Goal: Task Accomplishment & Management: Manage account settings

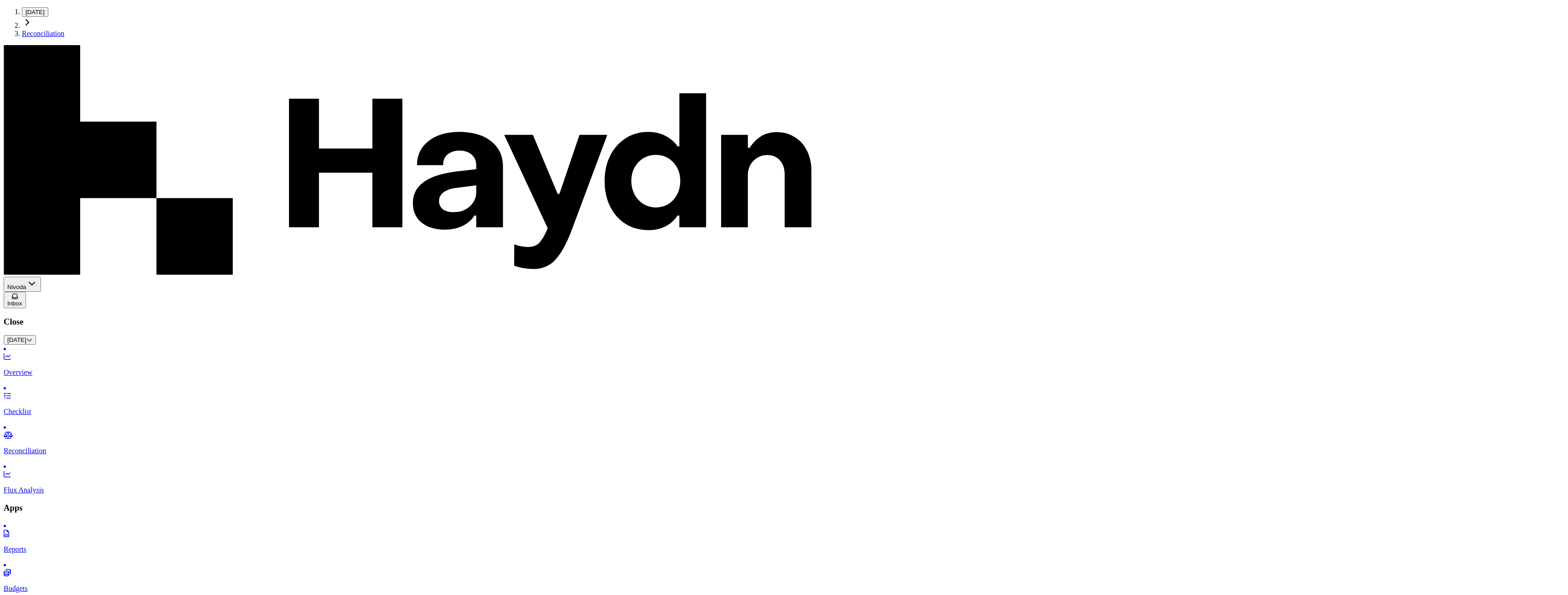
click at [35, 407] on p "Checklist" at bounding box center [784, 411] width 1561 height 8
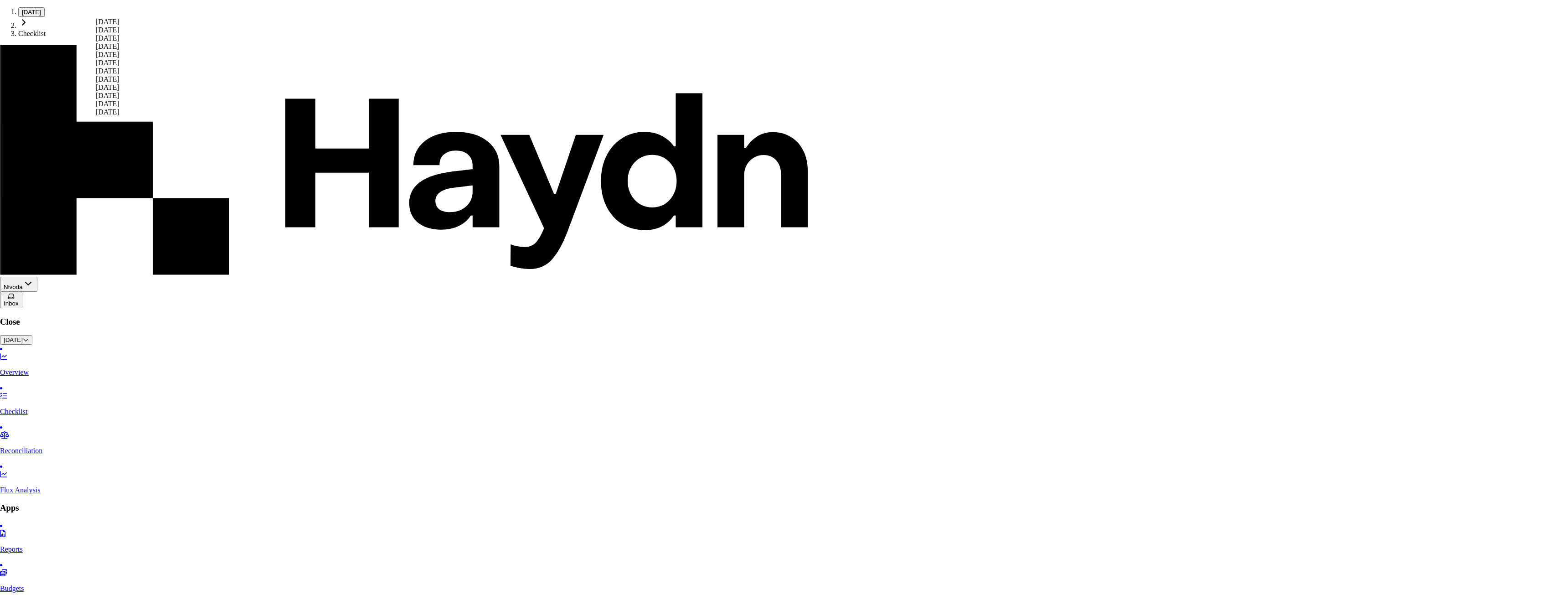
click at [119, 76] on div "[DATE]" at bounding box center [107, 71] width 24 height 8
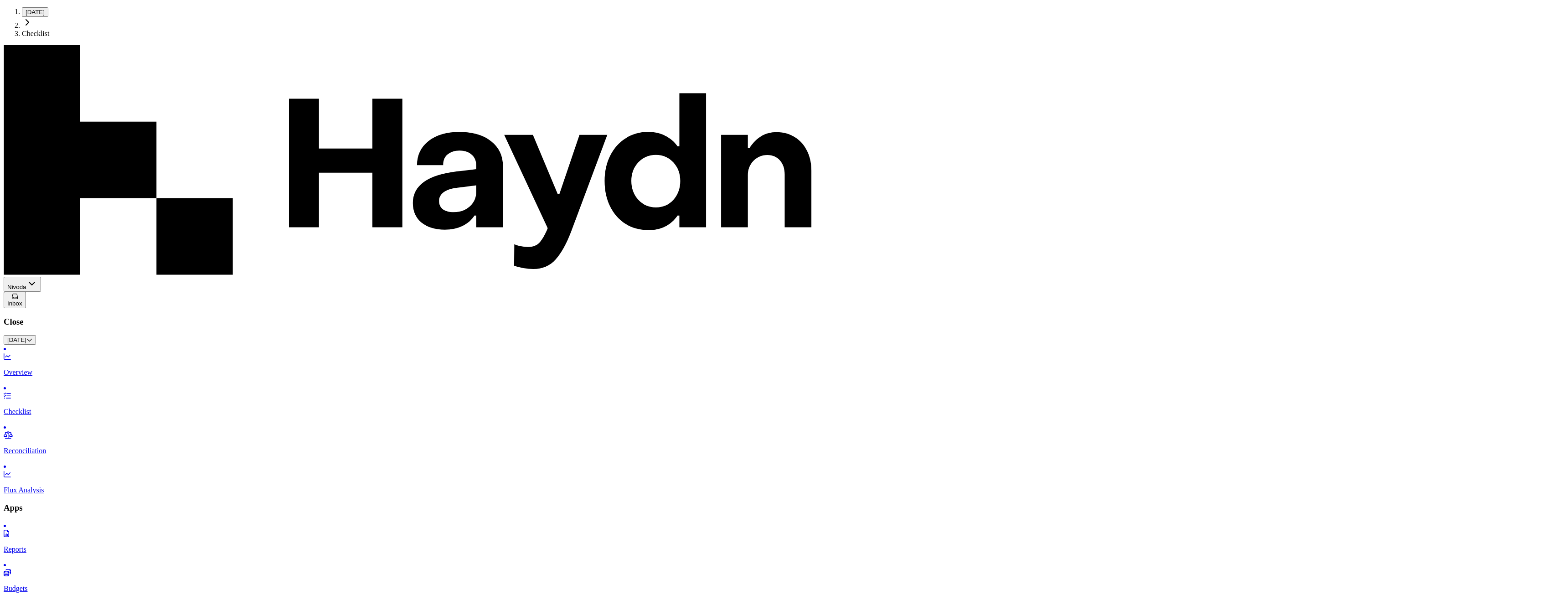
click at [43, 447] on p "Reconciliation" at bounding box center [784, 451] width 1561 height 8
type input "**"
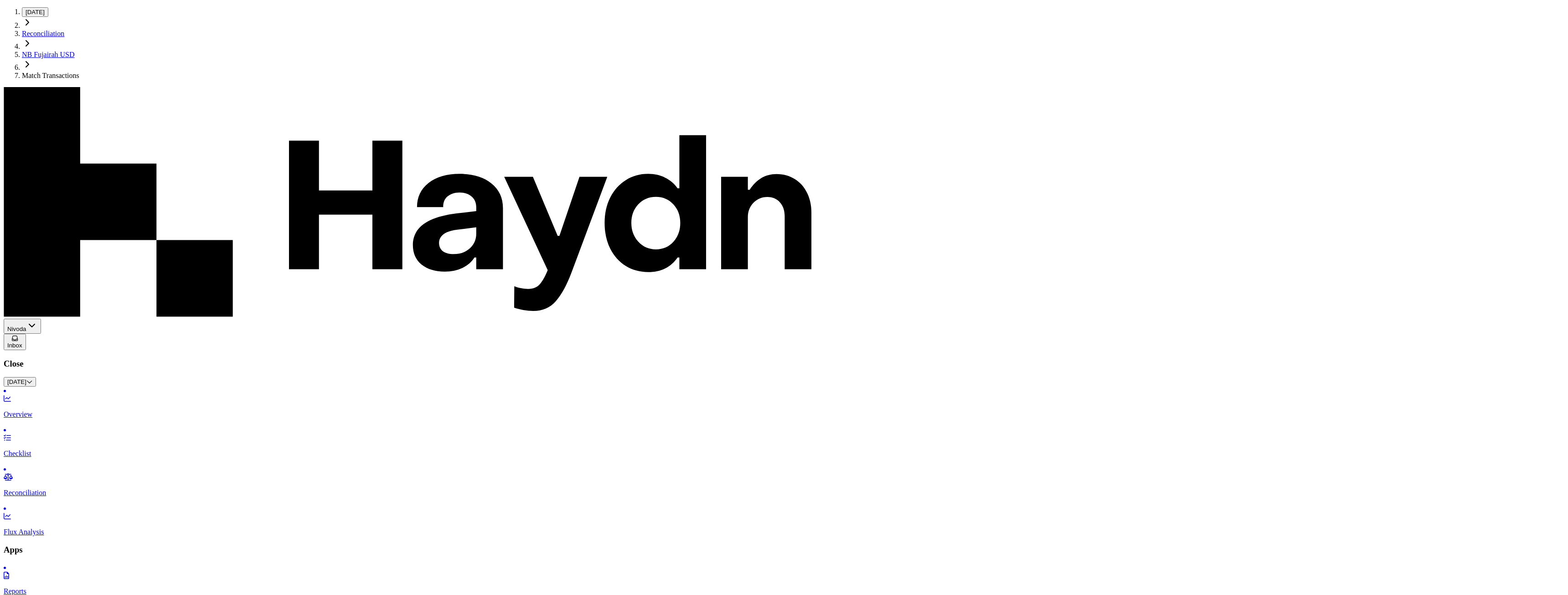
drag, startPoint x: 113, startPoint y: 125, endPoint x: 119, endPoint y: 137, distance: 13.4
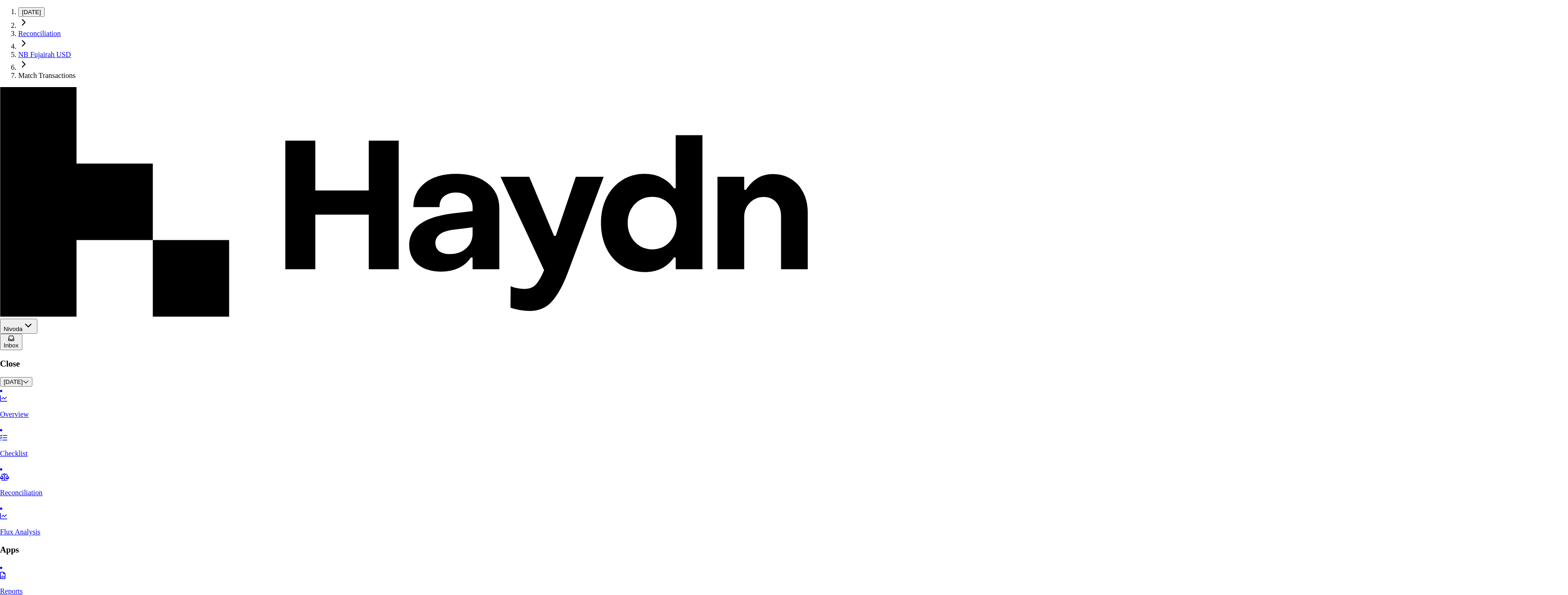
click at [121, 59] on div "[DATE]" at bounding box center [109, 54] width 24 height 8
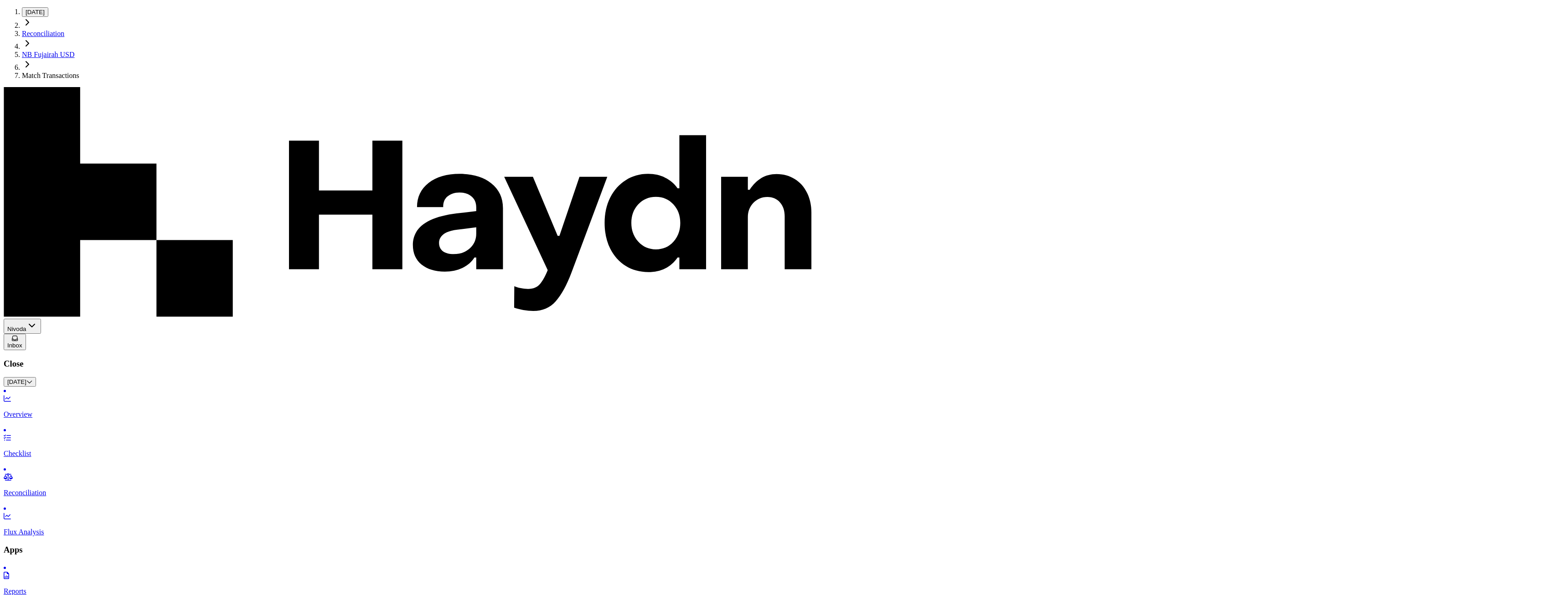
click at [75, 51] on link "NB Fujairah USD" at bounding box center [48, 54] width 53 height 8
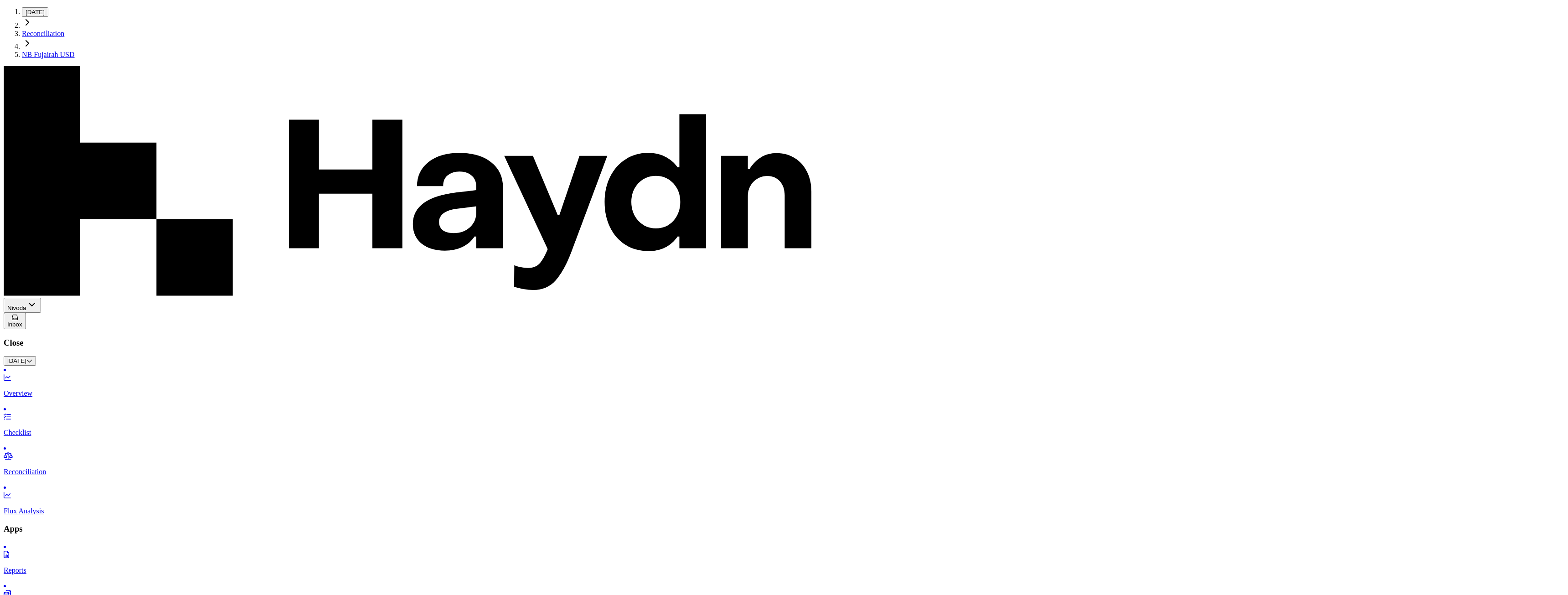
scroll to position [345, 0]
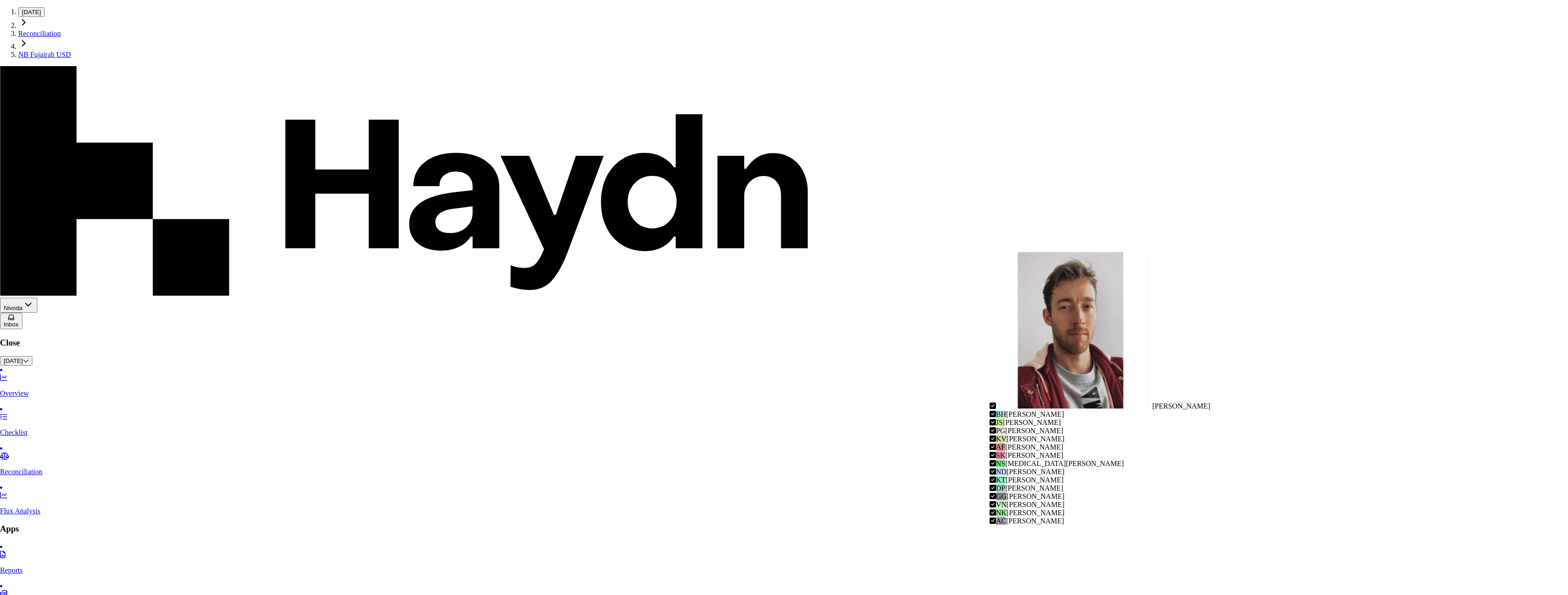
click at [1047, 509] on span "[PERSON_NAME]" at bounding box center [1035, 513] width 58 height 8
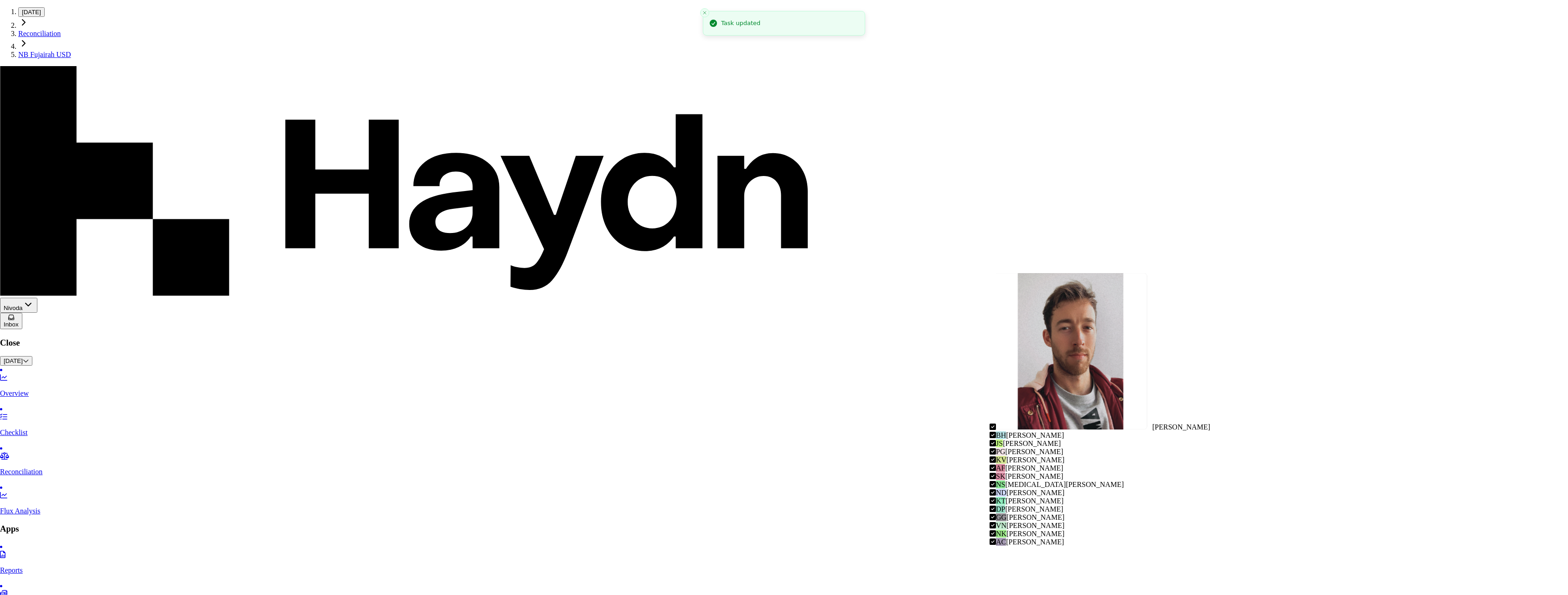
click at [1152, 423] on span "[PERSON_NAME]" at bounding box center [1181, 427] width 58 height 8
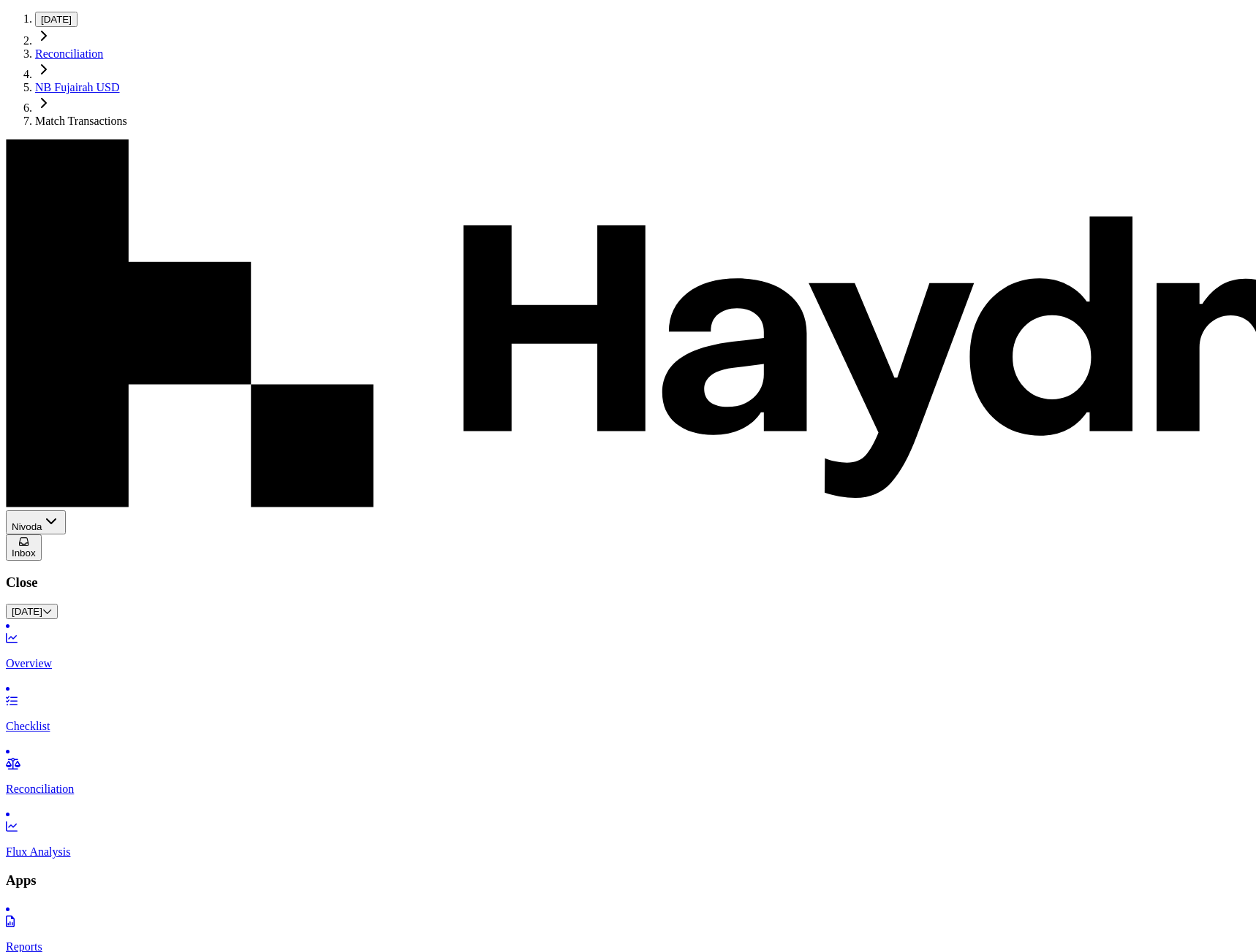
click at [103, 48] on link "Reconciliation" at bounding box center [69, 54] width 68 height 13
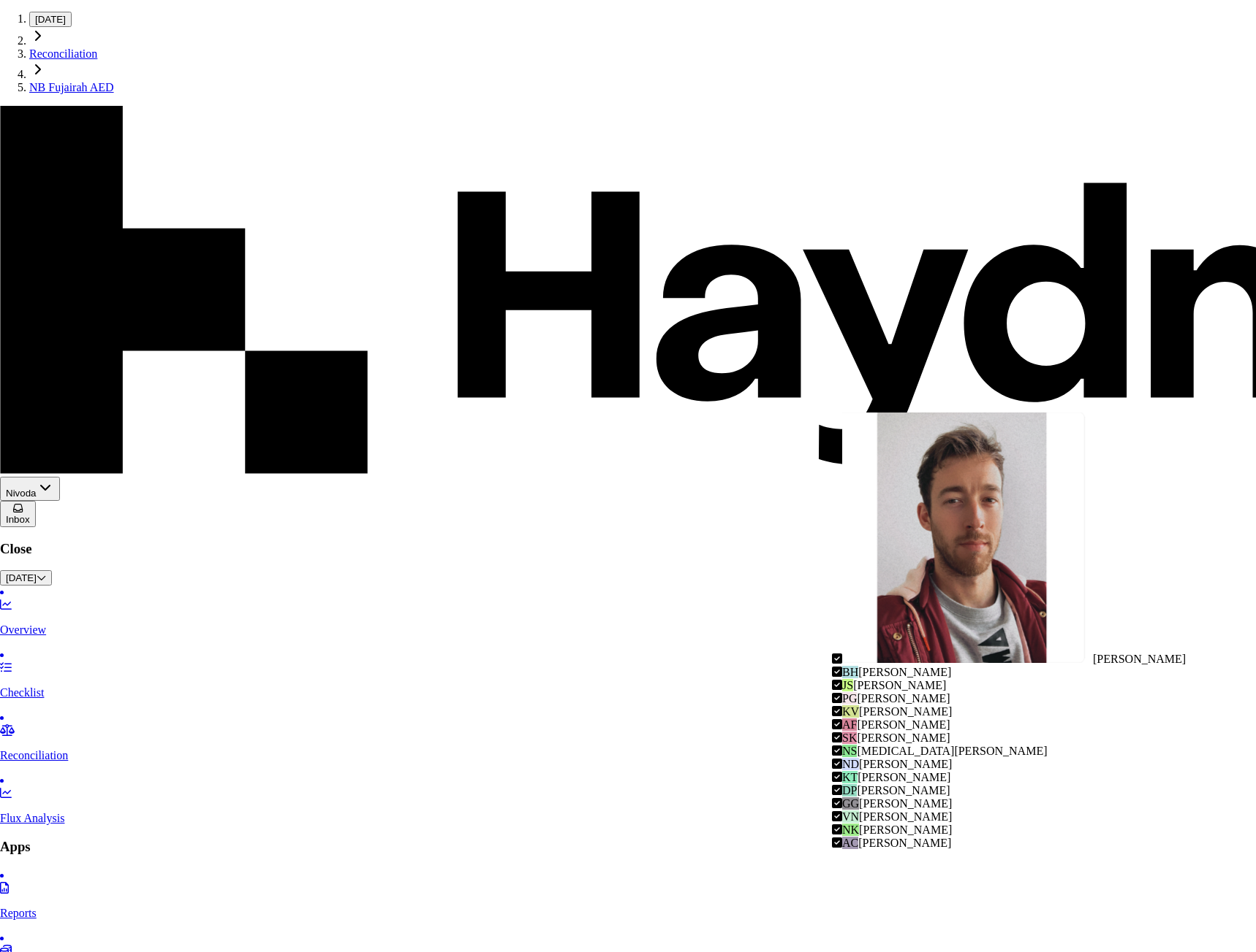
click at [915, 824] on div "NK Nikola Kudzbelova" at bounding box center [1008, 830] width 353 height 13
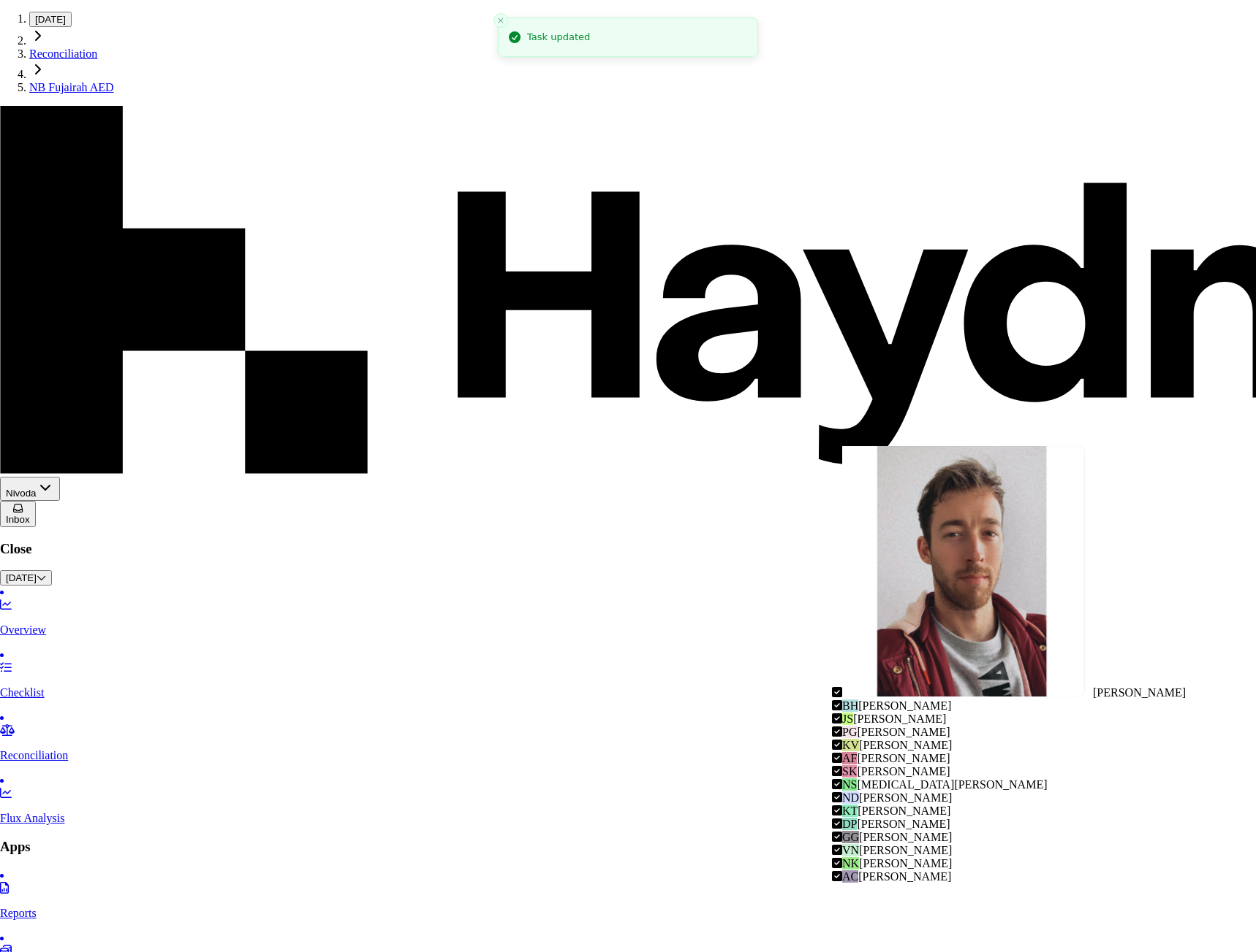
click at [883, 465] on div "[PERSON_NAME]" at bounding box center [1008, 574] width 353 height 254
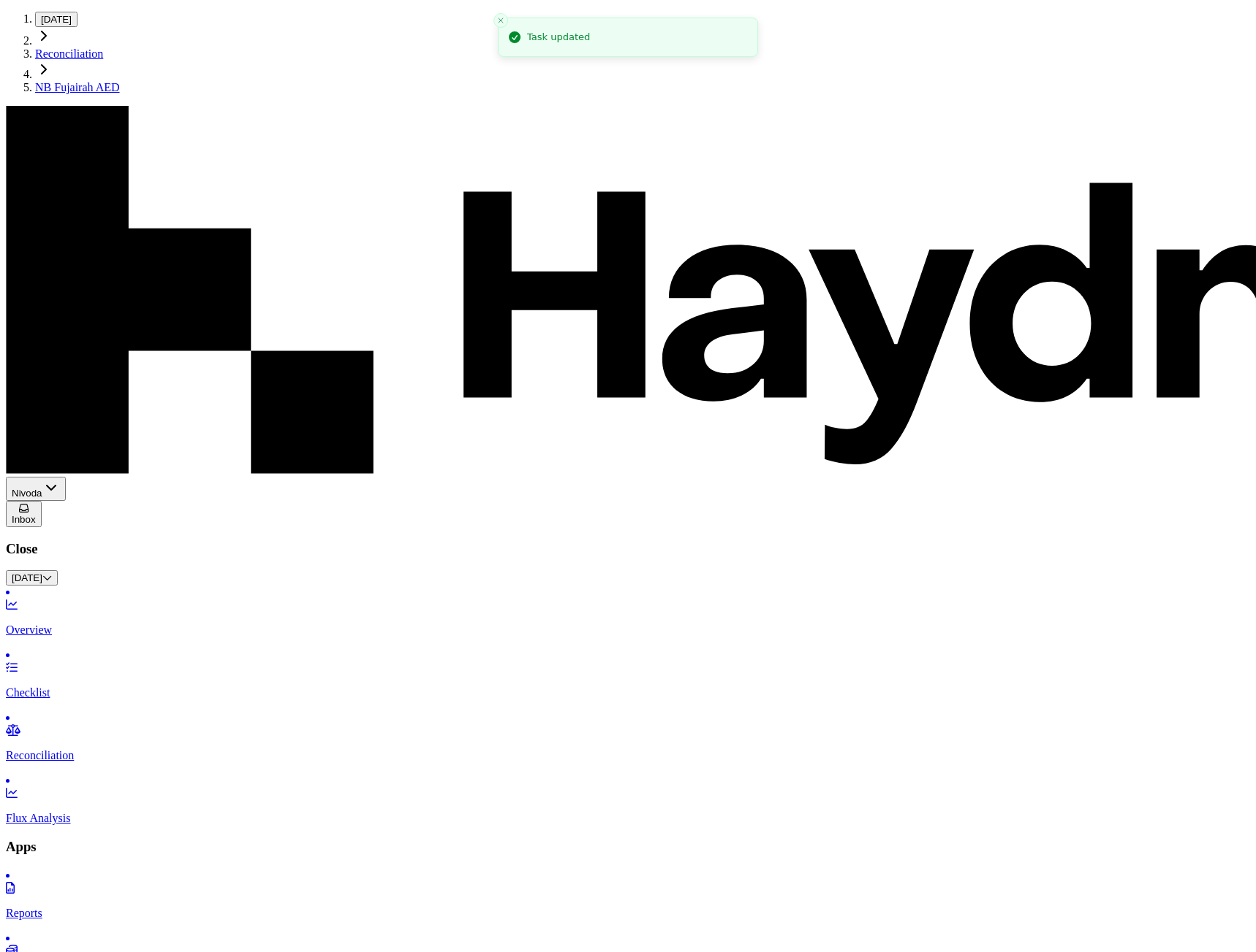
click at [64, 749] on p "Reconciliation" at bounding box center [628, 755] width 1244 height 13
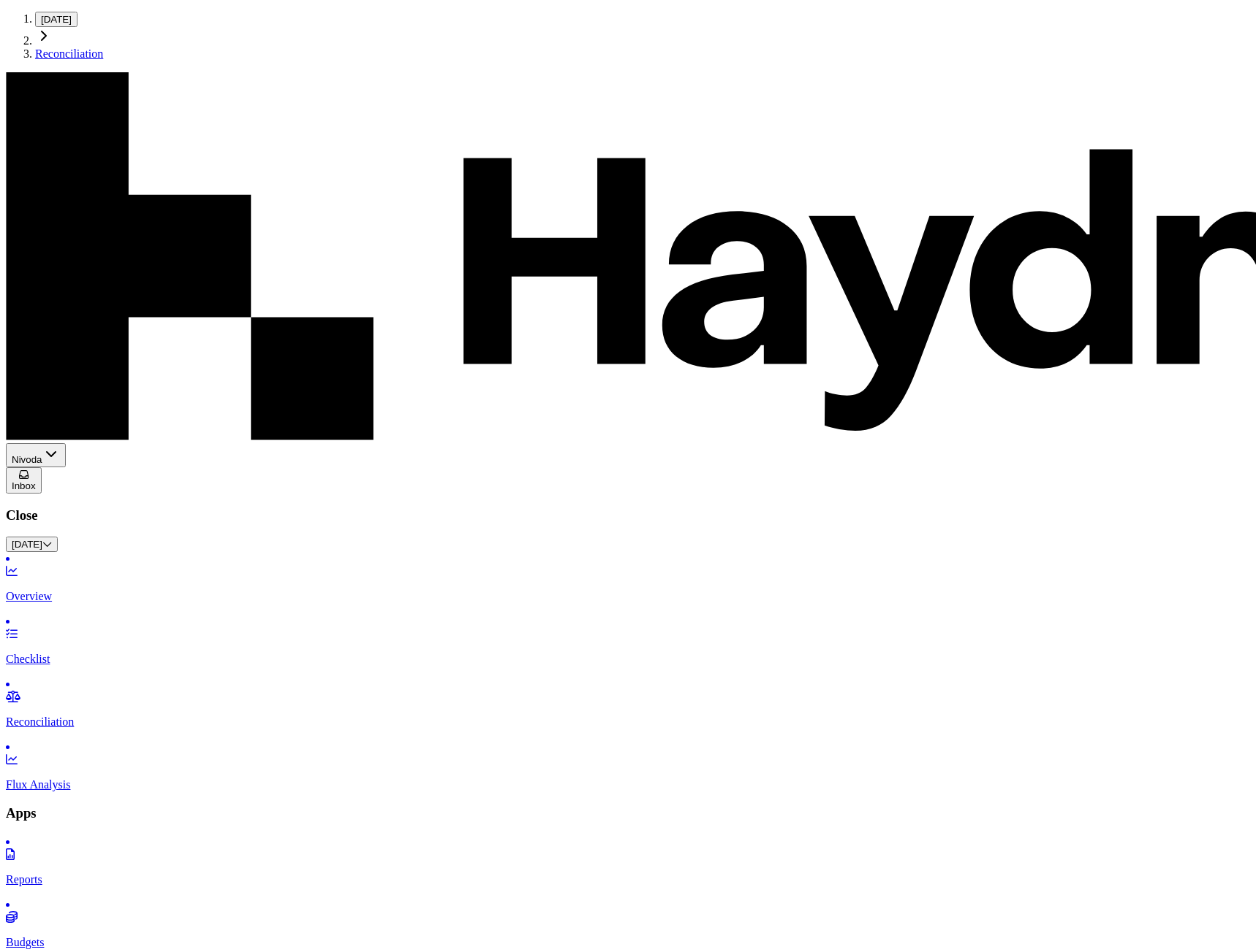
type input "*"
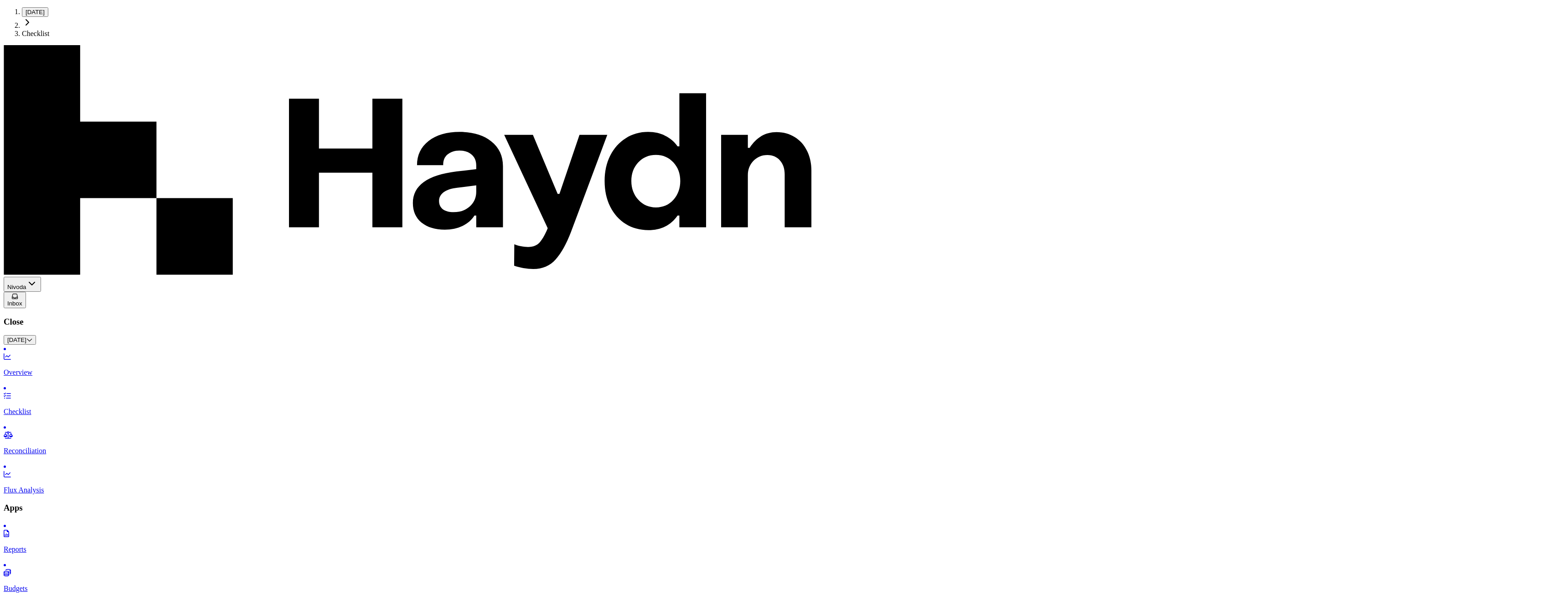
click at [44, 447] on p "Reconciliation" at bounding box center [784, 451] width 1561 height 8
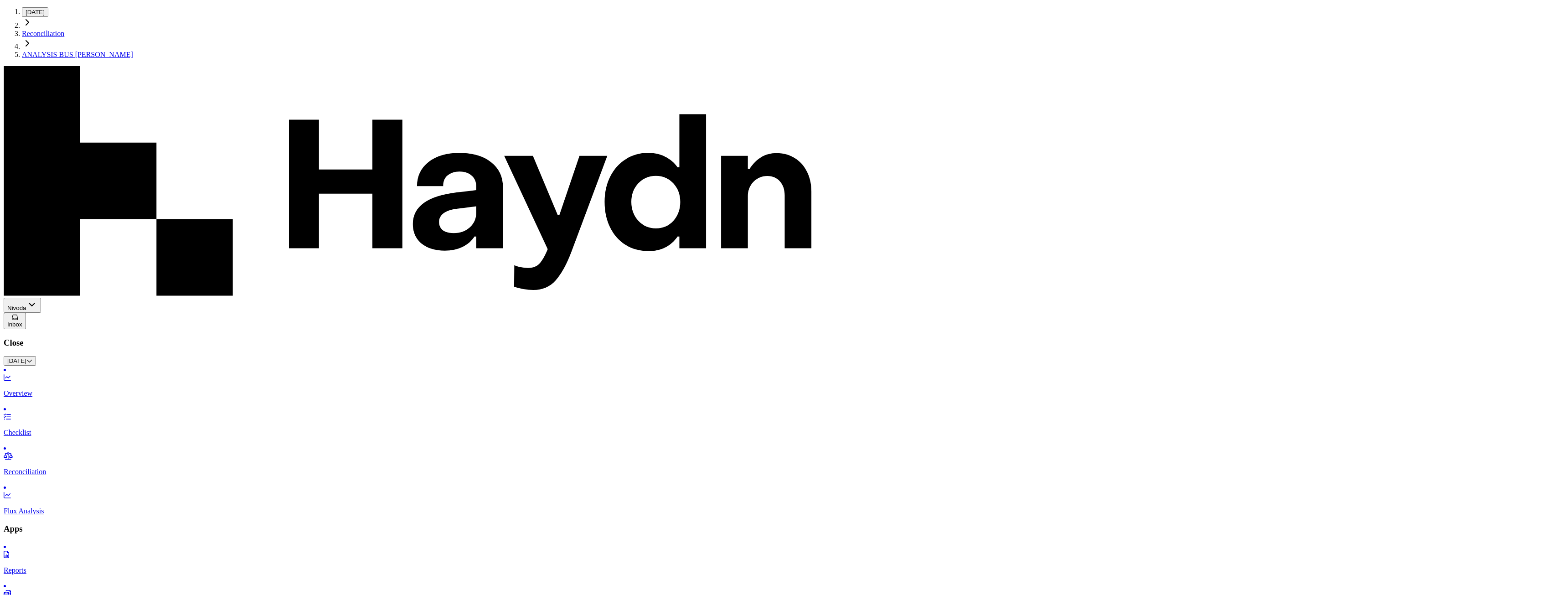
drag, startPoint x: 1209, startPoint y: 344, endPoint x: 1156, endPoint y: 329, distance: 55.1
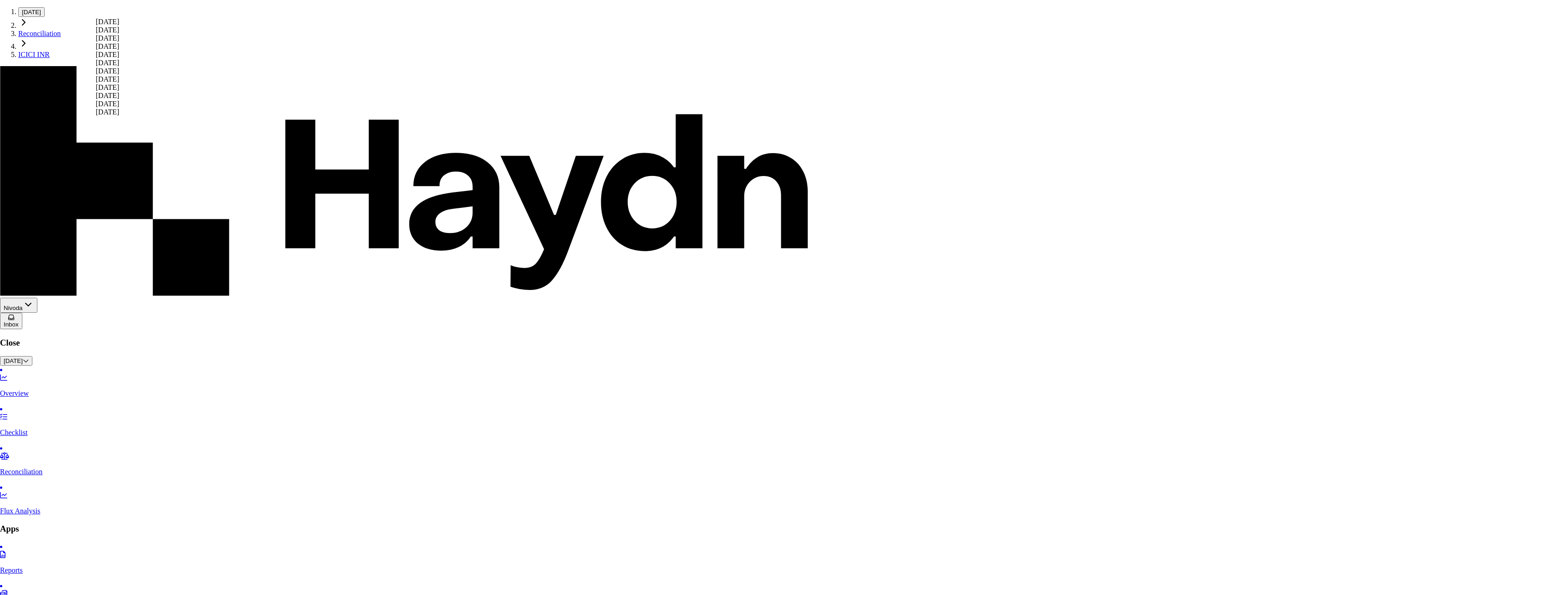
click at [119, 76] on div "[DATE]" at bounding box center [107, 71] width 24 height 8
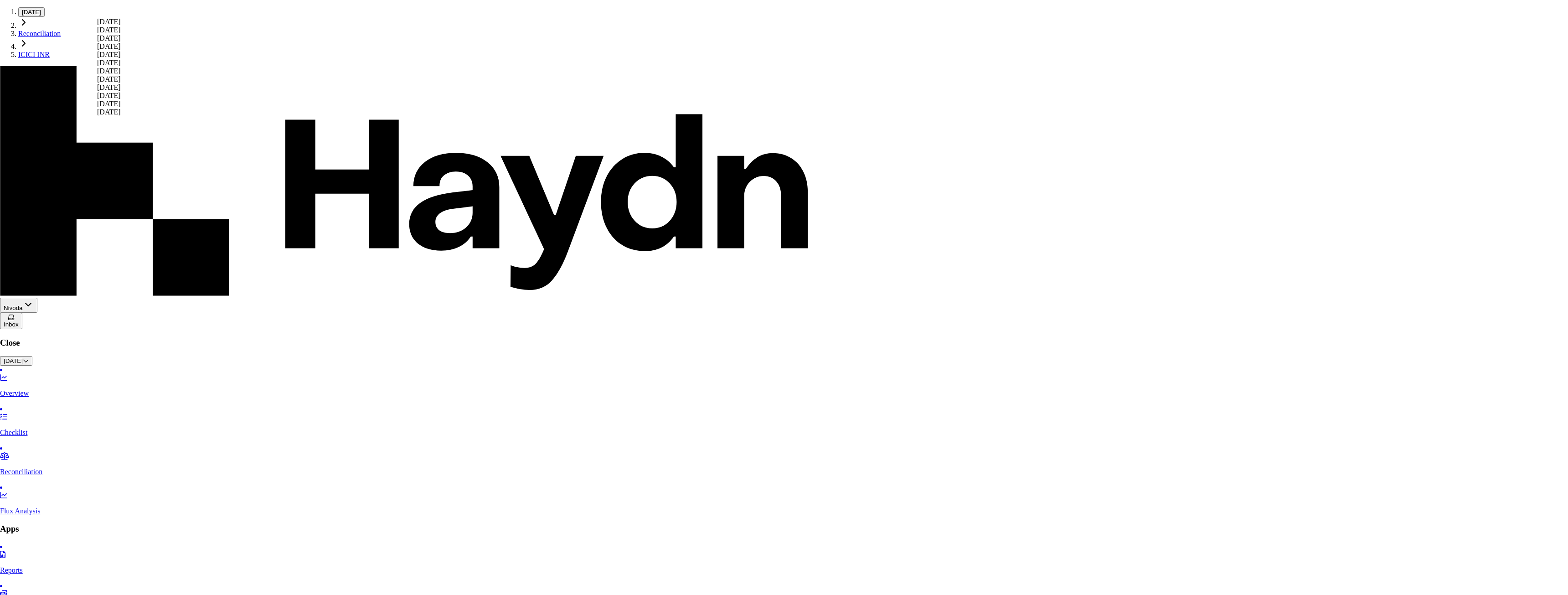
click at [121, 76] on div "[DATE]" at bounding box center [109, 71] width 24 height 8
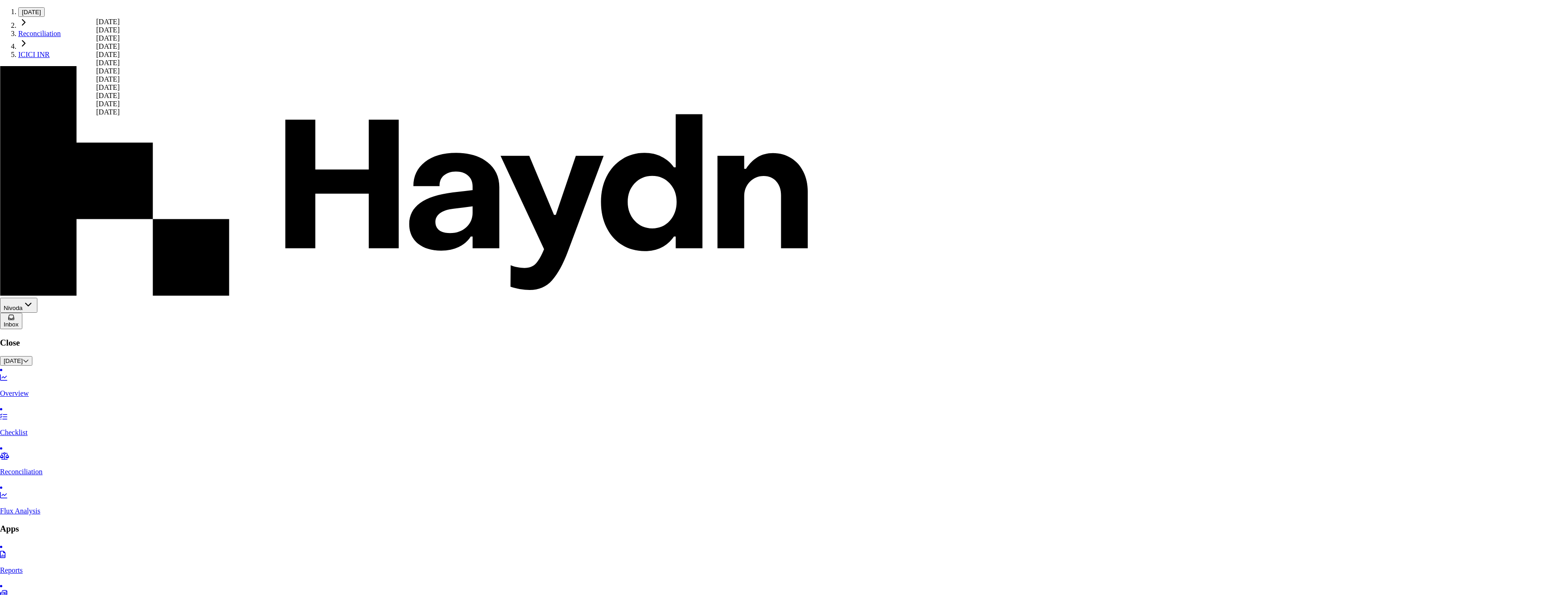
click at [120, 76] on div "[DATE]" at bounding box center [108, 71] width 24 height 8
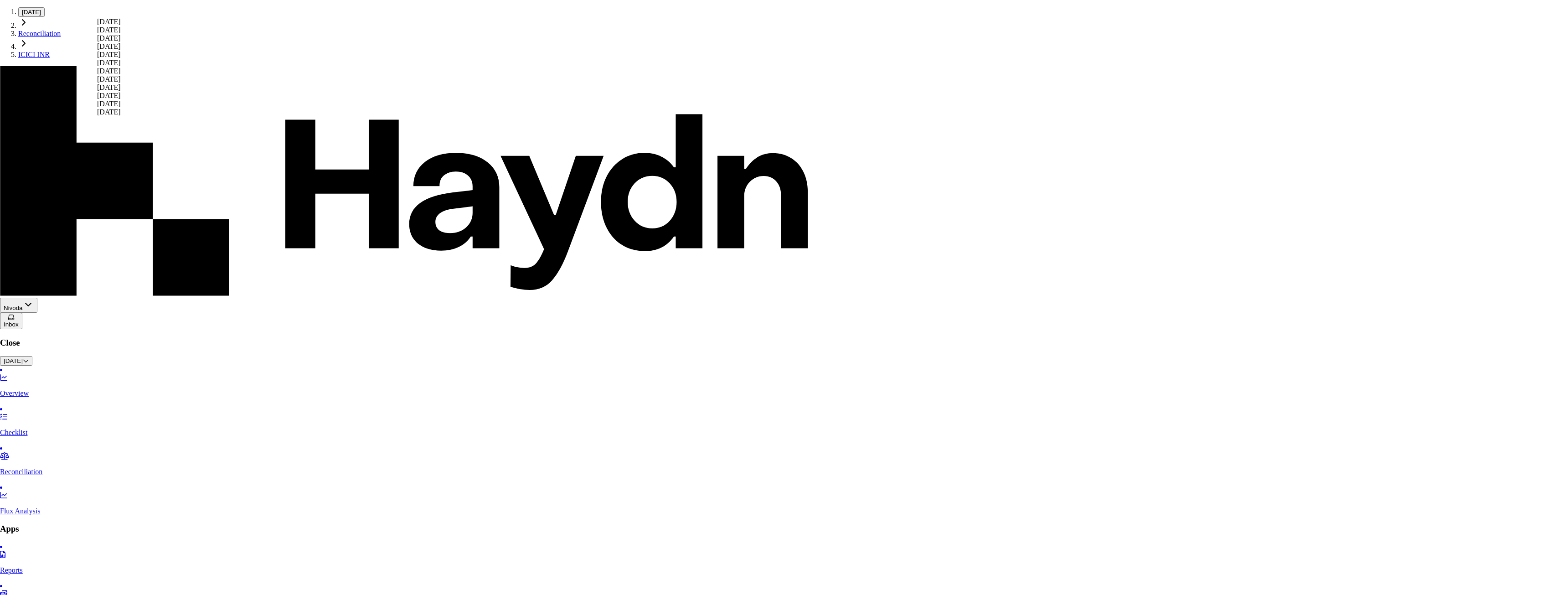
click at [121, 43] on div "[DATE]" at bounding box center [109, 38] width 24 height 8
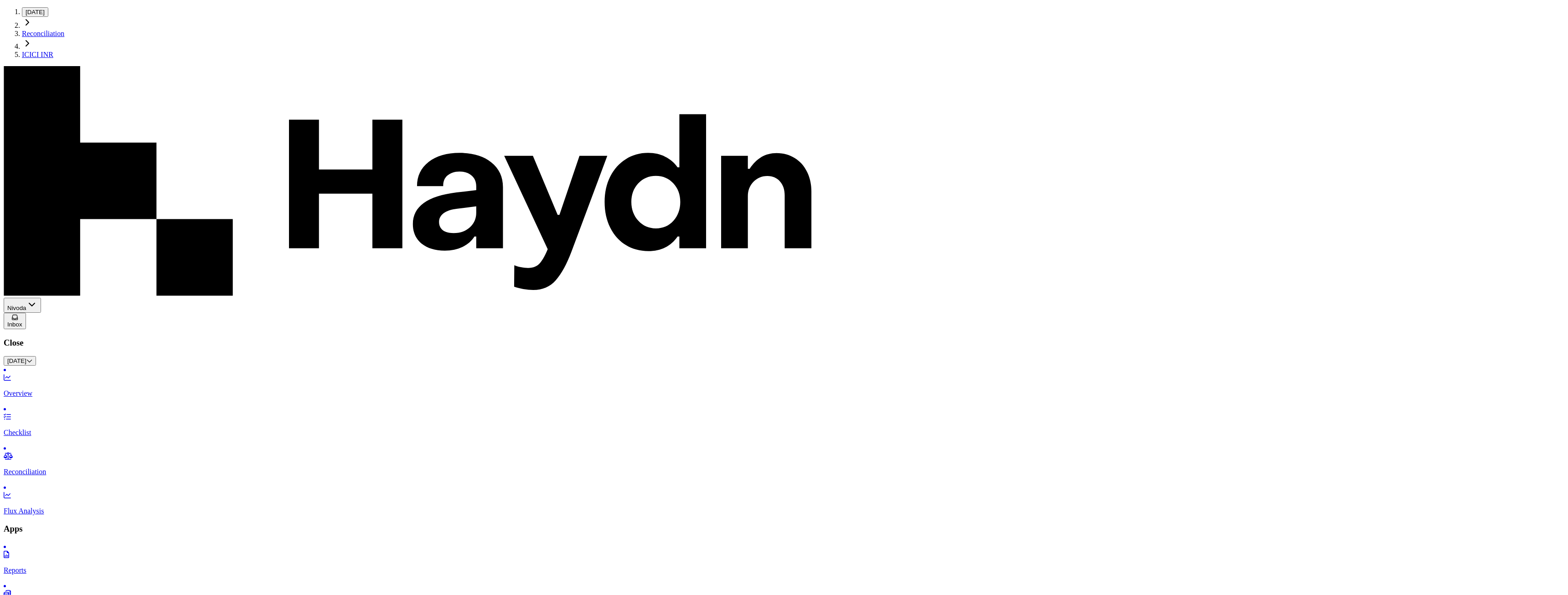
click at [858, 31] on button "Refresh" at bounding box center [848, 32] width 19 height 23
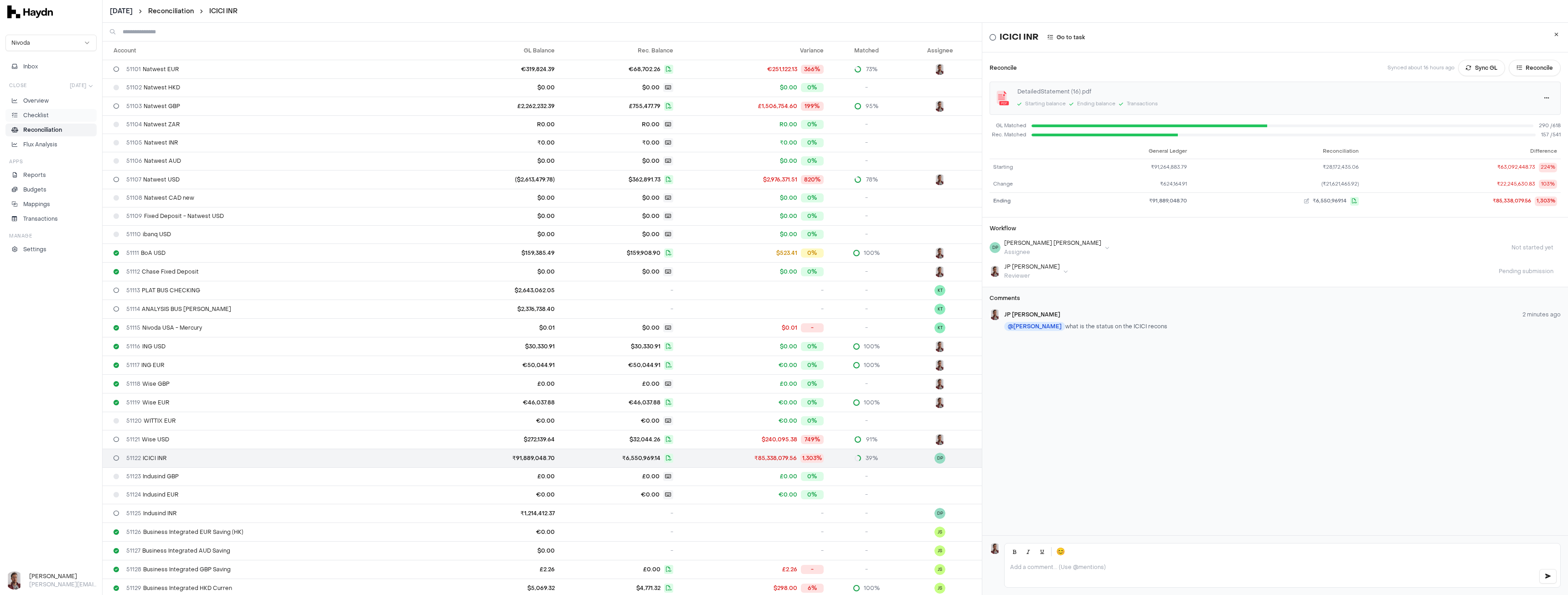
click at [46, 115] on p "Checklist" at bounding box center [36, 115] width 26 height 8
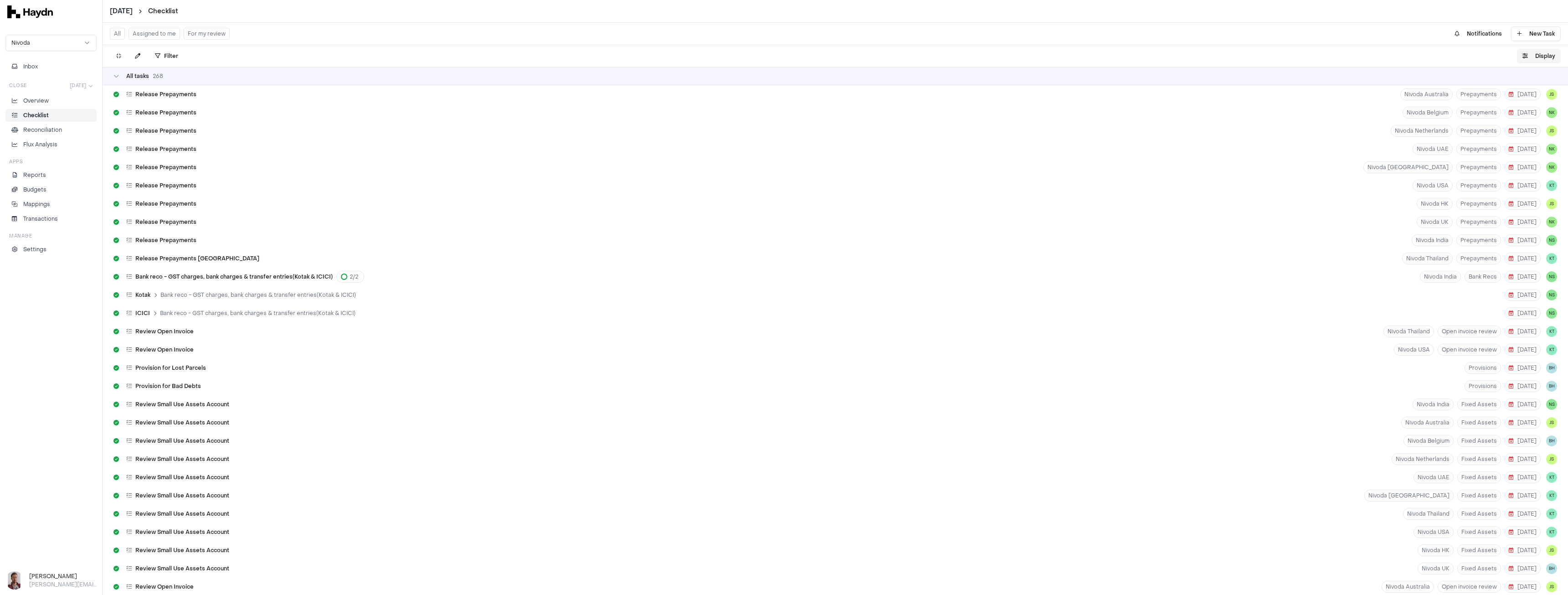
click at [1524, 55] on icon "button" at bounding box center [1525, 56] width 5 height 5
click at [1535, 83] on html "[DATE] Checklist Nivoda Inbox Close [DATE] Overview Checklist Reconciliation Fl…" at bounding box center [784, 297] width 1568 height 595
click at [116, 55] on icon at bounding box center [119, 56] width 5 height 5
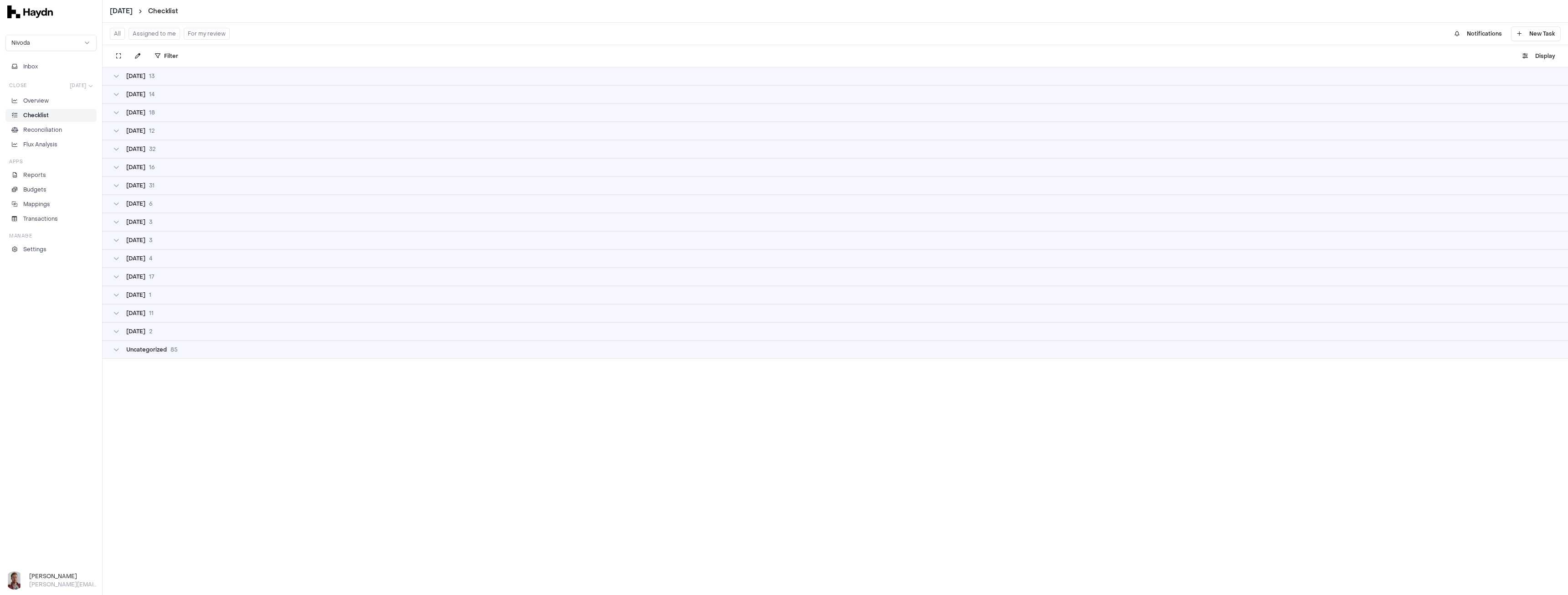
click at [153, 354] on div "Uncategorized 85" at bounding box center [835, 350] width 1466 height 18
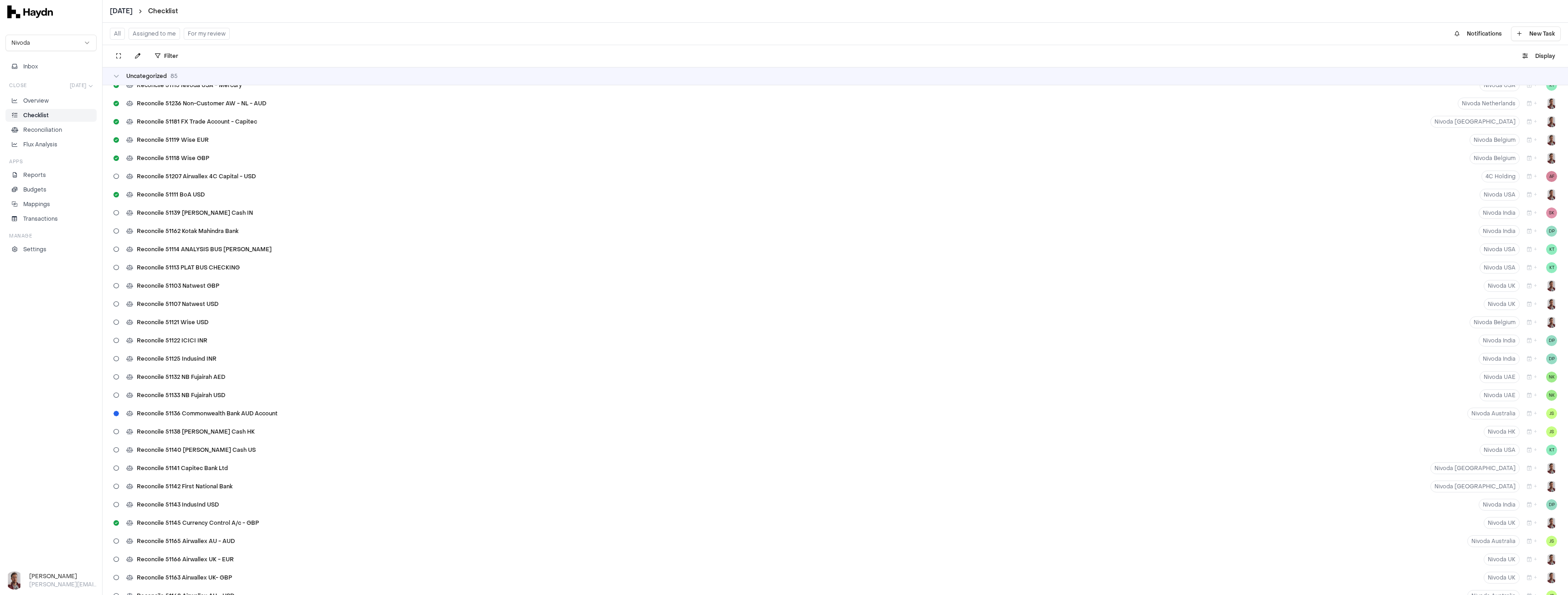
scroll to position [821, 0]
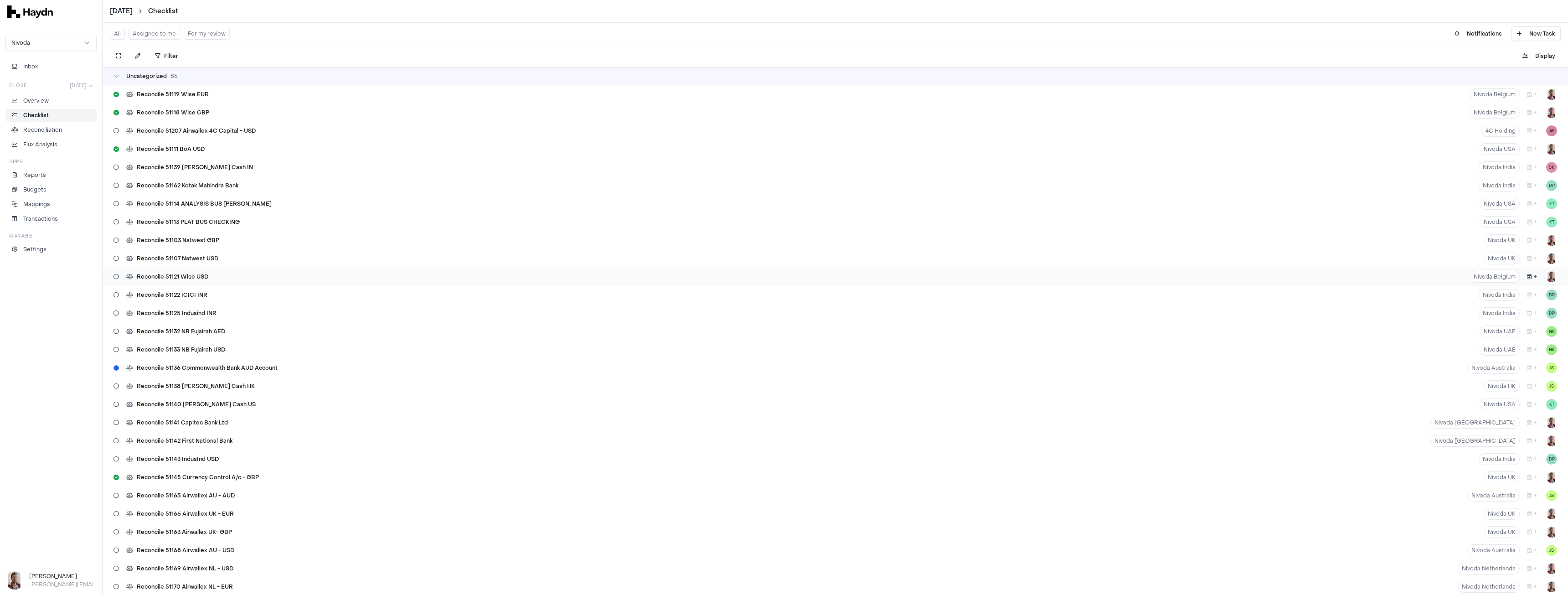
click at [1527, 275] on icon "button" at bounding box center [1530, 276] width 5 height 5
click at [1539, 351] on button "8" at bounding box center [1540, 351] width 15 height 15
click at [1527, 261] on button "+" at bounding box center [1532, 258] width 17 height 12
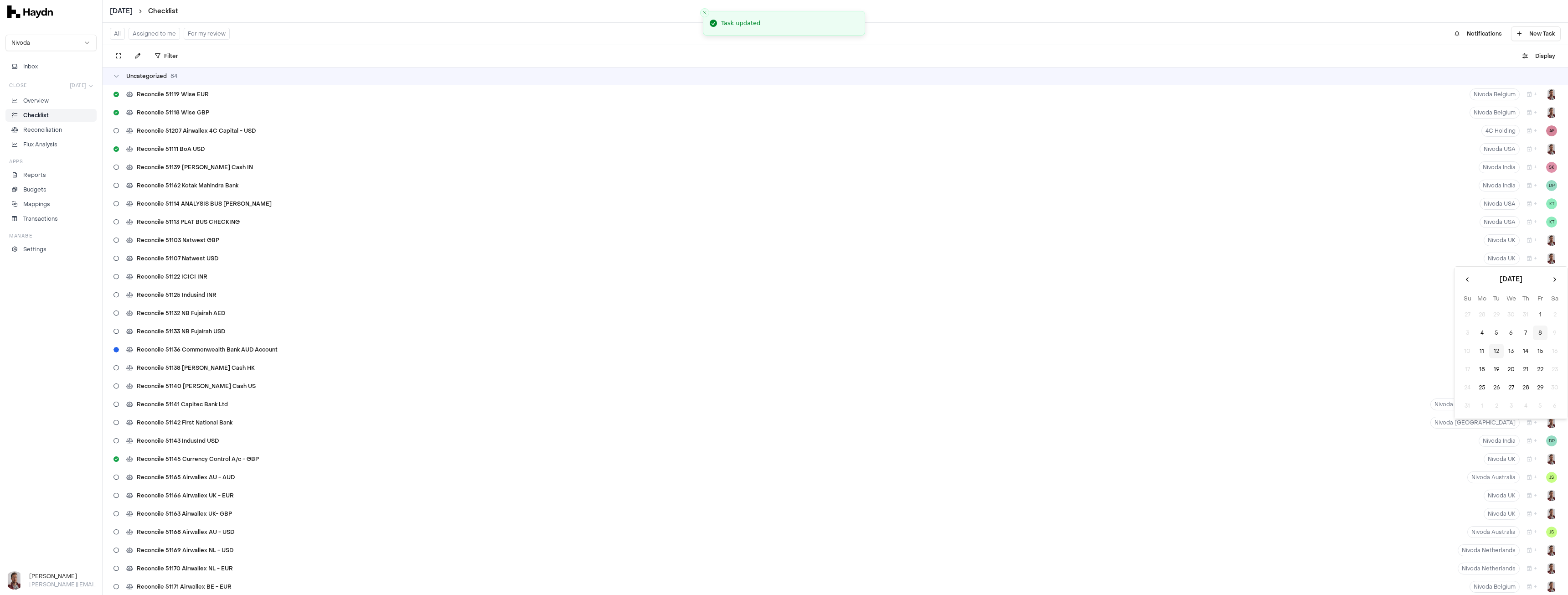
click at [1541, 333] on button "8" at bounding box center [1540, 333] width 15 height 15
click at [1527, 241] on icon "button" at bounding box center [1530, 240] width 5 height 5
click at [1542, 314] on button "8" at bounding box center [1540, 315] width 15 height 15
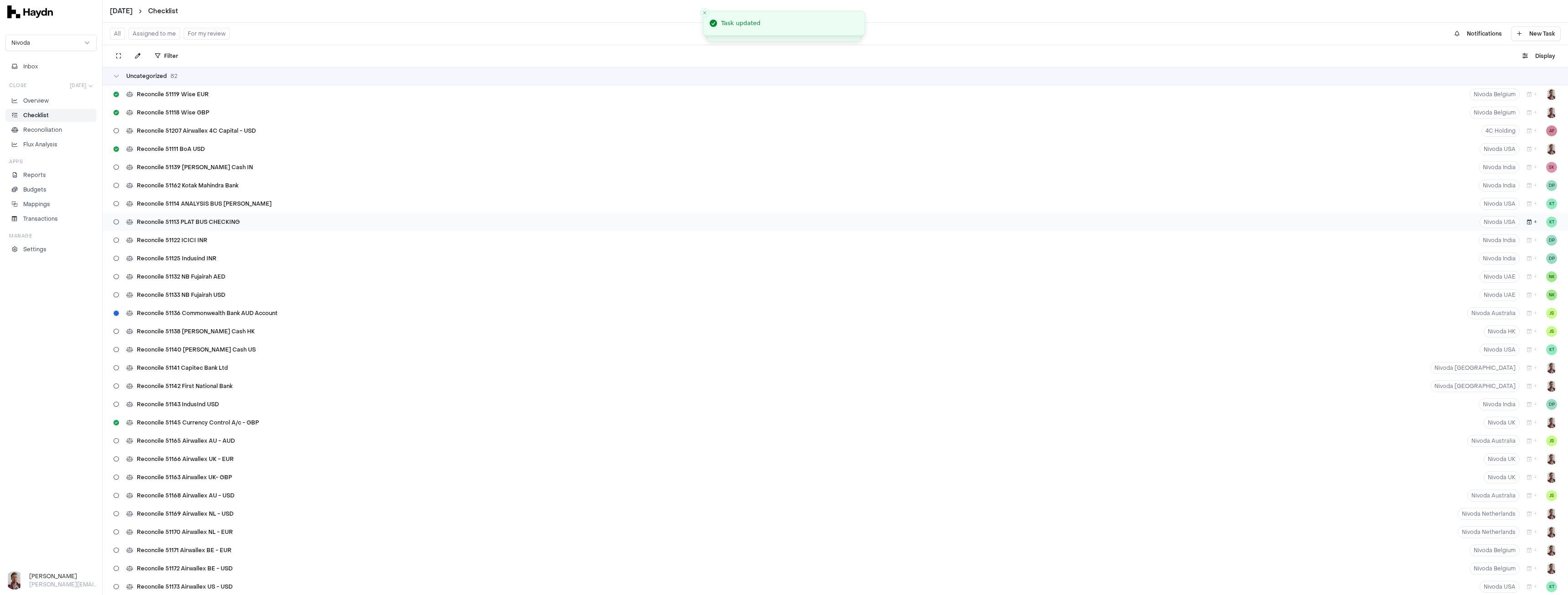
click at [1527, 224] on button "+" at bounding box center [1532, 222] width 17 height 12
click at [1540, 299] on button "8" at bounding box center [1540, 297] width 15 height 15
click at [1527, 206] on icon "button" at bounding box center [1530, 203] width 5 height 5
click at [1541, 277] on button "8" at bounding box center [1540, 278] width 15 height 15
click at [1527, 186] on icon "button" at bounding box center [1530, 185] width 5 height 5
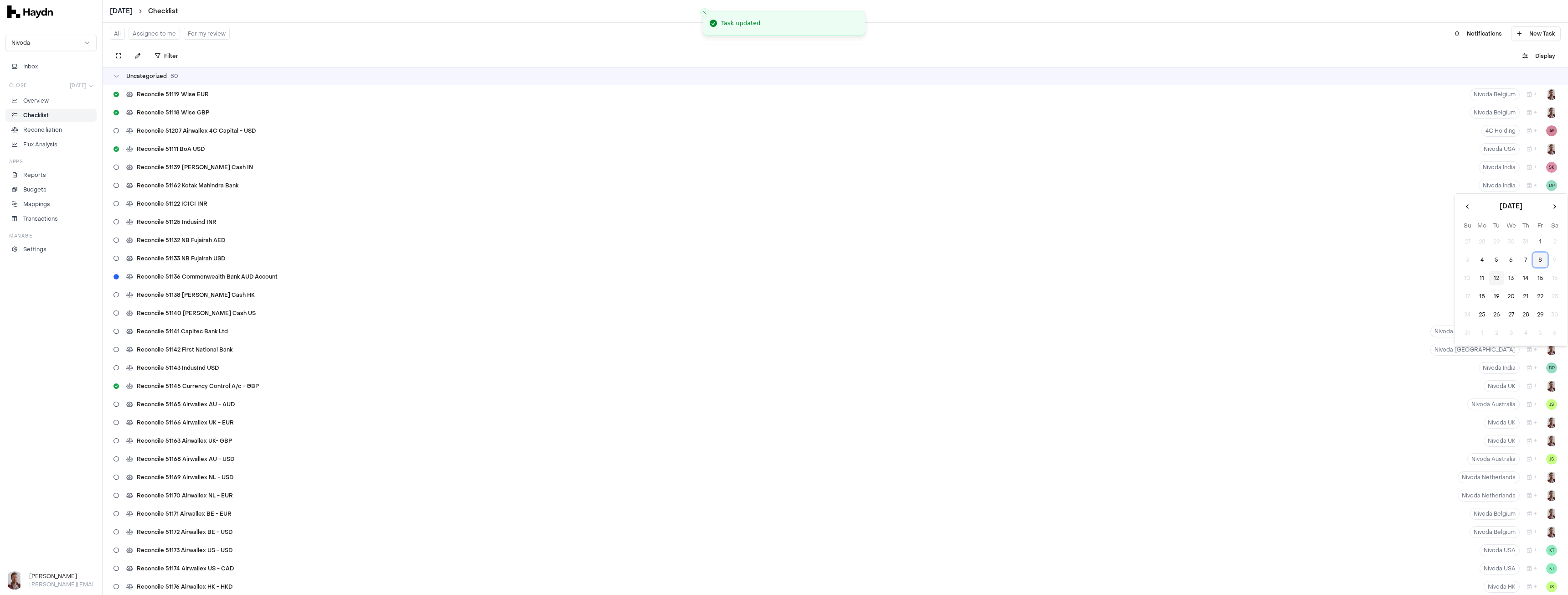
click at [1540, 259] on button "8" at bounding box center [1540, 260] width 15 height 15
click at [1525, 171] on button "+" at bounding box center [1532, 167] width 17 height 12
click at [1536, 241] on button "8" at bounding box center [1540, 242] width 15 height 15
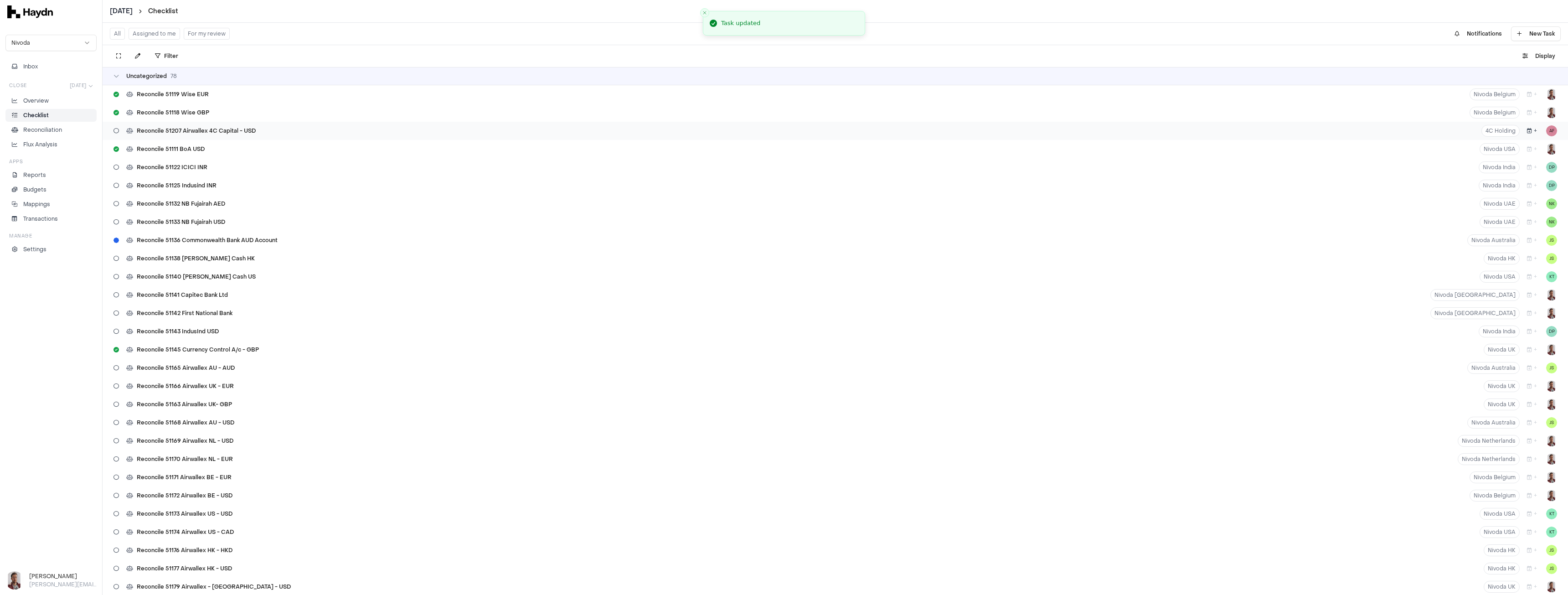
click at [1529, 133] on button "+" at bounding box center [1532, 130] width 17 height 12
click at [1540, 202] on button "8" at bounding box center [1540, 205] width 15 height 15
click at [1527, 99] on button "+" at bounding box center [1532, 94] width 17 height 12
click at [1542, 167] on button "8" at bounding box center [1540, 169] width 15 height 15
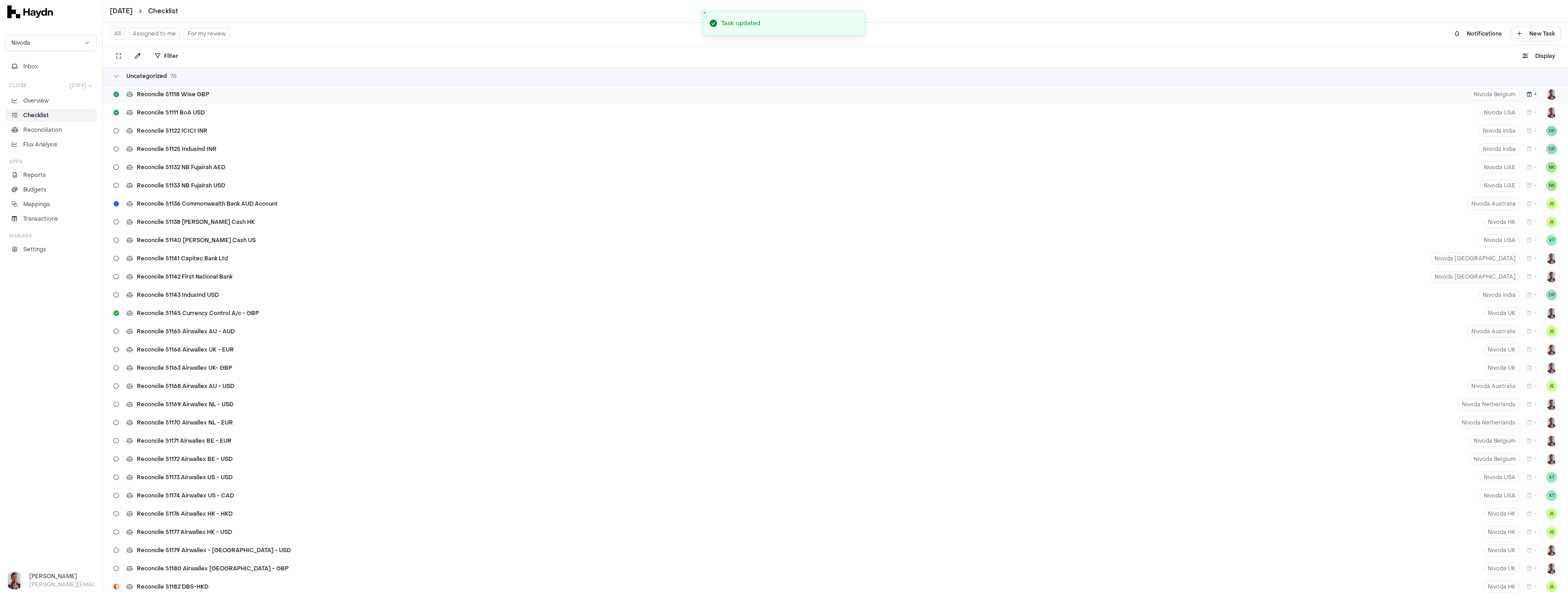
click at [1524, 99] on button "+" at bounding box center [1532, 94] width 17 height 12
click at [1540, 174] on button "8" at bounding box center [1540, 169] width 15 height 15
click at [1527, 110] on button "+" at bounding box center [1532, 112] width 17 height 12
click at [1526, 97] on button "+" at bounding box center [1532, 94] width 17 height 12
click at [1539, 167] on button "8" at bounding box center [1540, 169] width 15 height 15
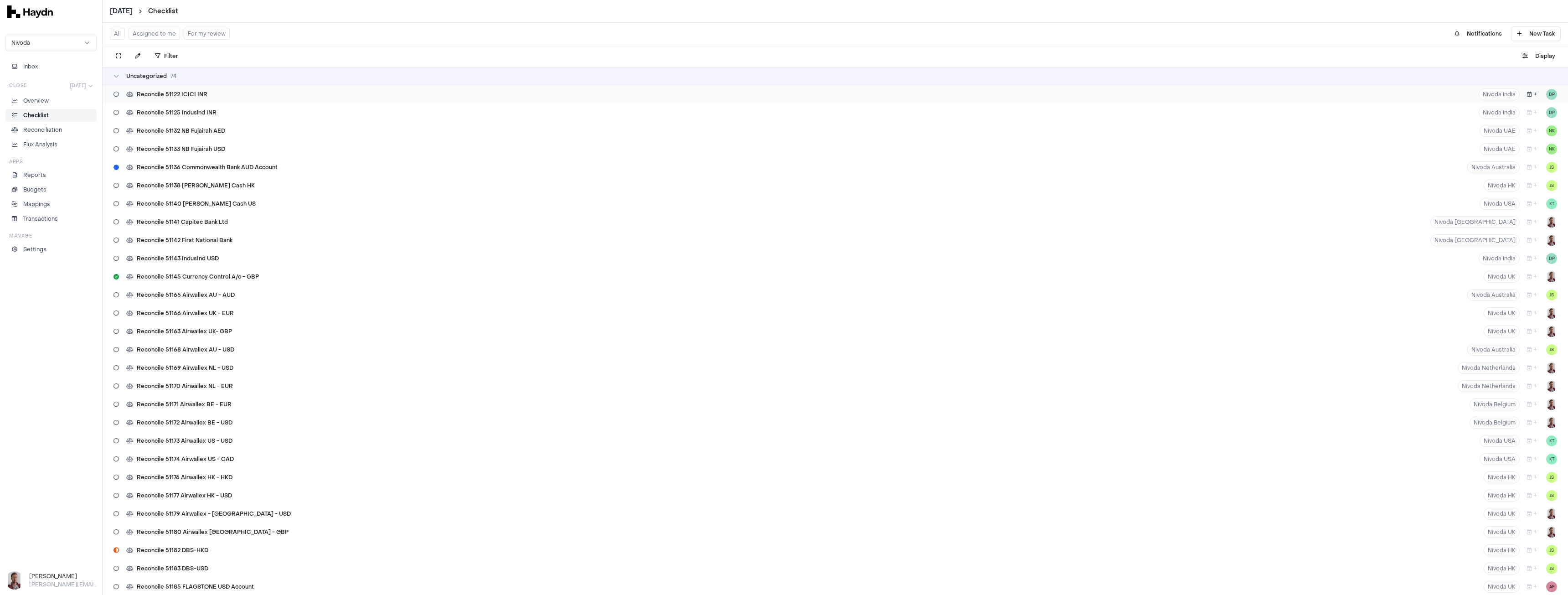
click at [1527, 95] on icon "button" at bounding box center [1530, 94] width 5 height 5
click at [1541, 168] on button "8" at bounding box center [1540, 169] width 15 height 15
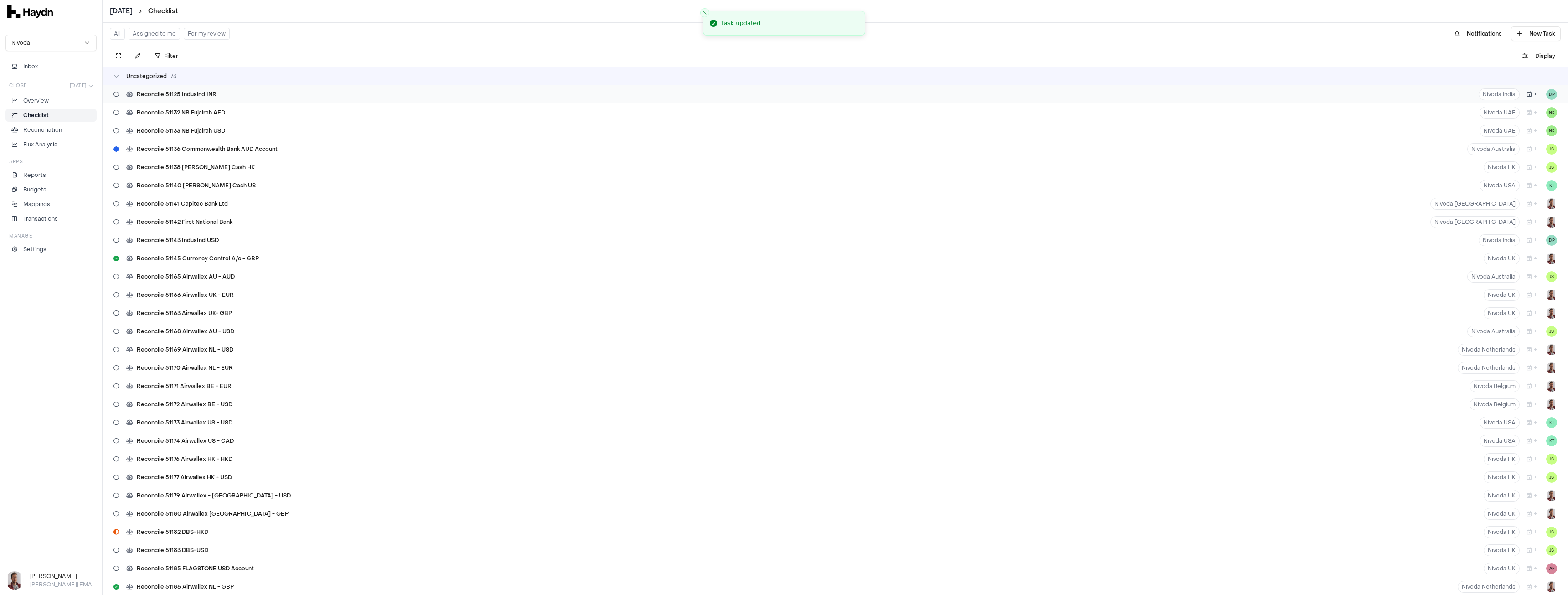
click at [1527, 97] on button "+" at bounding box center [1532, 94] width 17 height 12
click at [1539, 165] on button "8" at bounding box center [1540, 169] width 15 height 15
click at [1527, 96] on icon "button" at bounding box center [1530, 94] width 5 height 5
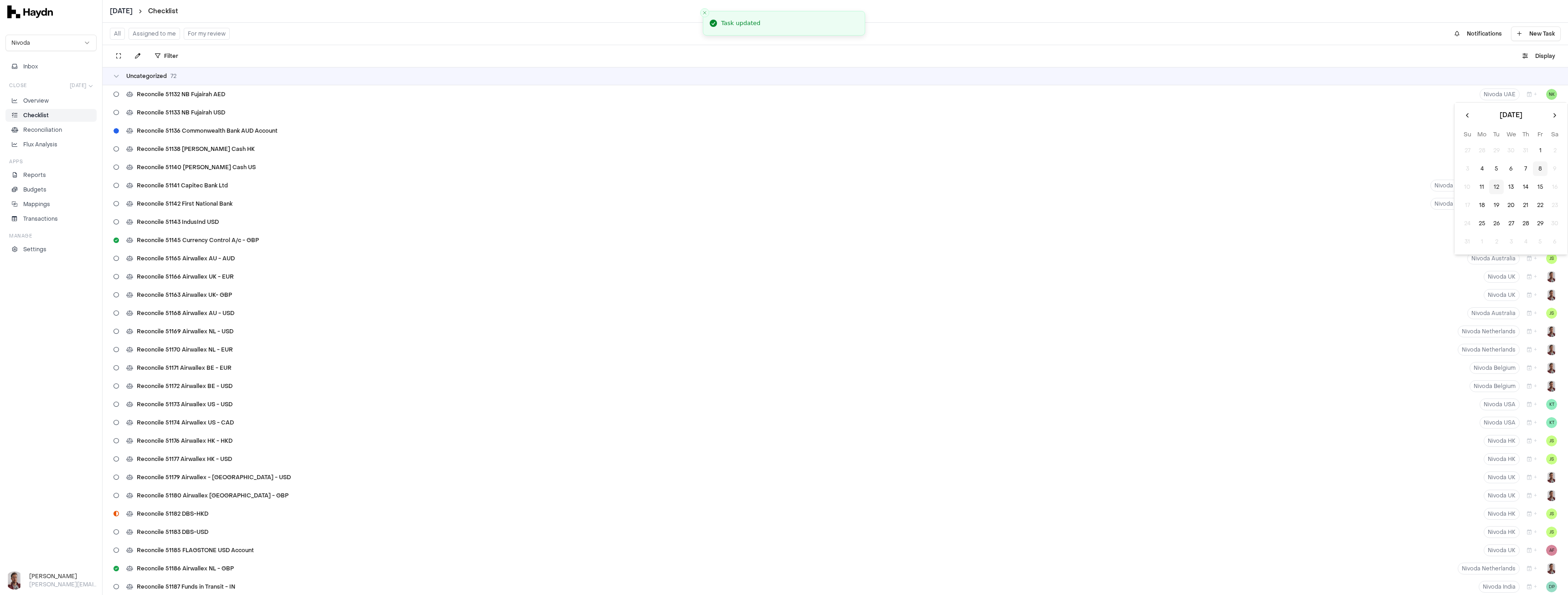
click at [1539, 167] on button "8" at bounding box center [1540, 169] width 15 height 15
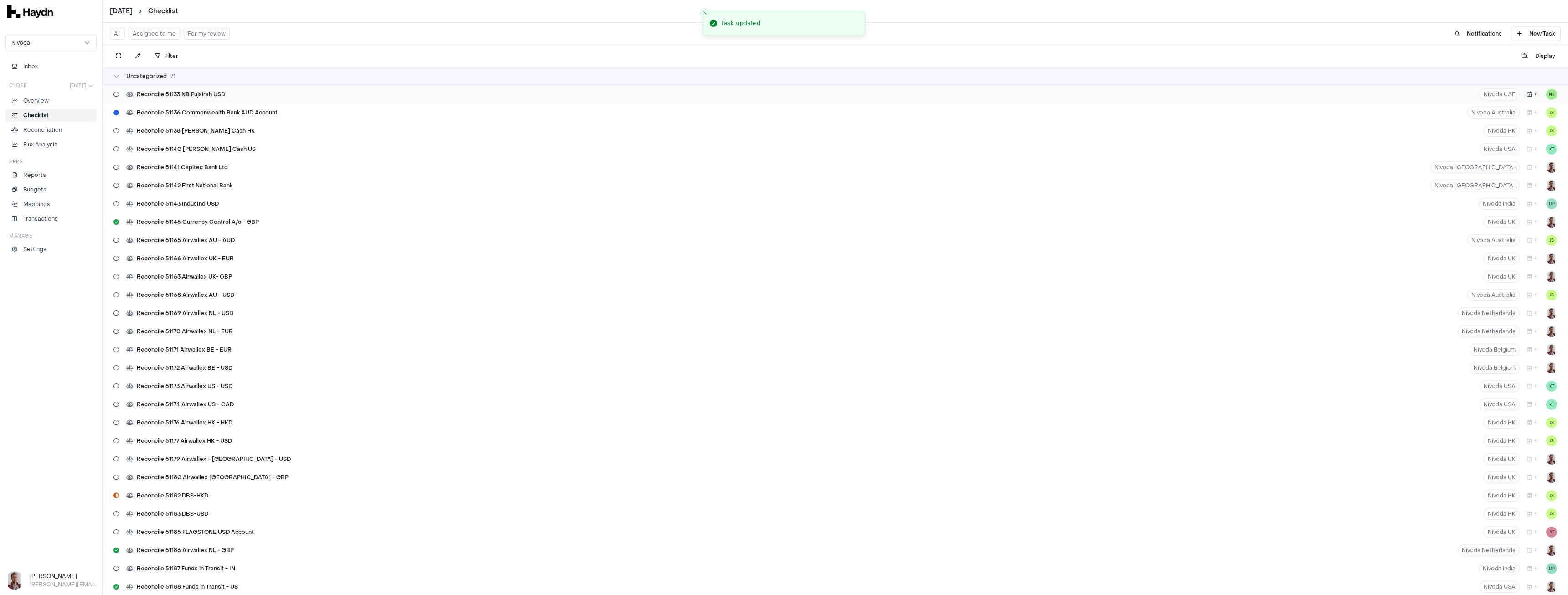
click at [1527, 98] on button "+" at bounding box center [1532, 94] width 17 height 12
click at [1538, 168] on button "8" at bounding box center [1540, 169] width 15 height 15
click at [1524, 99] on button "+" at bounding box center [1532, 94] width 17 height 12
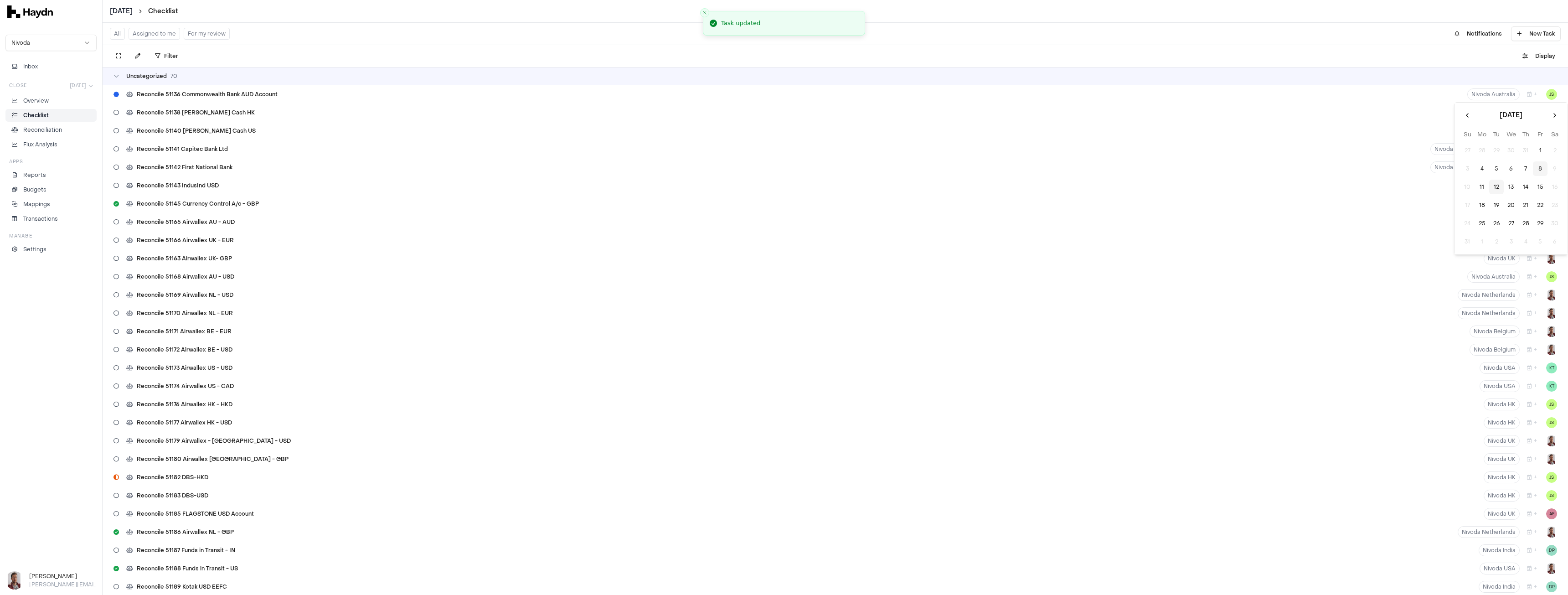
click at [1539, 166] on button "8" at bounding box center [1540, 169] width 15 height 15
click at [1524, 97] on button "+" at bounding box center [1532, 94] width 17 height 12
click at [1539, 167] on button "8" at bounding box center [1540, 169] width 15 height 15
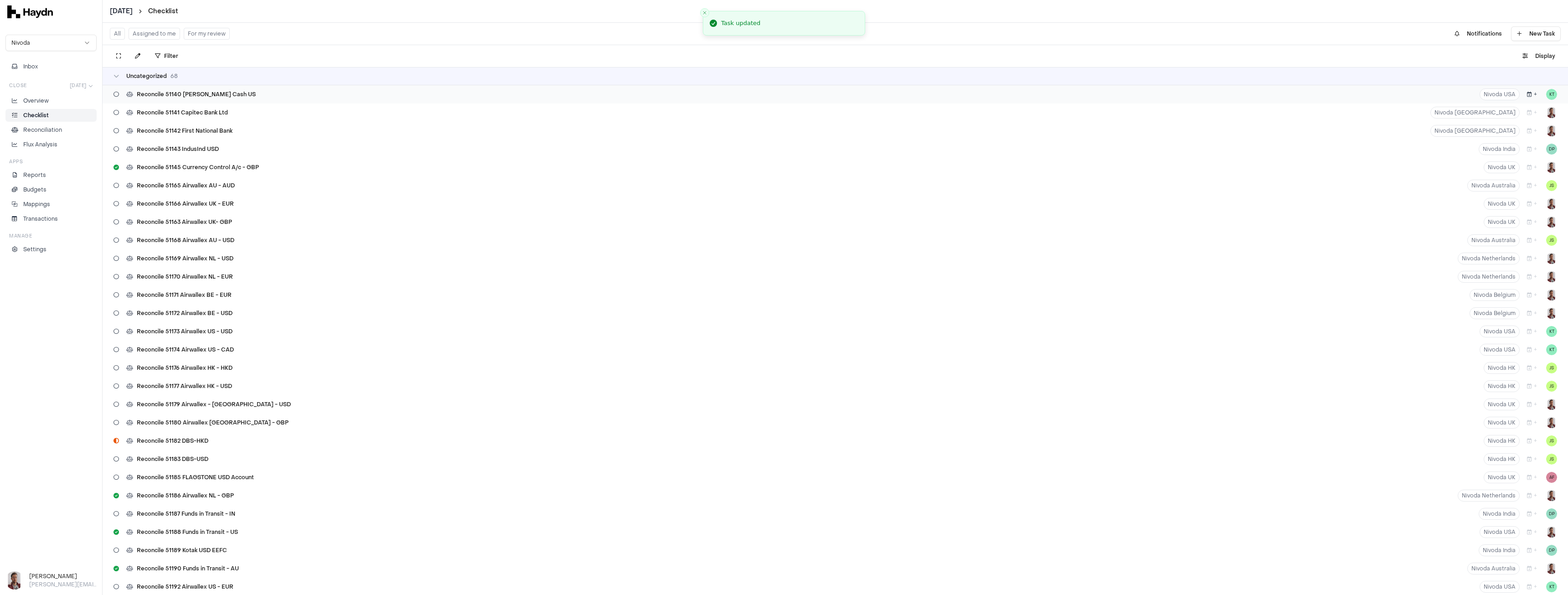
click at [1527, 94] on button "+" at bounding box center [1532, 94] width 17 height 12
click at [1541, 166] on button "8" at bounding box center [1540, 169] width 15 height 15
click at [1527, 97] on button "+" at bounding box center [1532, 94] width 17 height 12
click at [1542, 168] on button "8" at bounding box center [1540, 169] width 15 height 15
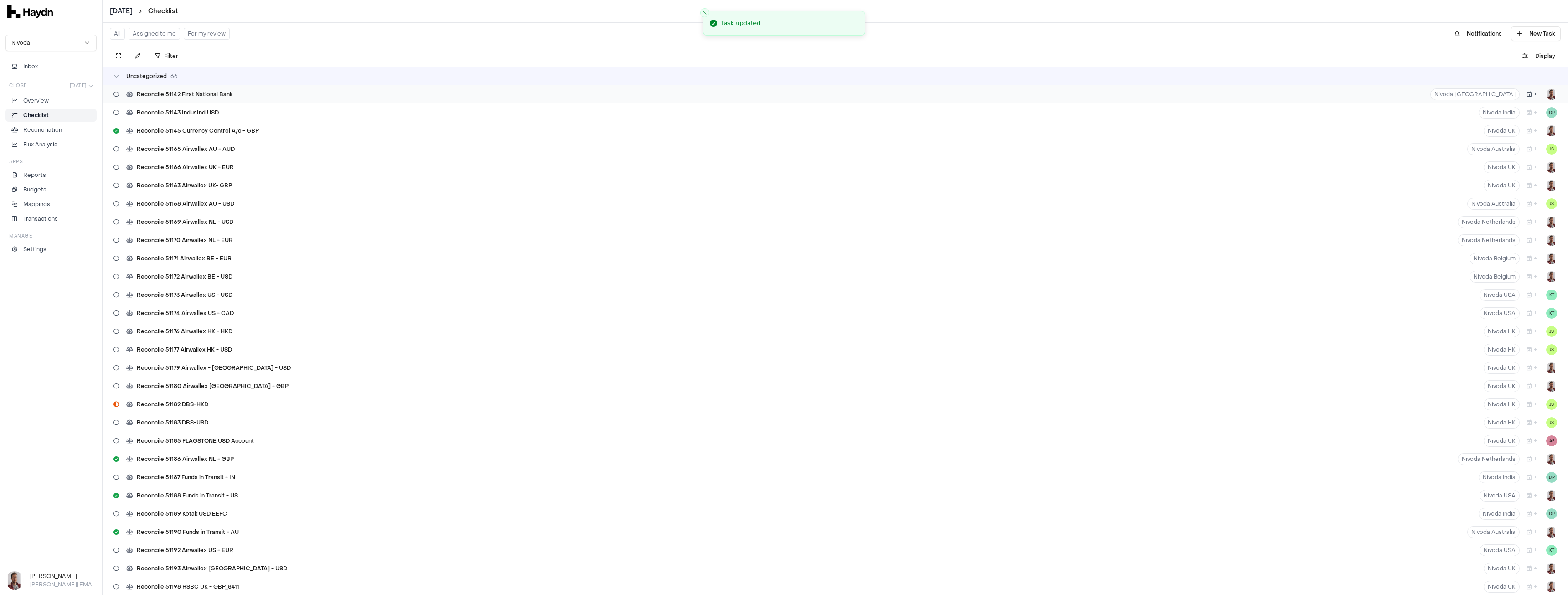
click at [1527, 94] on icon "button" at bounding box center [1530, 94] width 5 height 5
click at [1539, 169] on button "8" at bounding box center [1540, 169] width 15 height 15
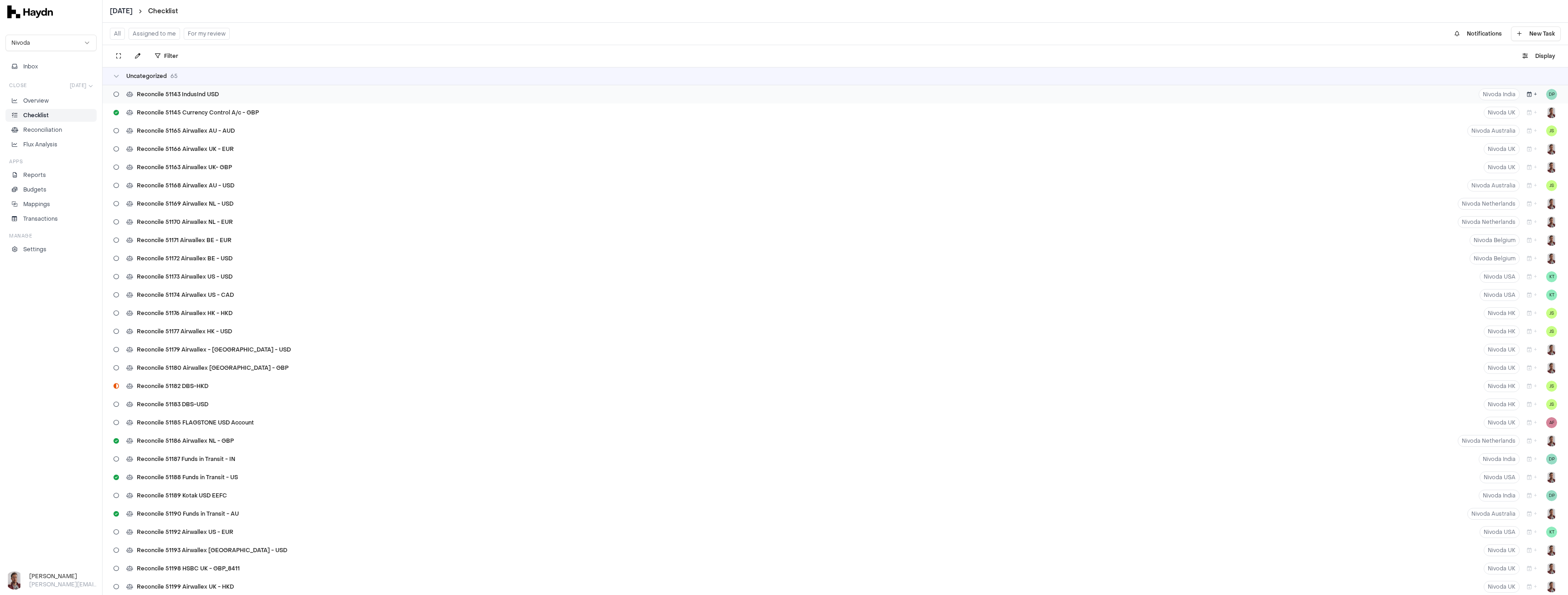
click at [1527, 96] on icon "button" at bounding box center [1530, 94] width 5 height 5
click at [1538, 172] on button "8" at bounding box center [1540, 169] width 15 height 15
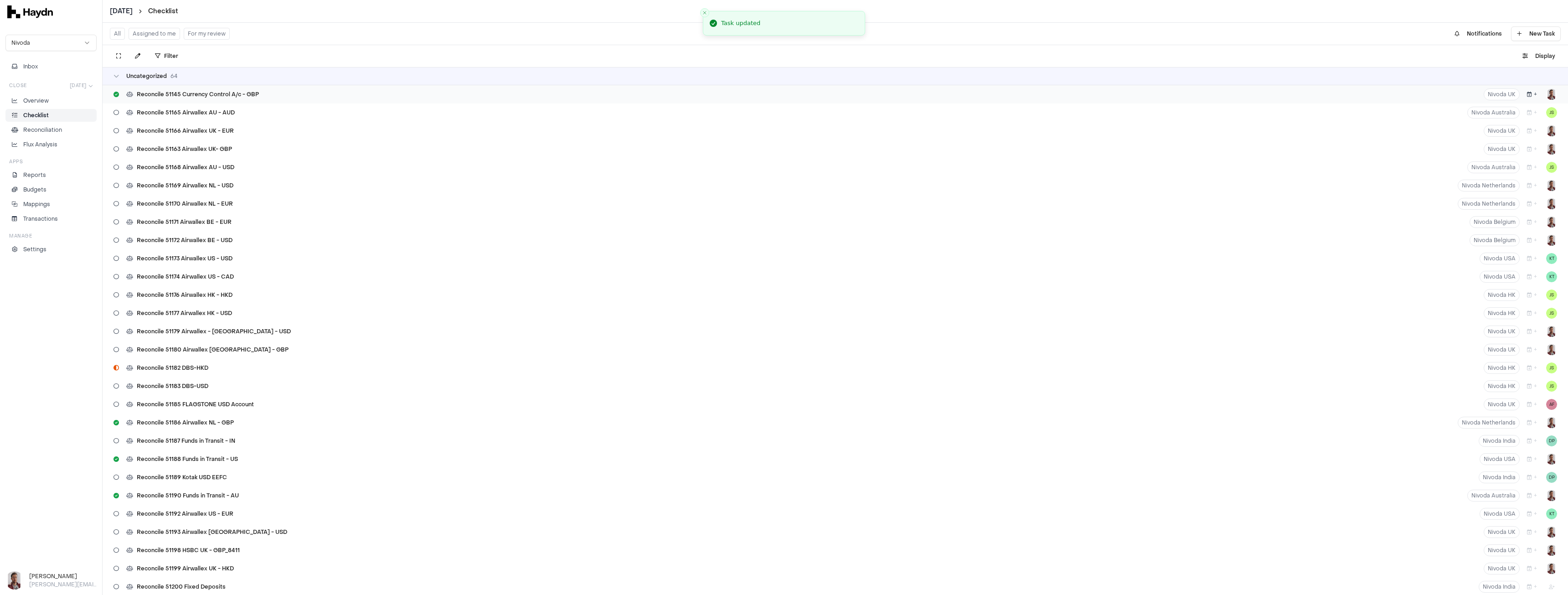
click at [1527, 97] on icon "button" at bounding box center [1530, 94] width 5 height 5
click at [1540, 167] on button "8" at bounding box center [1540, 169] width 15 height 15
click at [1524, 98] on button "+" at bounding box center [1532, 94] width 17 height 12
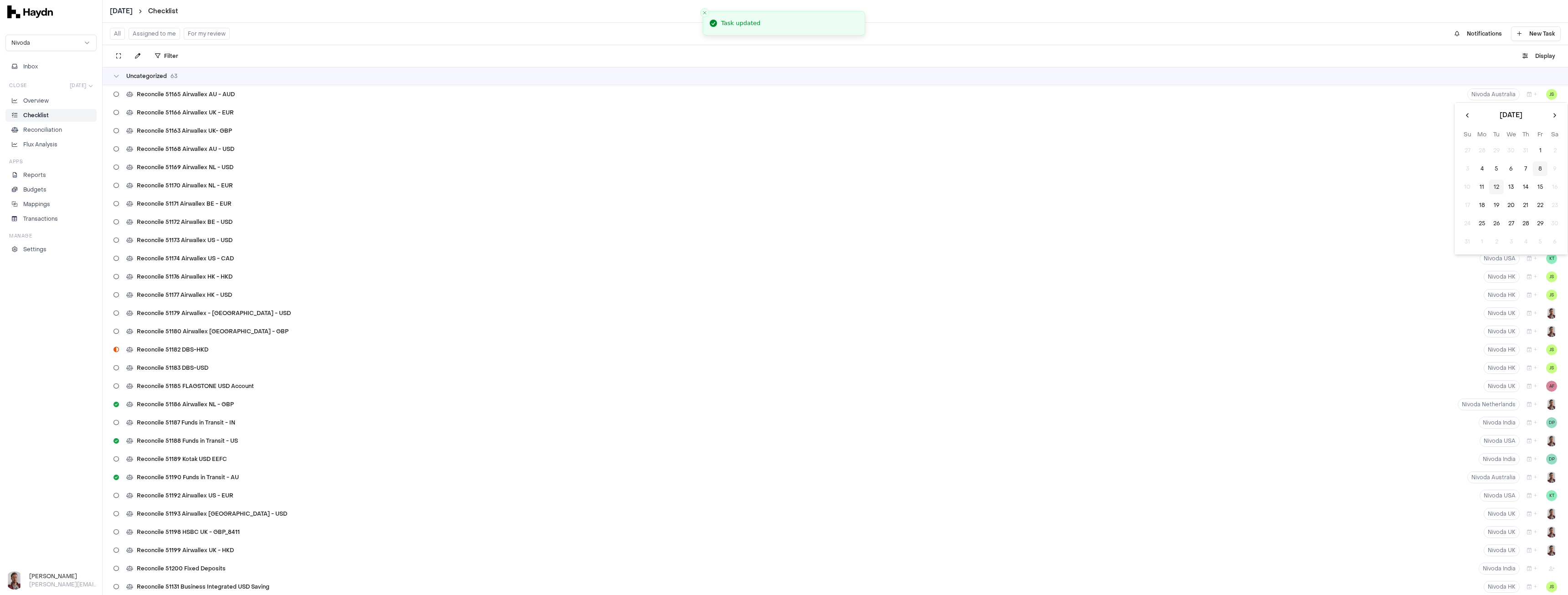
click at [1539, 171] on button "8" at bounding box center [1540, 169] width 15 height 15
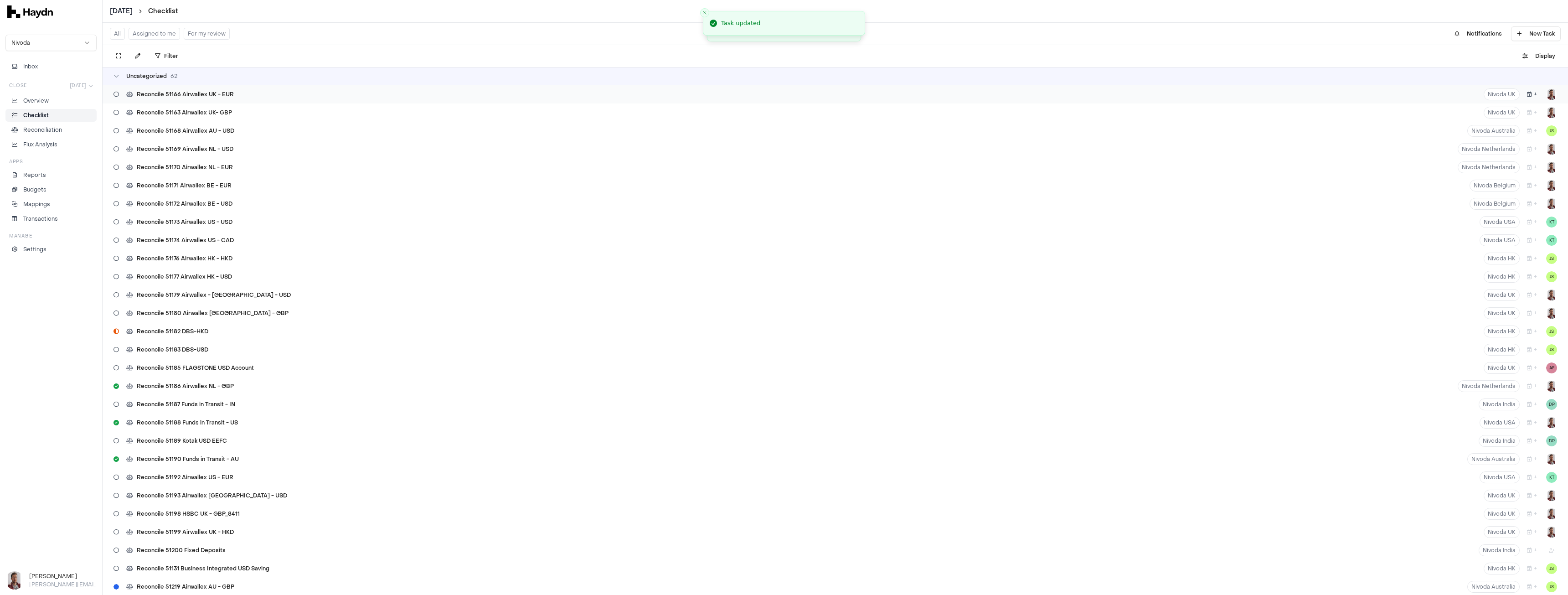
click at [1524, 97] on button "+" at bounding box center [1532, 94] width 17 height 12
click at [1539, 169] on button "8" at bounding box center [1540, 169] width 15 height 15
click at [1527, 96] on icon "button" at bounding box center [1530, 94] width 5 height 5
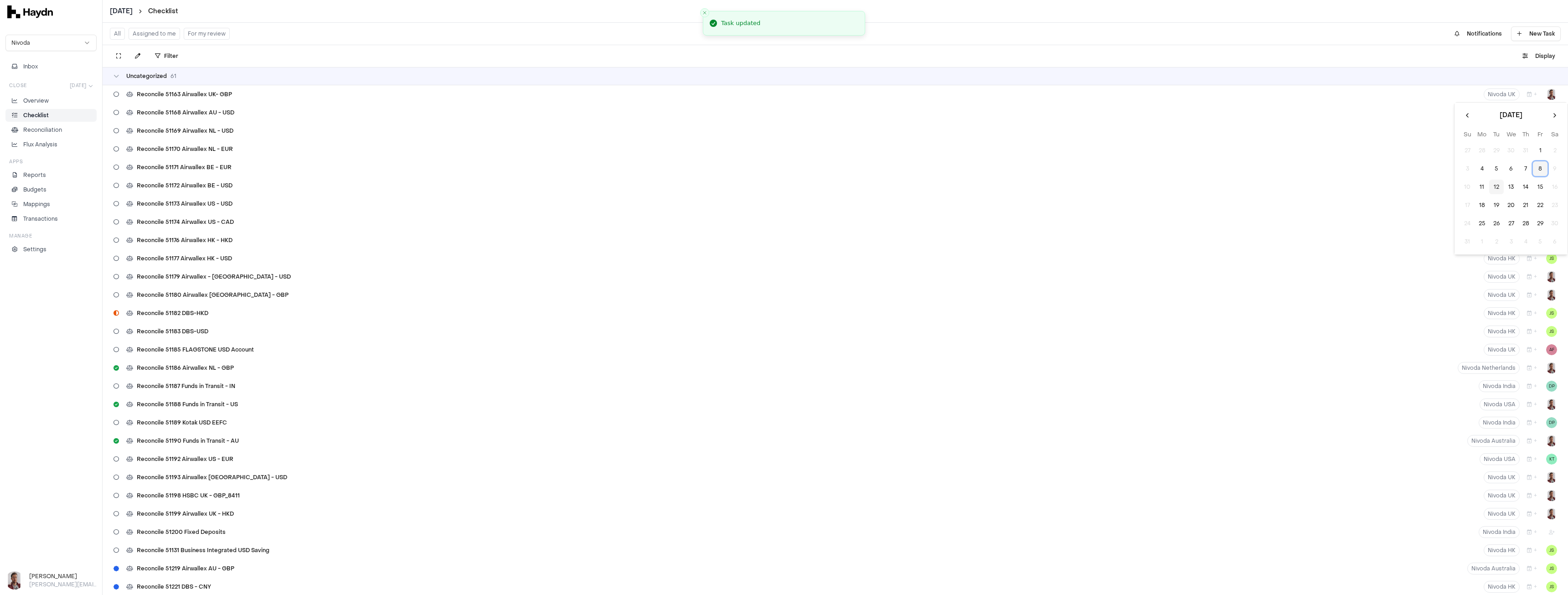
click at [1542, 164] on button "8" at bounding box center [1540, 169] width 15 height 15
click at [1527, 97] on icon "button" at bounding box center [1530, 94] width 5 height 5
click at [1542, 168] on button "8" at bounding box center [1540, 169] width 15 height 15
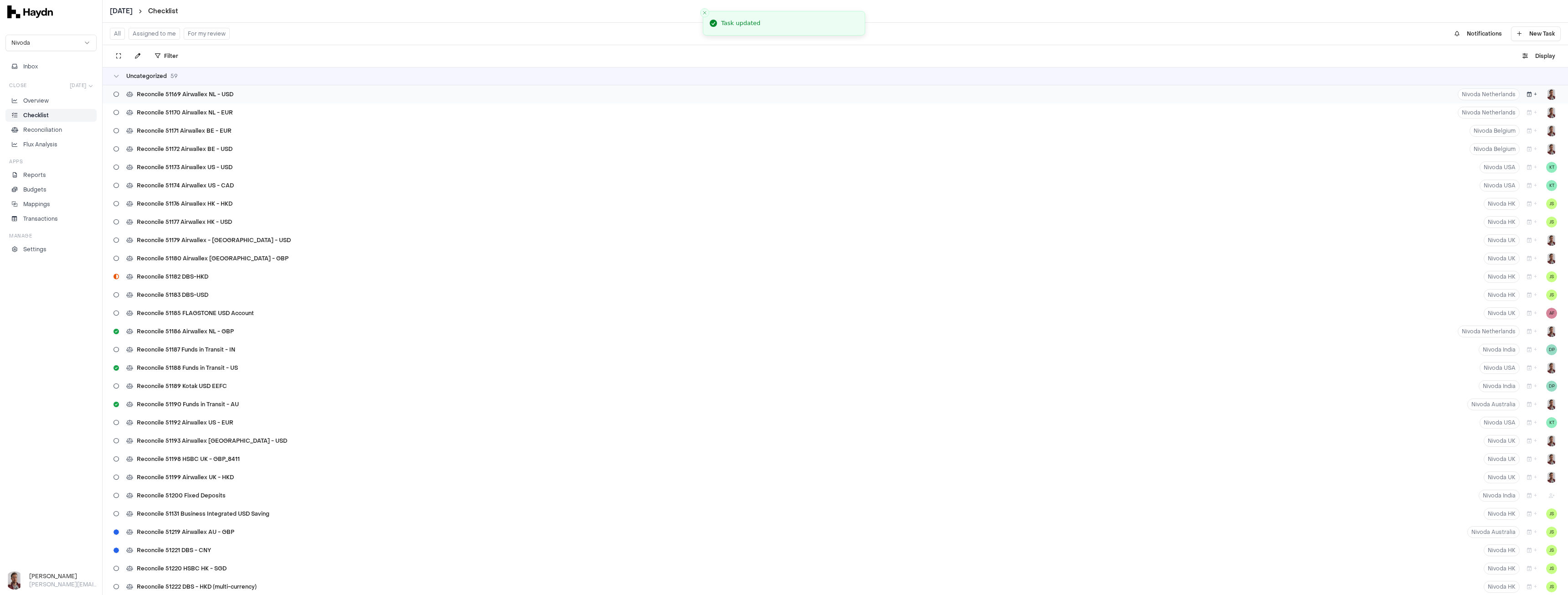
click at [1527, 96] on icon "button" at bounding box center [1530, 94] width 5 height 5
click at [1540, 170] on button "8" at bounding box center [1540, 169] width 15 height 15
click at [1525, 99] on button "+" at bounding box center [1532, 94] width 17 height 12
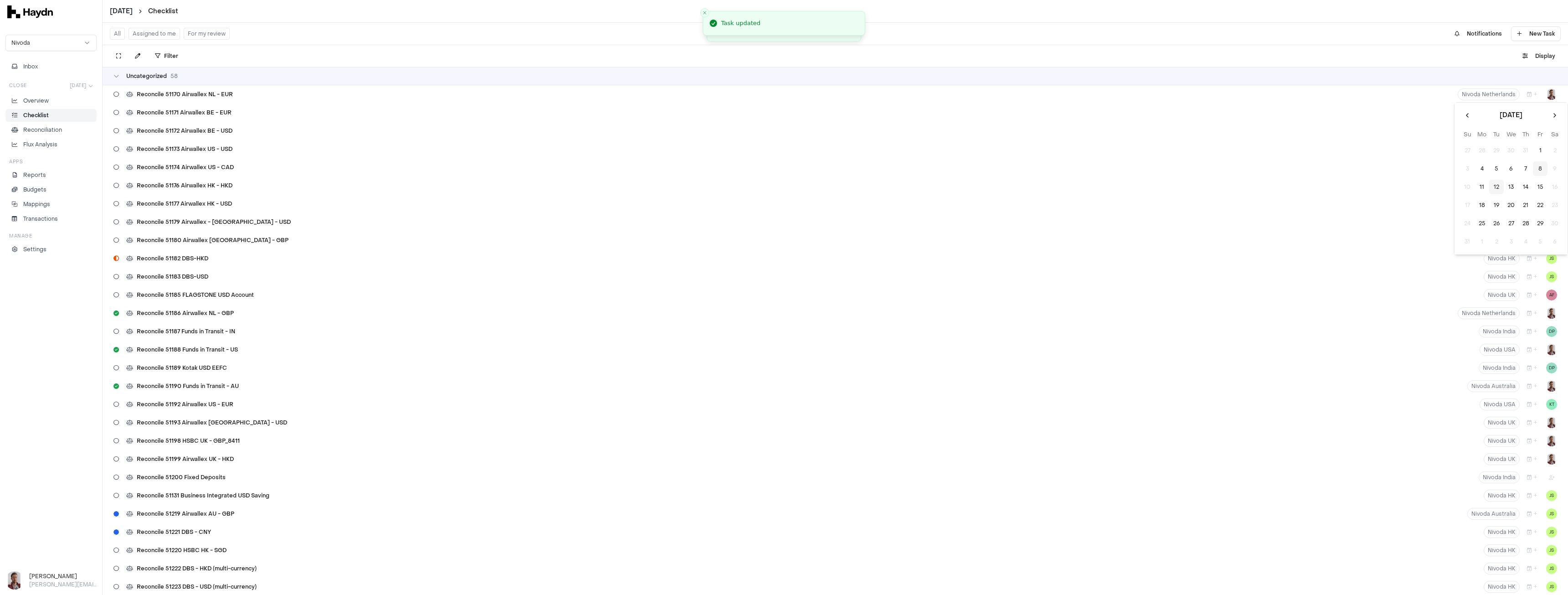
click at [1539, 168] on button "8" at bounding box center [1540, 169] width 15 height 15
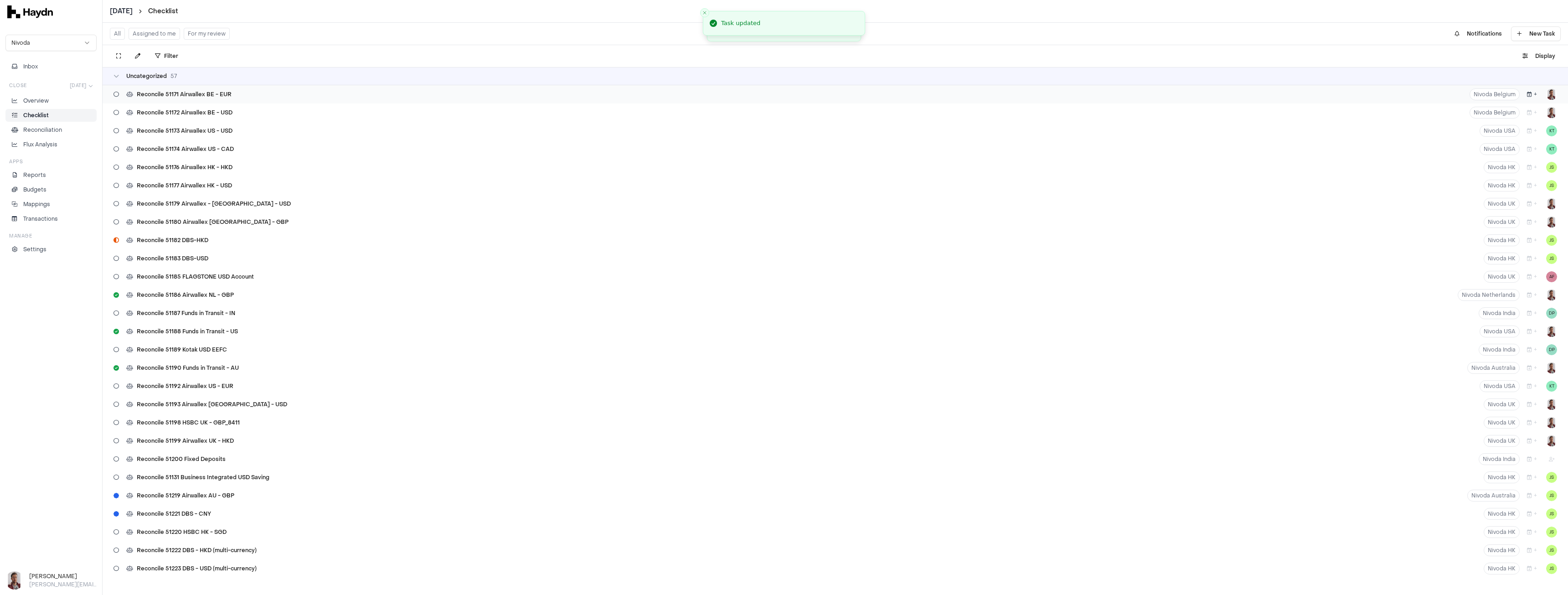
click at [1525, 97] on button "+" at bounding box center [1532, 94] width 17 height 12
click at [1542, 172] on button "8" at bounding box center [1540, 169] width 15 height 15
click at [1527, 241] on icon "button" at bounding box center [1530, 239] width 5 height 5
click at [1538, 315] on button "8" at bounding box center [1540, 314] width 15 height 15
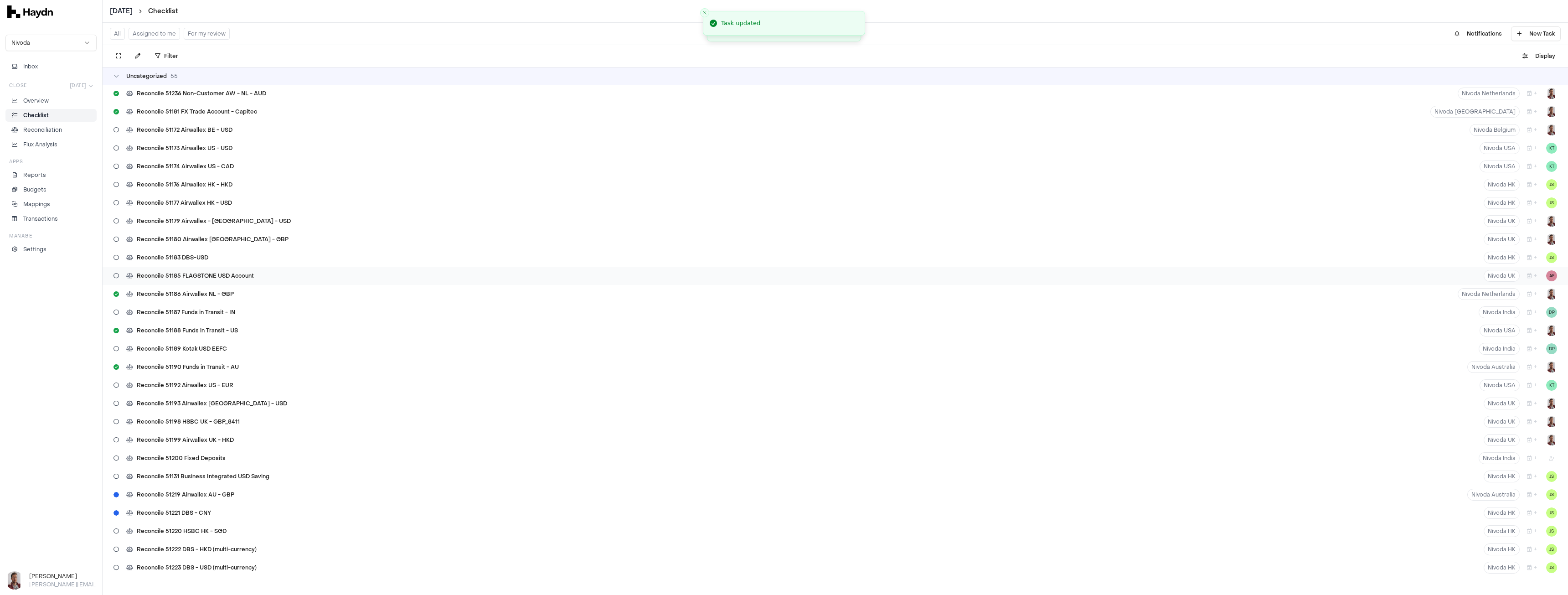
scroll to position [785, 0]
click at [1527, 257] on icon "button" at bounding box center [1530, 258] width 5 height 5
click at [1543, 331] on button "8" at bounding box center [1540, 332] width 15 height 15
click at [1527, 224] on icon "button" at bounding box center [1530, 221] width 5 height 5
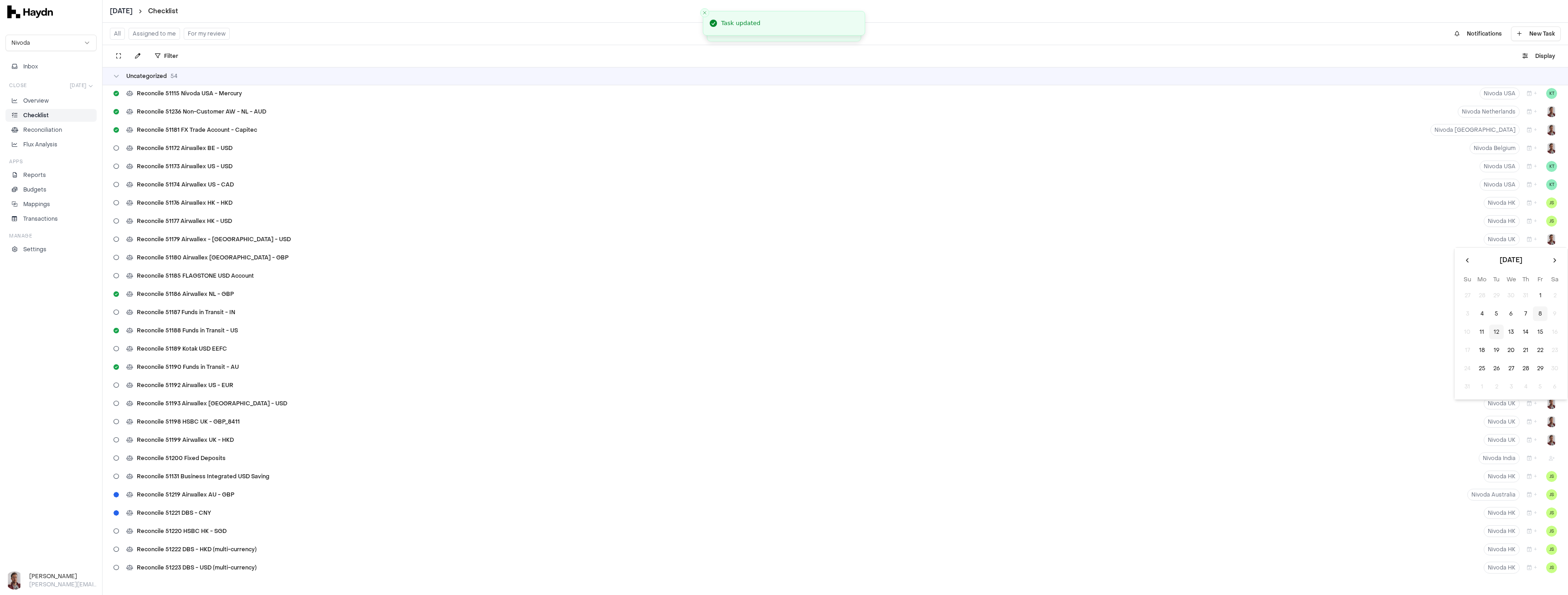
click at [1540, 314] on button "8" at bounding box center [1540, 314] width 15 height 15
click at [1527, 257] on button "+" at bounding box center [1532, 257] width 17 height 12
click at [1539, 329] on button "8" at bounding box center [1540, 332] width 15 height 15
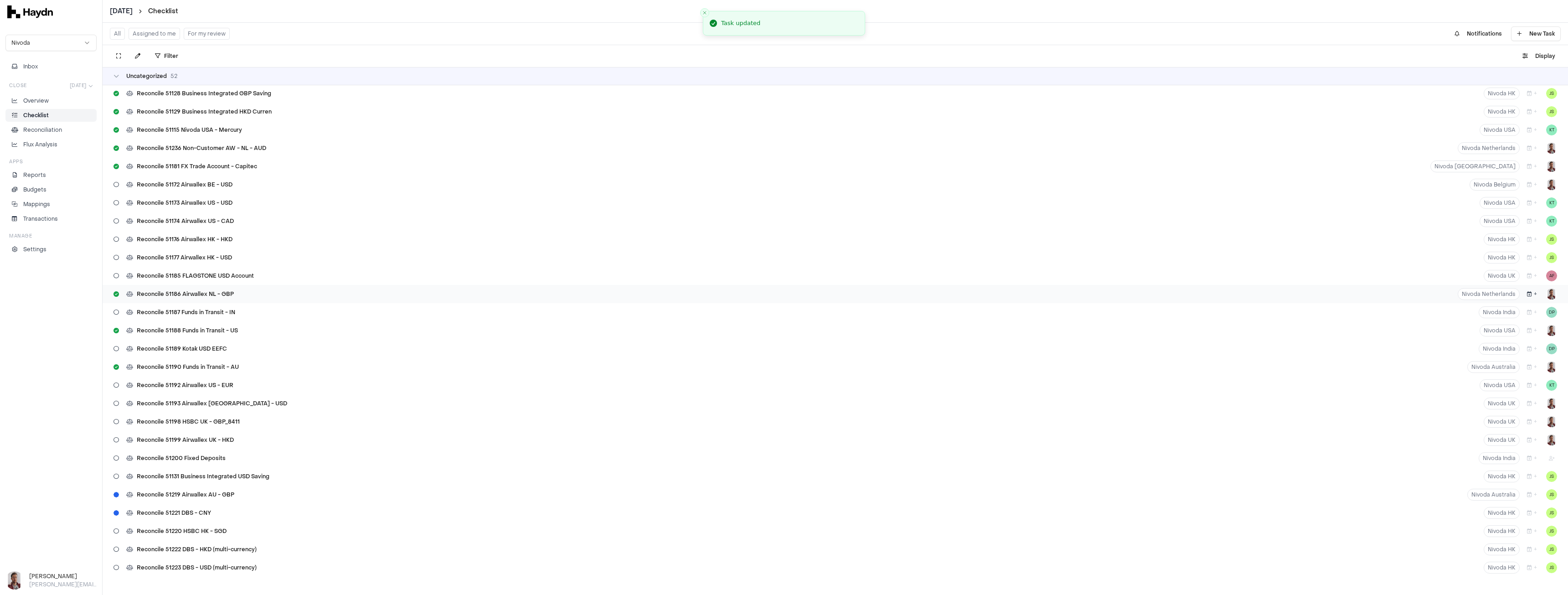
click at [1527, 295] on icon "button" at bounding box center [1530, 294] width 5 height 5
click at [1538, 368] on button "8" at bounding box center [1540, 368] width 15 height 15
click at [1527, 368] on icon "button" at bounding box center [1530, 367] width 5 height 5
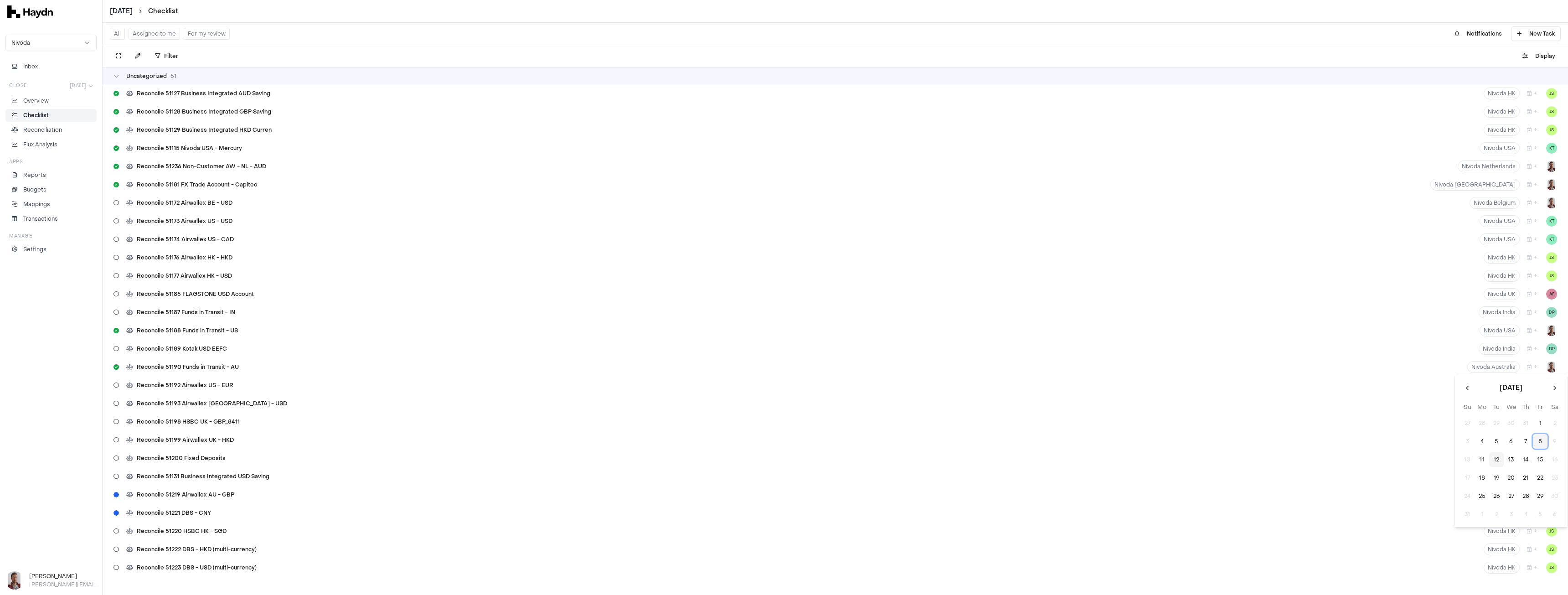
click at [1542, 438] on button "8" at bounding box center [1540, 442] width 15 height 15
click at [1525, 350] on button "+" at bounding box center [1532, 348] width 17 height 12
click at [1542, 426] on button "8" at bounding box center [1540, 423] width 15 height 15
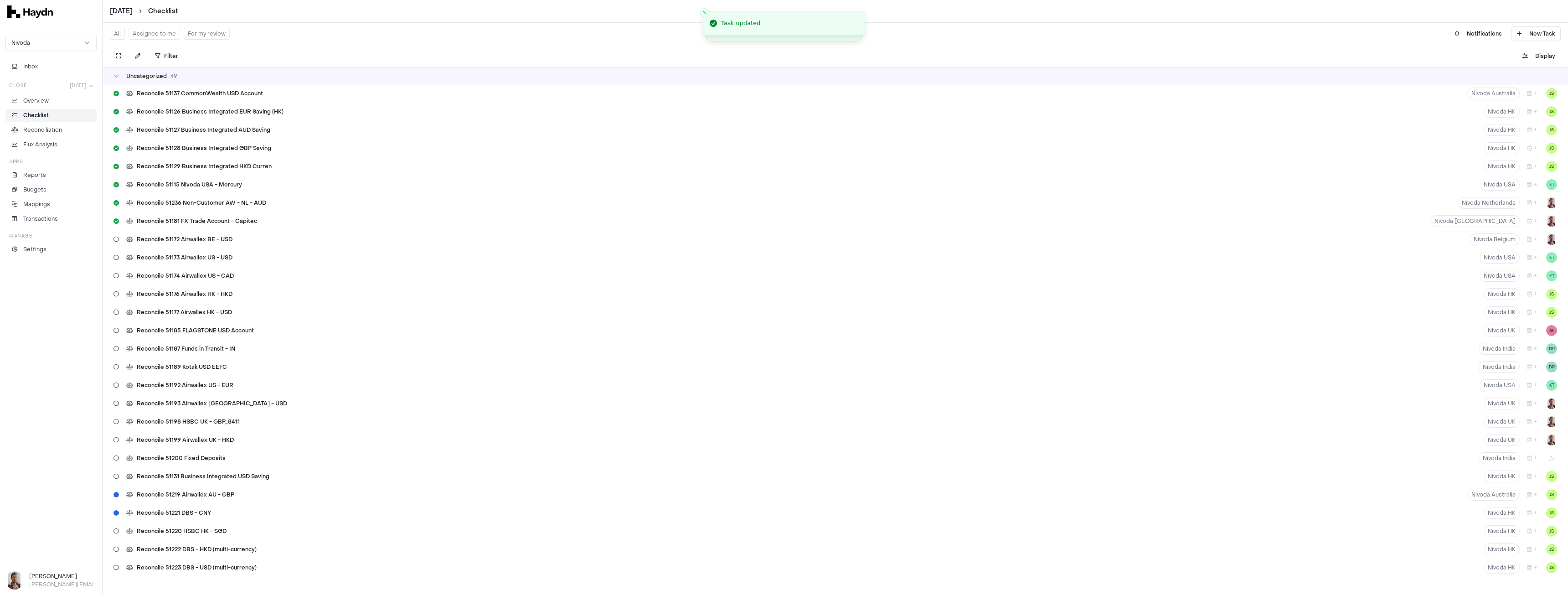
scroll to position [676, 0]
click at [1525, 370] on button "+" at bounding box center [1532, 367] width 17 height 12
click at [1541, 444] on button "8" at bounding box center [1540, 442] width 15 height 15
click at [1527, 370] on icon "button" at bounding box center [1530, 367] width 5 height 5
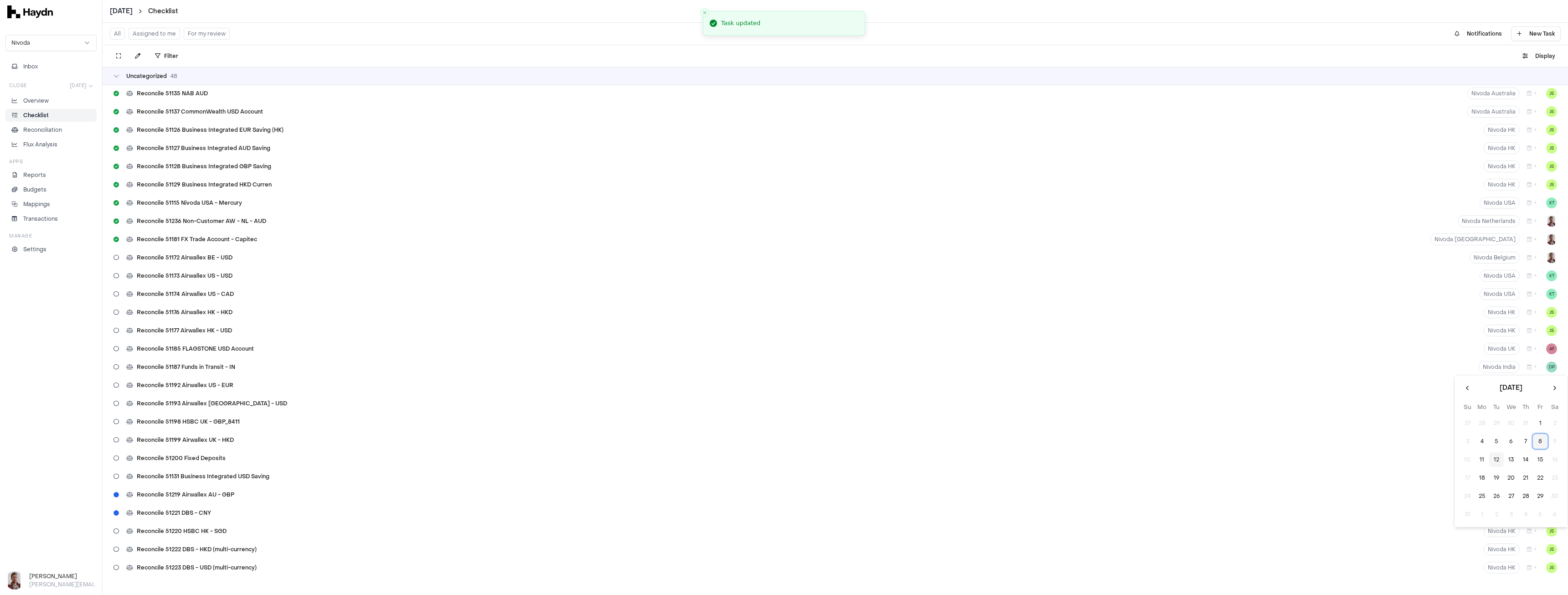
click at [1539, 437] on button "8" at bounding box center [1540, 442] width 15 height 15
click at [1527, 384] on button "+" at bounding box center [1532, 385] width 17 height 12
click at [1539, 456] on button "8" at bounding box center [1540, 460] width 15 height 15
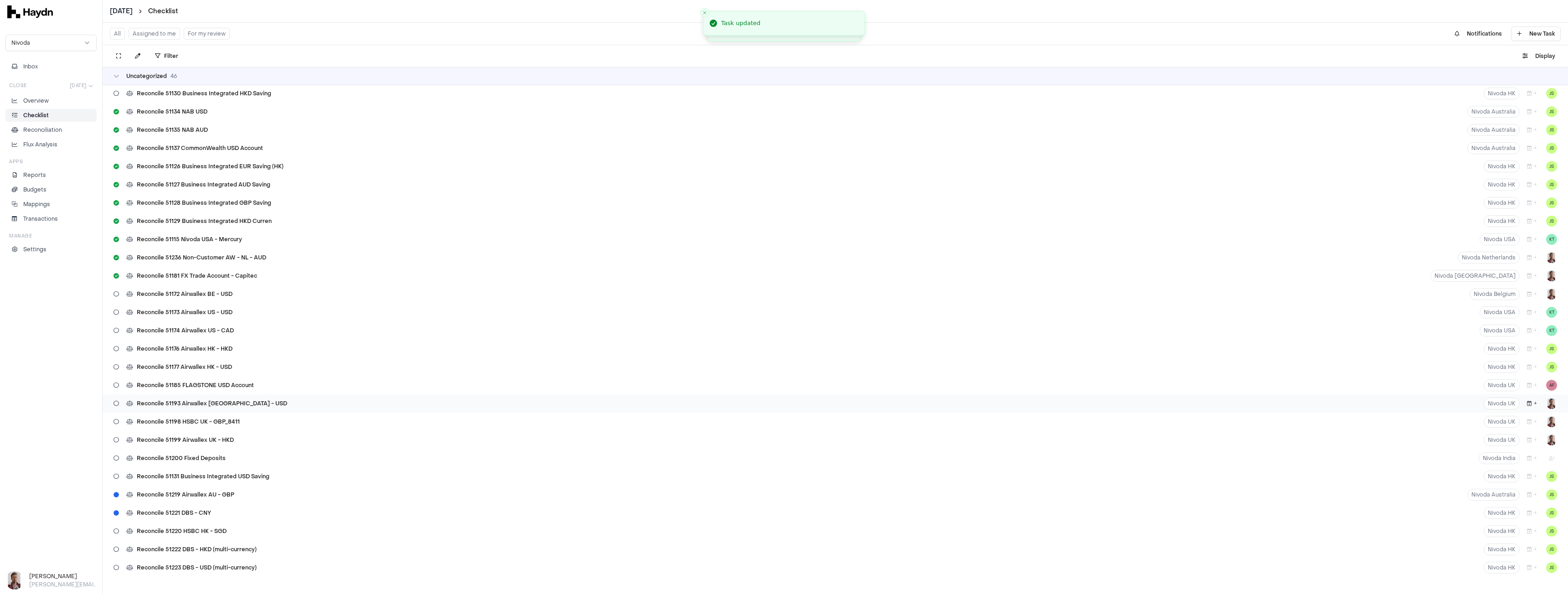
scroll to position [621, 0]
click at [1527, 403] on icon "button" at bounding box center [1530, 403] width 5 height 5
click at [1541, 476] on button "8" at bounding box center [1540, 478] width 15 height 15
click at [1527, 422] on button "+" at bounding box center [1532, 421] width 17 height 12
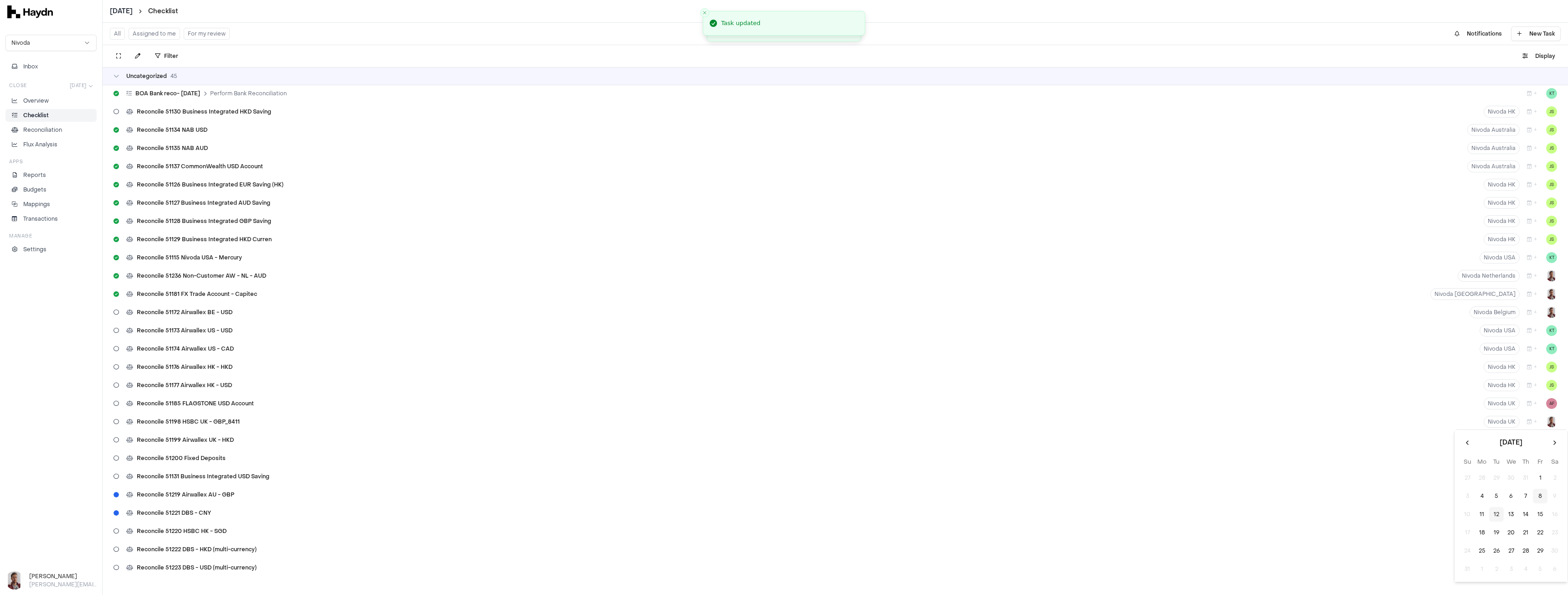
click at [1542, 495] on button "8" at bounding box center [1540, 496] width 15 height 15
click at [1527, 442] on button "+" at bounding box center [1532, 440] width 17 height 12
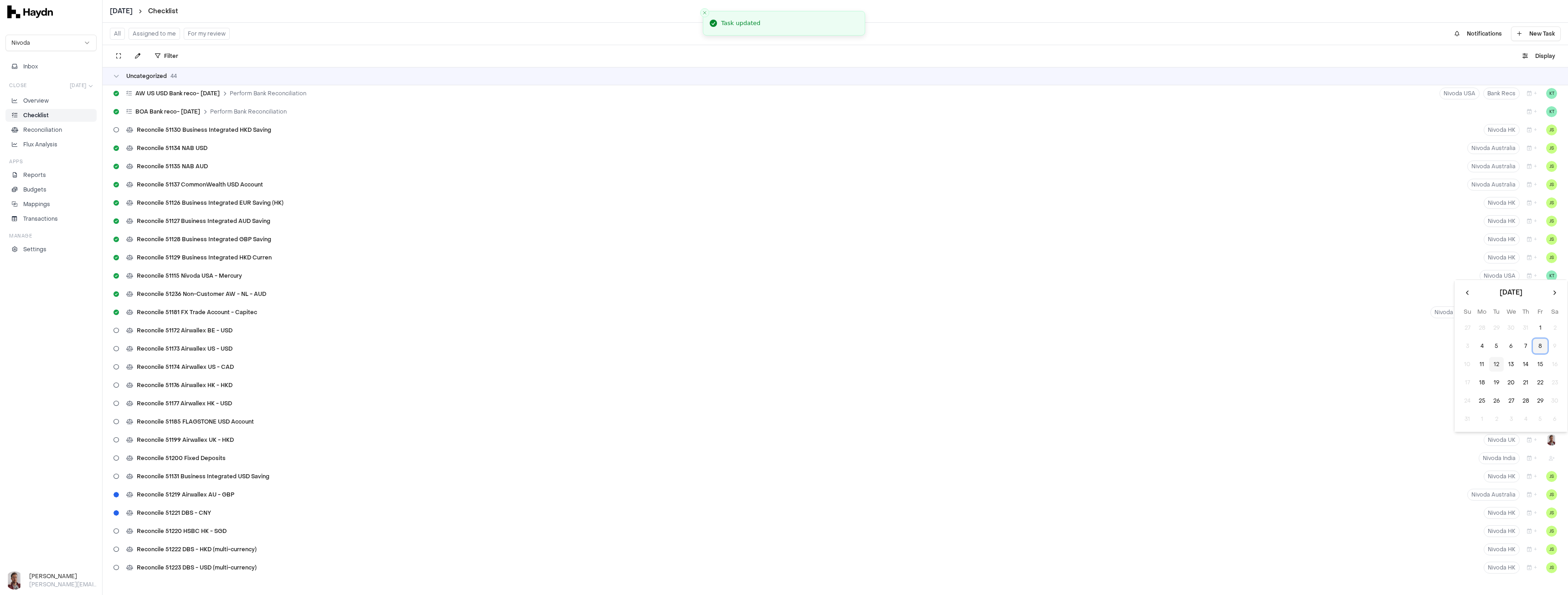
click at [1538, 344] on button "8" at bounding box center [1540, 346] width 15 height 15
click at [1544, 459] on html "[DATE] Checklist Nivoda Inbox Close [DATE] Overview Checklist Reconciliation Fl…" at bounding box center [784, 297] width 1568 height 595
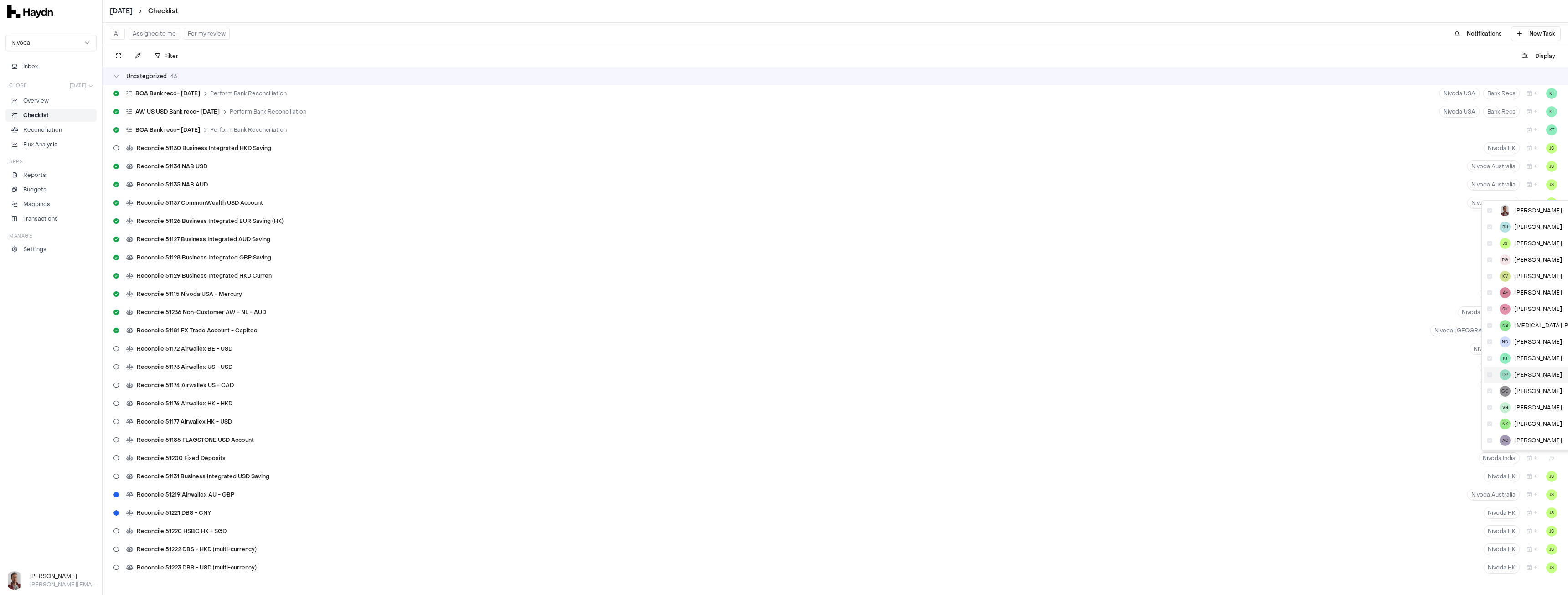
click at [1497, 375] on div "DP [PERSON_NAME]" at bounding box center [1548, 375] width 130 height 16
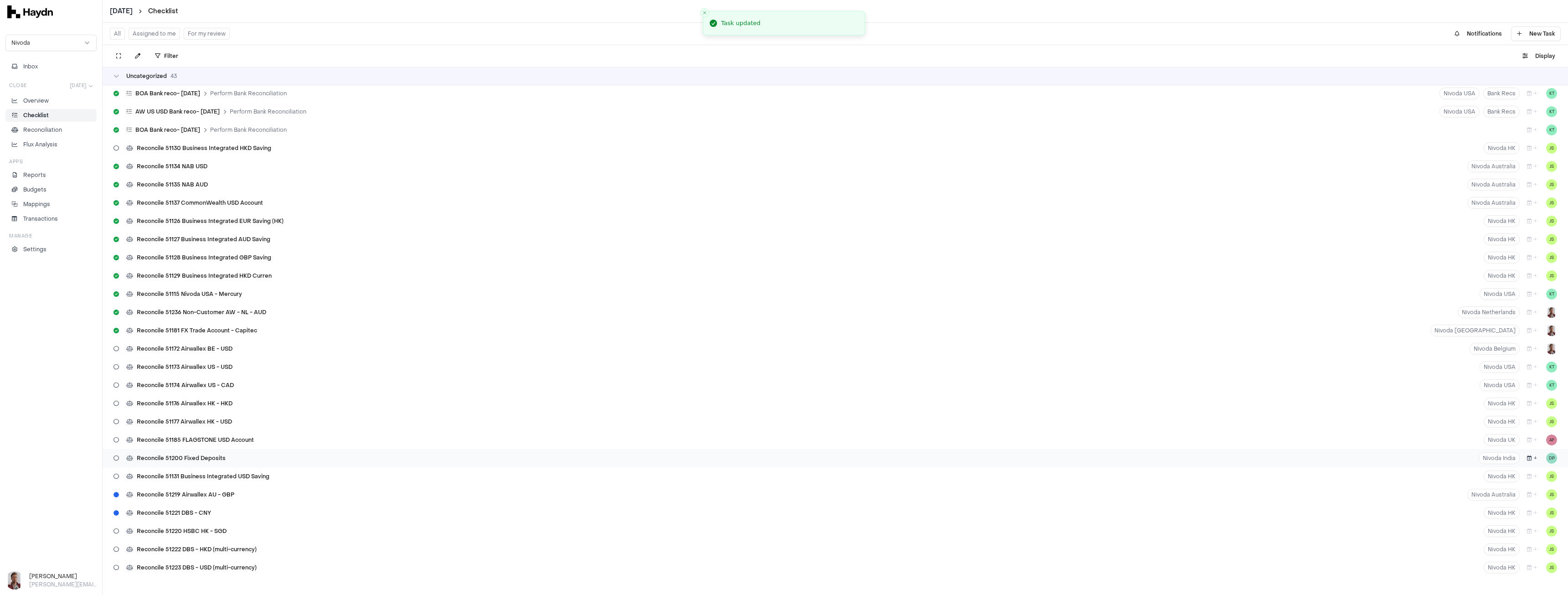
click at [1527, 459] on icon "button" at bounding box center [1530, 458] width 5 height 5
click at [1538, 364] on button "8" at bounding box center [1540, 364] width 15 height 15
click at [1527, 479] on icon "button" at bounding box center [1530, 476] width 5 height 5
click at [1539, 384] on button "8" at bounding box center [1540, 382] width 15 height 15
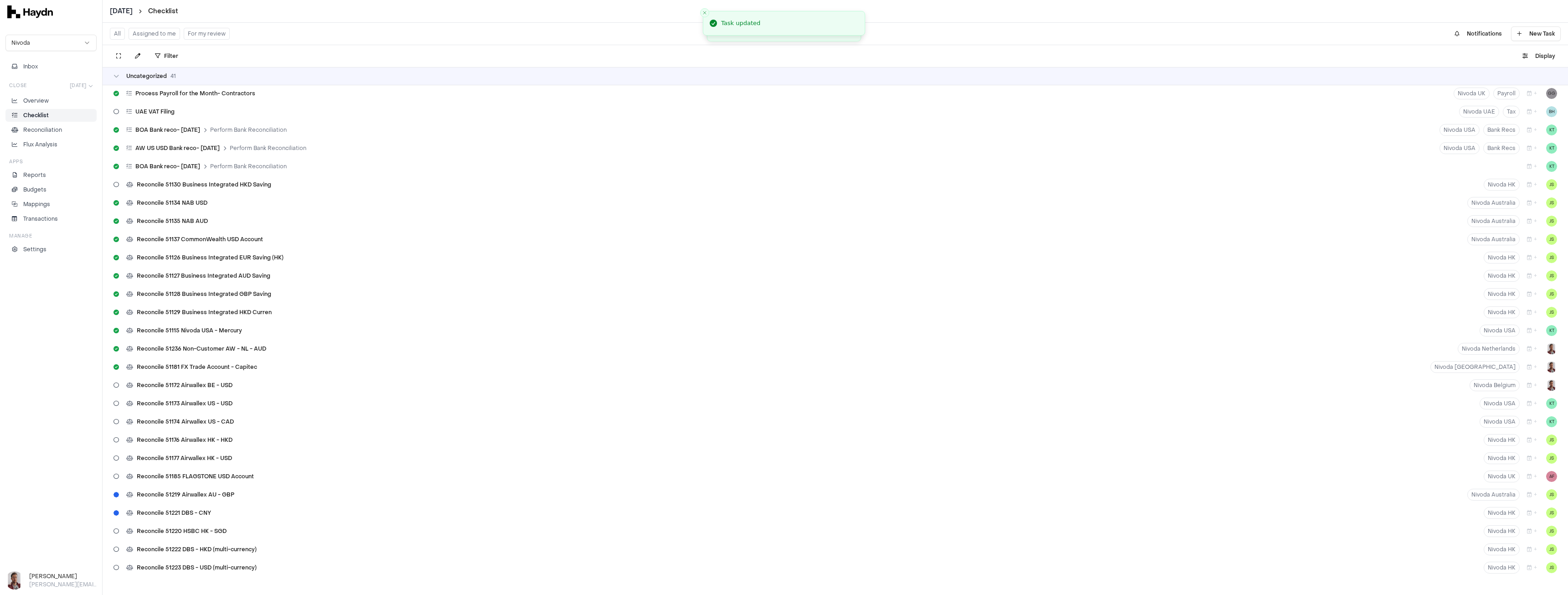
scroll to position [530, 0]
click at [1527, 493] on button "+" at bounding box center [1532, 495] width 17 height 12
click at [1541, 400] on button "8" at bounding box center [1540, 401] width 15 height 15
click at [1527, 513] on icon "button" at bounding box center [1530, 513] width 5 height 5
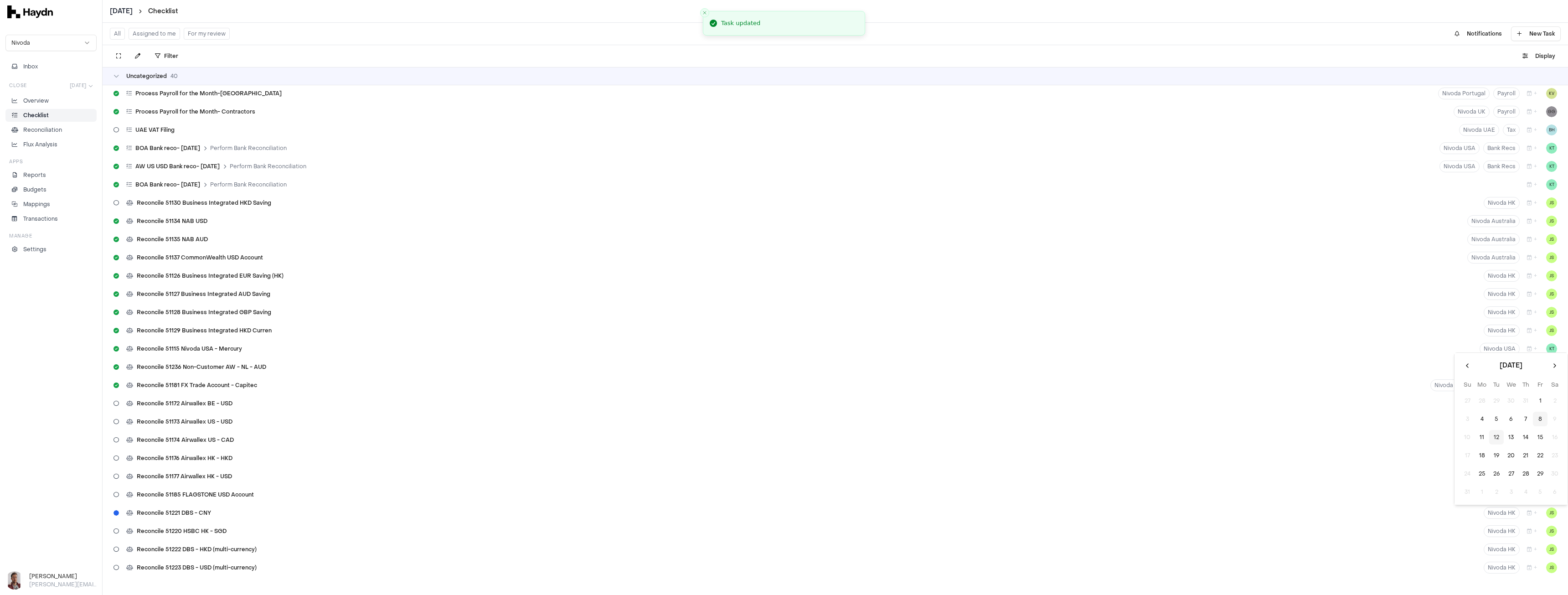
click at [1539, 417] on button "8" at bounding box center [1540, 419] width 15 height 15
click at [1528, 530] on button "+" at bounding box center [1532, 531] width 17 height 12
click at [1539, 437] on button "8" at bounding box center [1540, 437] width 15 height 15
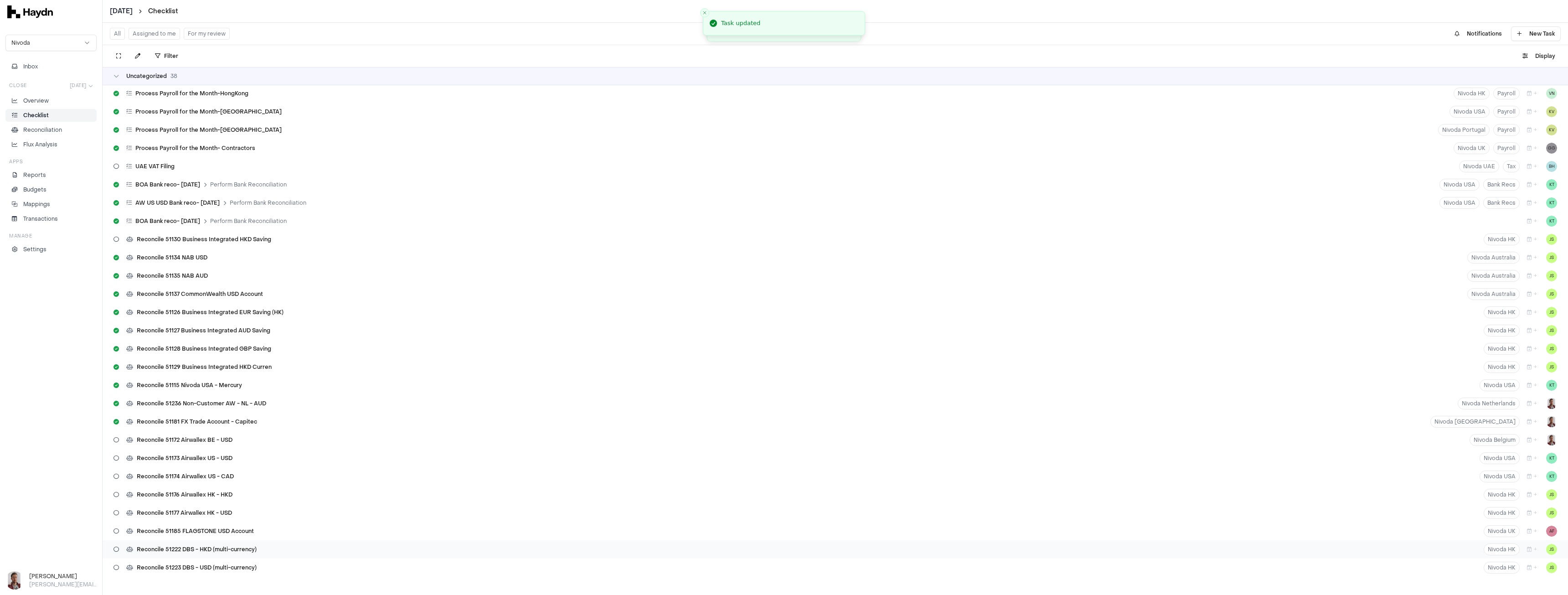
scroll to position [475, 0]
click at [1527, 549] on icon "button" at bounding box center [1530, 549] width 5 height 5
click at [1536, 453] on button "8" at bounding box center [1540, 456] width 15 height 15
click at [1527, 566] on icon "button" at bounding box center [1530, 568] width 5 height 5
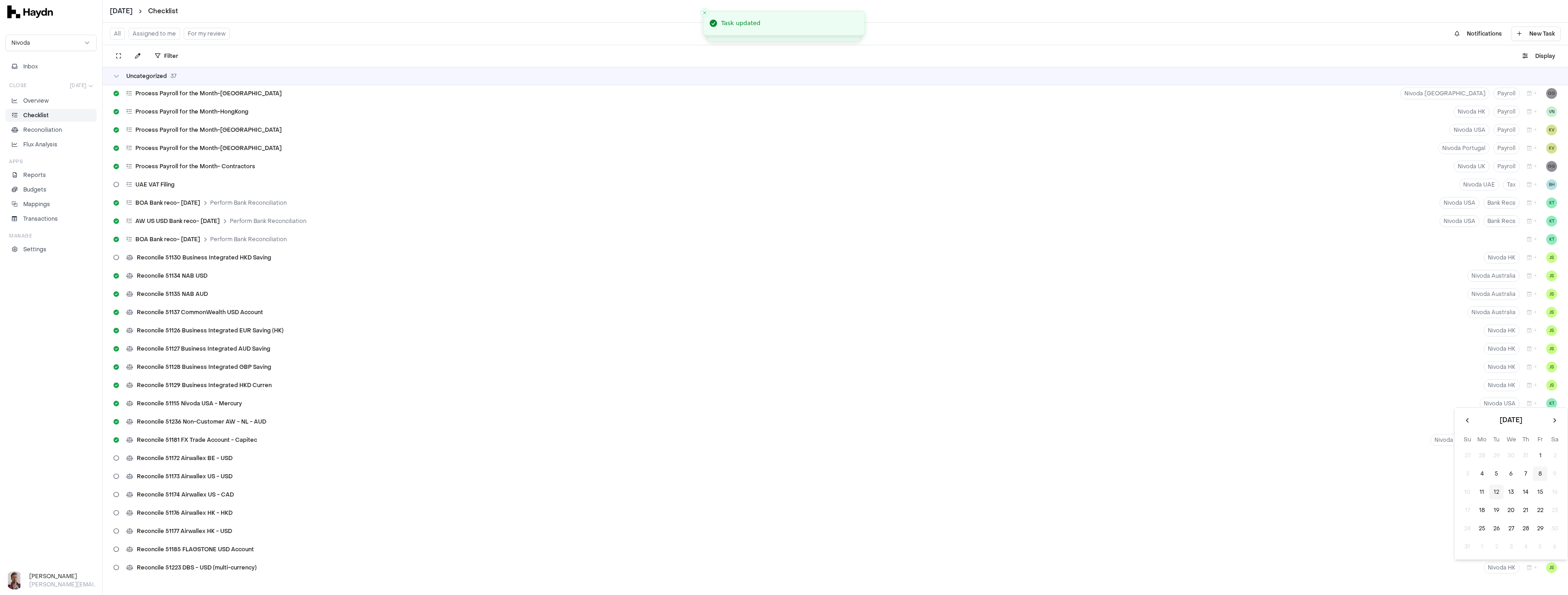
click at [1538, 475] on button "8" at bounding box center [1540, 474] width 15 height 15
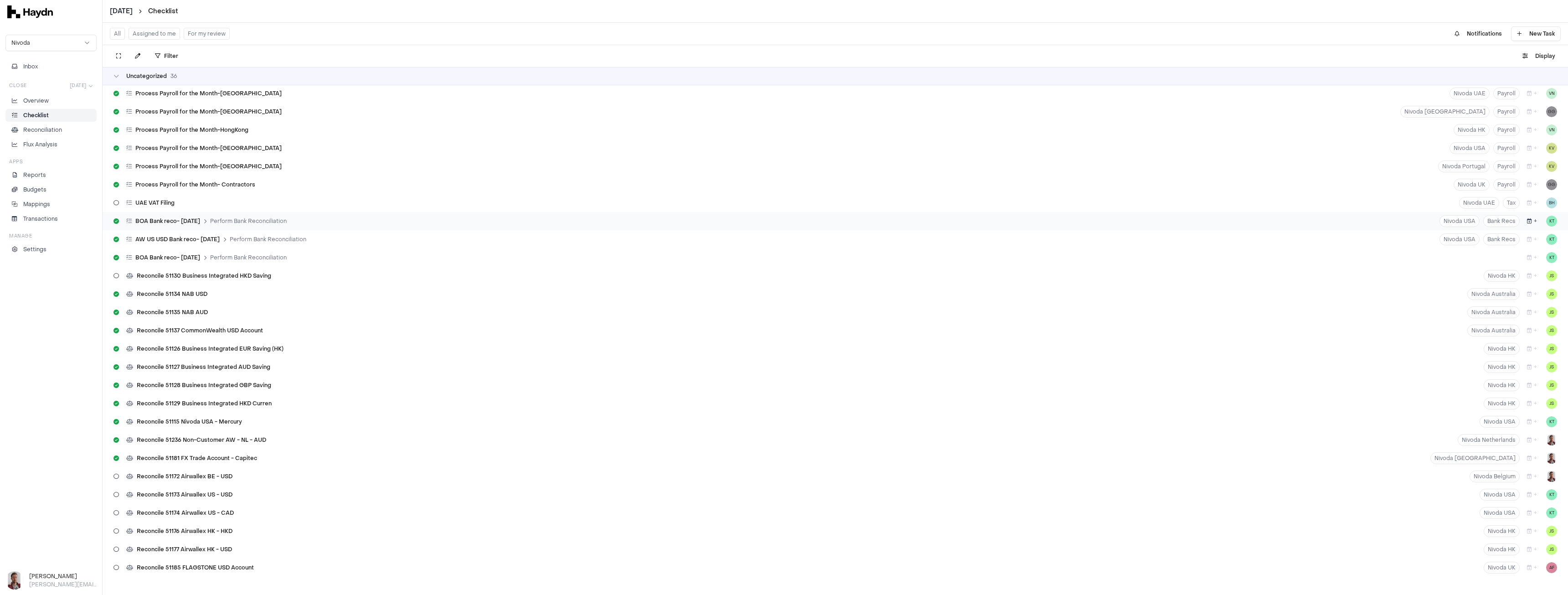
click at [1527, 219] on icon "button" at bounding box center [1530, 221] width 5 height 5
click at [1100, 280] on div "Reconcile 51130 Business Integrated HKD Saving Nivoda HK + JS" at bounding box center [835, 276] width 1466 height 18
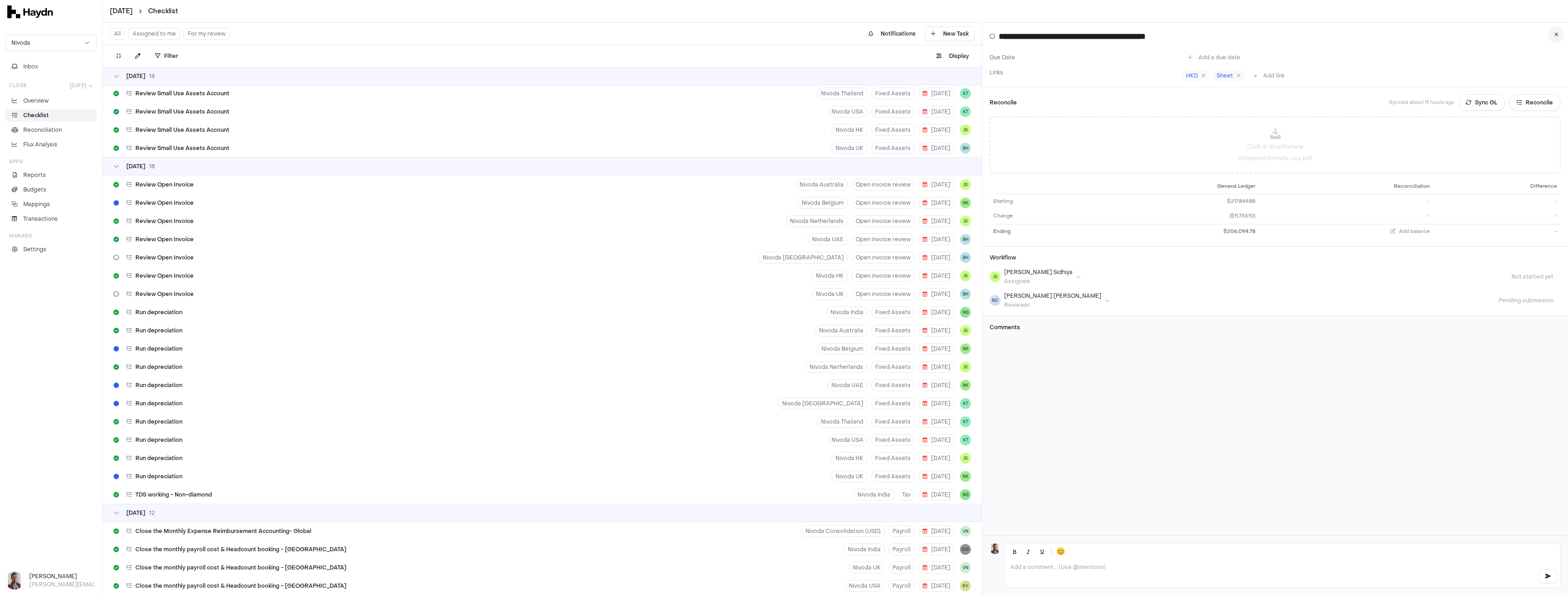
click at [1556, 31] on button at bounding box center [1556, 34] width 16 height 16
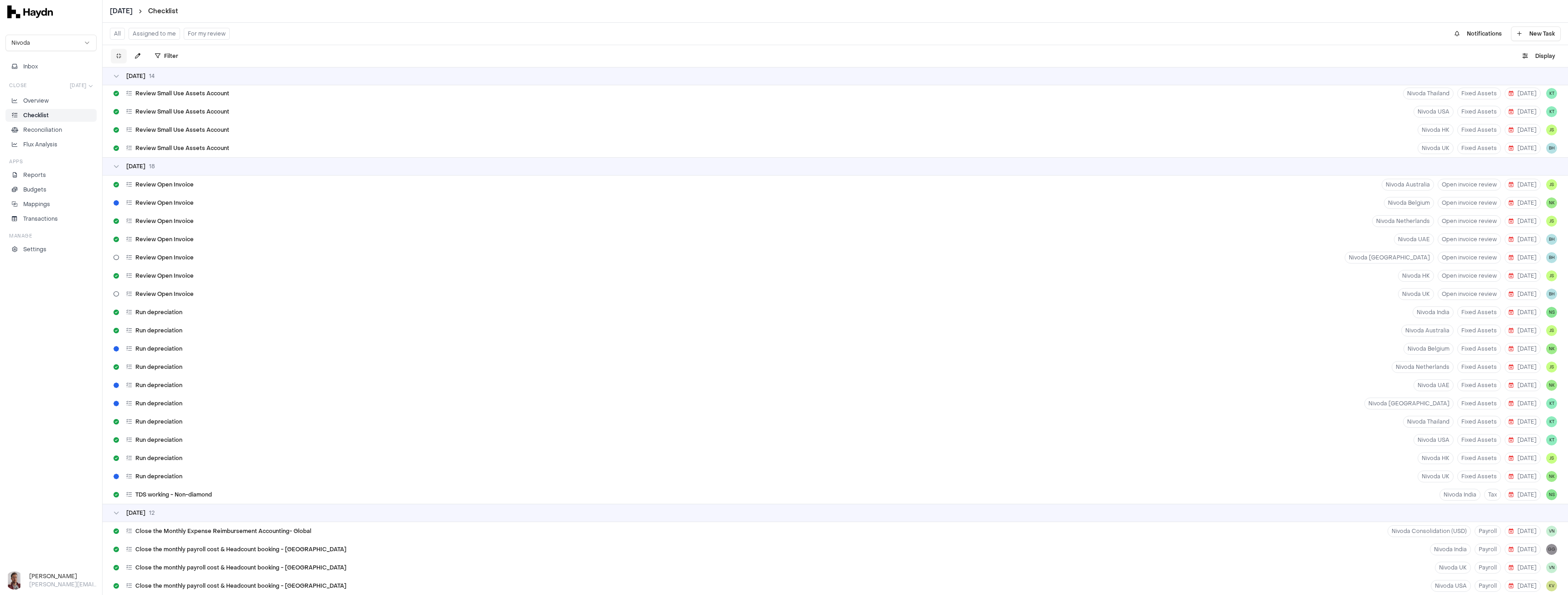
click at [122, 56] on button at bounding box center [119, 56] width 16 height 15
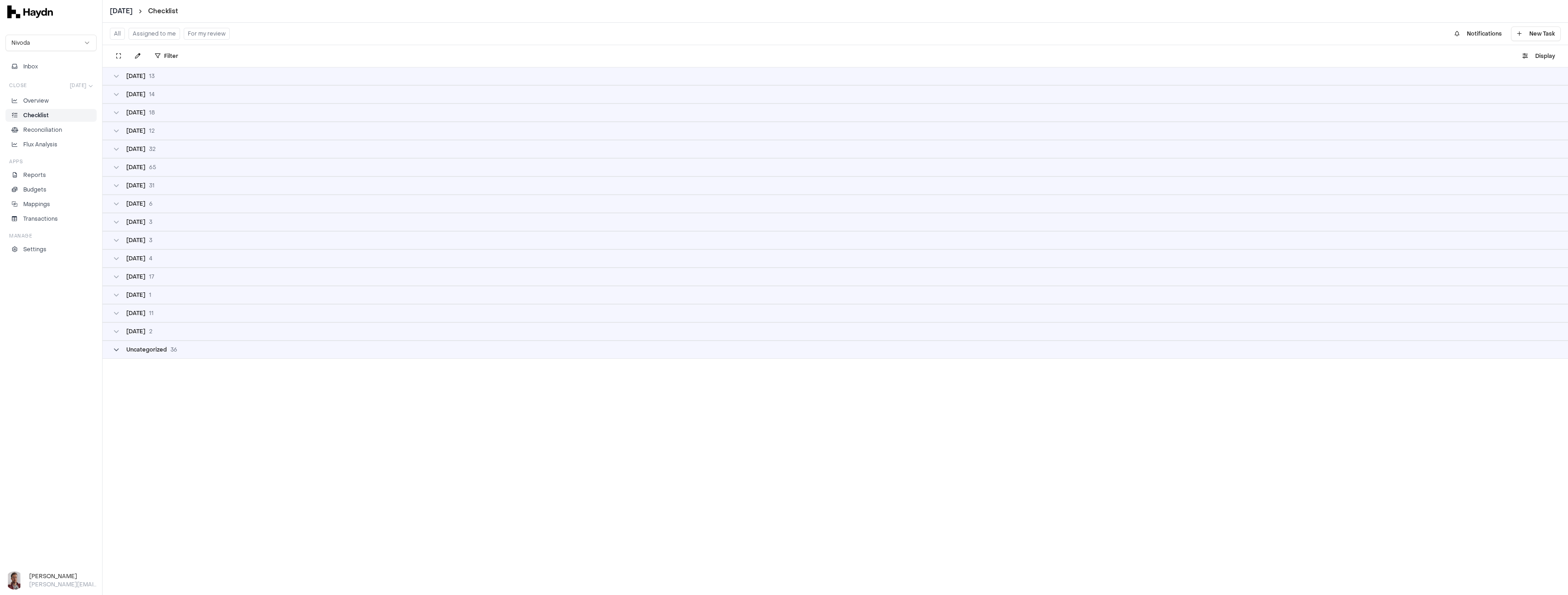
click at [165, 350] on span "Uncategorized" at bounding box center [146, 350] width 41 height 7
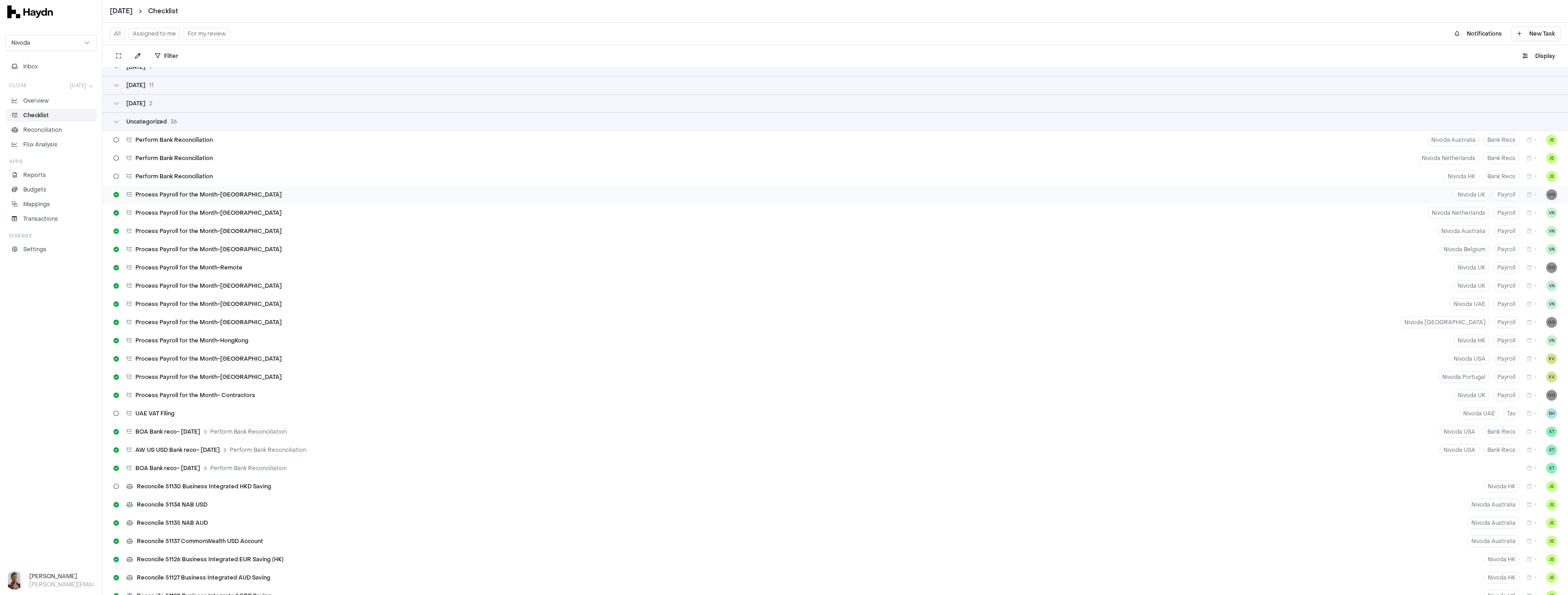
scroll to position [438, 0]
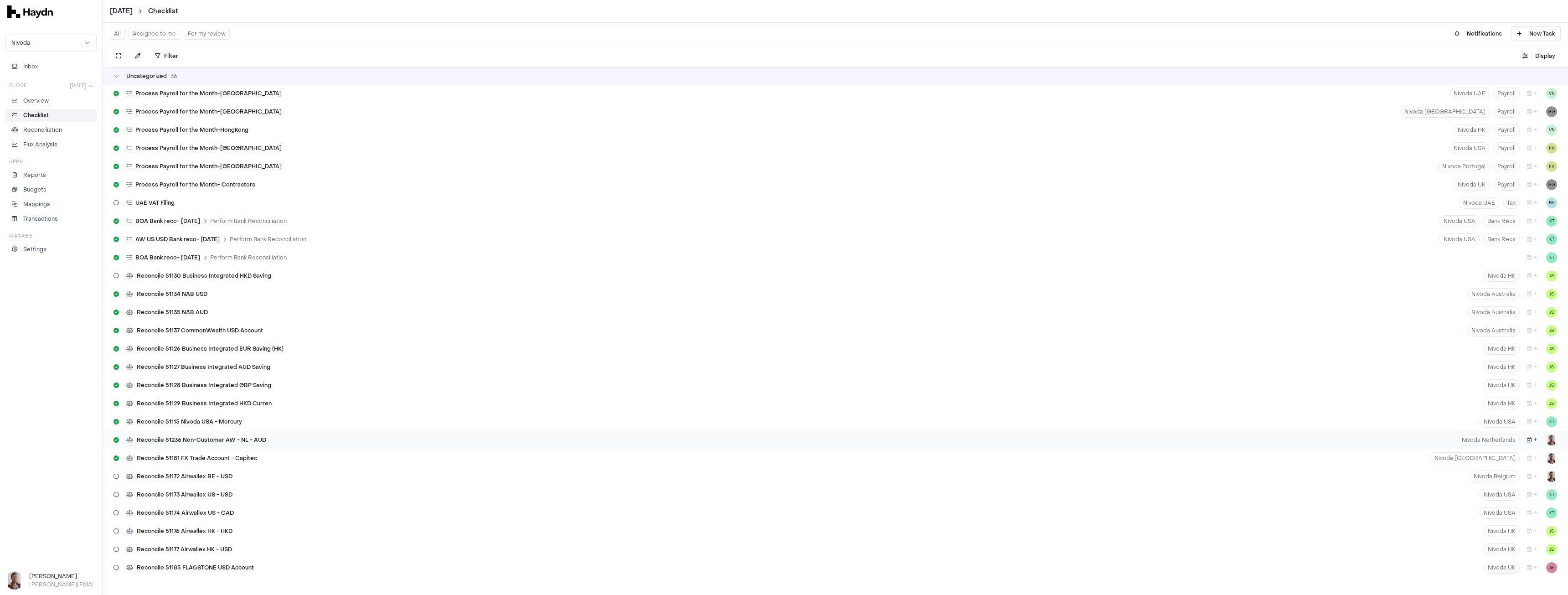
click at [1528, 441] on button "+" at bounding box center [1532, 440] width 17 height 12
click at [1539, 344] on button "8" at bounding box center [1540, 346] width 15 height 15
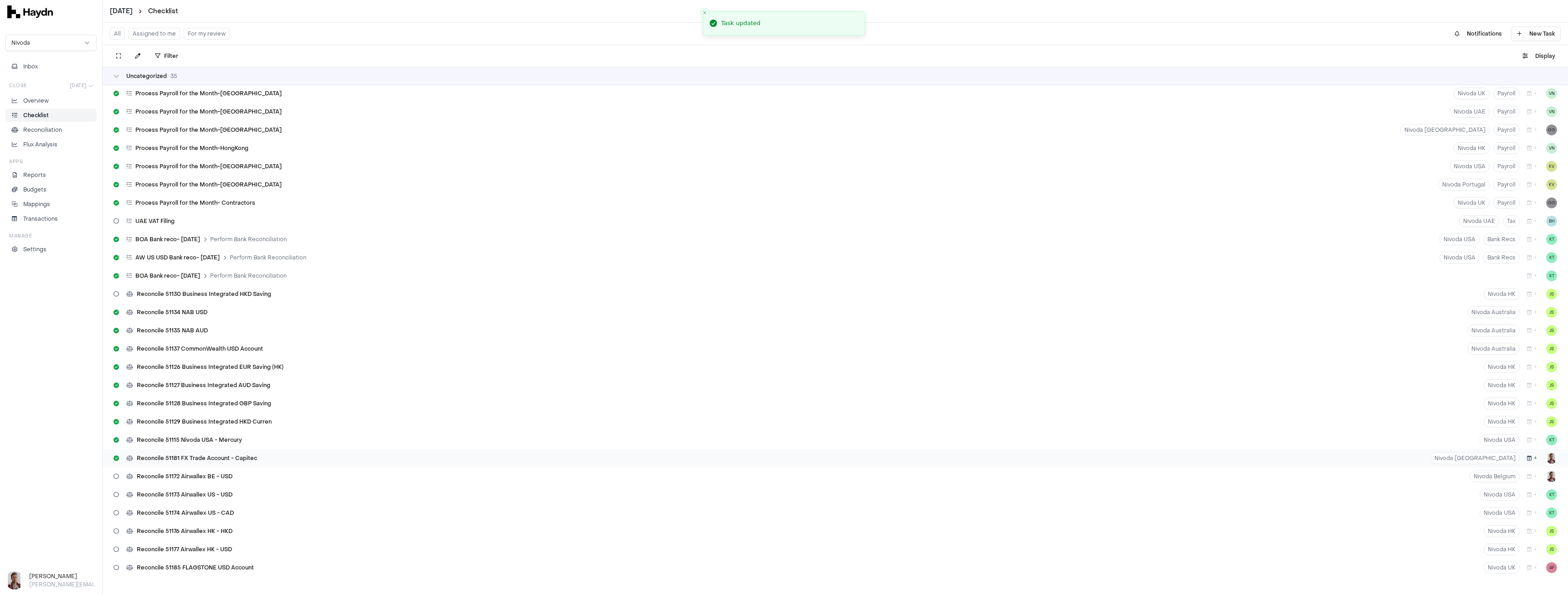
scroll to position [420, 0]
click at [1527, 460] on icon "button" at bounding box center [1530, 458] width 5 height 5
click at [1545, 365] on button "8" at bounding box center [1540, 364] width 15 height 15
click at [1527, 477] on icon "button" at bounding box center [1530, 476] width 5 height 5
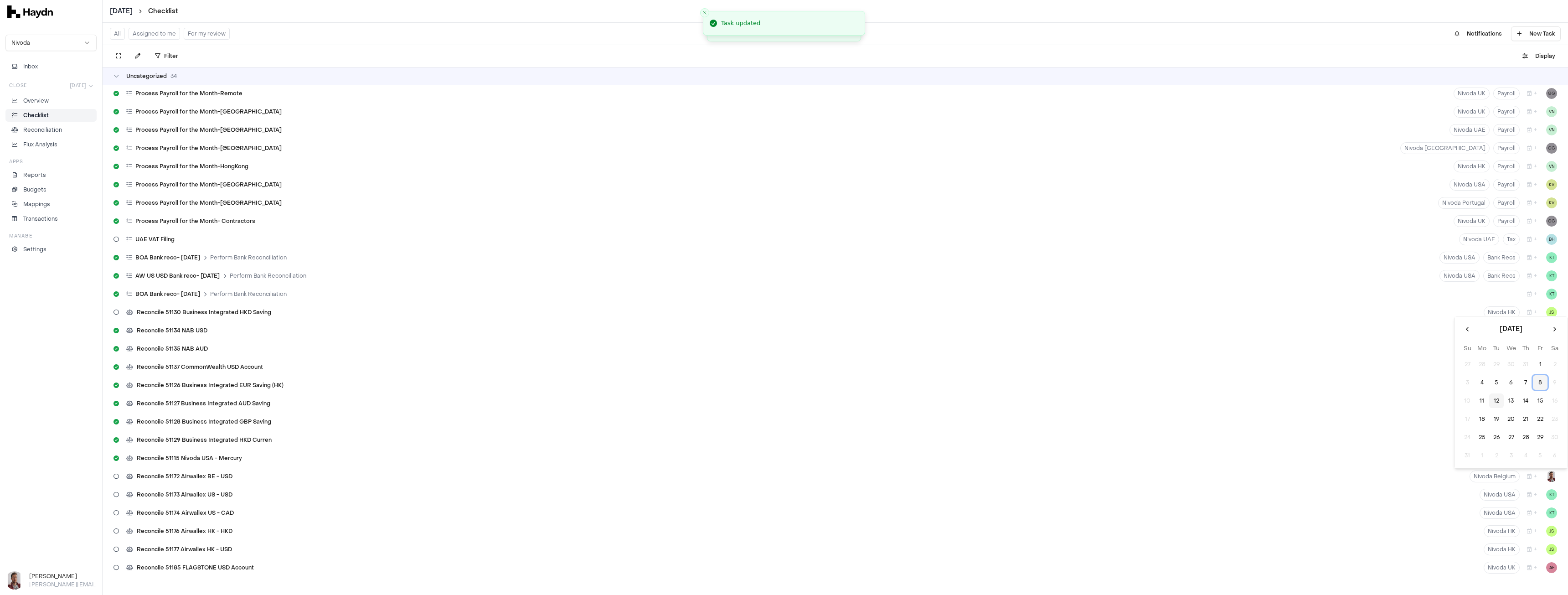
click at [1540, 377] on button "8" at bounding box center [1540, 382] width 15 height 15
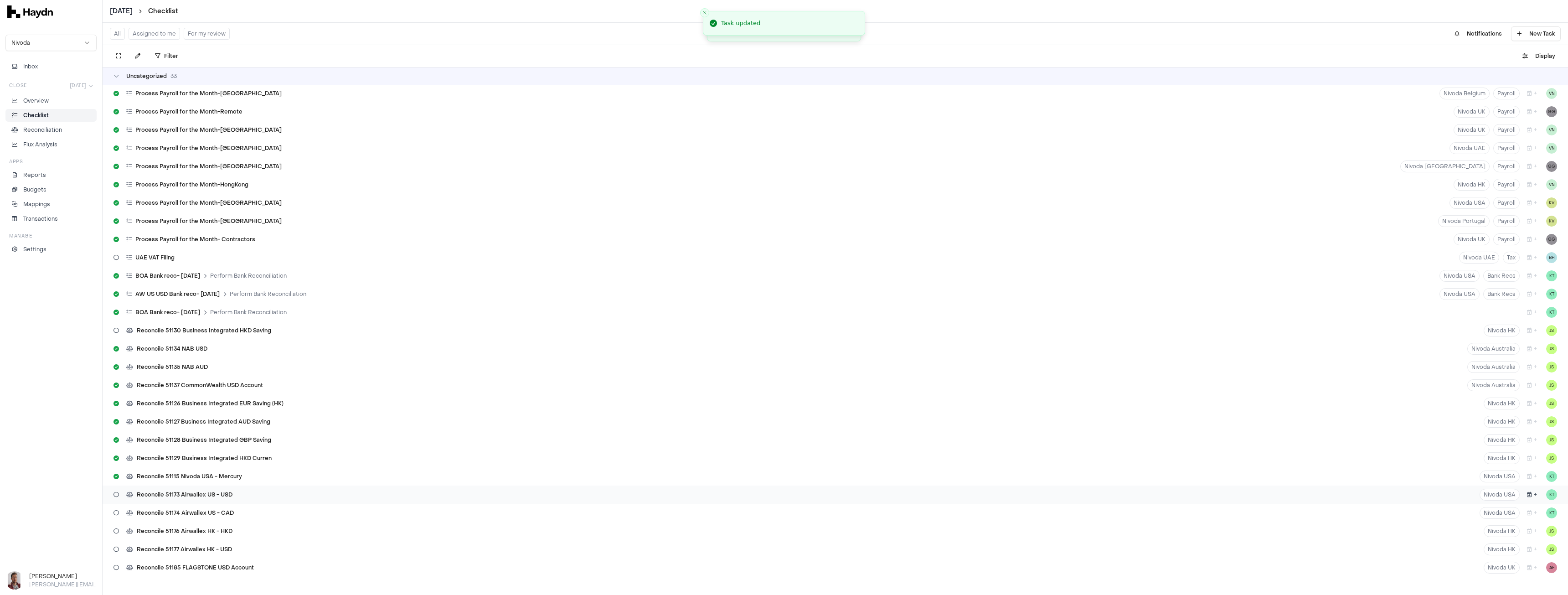
scroll to position [384, 0]
click at [1528, 495] on button "+" at bounding box center [1532, 495] width 17 height 12
click at [1538, 399] on button "8" at bounding box center [1540, 401] width 15 height 15
click at [1528, 512] on button "+" at bounding box center [1532, 513] width 17 height 12
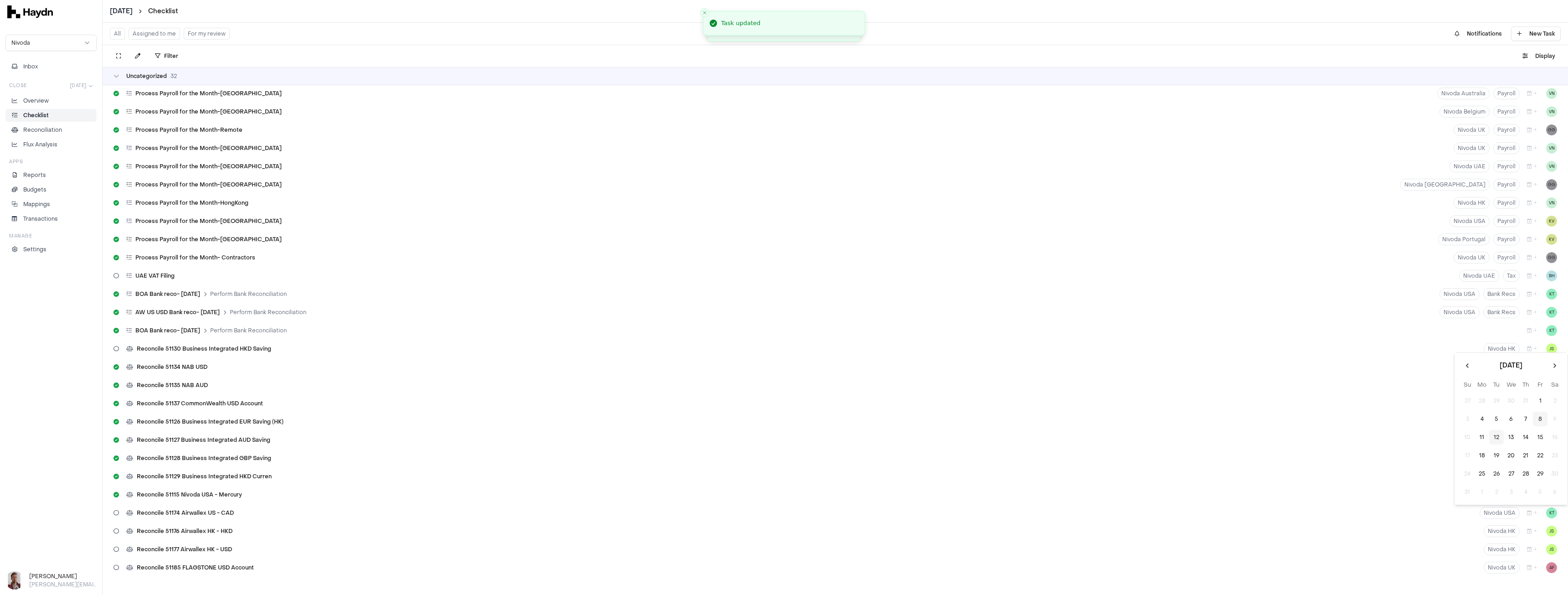
click at [1538, 420] on button "8" at bounding box center [1540, 419] width 15 height 15
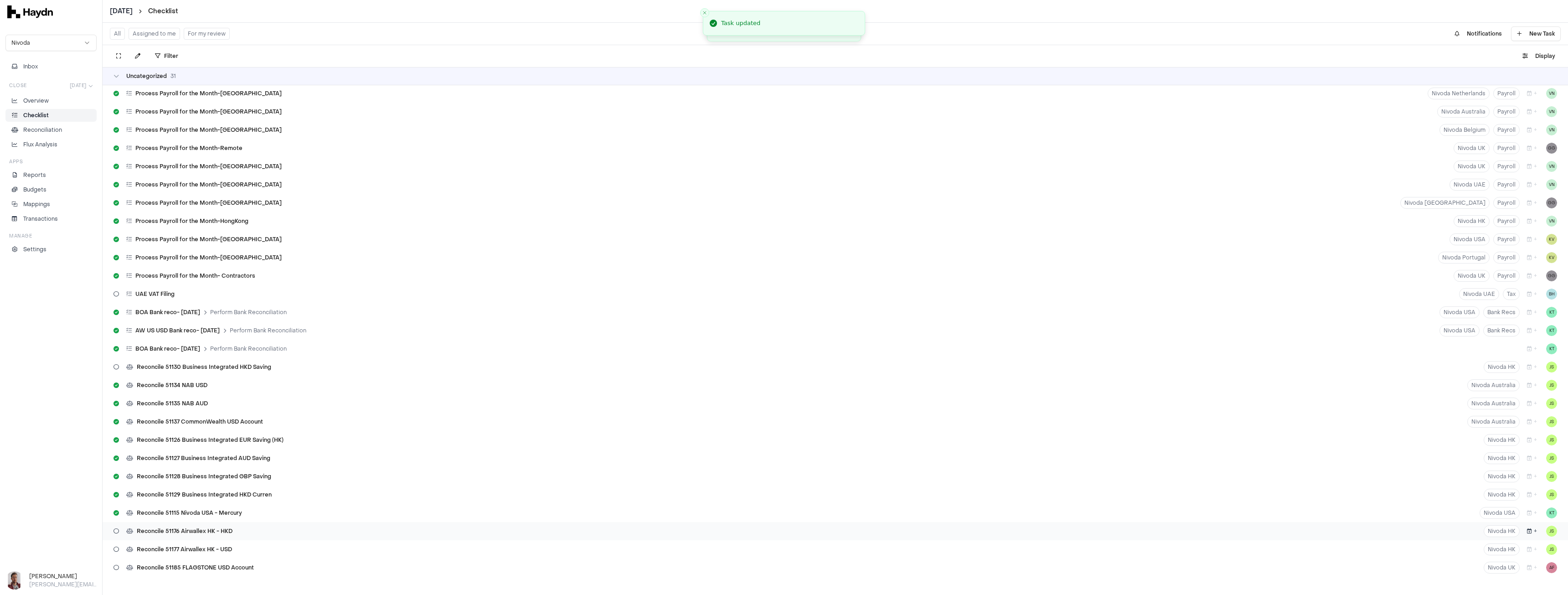
click at [1527, 530] on button "+" at bounding box center [1532, 531] width 17 height 12
click at [1536, 439] on button "8" at bounding box center [1540, 437] width 15 height 15
click at [1527, 551] on icon "button" at bounding box center [1530, 549] width 5 height 5
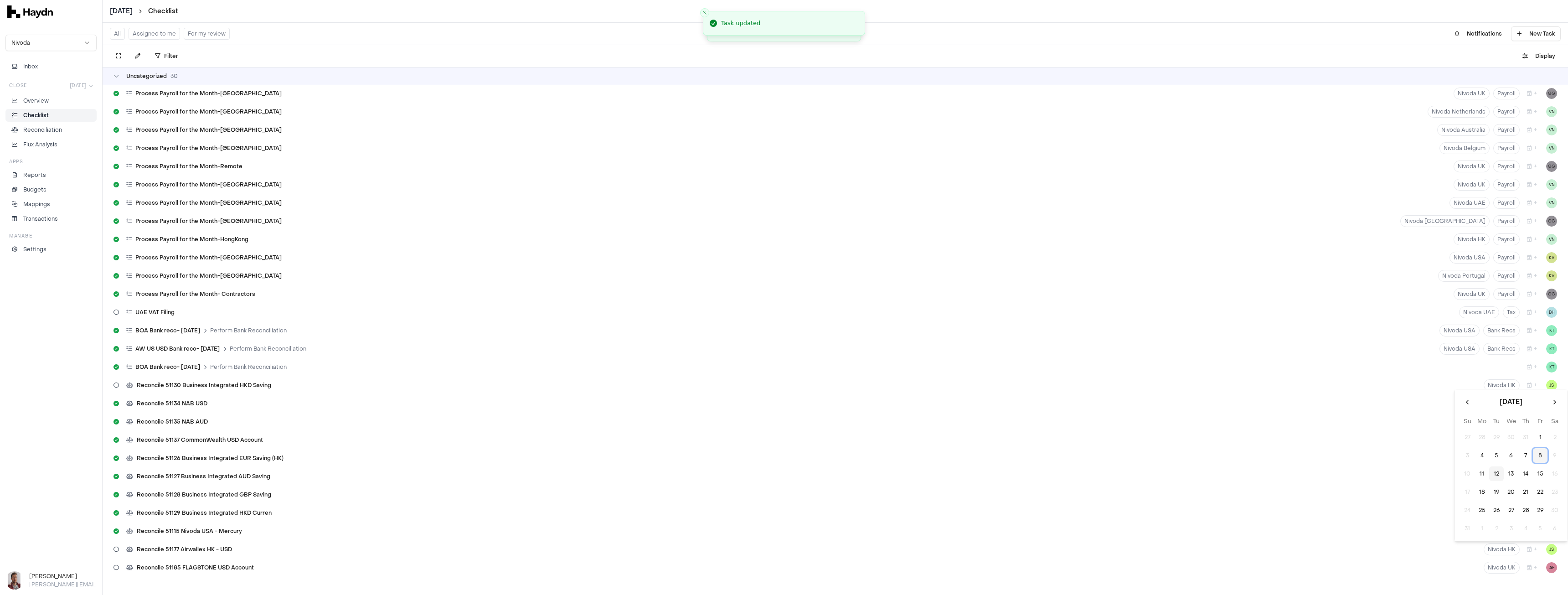
click at [1541, 459] on button "8" at bounding box center [1540, 456] width 15 height 15
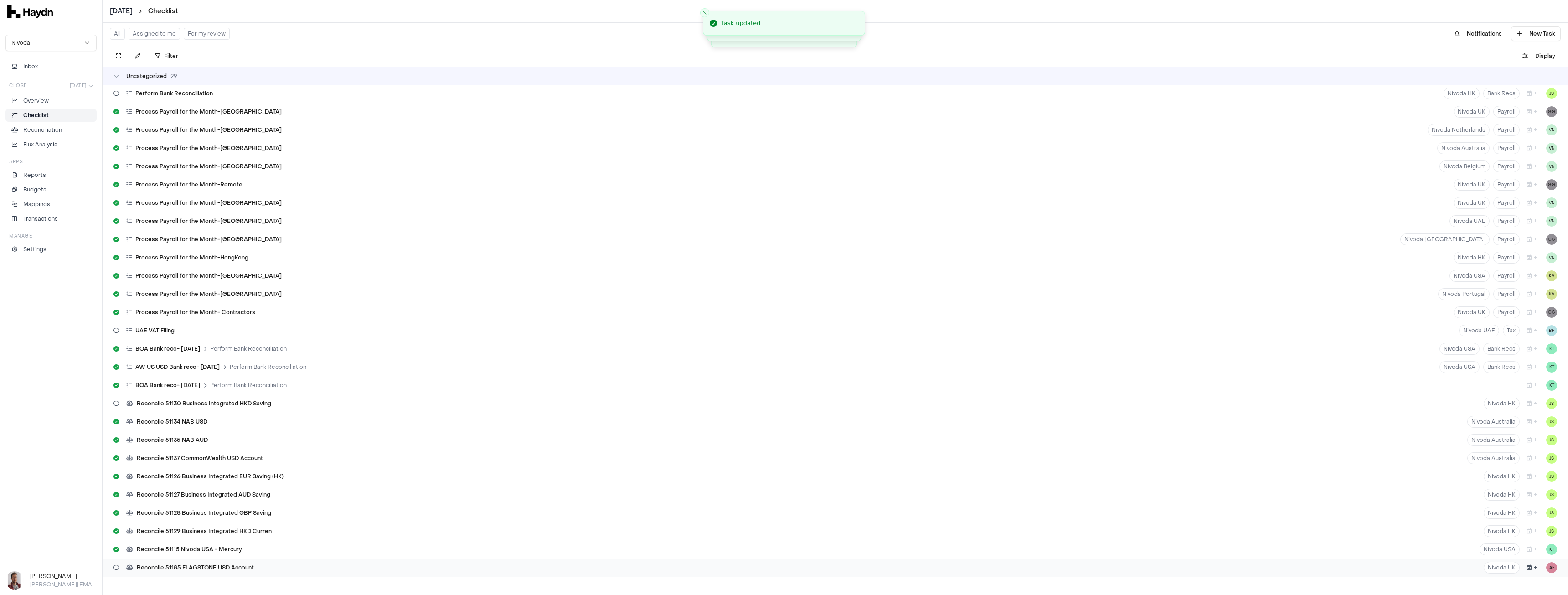
scroll to position [311, 0]
click at [1527, 568] on icon "button" at bounding box center [1530, 568] width 5 height 5
click at [1538, 471] on button "8" at bounding box center [1540, 474] width 15 height 15
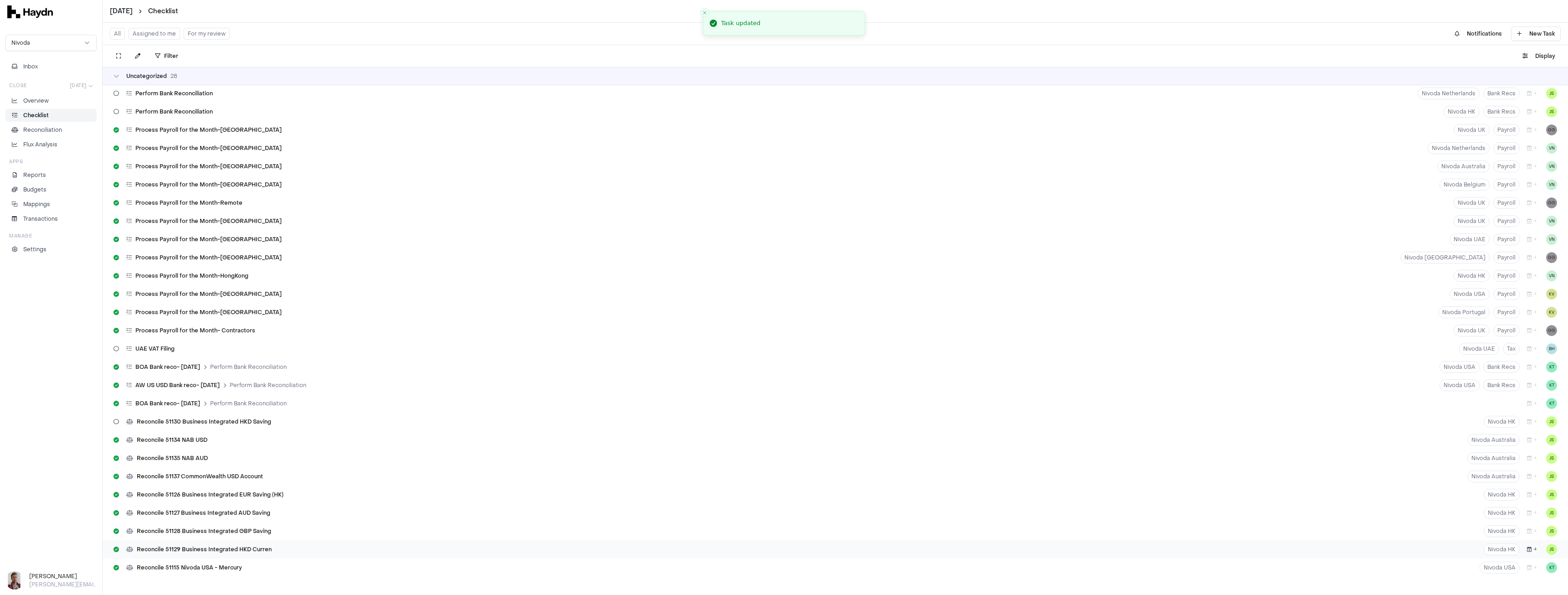
click at [1529, 549] on button "+" at bounding box center [1532, 549] width 17 height 12
click at [1543, 452] on button "8" at bounding box center [1540, 456] width 15 height 15
click at [1530, 569] on button "+" at bounding box center [1532, 568] width 17 height 12
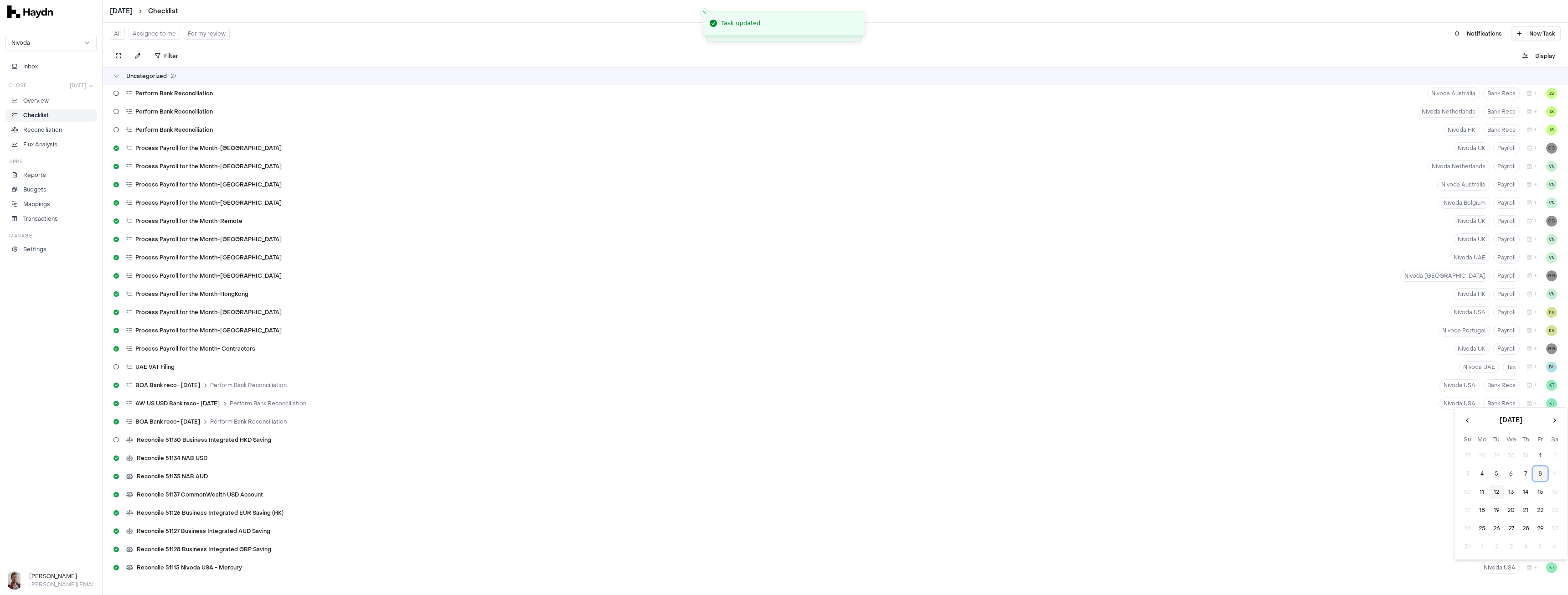
click at [1539, 476] on button "8" at bounding box center [1540, 474] width 15 height 15
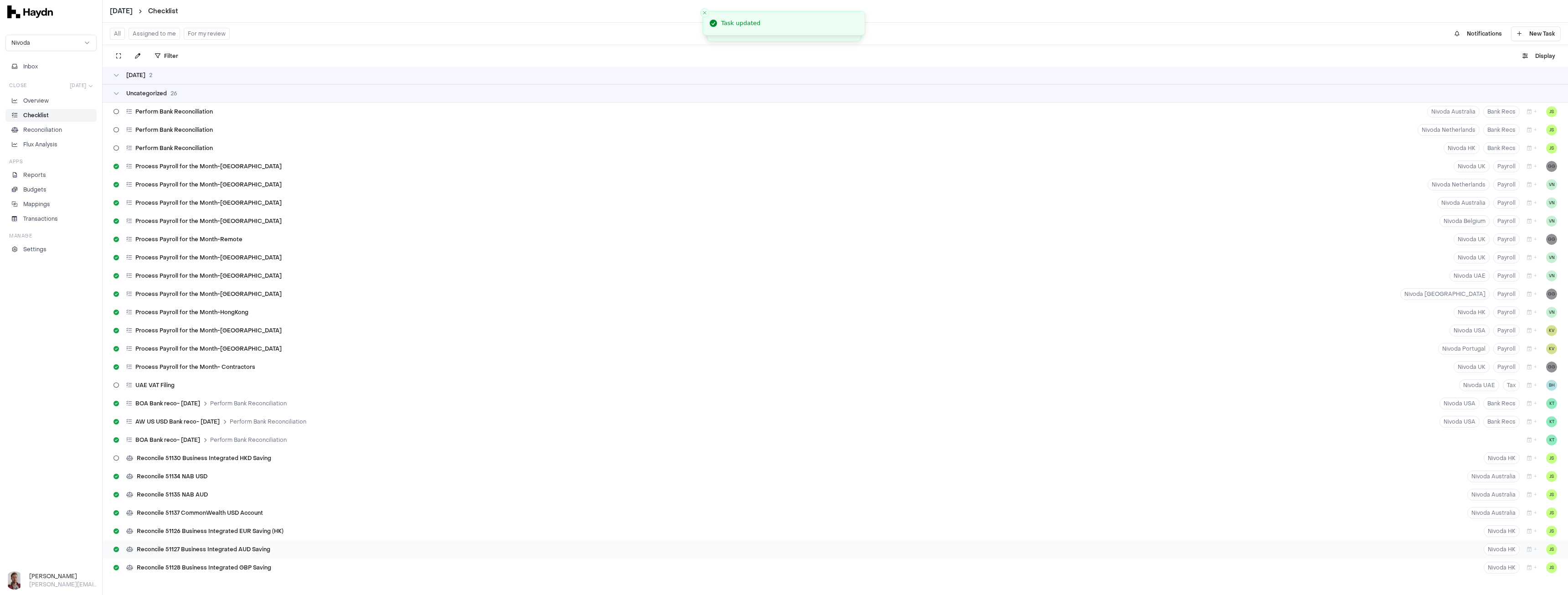
scroll to position [256, 0]
click at [1526, 568] on button "+" at bounding box center [1532, 568] width 17 height 12
click at [1539, 471] on button "8" at bounding box center [1540, 474] width 15 height 15
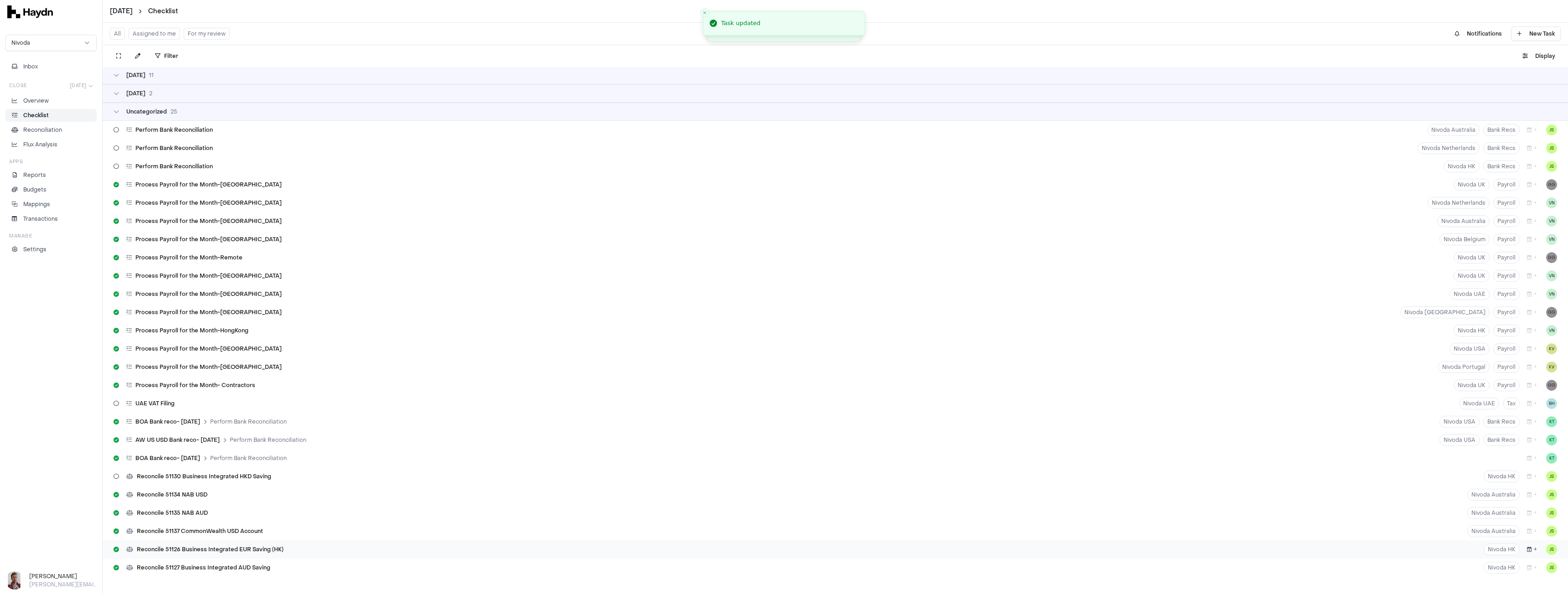
scroll to position [238, 0]
click at [1526, 570] on button "+" at bounding box center [1532, 568] width 17 height 12
click at [1538, 472] on button "8" at bounding box center [1540, 474] width 15 height 15
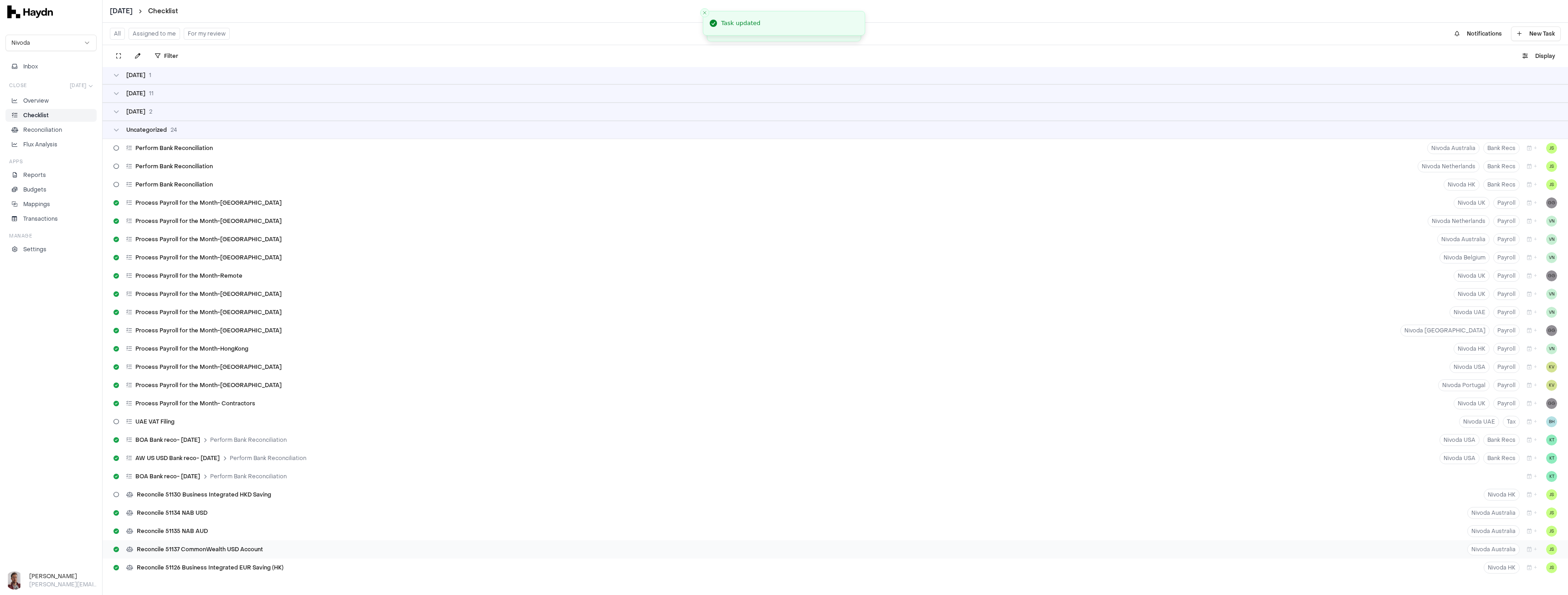
scroll to position [220, 0]
click at [1527, 569] on button "+" at bounding box center [1532, 568] width 17 height 12
click at [1540, 472] on button "8" at bounding box center [1540, 474] width 15 height 15
click at [1529, 568] on button "+" at bounding box center [1532, 568] width 17 height 12
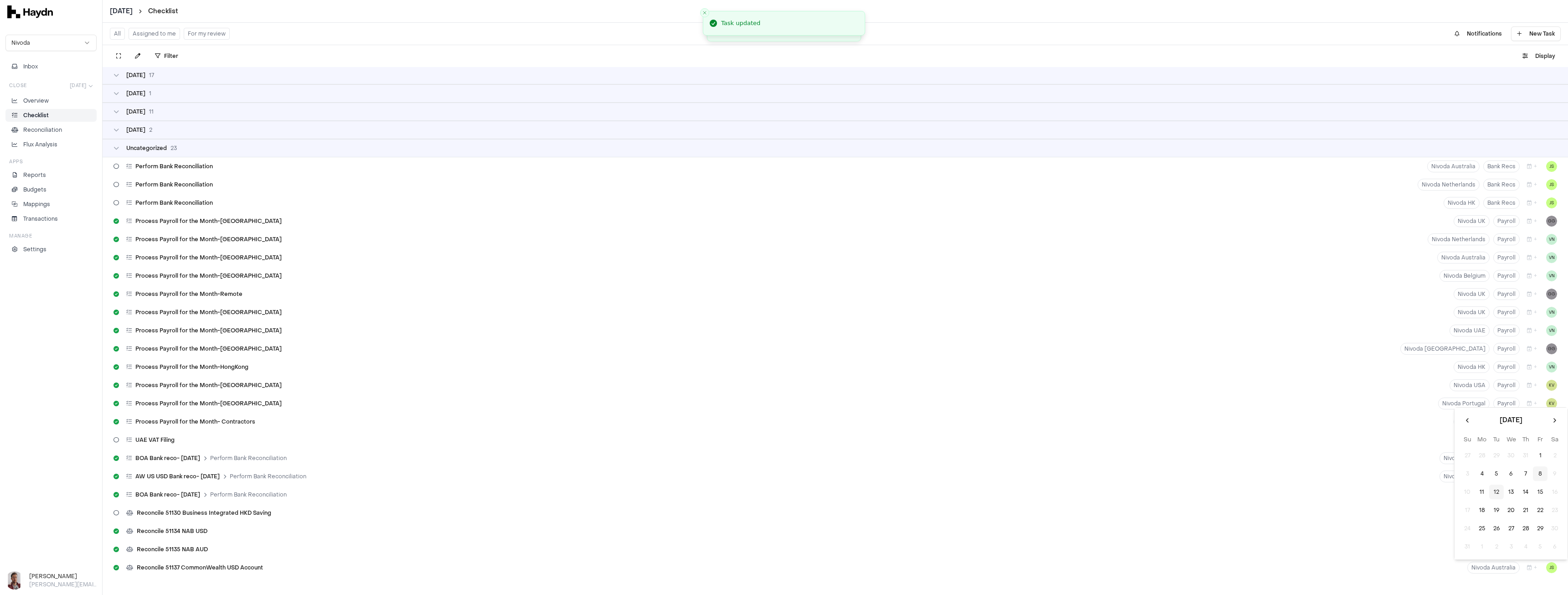
click at [1541, 476] on button "8" at bounding box center [1540, 474] width 15 height 15
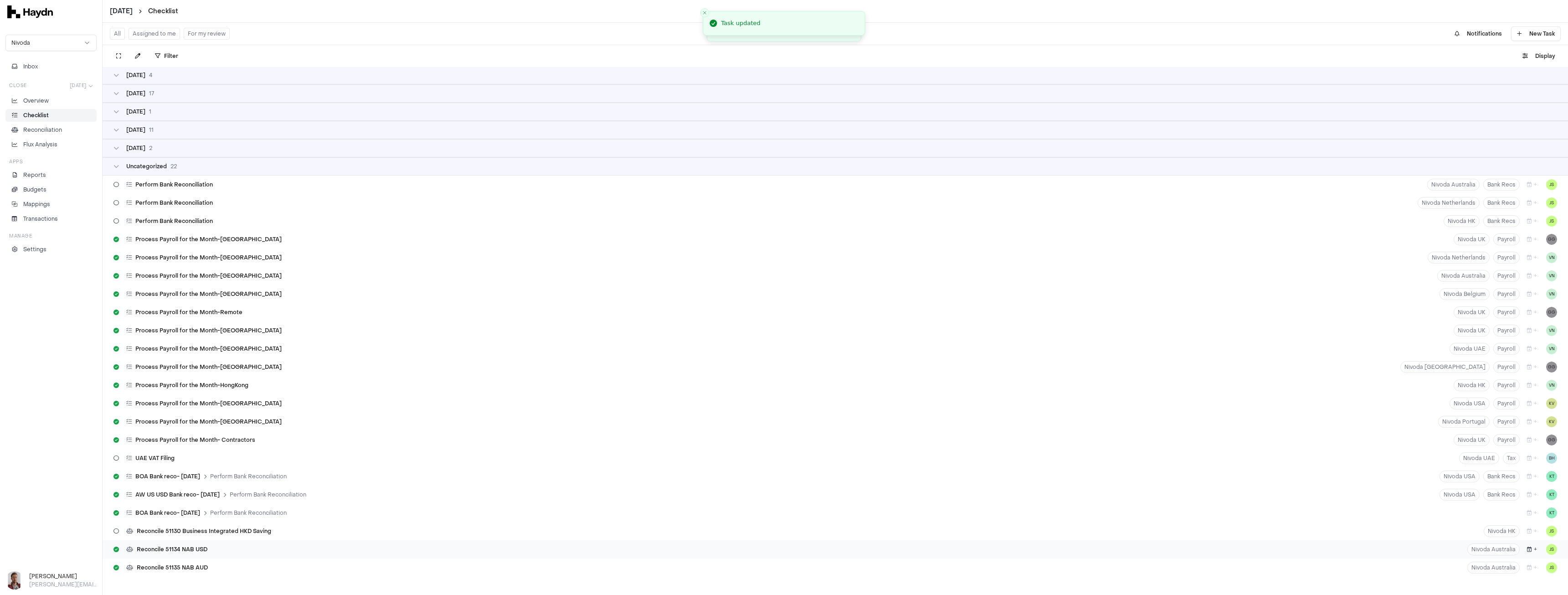
scroll to position [183, 0]
click at [1527, 566] on icon "button" at bounding box center [1530, 568] width 5 height 5
click at [1538, 474] on button "8" at bounding box center [1540, 474] width 15 height 15
click at [1527, 568] on icon "button" at bounding box center [1530, 568] width 5 height 5
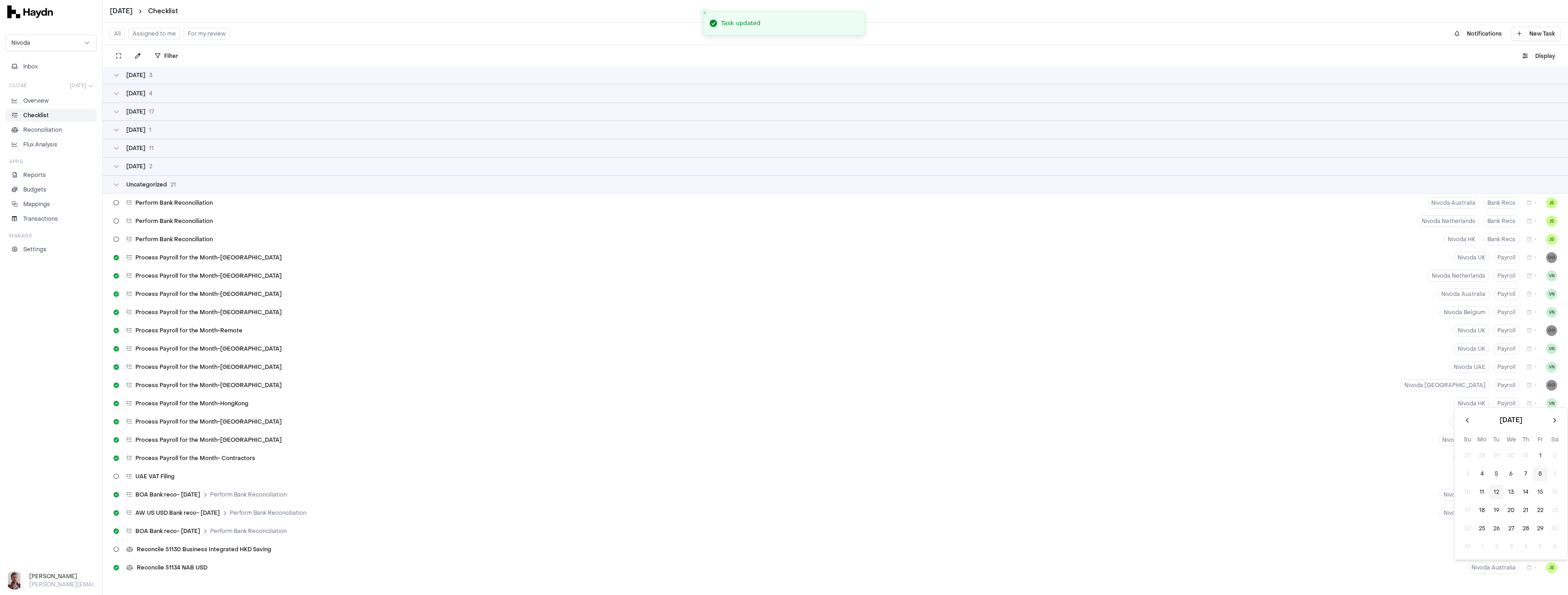
click at [1542, 474] on button "8" at bounding box center [1540, 474] width 15 height 15
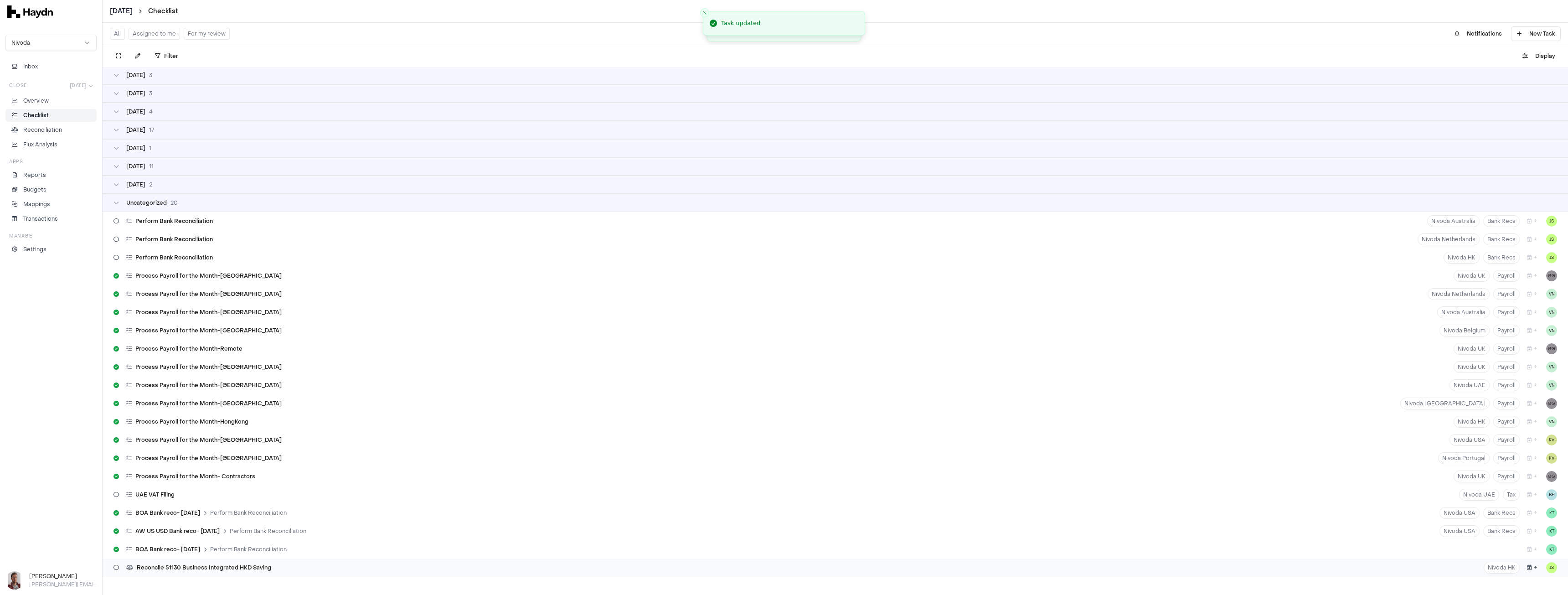
click at [1527, 570] on button "+" at bounding box center [1532, 568] width 17 height 12
click at [1536, 476] on button "8" at bounding box center [1540, 474] width 15 height 15
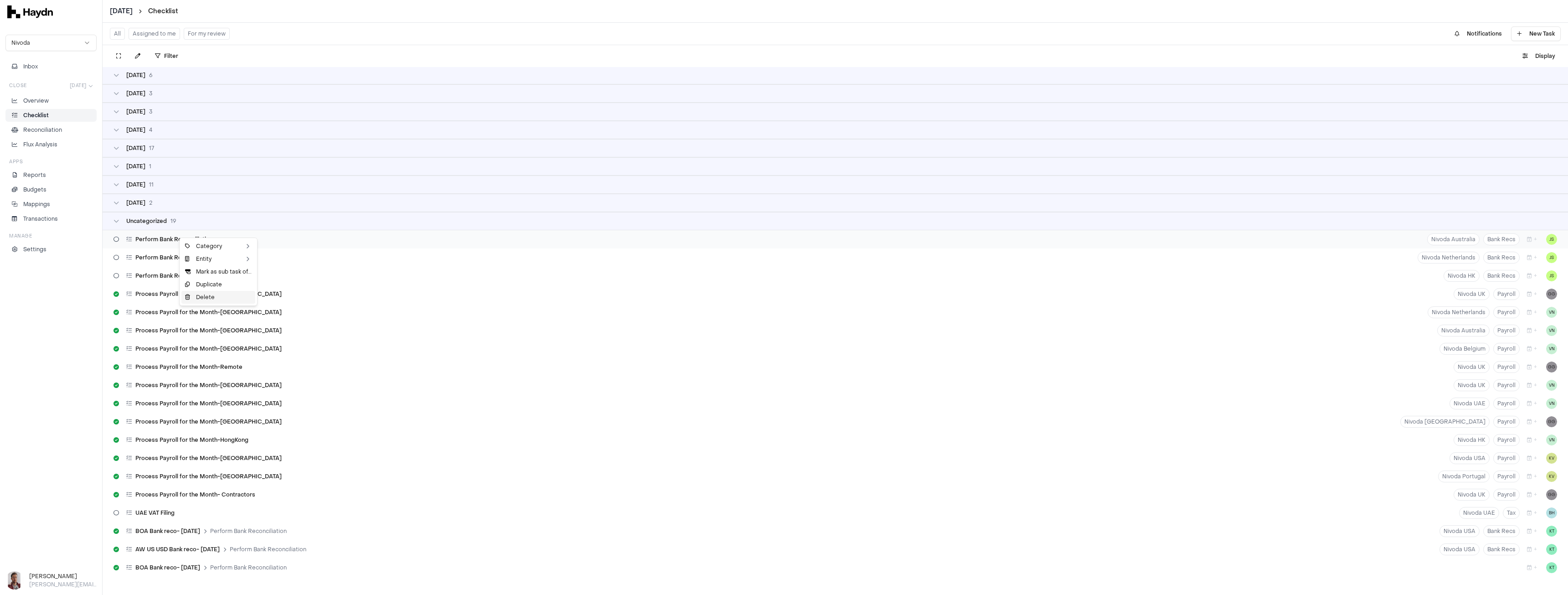
click at [217, 297] on div "Delete" at bounding box center [218, 297] width 74 height 13
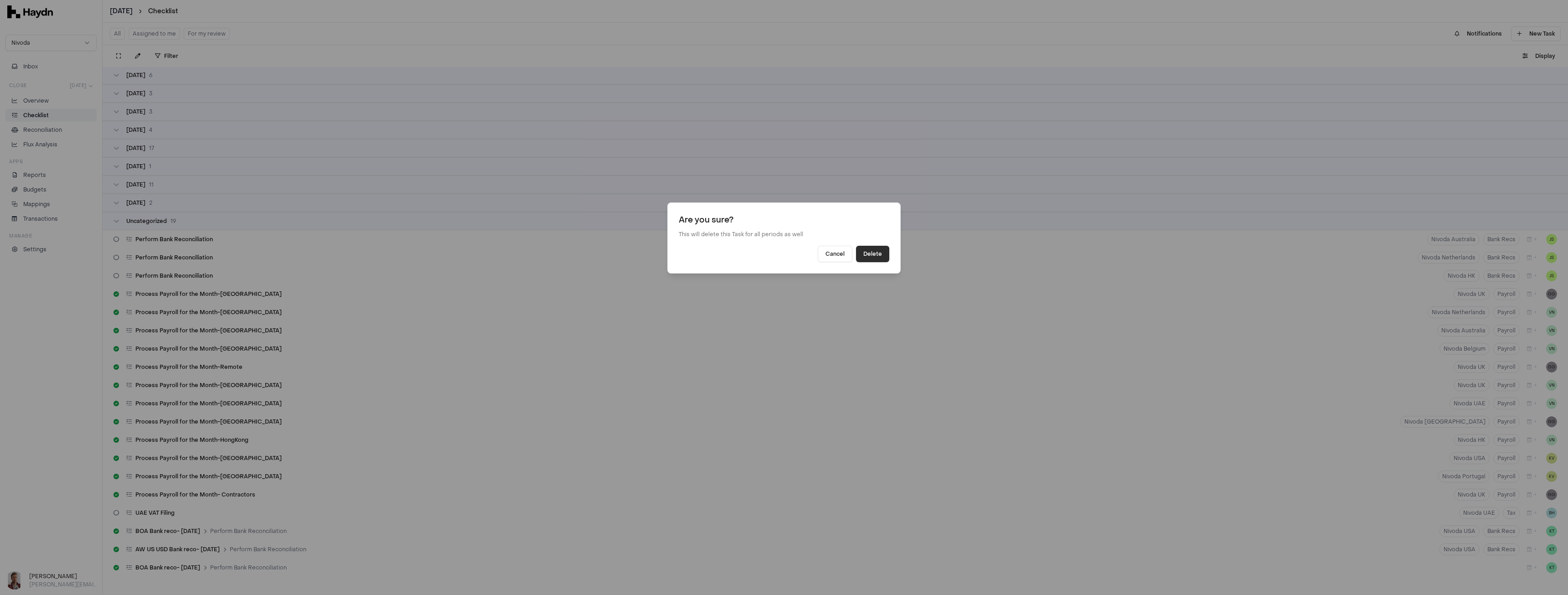
click at [869, 253] on button "Delete" at bounding box center [872, 254] width 33 height 16
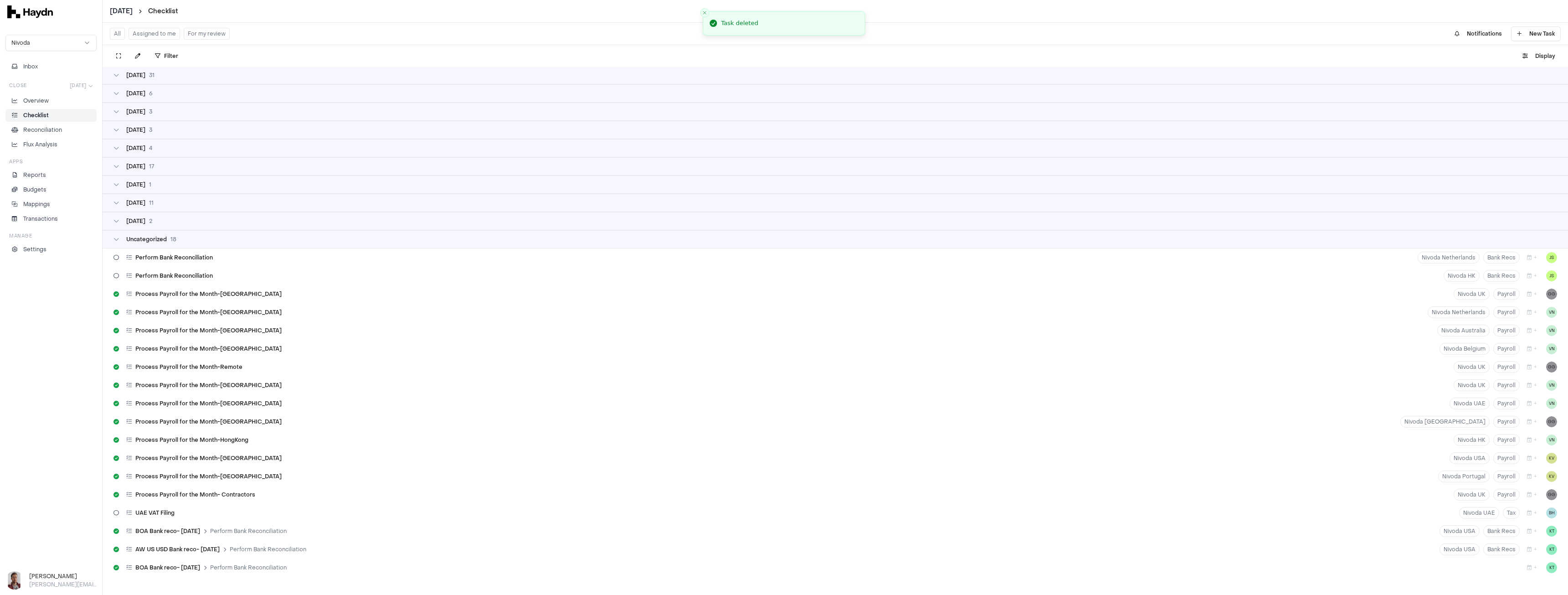
scroll to position [110, 0]
click at [196, 313] on div "Delete" at bounding box center [210, 317] width 74 height 13
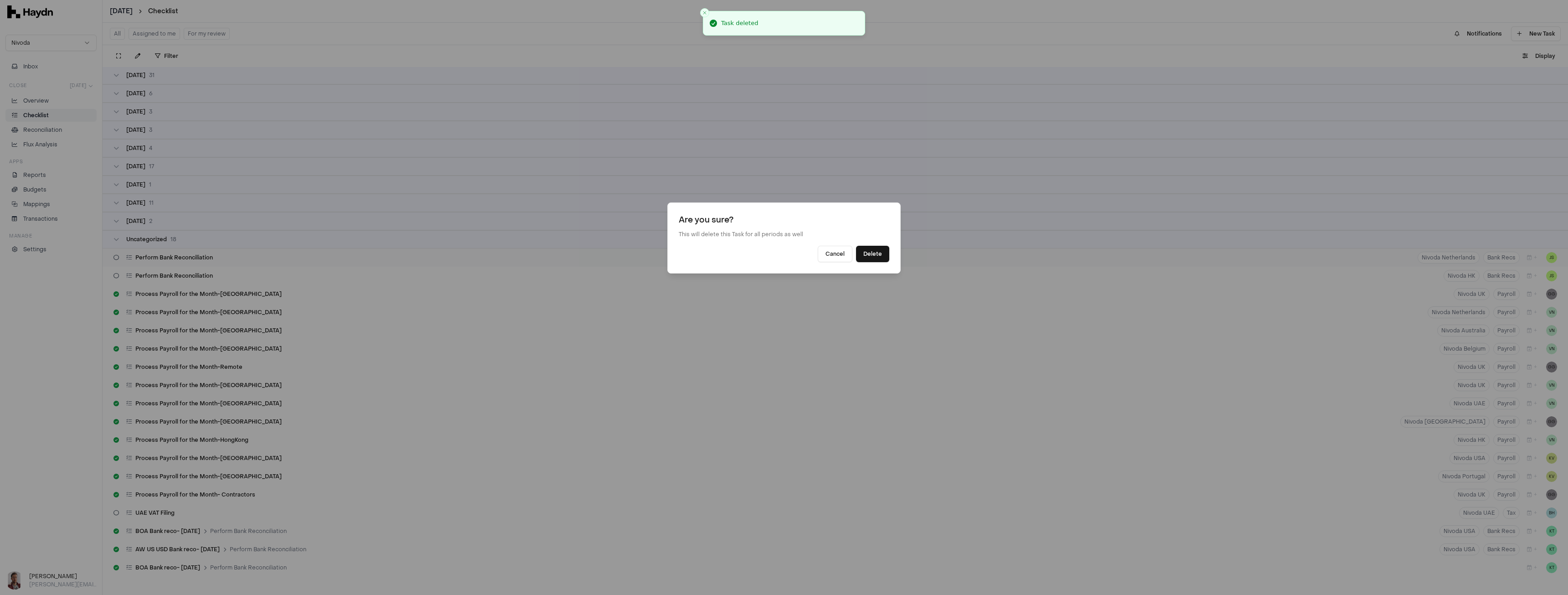
click at [870, 250] on button "Delete" at bounding box center [872, 254] width 33 height 16
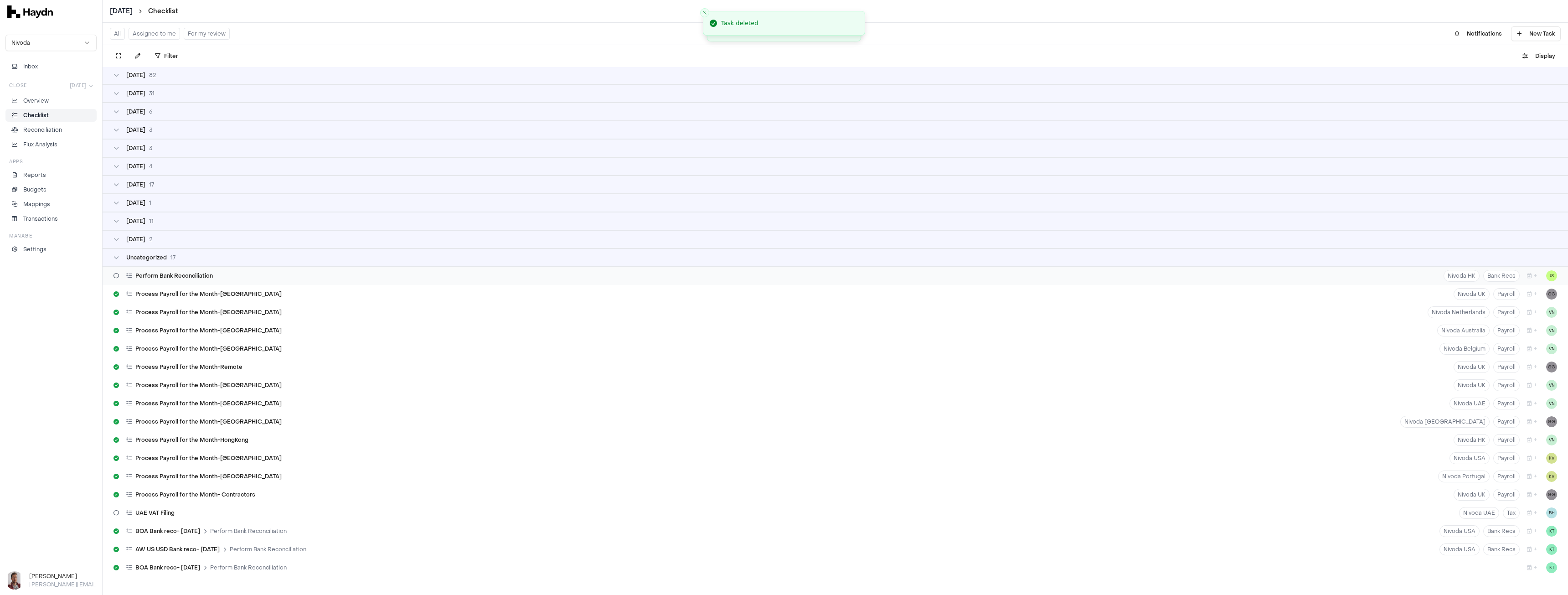
scroll to position [92, 0]
click at [225, 333] on div "Delete" at bounding box center [223, 334] width 74 height 13
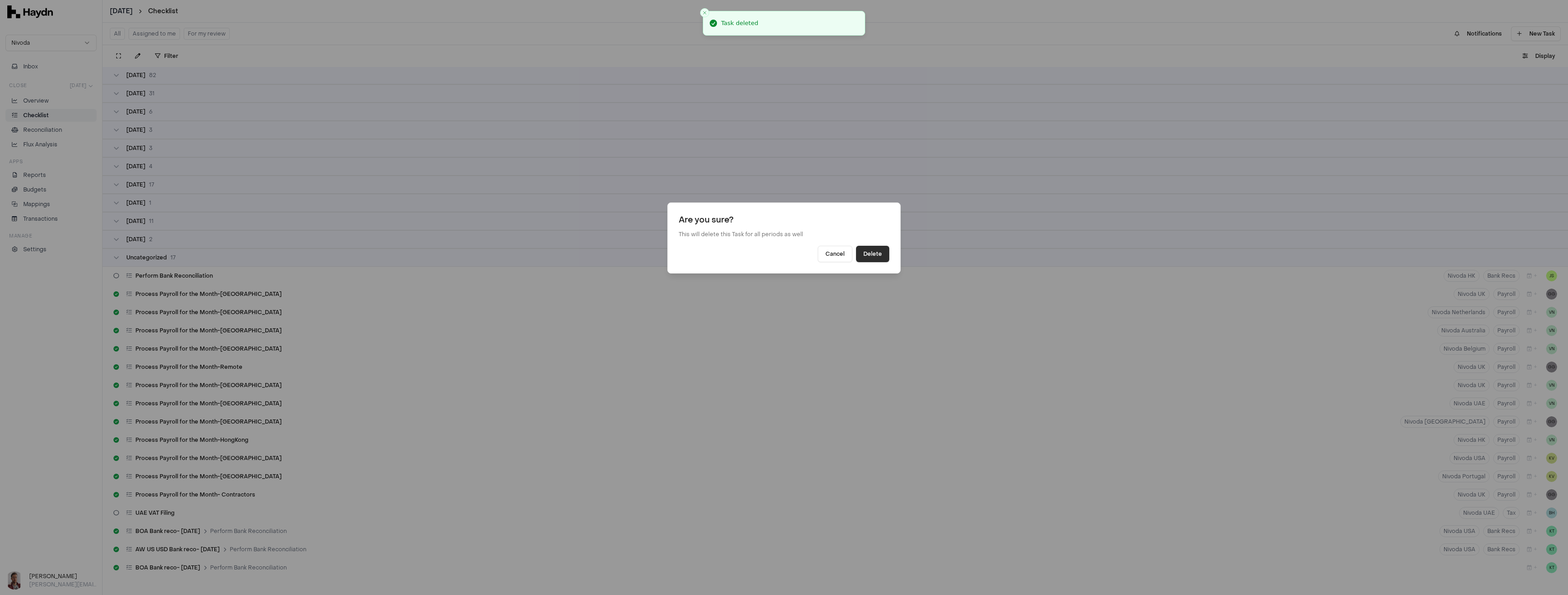
click at [875, 255] on button "Delete" at bounding box center [872, 254] width 33 height 16
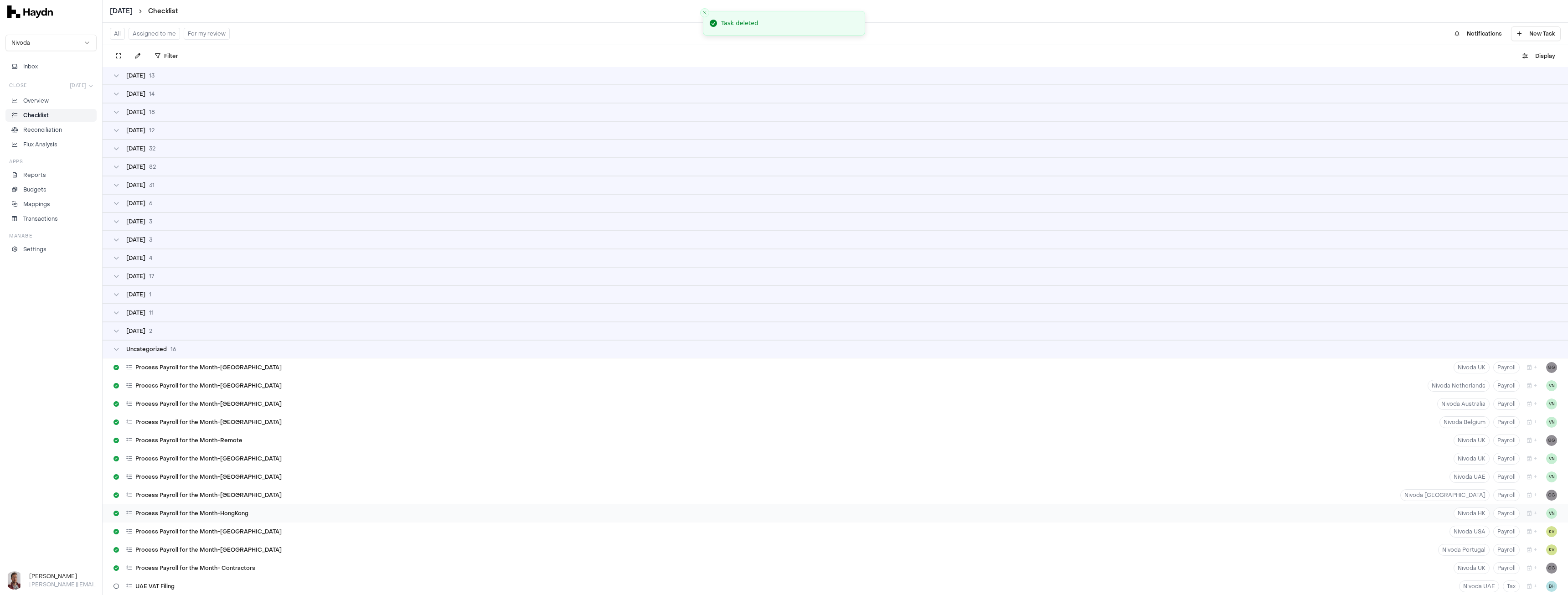
scroll to position [0, 0]
click at [30, 104] on p "Overview" at bounding box center [36, 100] width 26 height 8
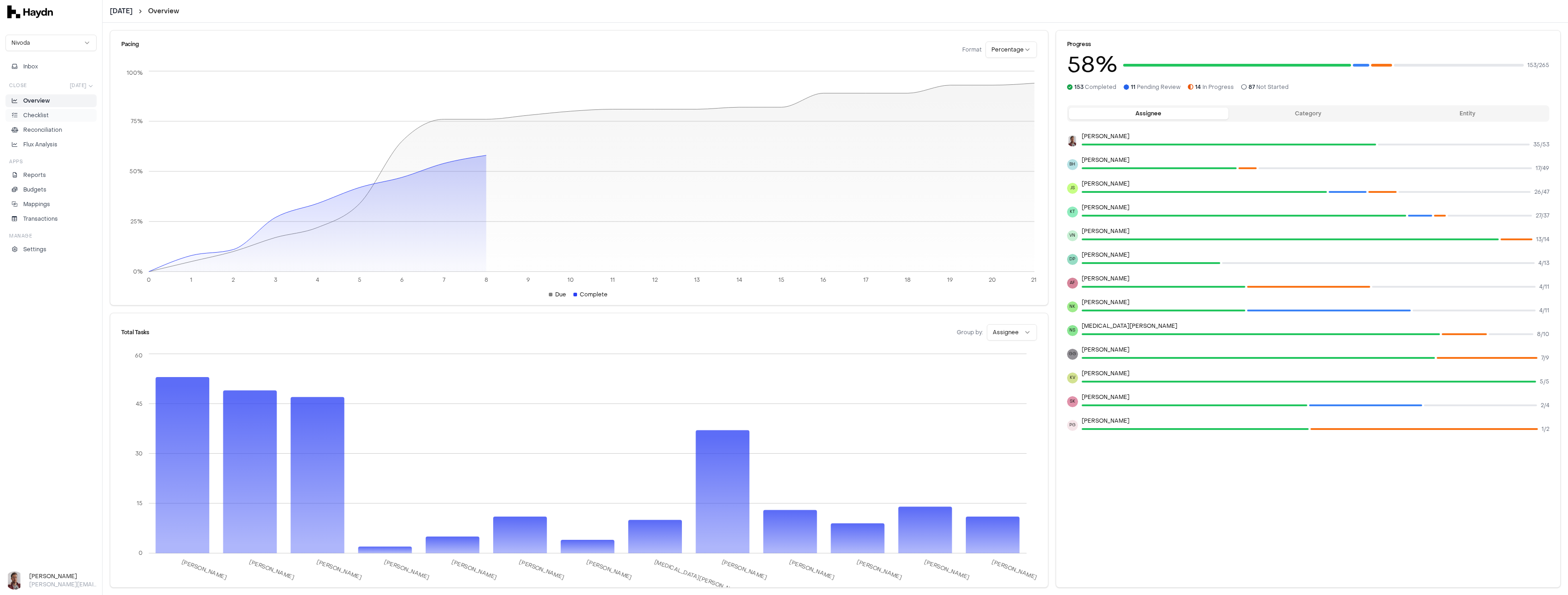
click at [52, 116] on li "Checklist" at bounding box center [51, 115] width 83 height 8
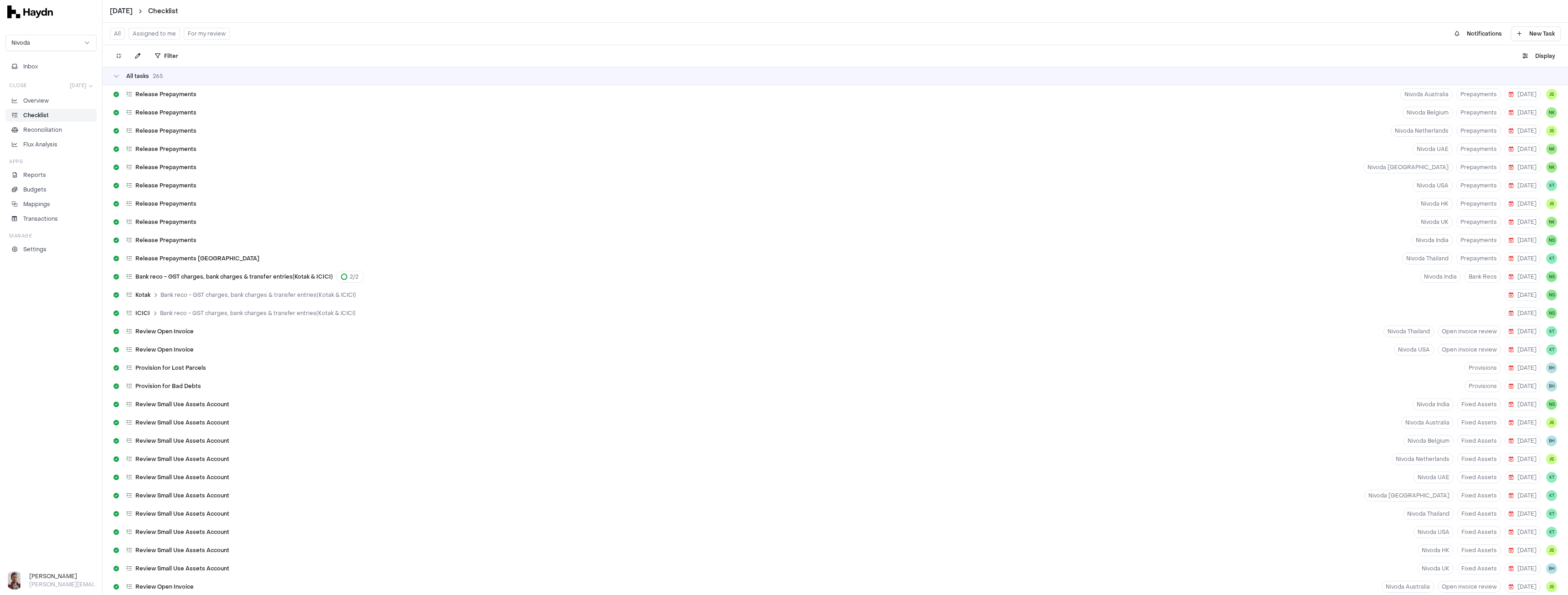
click at [206, 33] on button "For my review" at bounding box center [207, 33] width 46 height 12
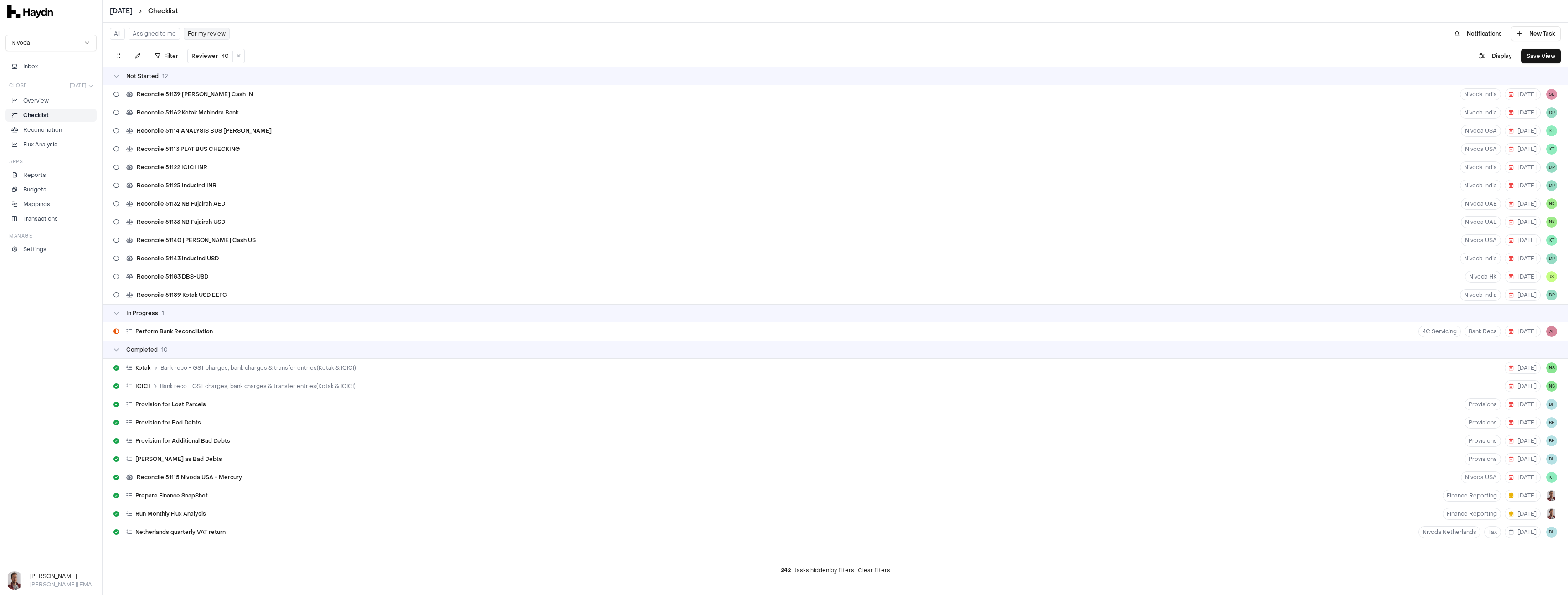
click at [169, 35] on button "Assigned to me" at bounding box center [154, 33] width 52 height 12
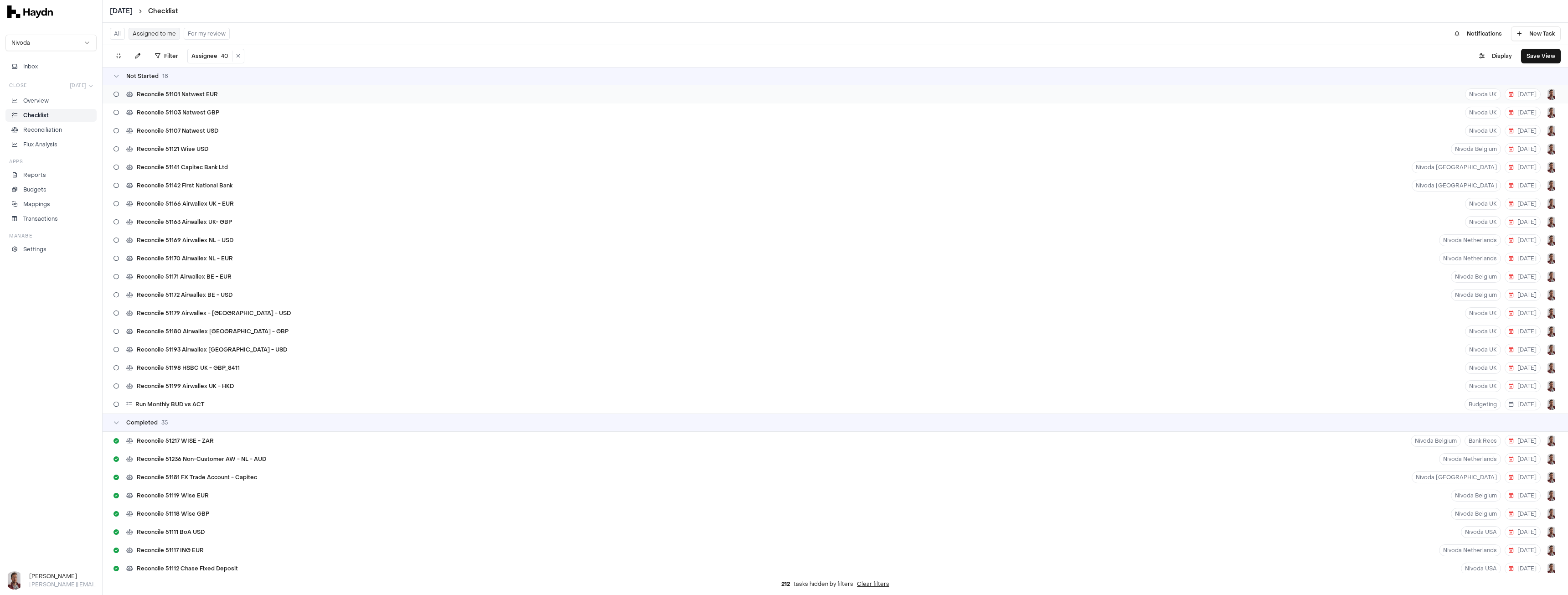
click at [196, 97] on span "Reconcile 51101 Natwest EUR" at bounding box center [177, 94] width 81 height 7
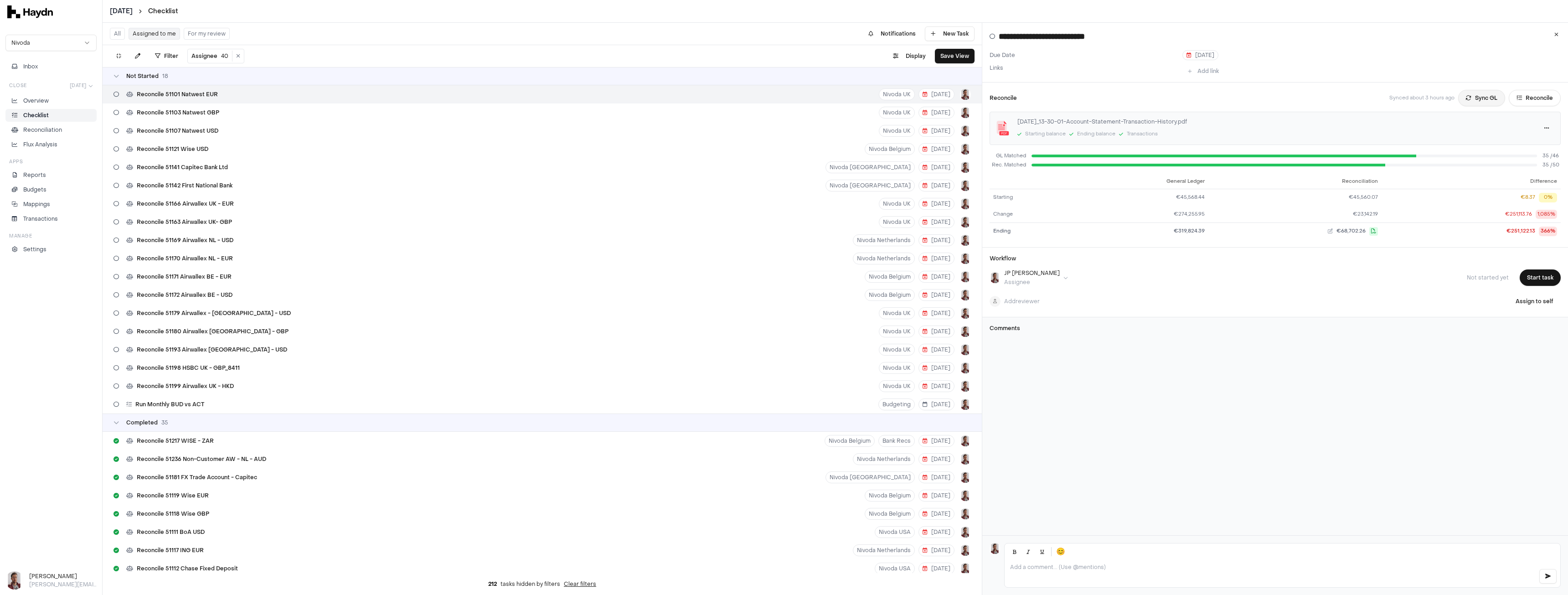
click at [1468, 100] on button "Sync GL" at bounding box center [1482, 98] width 47 height 16
click at [220, 112] on div "Reconcile 51103 Natwest GBP" at bounding box center [166, 113] width 113 height 17
click at [1485, 97] on button "Sync GL" at bounding box center [1482, 98] width 47 height 16
click at [209, 133] on span "Reconcile 51107 Natwest USD" at bounding box center [178, 131] width 82 height 7
click at [1468, 97] on button "Sync GL" at bounding box center [1482, 98] width 47 height 16
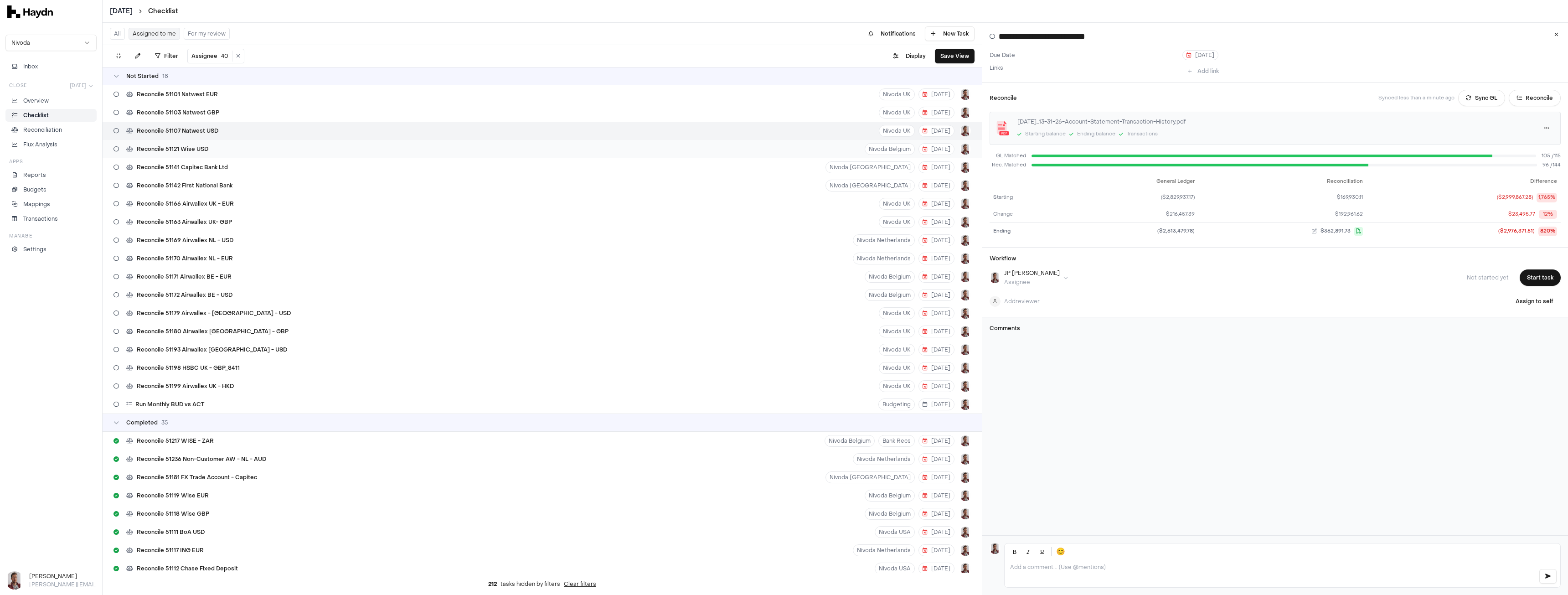
click at [329, 148] on div "Reconcile 51121 Wise USD Nivoda [GEOGRAPHIC_DATA] [DATE]" at bounding box center [542, 149] width 880 height 18
click at [1483, 105] on button "Sync GL" at bounding box center [1482, 98] width 47 height 16
click at [452, 167] on div "Reconcile 51141 Capitec Bank Ltd [GEOGRAPHIC_DATA] [DATE]" at bounding box center [542, 167] width 880 height 18
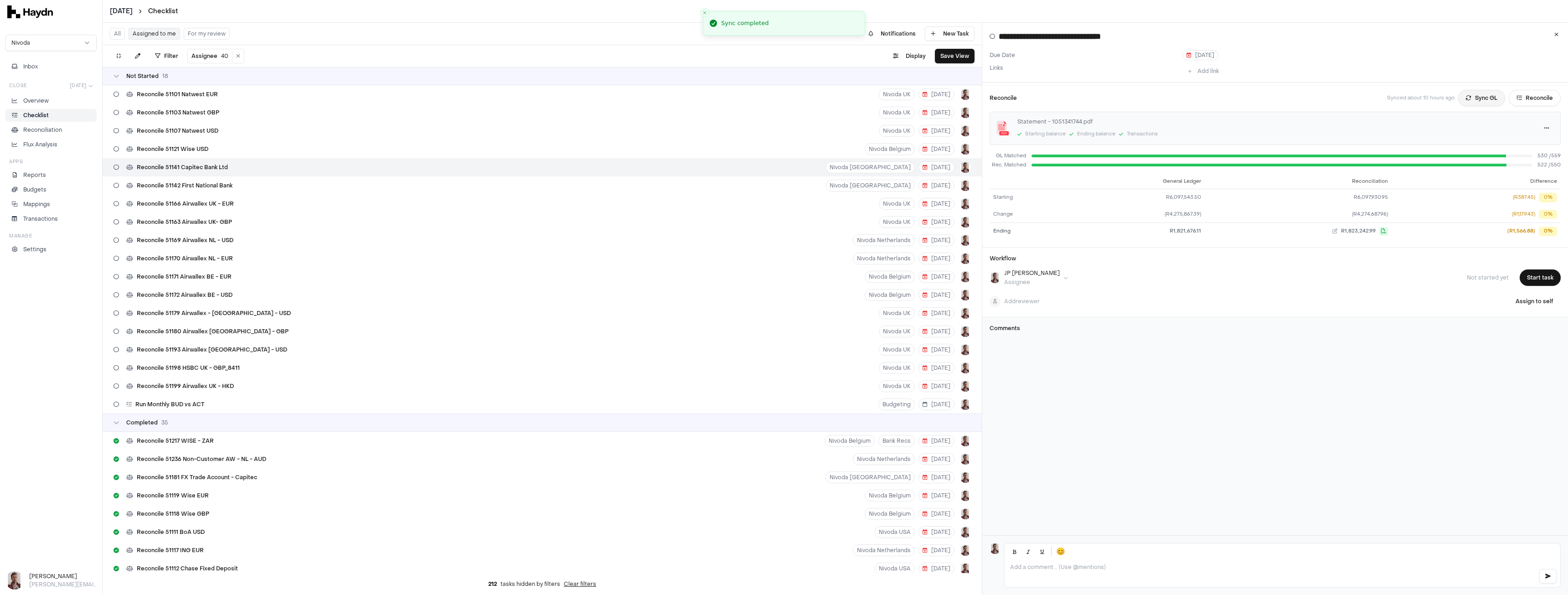
click at [1480, 102] on button "Sync GL" at bounding box center [1482, 98] width 47 height 16
click at [1524, 99] on button "Reconcile" at bounding box center [1535, 98] width 52 height 16
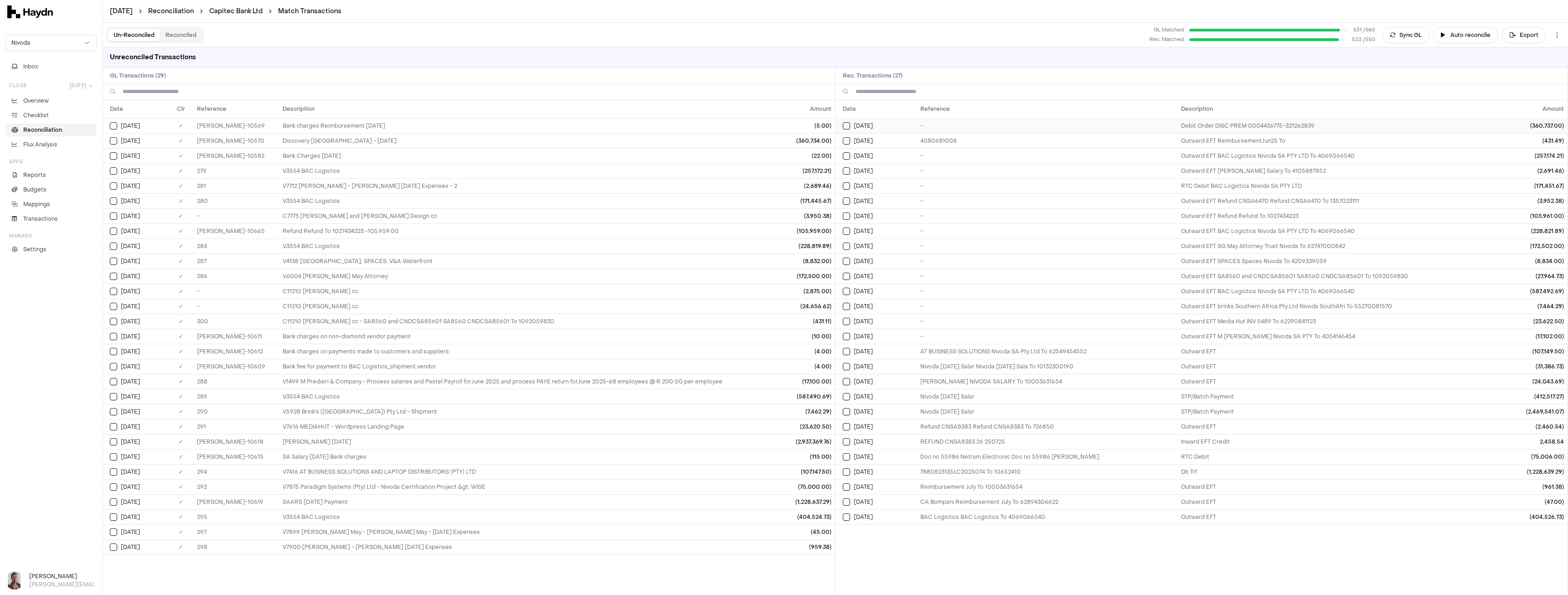
click at [844, 127] on button "Select reconciliation transaction 26216" at bounding box center [847, 126] width 7 height 7
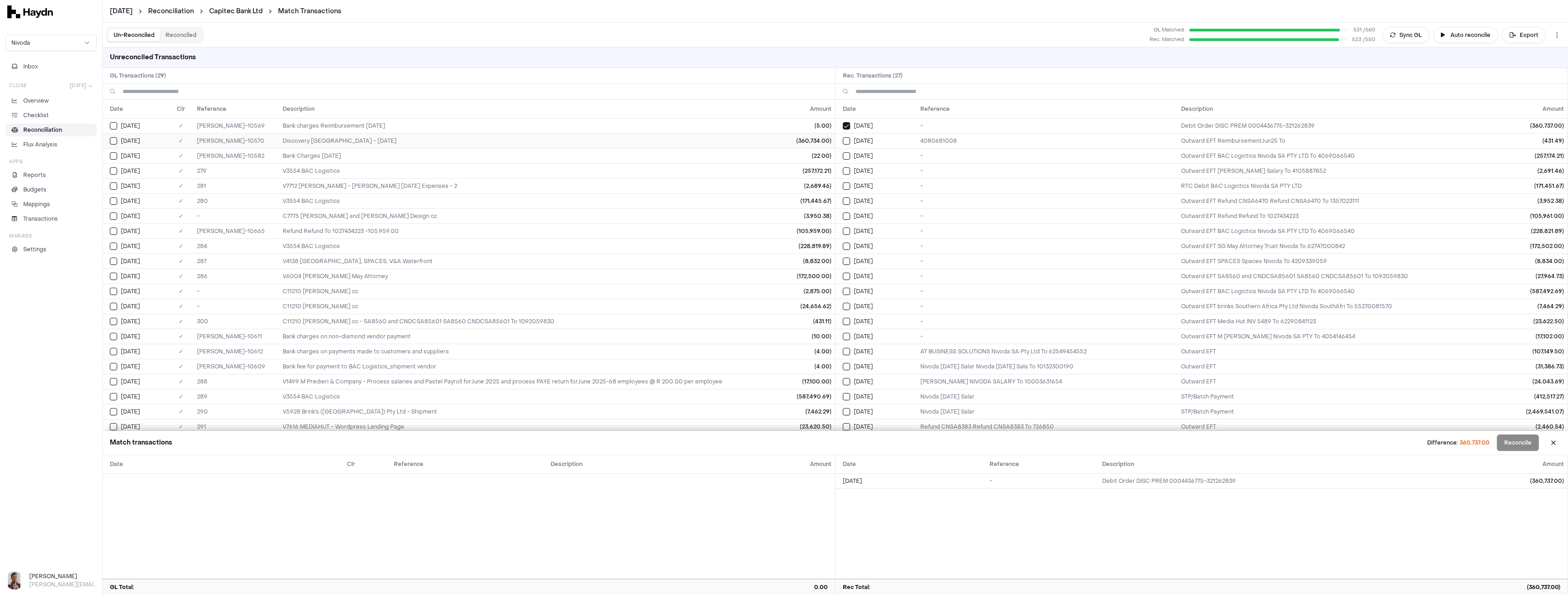
click at [117, 141] on button "Select GL transaction 8281800" at bounding box center [113, 141] width 7 height 7
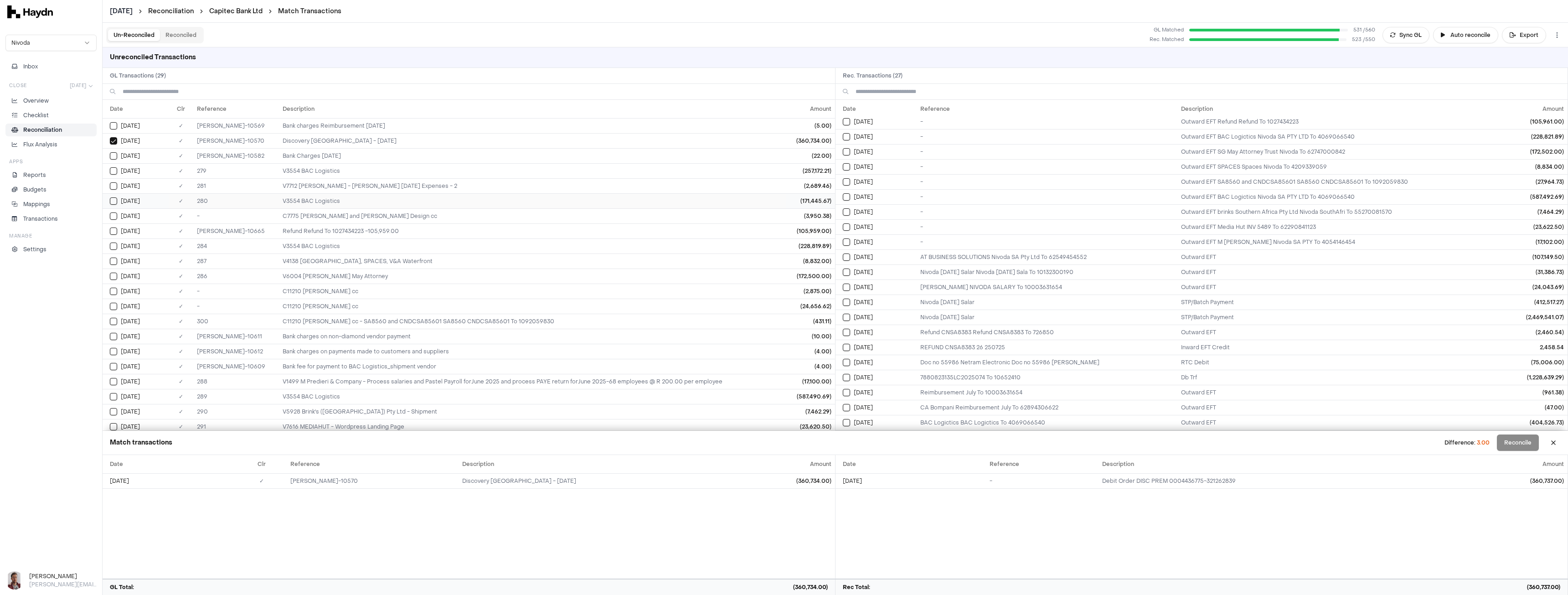
scroll to position [124, 0]
click at [844, 317] on button "Select reconciliation transaction 26591" at bounding box center [847, 317] width 7 height 7
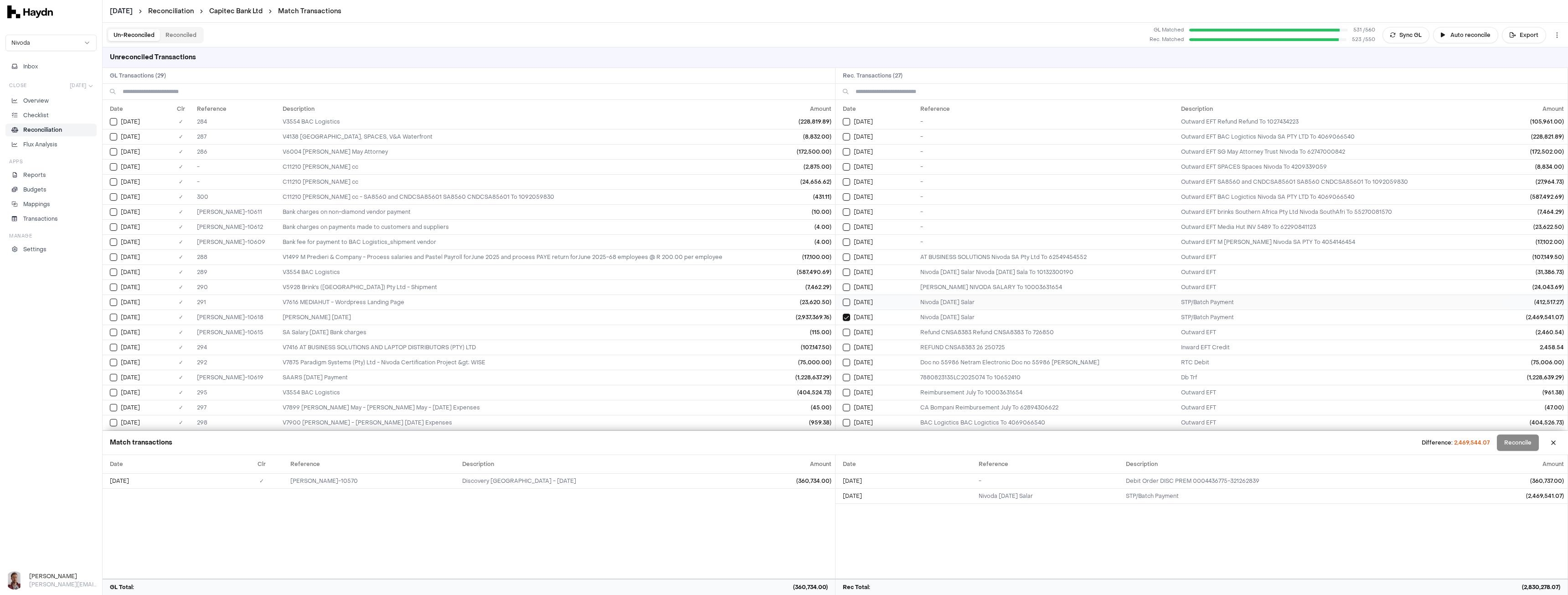
click at [847, 302] on button "Select reconciliation transaction 26592" at bounding box center [847, 302] width 7 height 7
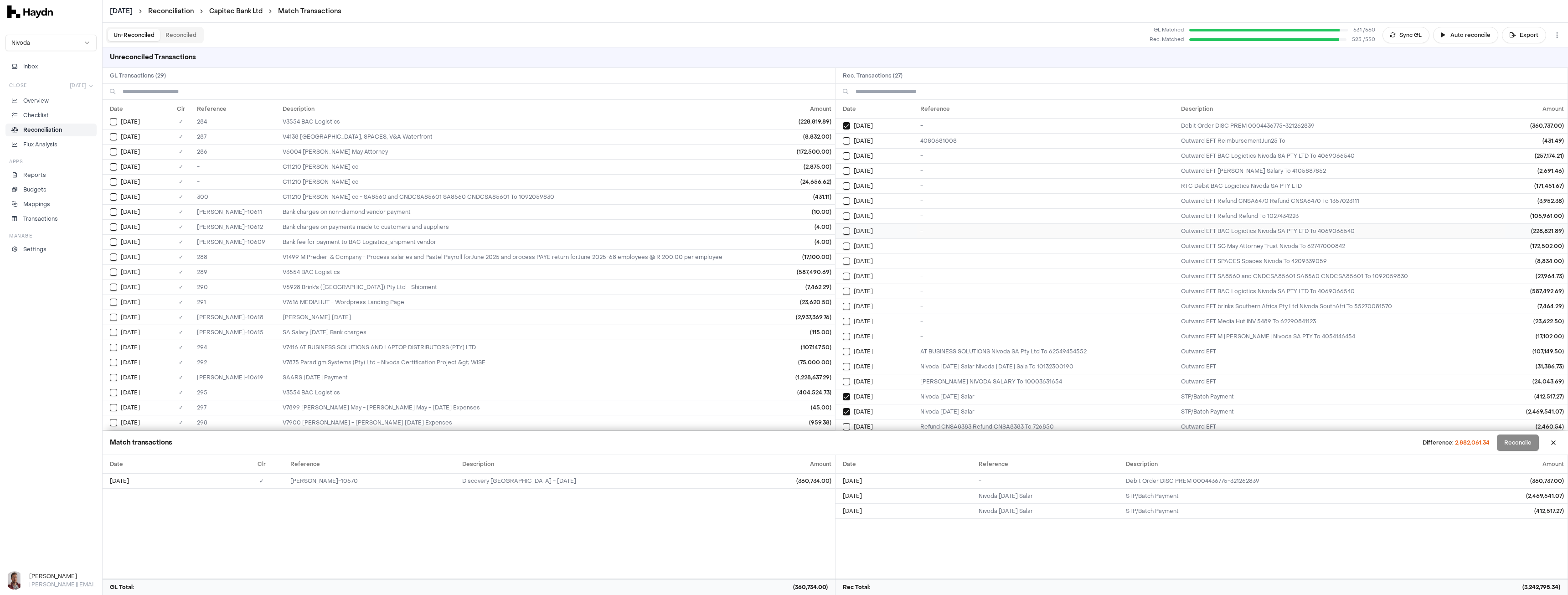
scroll to position [94, 0]
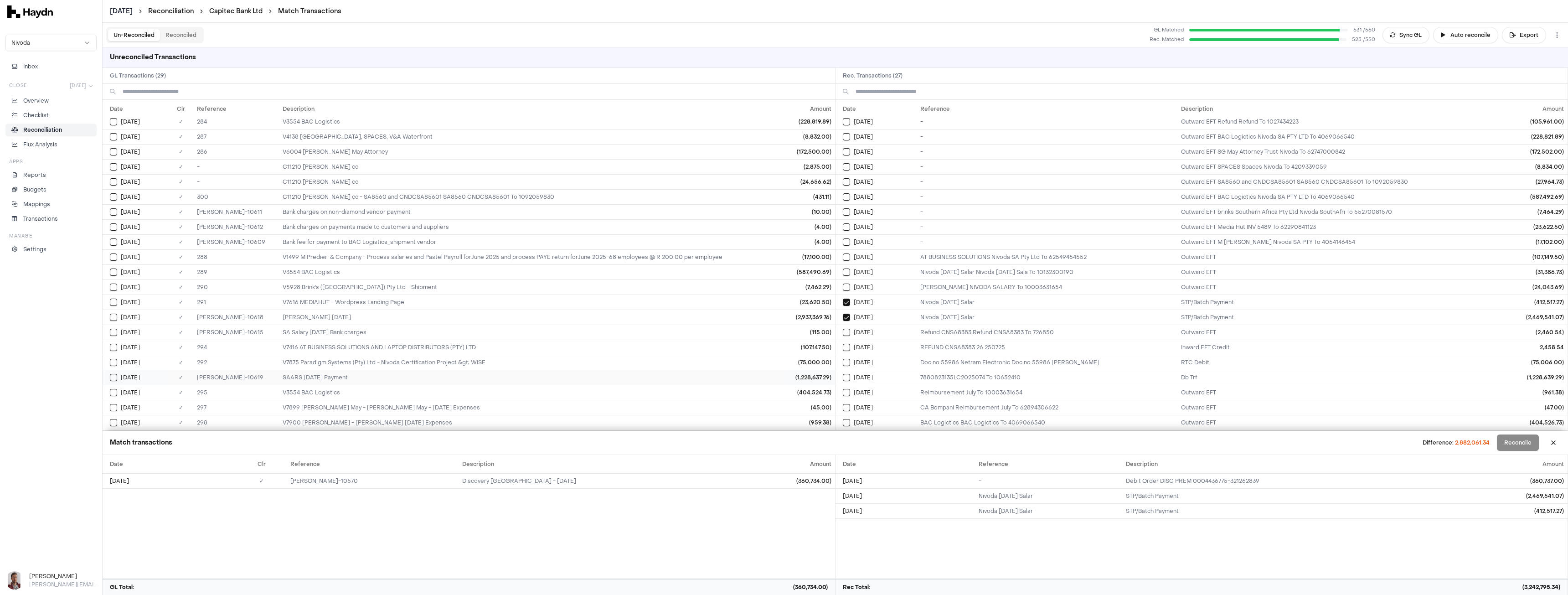
click at [108, 379] on td "[DATE]" at bounding box center [135, 377] width 66 height 15
click at [113, 329] on button "Select GL transaction 8281808" at bounding box center [113, 333] width 7 height 7
click at [112, 317] on button "Select GL transaction 8281809" at bounding box center [113, 317] width 7 height 7
click at [848, 378] on button "Select reconciliation transaction 26709" at bounding box center [847, 378] width 7 height 7
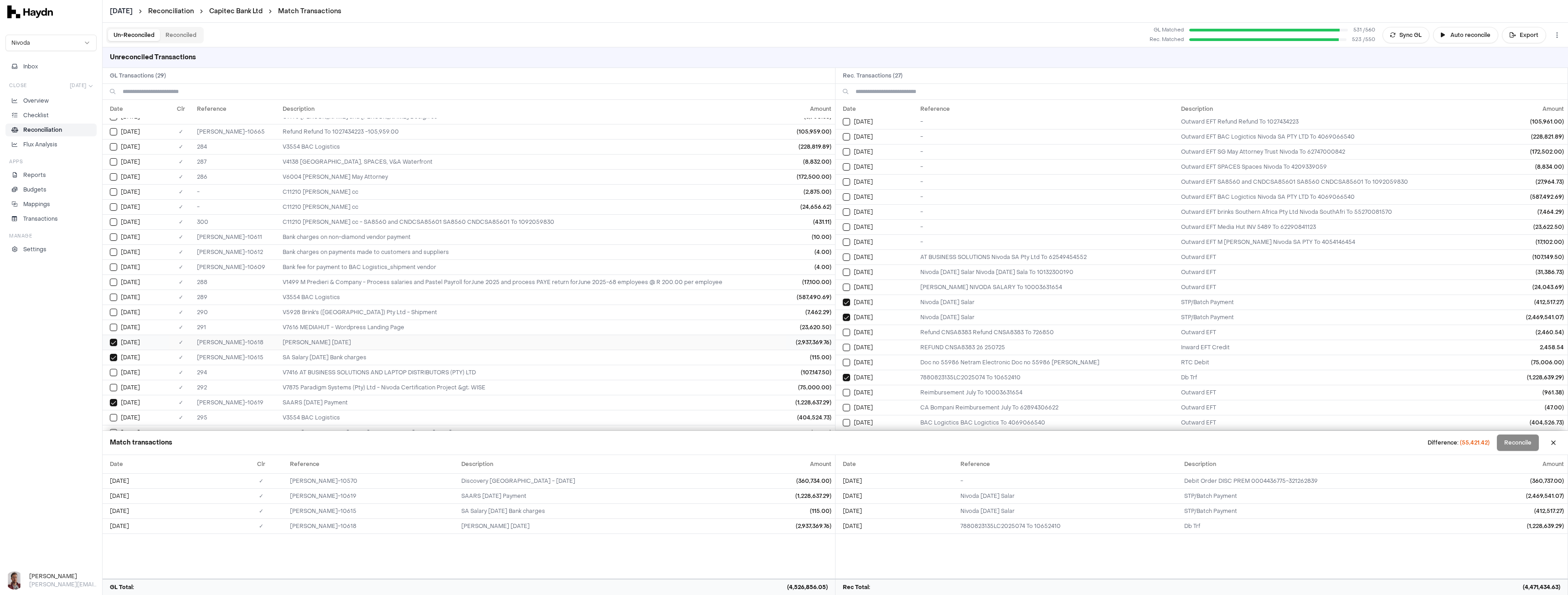
scroll to position [124, 0]
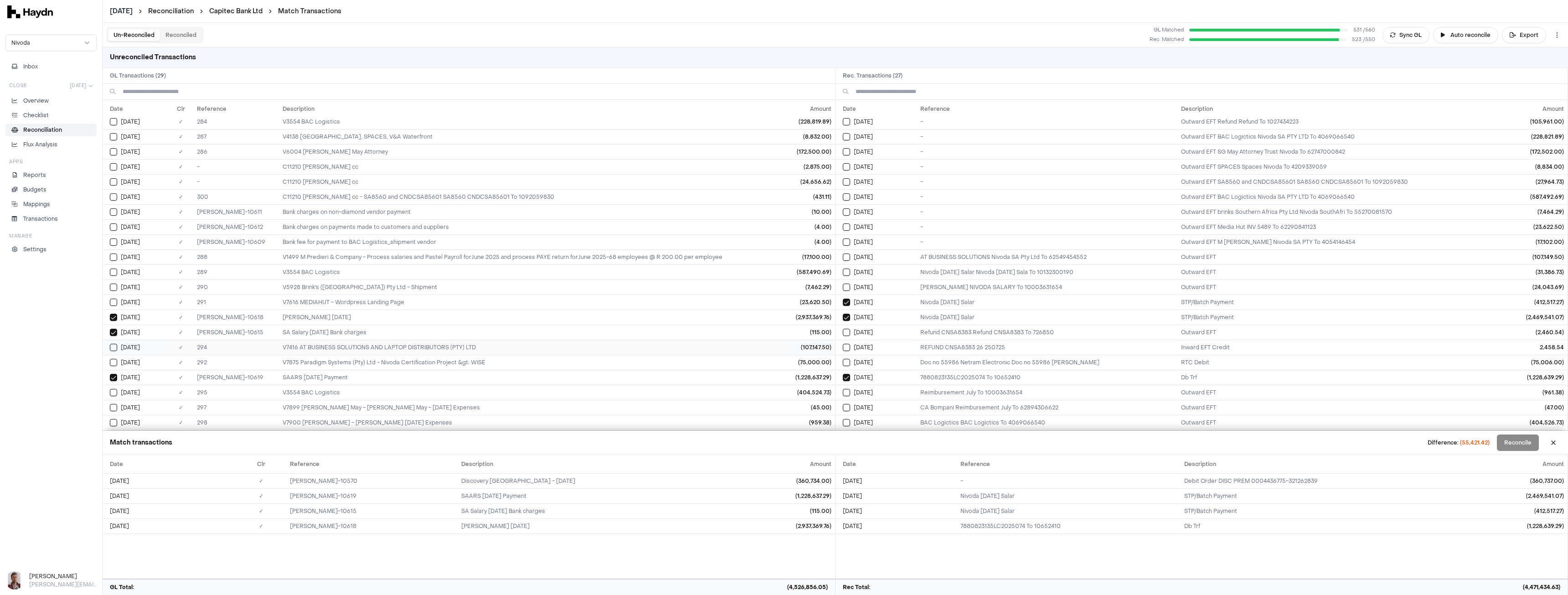
click at [114, 349] on button "Select GL transaction 8281793" at bounding box center [113, 348] width 7 height 7
click at [114, 367] on td "[DATE]" at bounding box center [135, 362] width 66 height 15
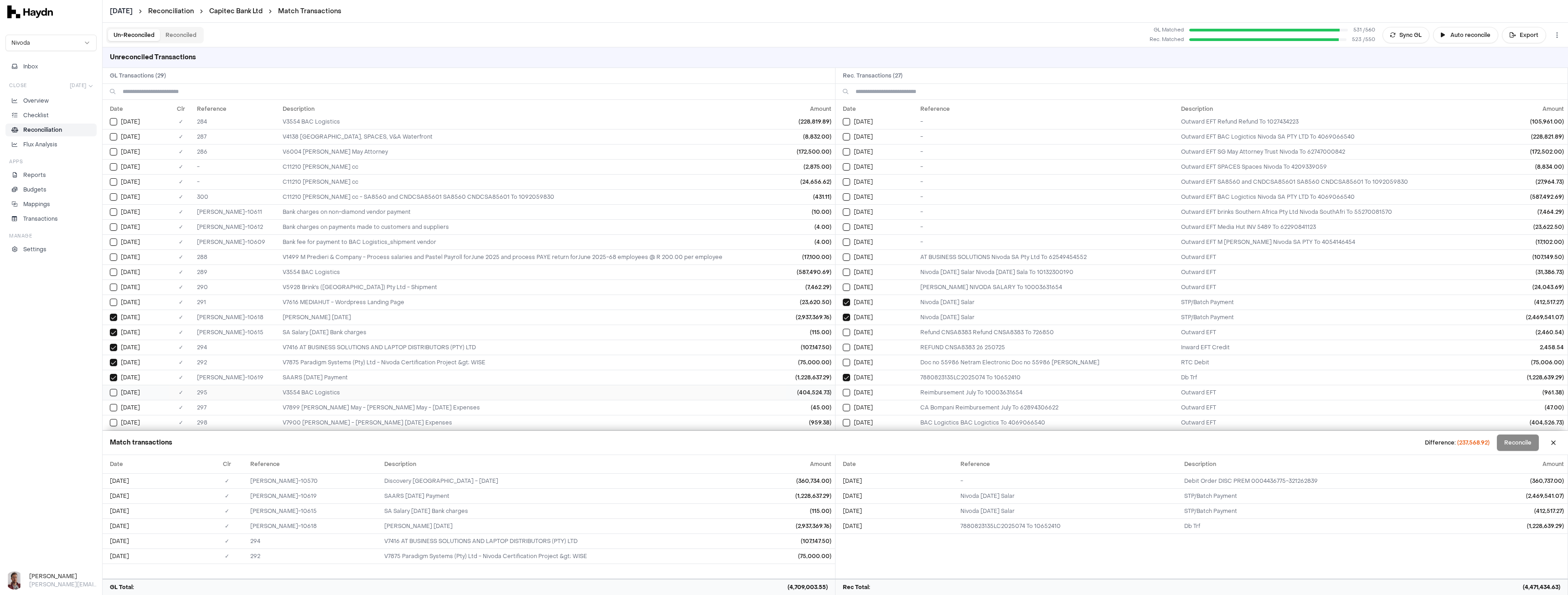
click at [113, 392] on button "Select GL transaction 8720835" at bounding box center [113, 393] width 7 height 7
click at [112, 407] on button "Select GL transaction 8720837" at bounding box center [113, 407] width 7 height 7
click at [113, 424] on button "Select GL transaction 8720838" at bounding box center [113, 423] width 7 height 7
click at [110, 302] on button "Select GL transaction 8281790" at bounding box center [113, 302] width 7 height 7
click at [110, 283] on td "[DATE]" at bounding box center [135, 287] width 66 height 15
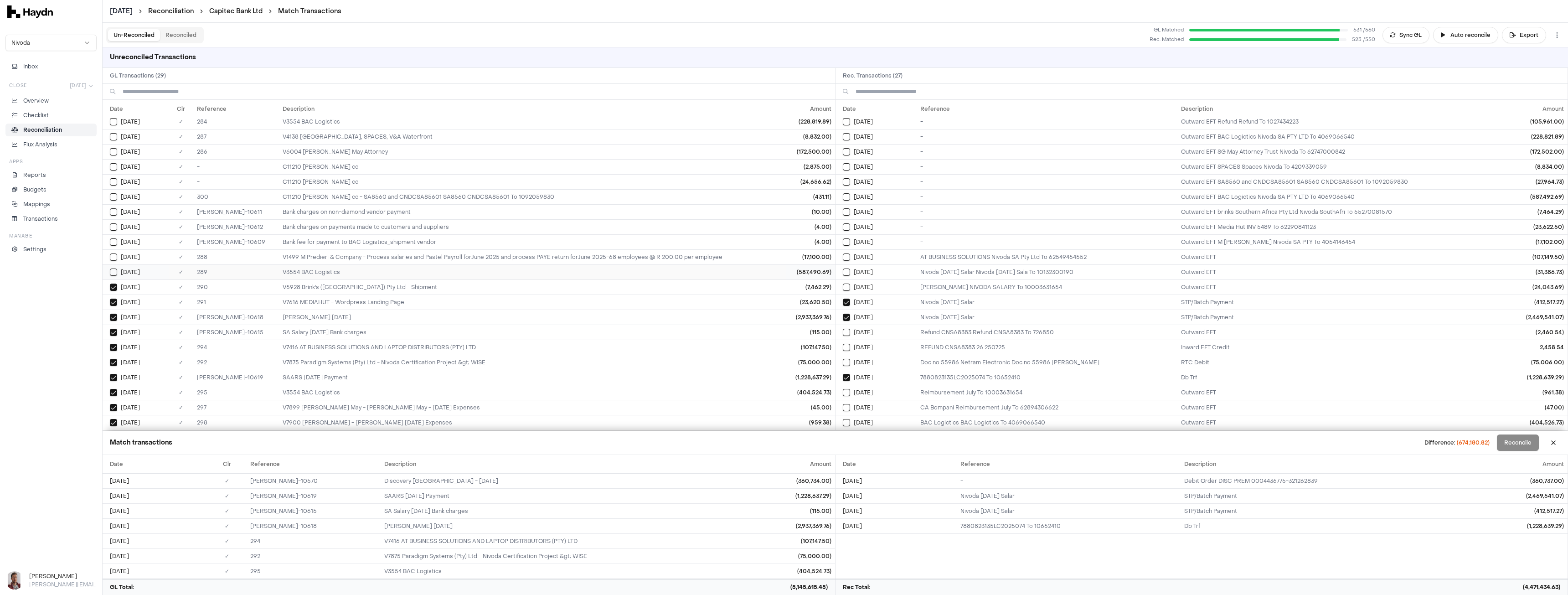
click at [111, 272] on button "Select GL transaction 8281788" at bounding box center [113, 272] width 7 height 7
click at [111, 259] on button "Select GL transaction 8281787" at bounding box center [113, 257] width 7 height 7
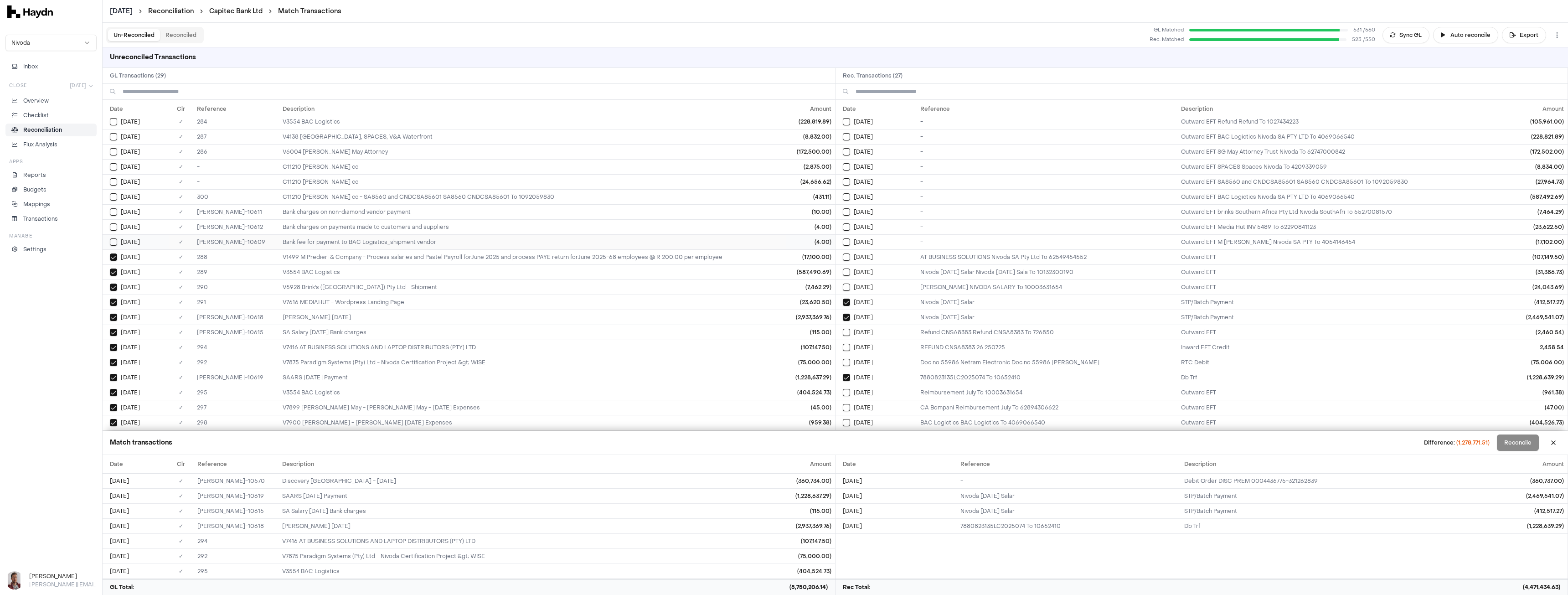
click at [110, 242] on button "Select GL transaction 8281804" at bounding box center [113, 242] width 7 height 7
click at [114, 226] on button "Select GL transaction 8281807" at bounding box center [113, 227] width 7 height 7
click at [112, 215] on button "Select GL transaction 8281806" at bounding box center [113, 212] width 7 height 7
click at [111, 194] on button "Select GL transaction 10492323" at bounding box center [113, 197] width 7 height 7
click at [115, 181] on button "Select GL transaction 10492326" at bounding box center [113, 182] width 7 height 7
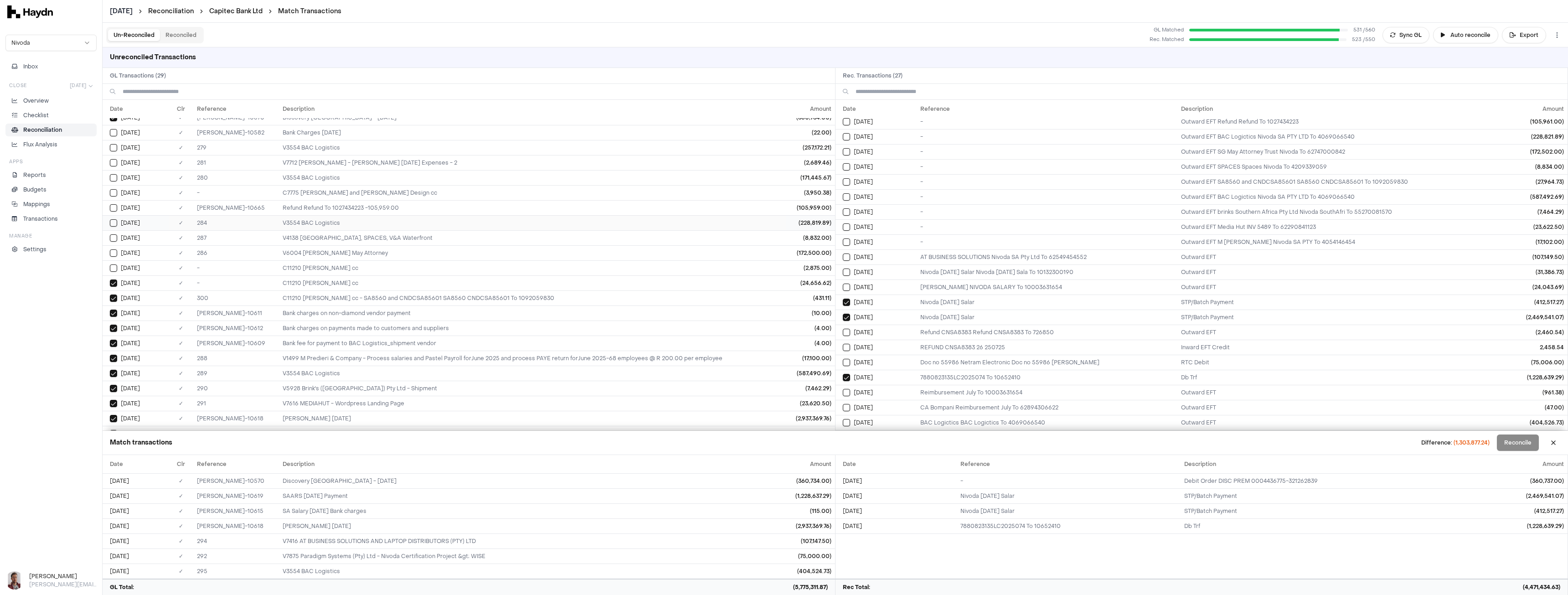
scroll to position [0, 0]
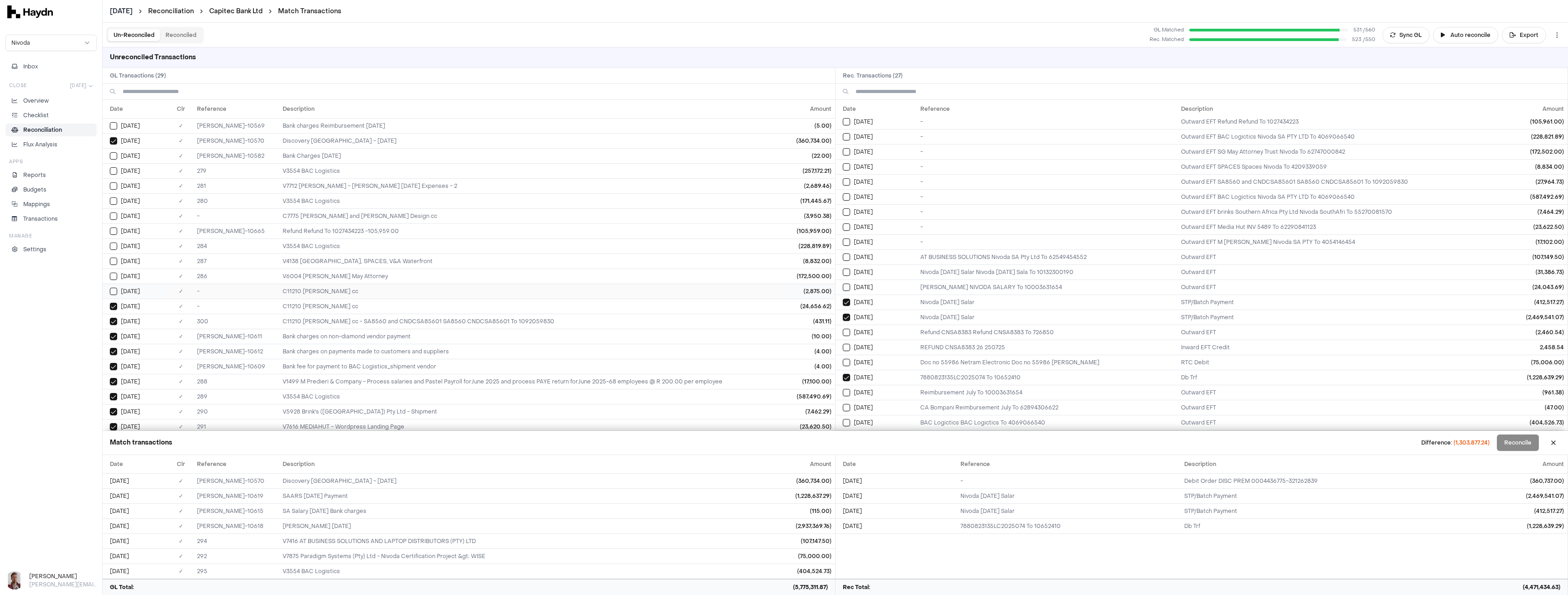
click at [113, 289] on button "Select GL transaction 10492325" at bounding box center [113, 292] width 7 height 7
click at [111, 271] on td "[DATE]" at bounding box center [135, 276] width 66 height 15
click at [111, 258] on button "Select GL transaction 8281786" at bounding box center [113, 261] width 7 height 7
click at [111, 245] on button "Select GL transaction 8281783" at bounding box center [113, 246] width 7 height 7
click at [113, 231] on button "Select GL transaction 10492349" at bounding box center [113, 231] width 7 height 7
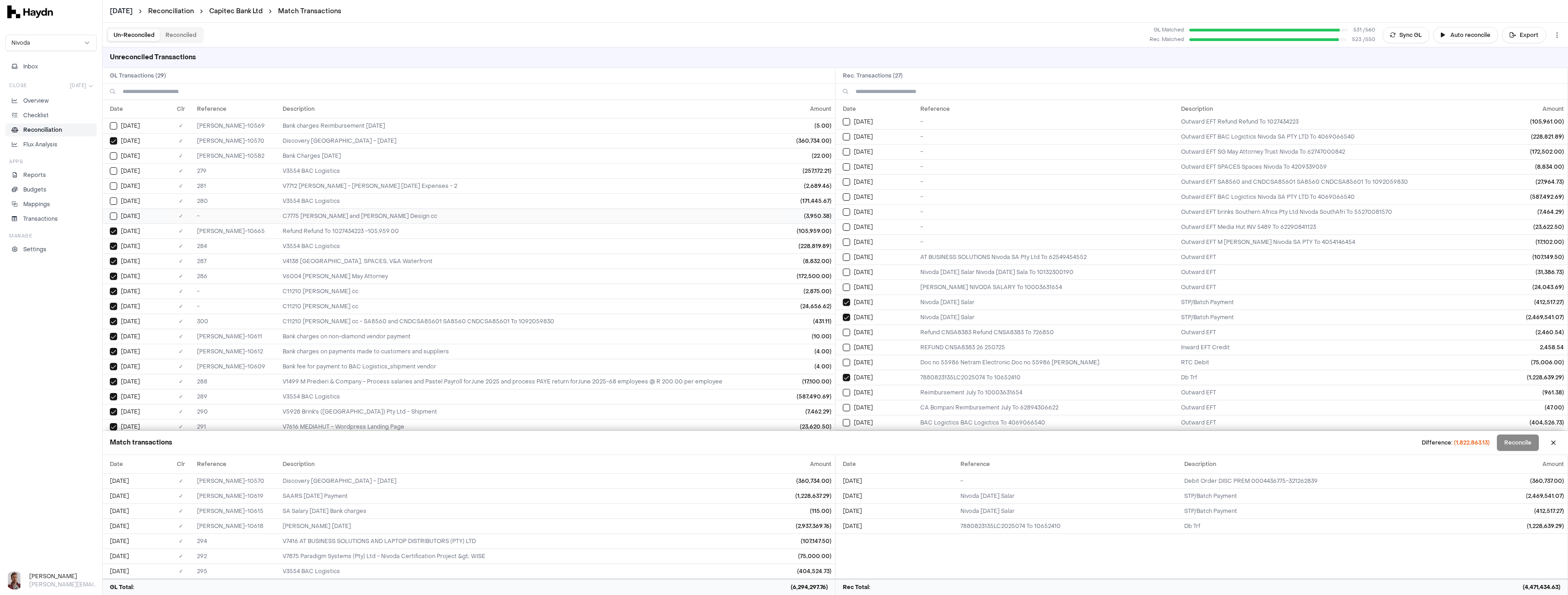
click at [113, 213] on button "Select GL transaction 10492324" at bounding box center [113, 216] width 7 height 7
drag, startPoint x: 113, startPoint y: 199, endPoint x: 113, endPoint y: 187, distance: 12.0
click at [113, 199] on button "Select GL transaction 8281781" at bounding box center [113, 201] width 7 height 7
click at [113, 186] on button "Select GL transaction 8281782" at bounding box center [113, 186] width 7 height 7
click at [113, 170] on button "Select GL transaction 8281780" at bounding box center [113, 171] width 7 height 7
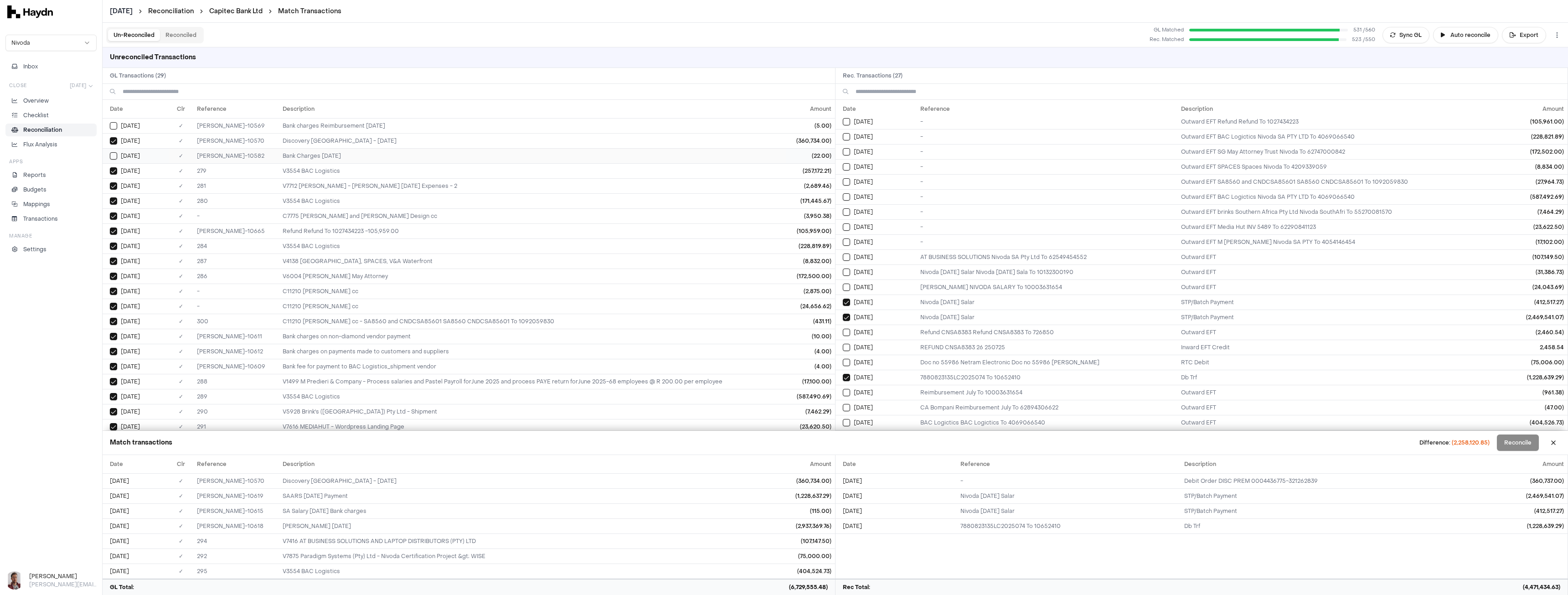
click at [112, 154] on button "Select GL transaction 8281802" at bounding box center [113, 156] width 7 height 7
click at [113, 128] on button "Select GL transaction 8281799" at bounding box center [113, 126] width 7 height 7
click at [846, 122] on button "Select reconciliation transaction 26316" at bounding box center [847, 122] width 7 height 7
click at [847, 140] on button "Select reconciliation transaction 26371" at bounding box center [847, 137] width 7 height 7
click at [847, 156] on td "[DATE]" at bounding box center [877, 152] width 82 height 15
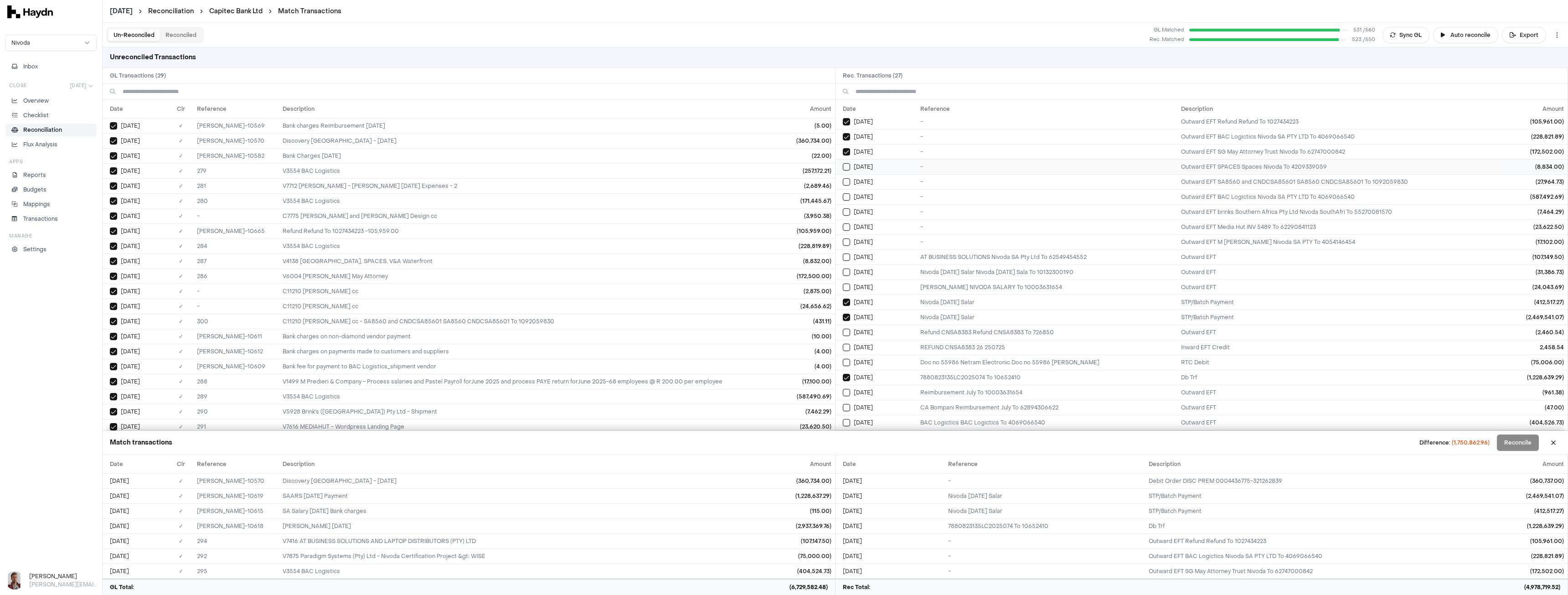
click at [847, 170] on button "Select reconciliation transaction 26370" at bounding box center [847, 167] width 7 height 7
click at [845, 185] on button "Select reconciliation transaction 26392" at bounding box center [847, 182] width 7 height 7
click at [845, 197] on button "Select reconciliation transaction 26496" at bounding box center [847, 197] width 7 height 7
click at [844, 214] on button "Select reconciliation transaction 26495" at bounding box center [847, 212] width 7 height 7
click at [845, 230] on button "Select reconciliation transaction 26494" at bounding box center [847, 227] width 7 height 7
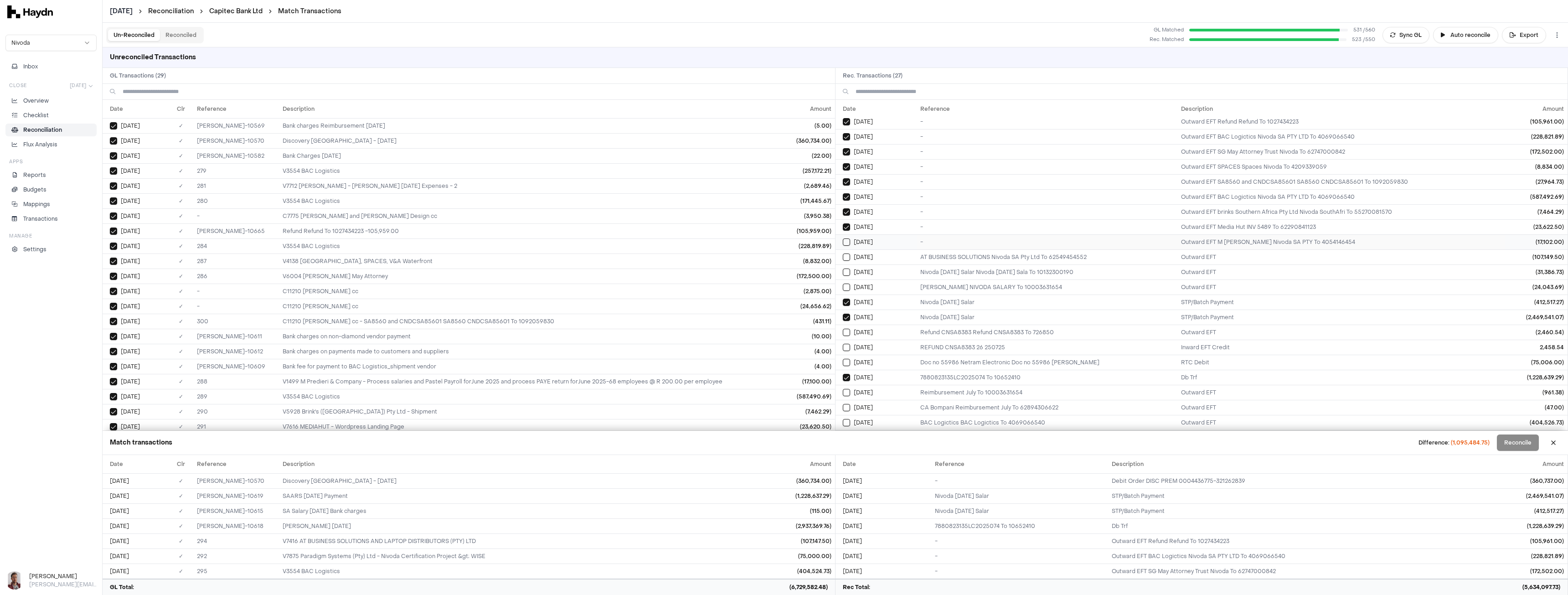
click at [845, 245] on button "Select reconciliation transaction 26497" at bounding box center [847, 242] width 7 height 7
click at [845, 259] on button "Select reconciliation transaction 26597" at bounding box center [847, 257] width 7 height 7
click at [844, 275] on button "Select reconciliation transaction 26589" at bounding box center [847, 272] width 7 height 7
click at [845, 288] on button "Select reconciliation transaction 26590" at bounding box center [847, 287] width 7 height 7
click at [847, 334] on button "Select reconciliation transaction 26621" at bounding box center [847, 333] width 7 height 7
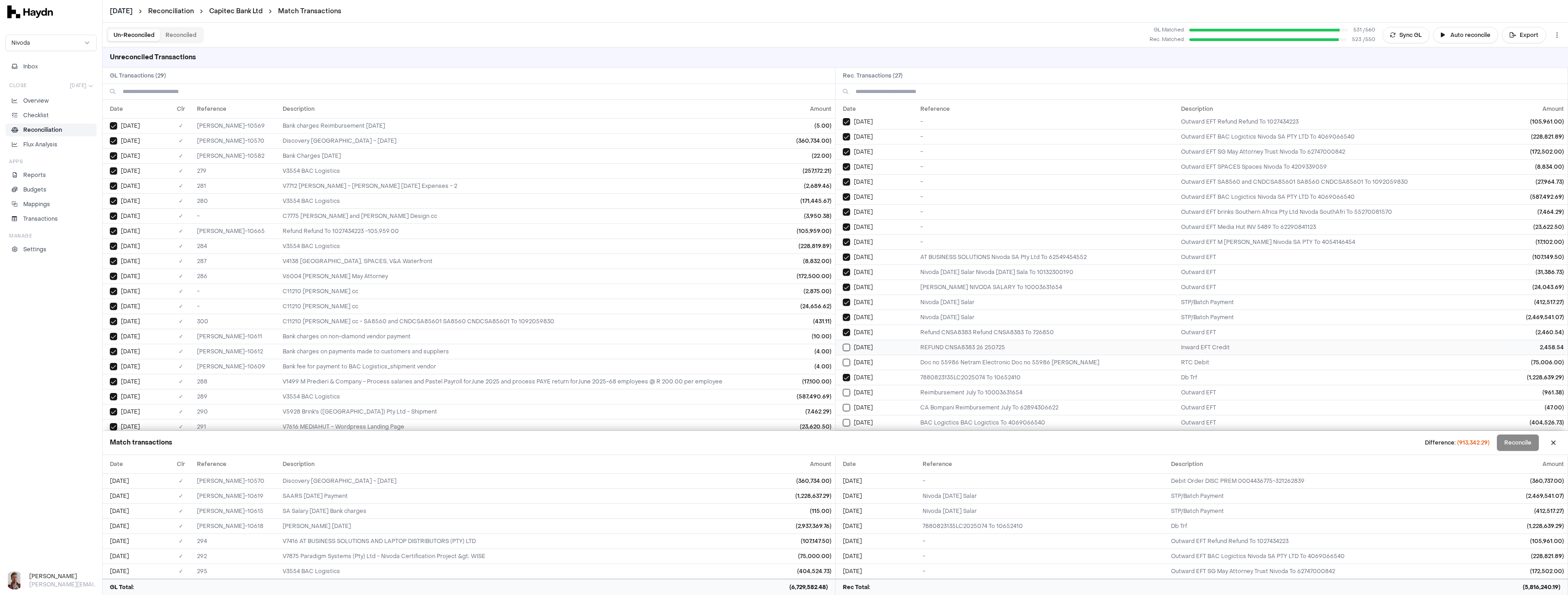
click at [848, 347] on button "Select reconciliation transaction 26644" at bounding box center [847, 348] width 7 height 7
click at [849, 359] on button "Select reconciliation transaction 26678" at bounding box center [847, 362] width 7 height 7
click at [847, 397] on td "[DATE]" at bounding box center [877, 392] width 82 height 15
click at [847, 412] on td "[DATE]" at bounding box center [877, 407] width 82 height 15
click at [847, 426] on button "Select reconciliation transaction 26734" at bounding box center [847, 423] width 7 height 7
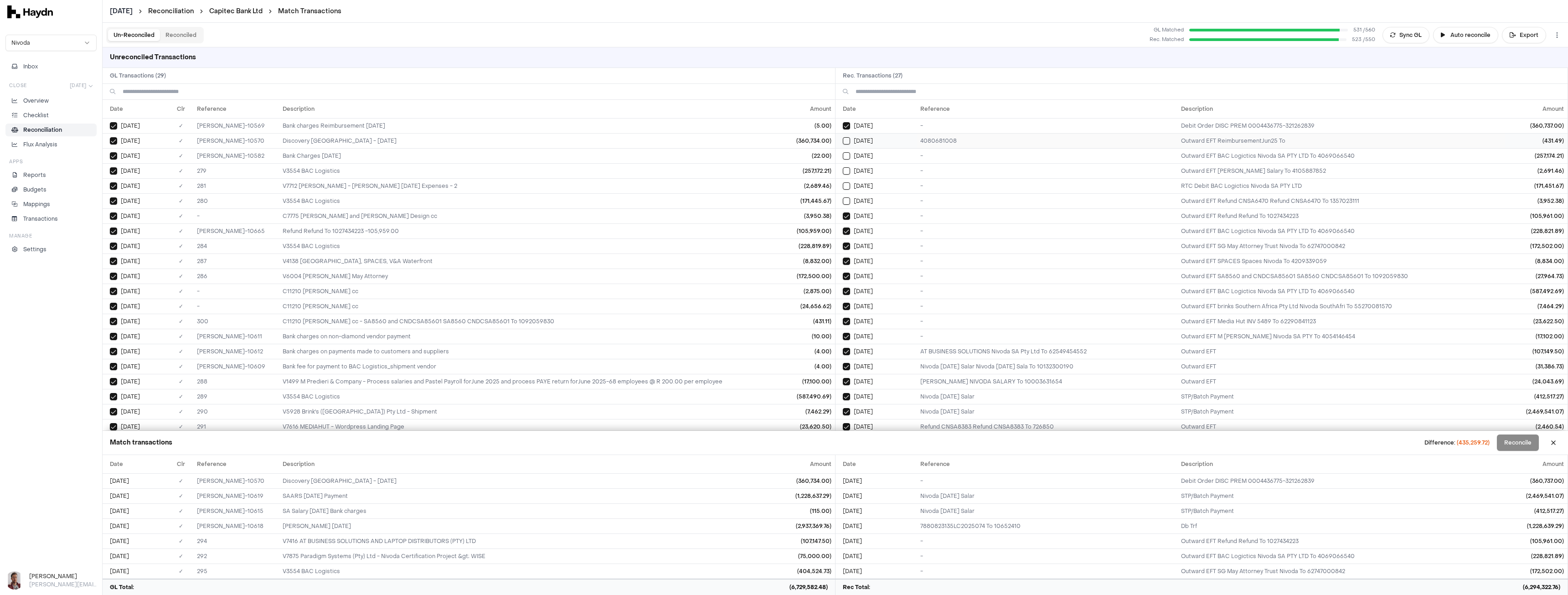
click at [845, 142] on button "Select reconciliation transaction 26192" at bounding box center [847, 141] width 7 height 7
click at [847, 155] on button "Select reconciliation transaction 26255" at bounding box center [847, 156] width 7 height 7
click at [847, 172] on button "Select reconciliation transaction 26245" at bounding box center [847, 171] width 7 height 7
click at [848, 189] on button "Select reconciliation transaction 26279" at bounding box center [847, 186] width 7 height 7
click at [847, 203] on button "Select reconciliation transaction 26315" at bounding box center [847, 201] width 7 height 7
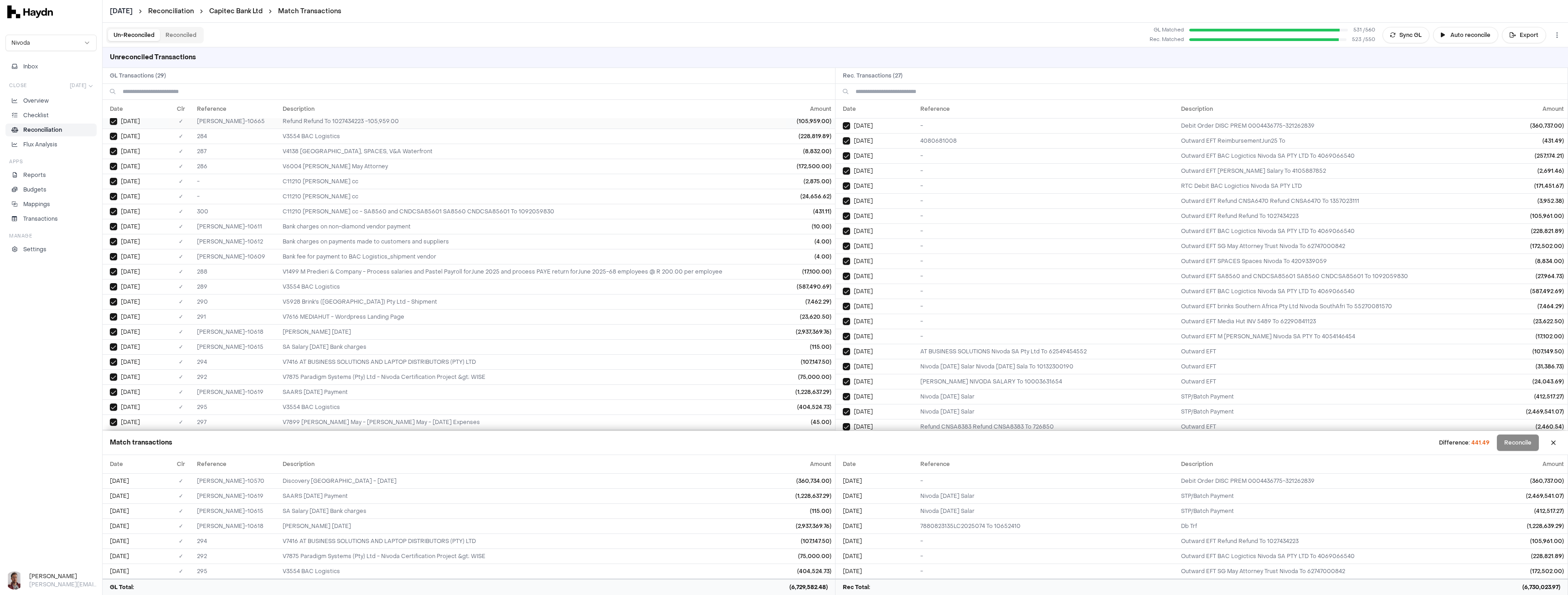
scroll to position [124, 0]
click at [845, 141] on button "Select reconciliation transaction 26192" at bounding box center [847, 141] width 7 height 7
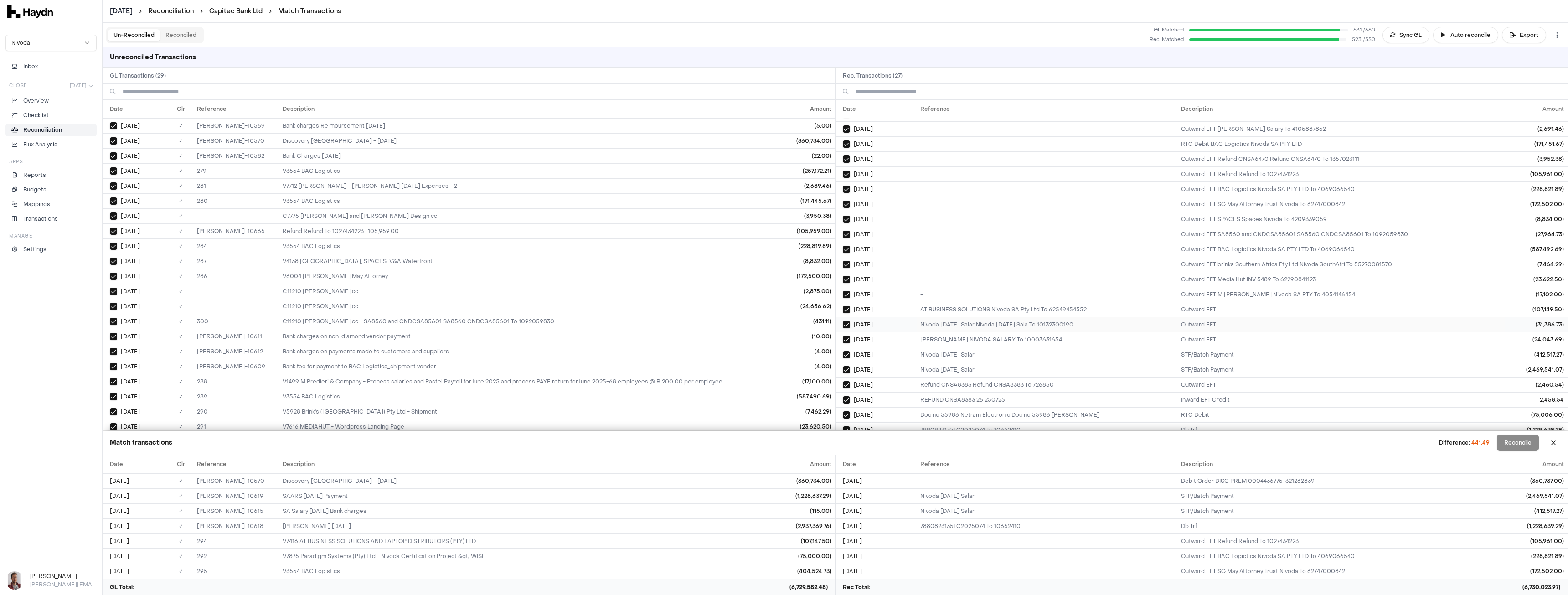
scroll to position [0, 0]
click at [1412, 37] on button "Sync GL" at bounding box center [1405, 35] width 47 height 16
click at [185, 35] on button "Reconciled" at bounding box center [181, 35] width 42 height 12
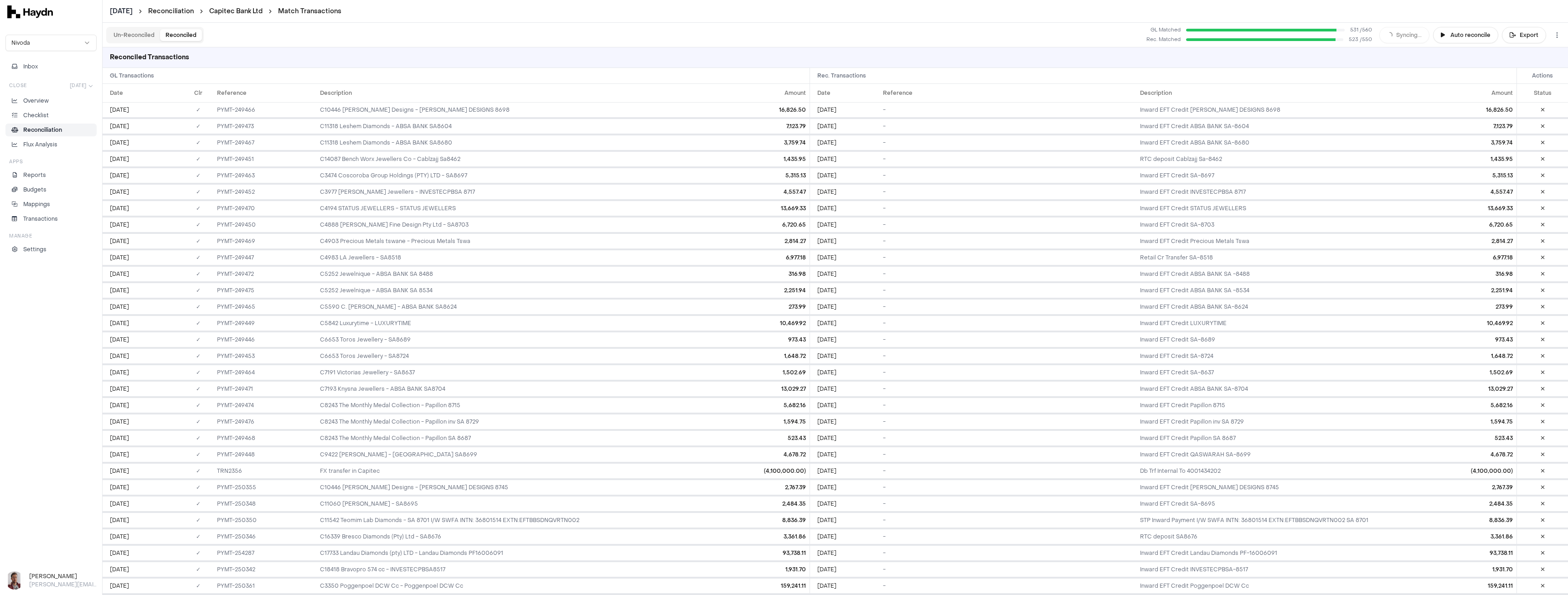
click at [137, 37] on button "Un-Reconciled" at bounding box center [133, 35] width 52 height 12
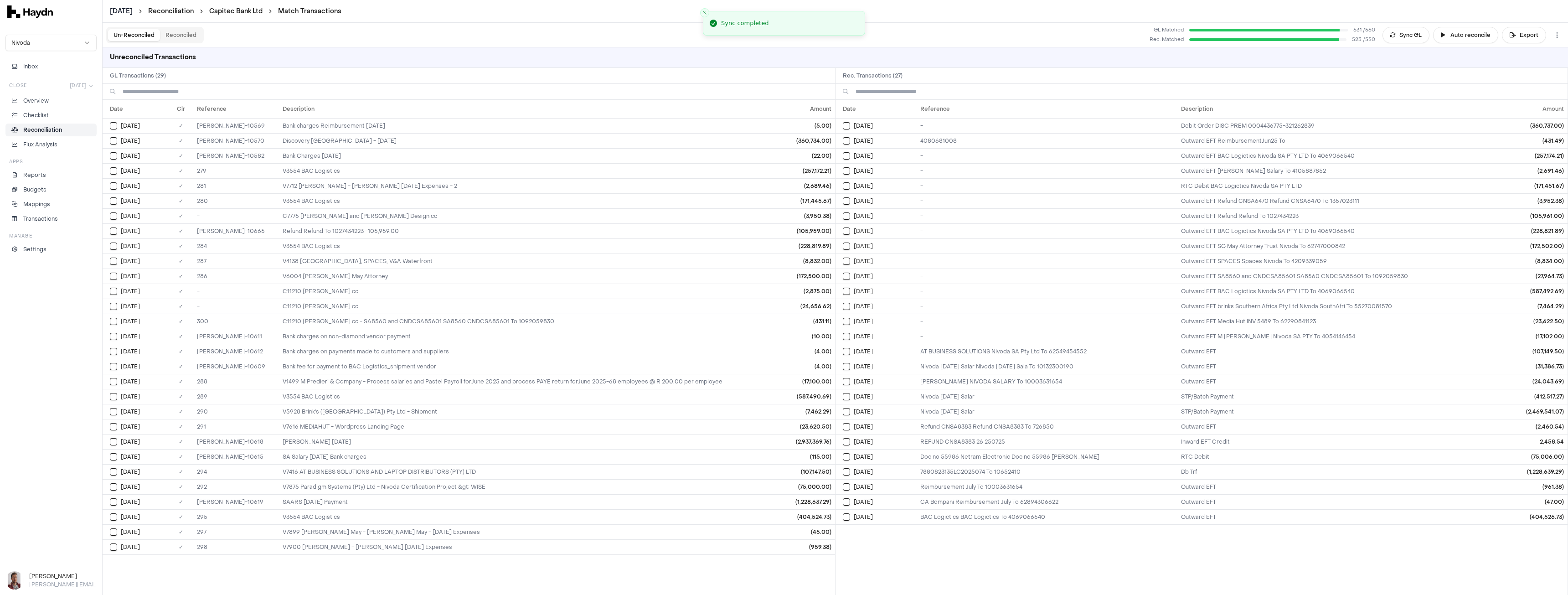
click at [236, 15] on link "Capitec Bank Ltd" at bounding box center [236, 11] width 54 height 9
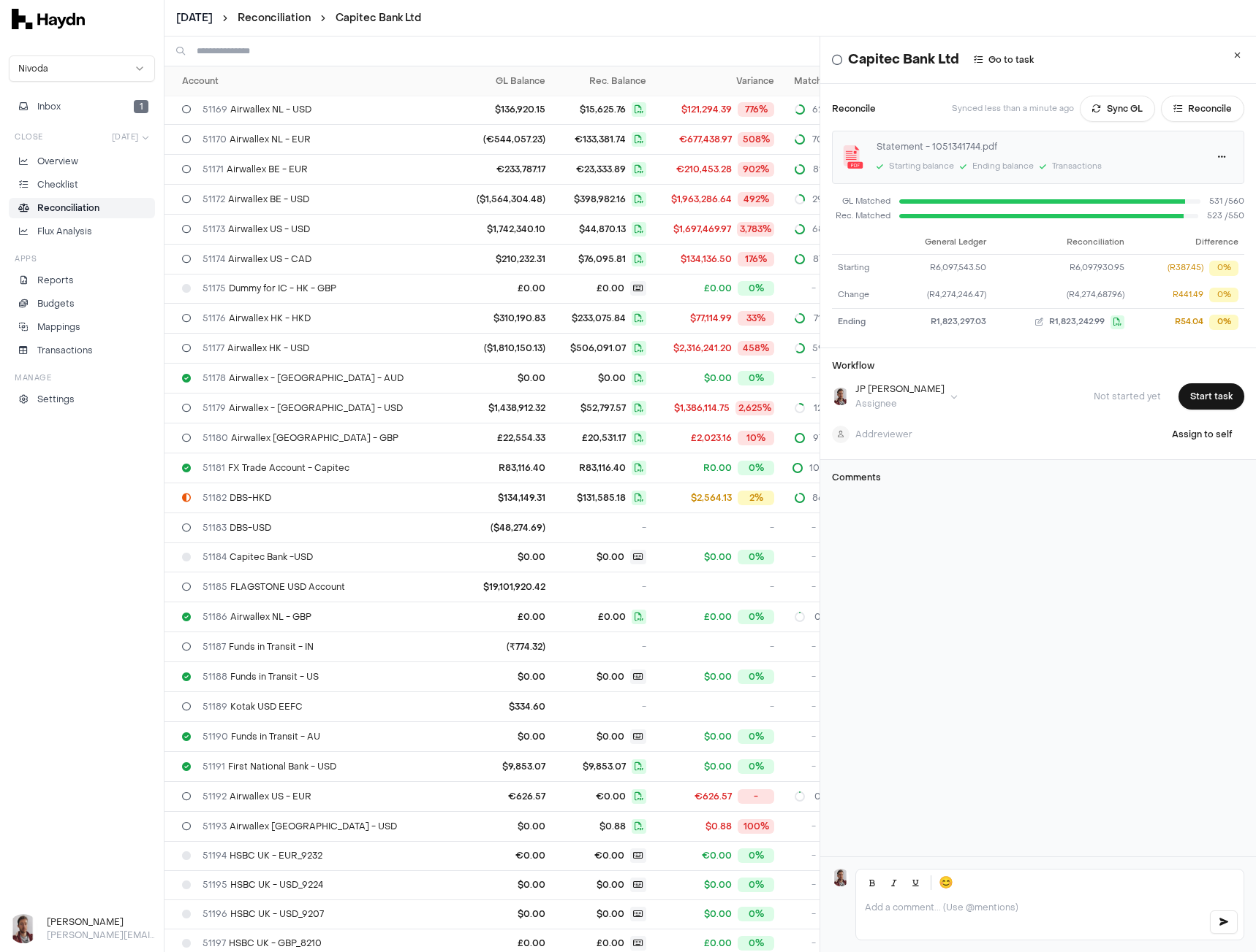
scroll to position [1887, 0]
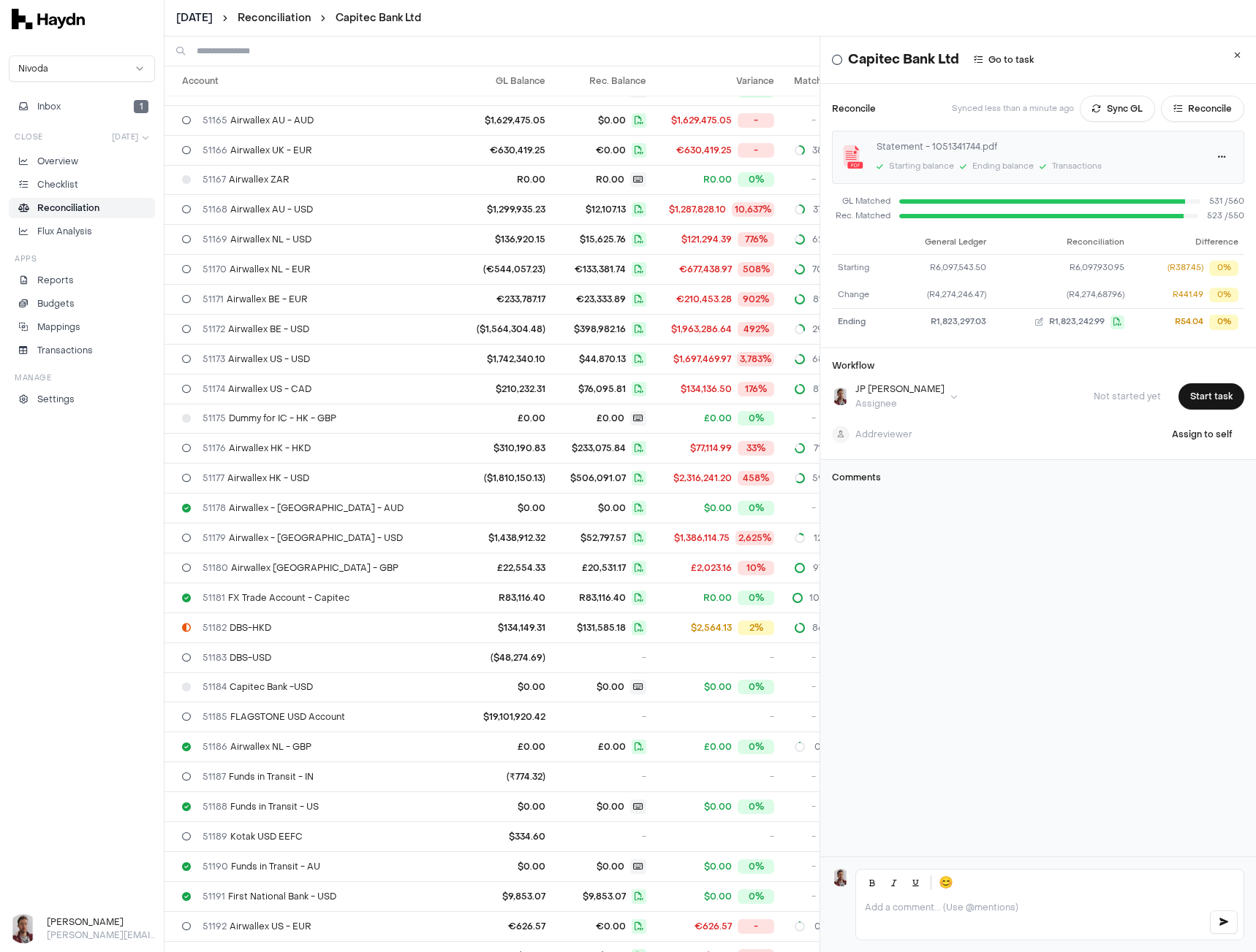
click at [204, 13] on html "[DATE] Reconciliation Capitec Bank Ltd Nivoda Inbox 1 Close [DATE] Overview Che…" at bounding box center [628, 476] width 1256 height 952
click at [201, 210] on div "[DATE]" at bounding box center [200, 206] width 86 height 20
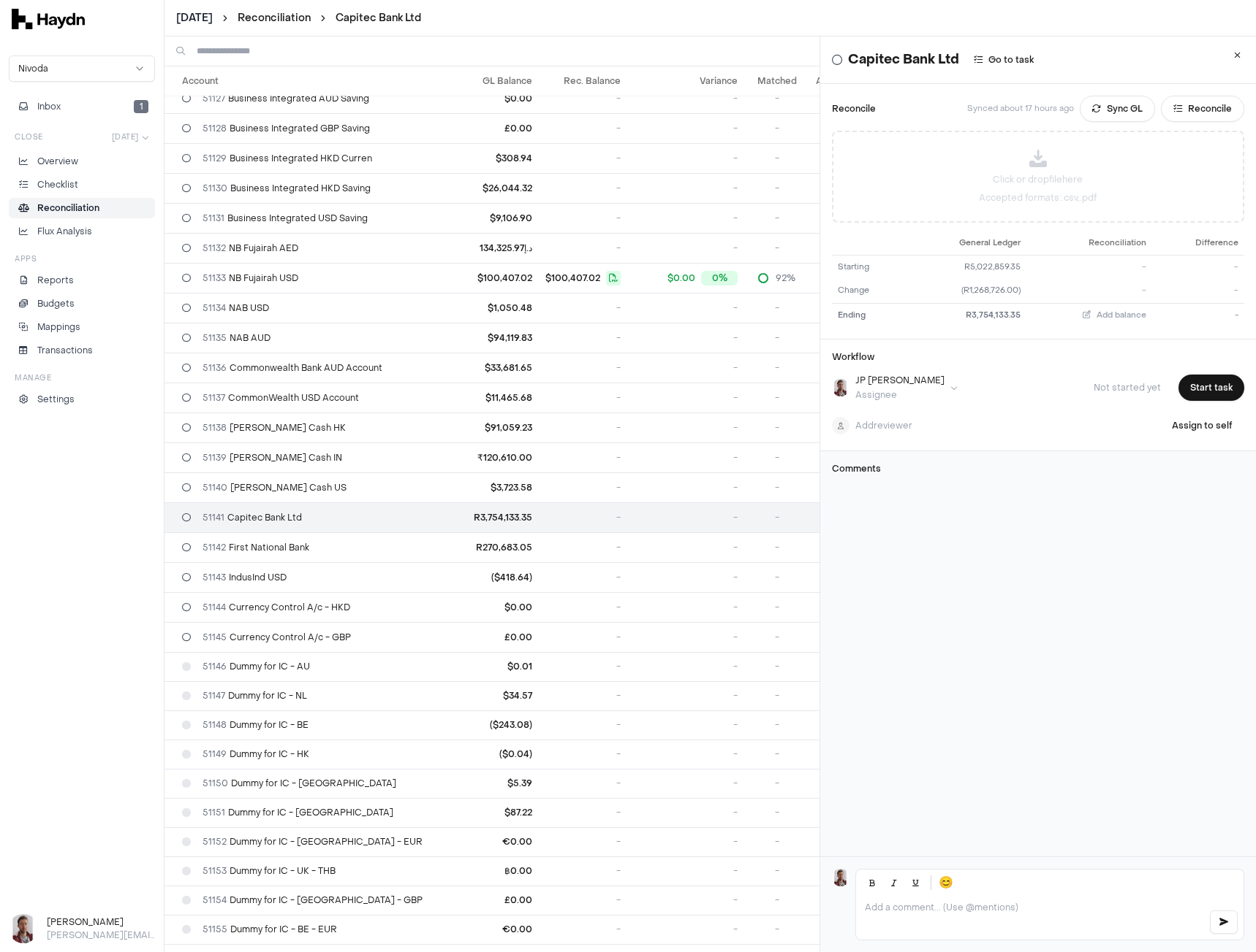
scroll to position [798, 0]
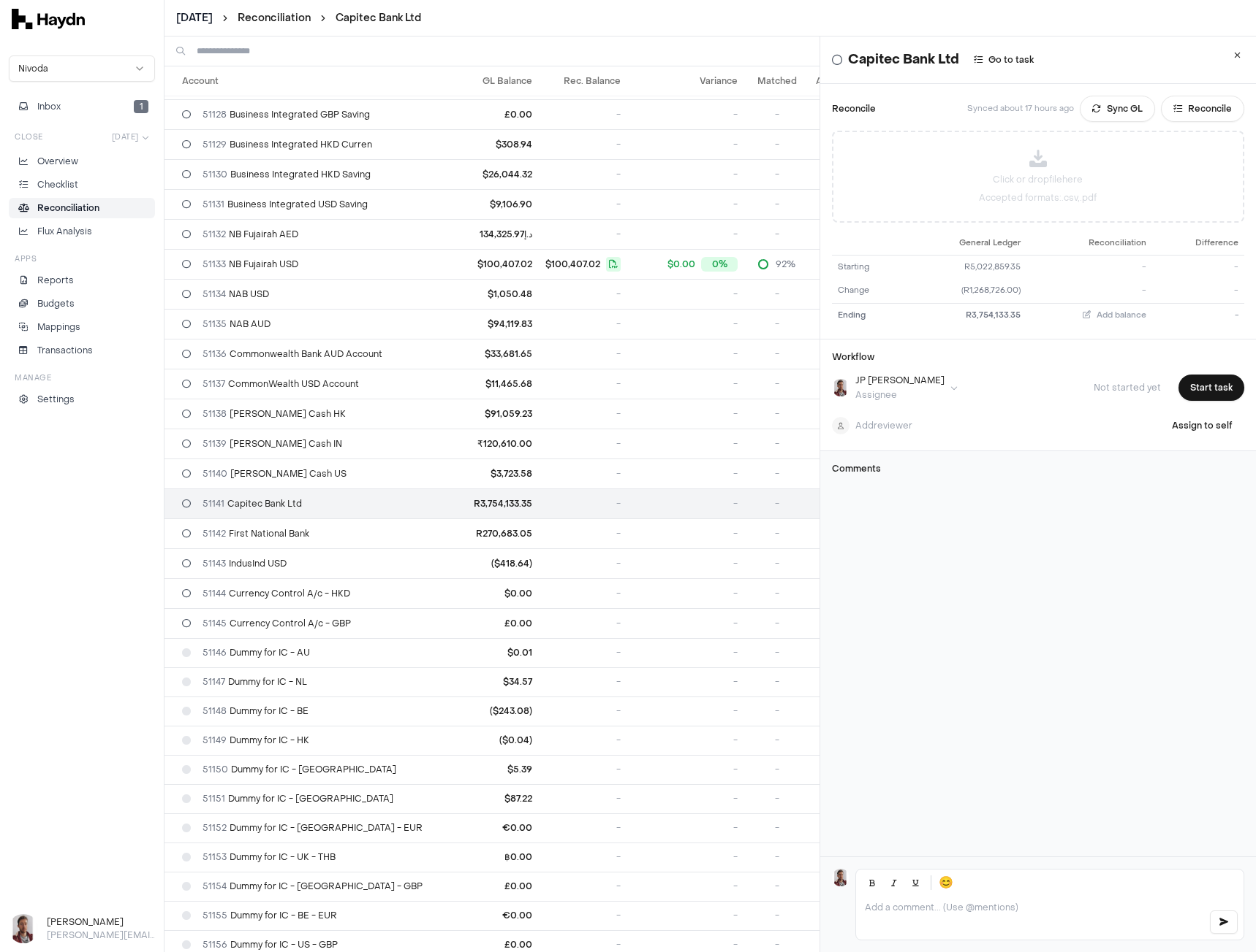
click at [255, 51] on input at bounding box center [502, 51] width 611 height 29
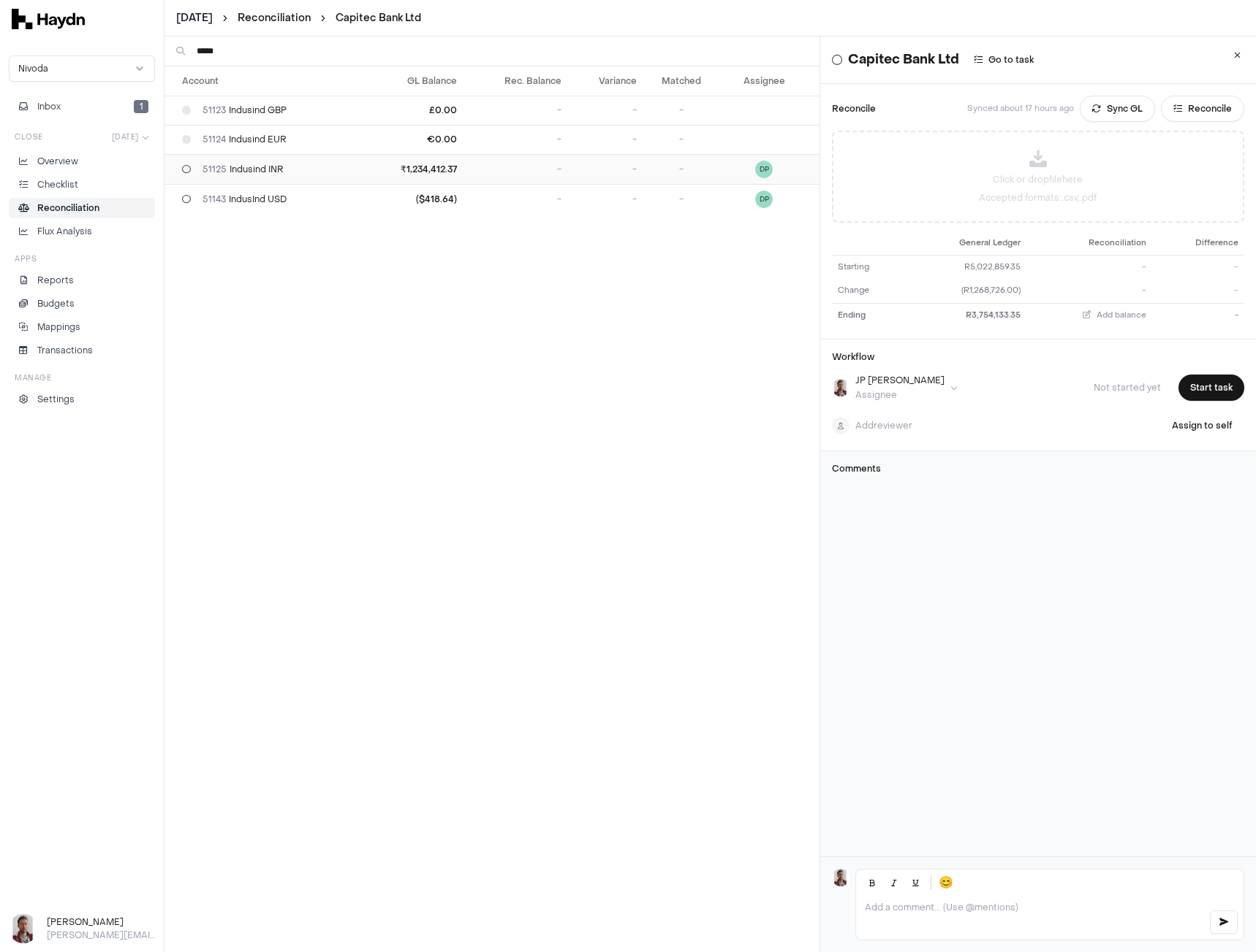
click at [269, 167] on span "51125 Indusind INR" at bounding box center [242, 170] width 81 height 12
drag, startPoint x: 272, startPoint y: 52, endPoint x: 118, endPoint y: 49, distance: 154.0
click at [118, 49] on div "[DATE] Reconciliation Indusind INR Nivoda Inbox 1 Close [DATE] Overview Checkli…" at bounding box center [628, 476] width 1256 height 952
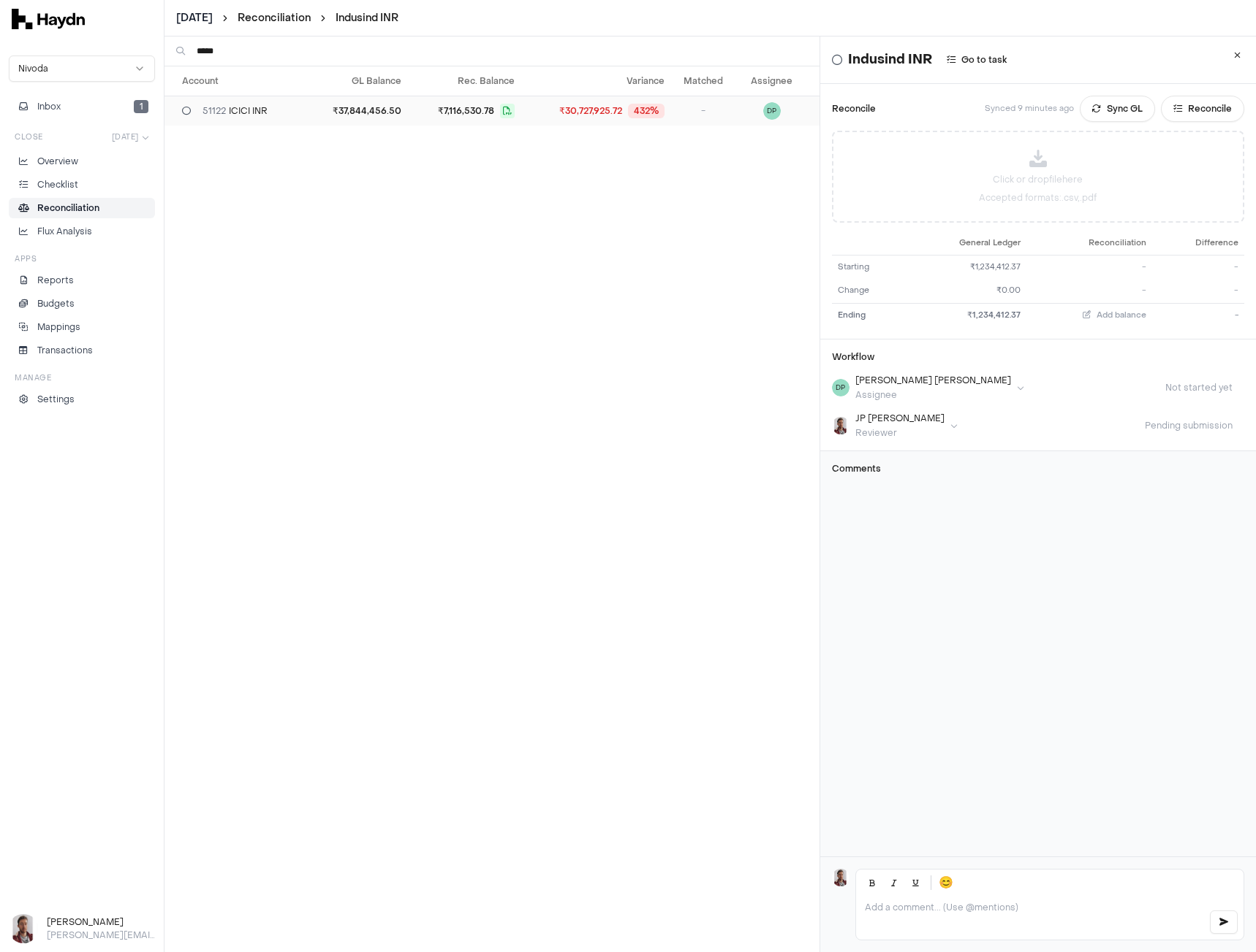
type input "*****"
click at [281, 109] on div "51122 ICICI INR" at bounding box center [239, 111] width 116 height 12
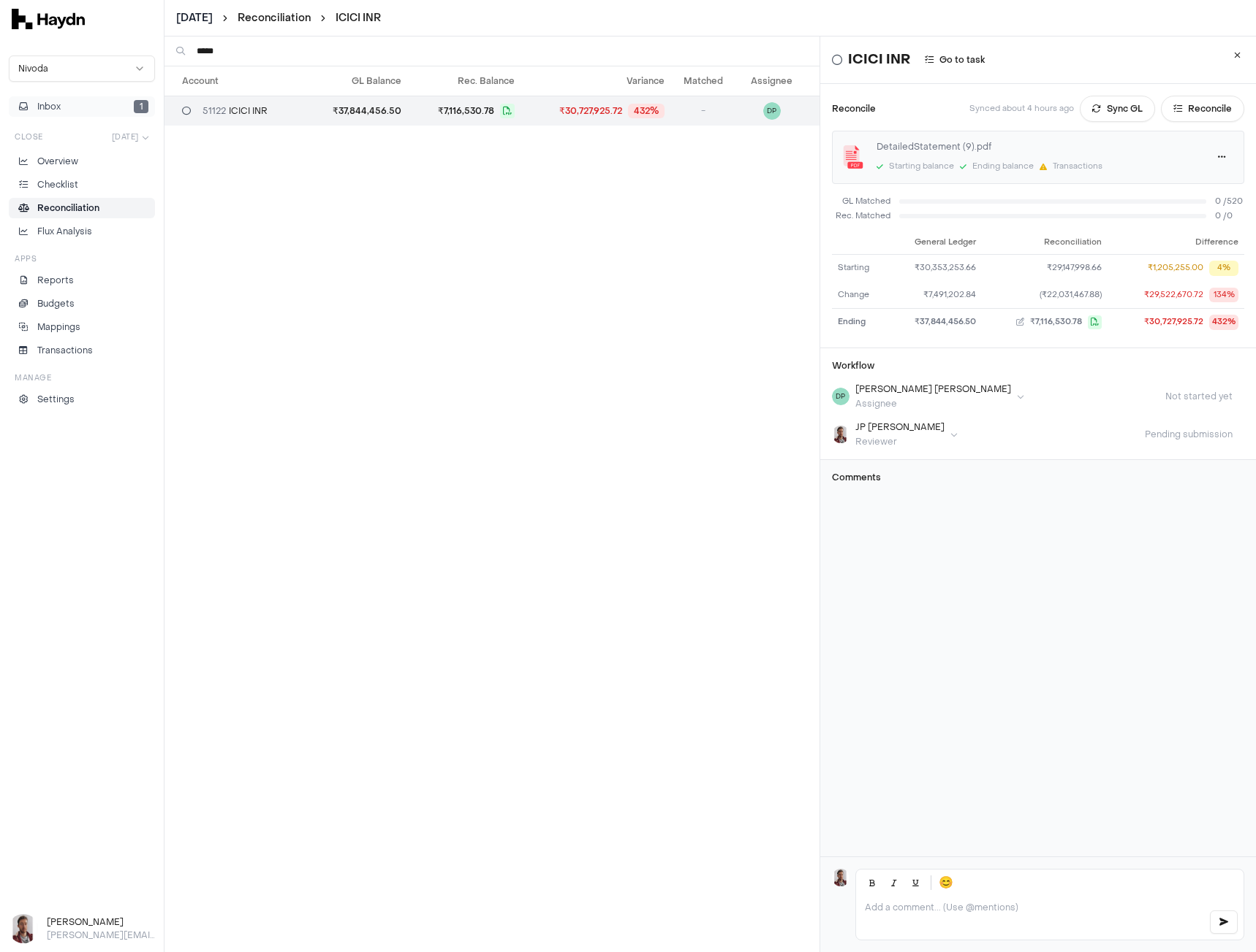
click at [97, 99] on button "Inbox 1" at bounding box center [82, 106] width 146 height 20
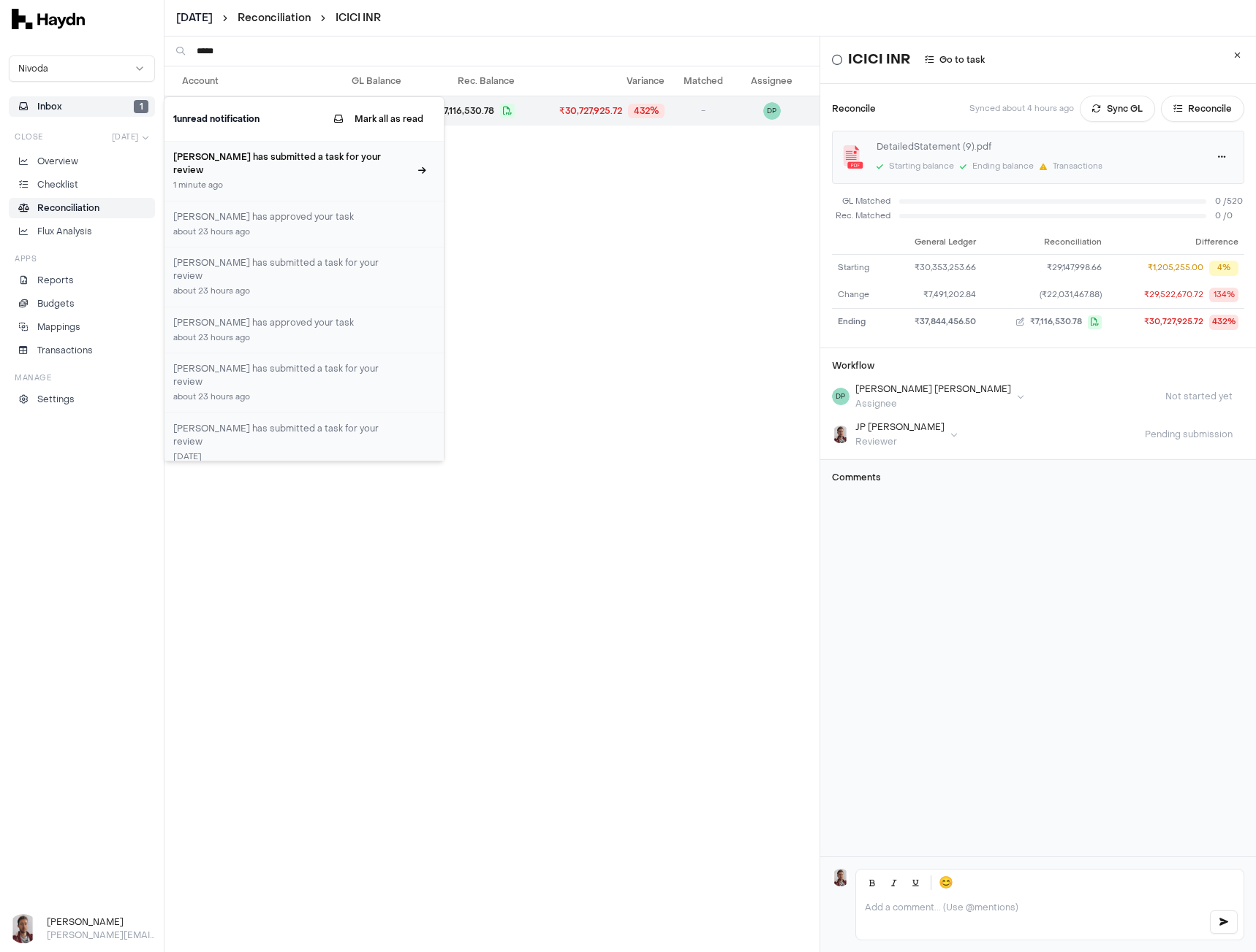
click at [324, 171] on h3 "[PERSON_NAME] has submitted a task for your review" at bounding box center [291, 163] width 236 height 26
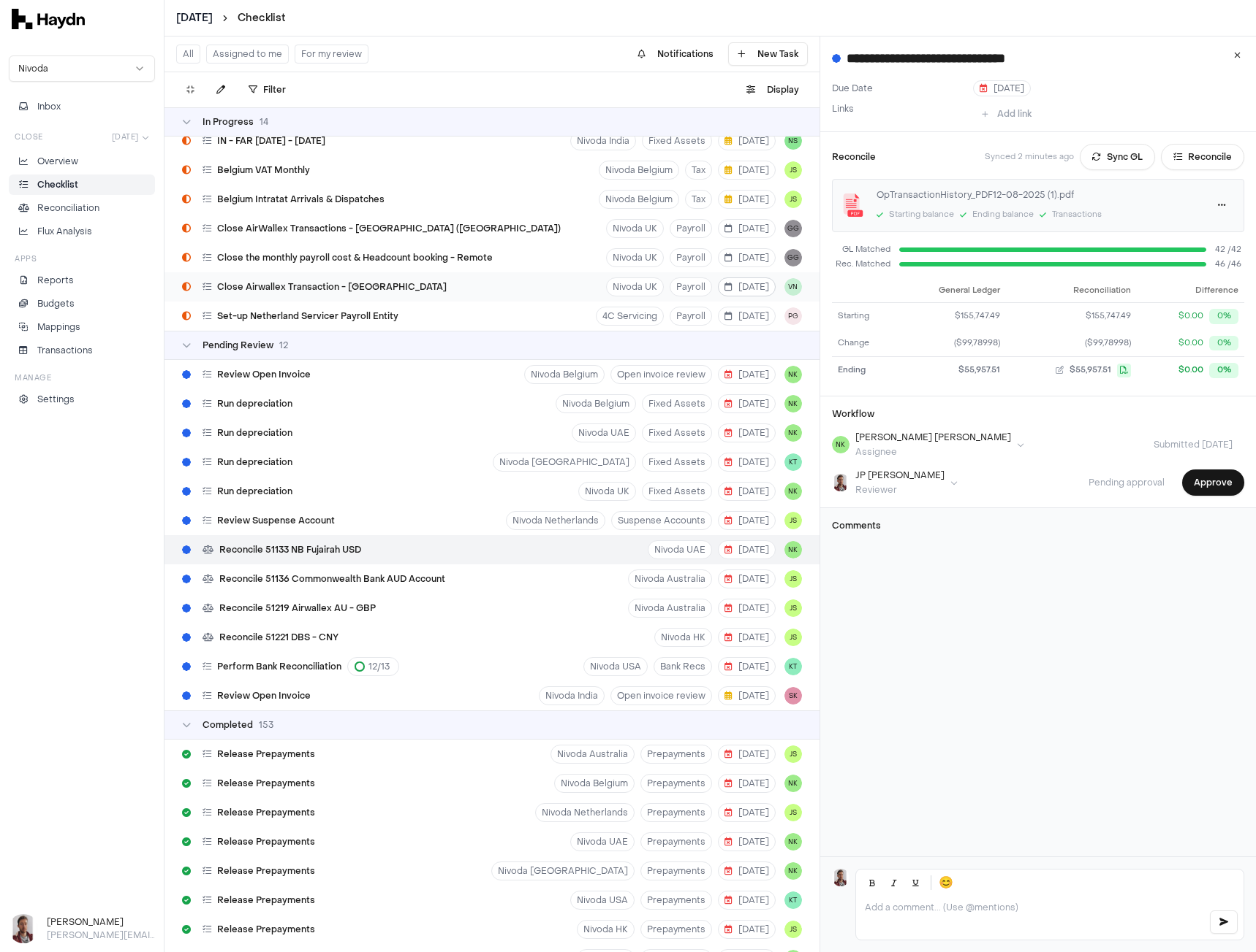
scroll to position [2777, 0]
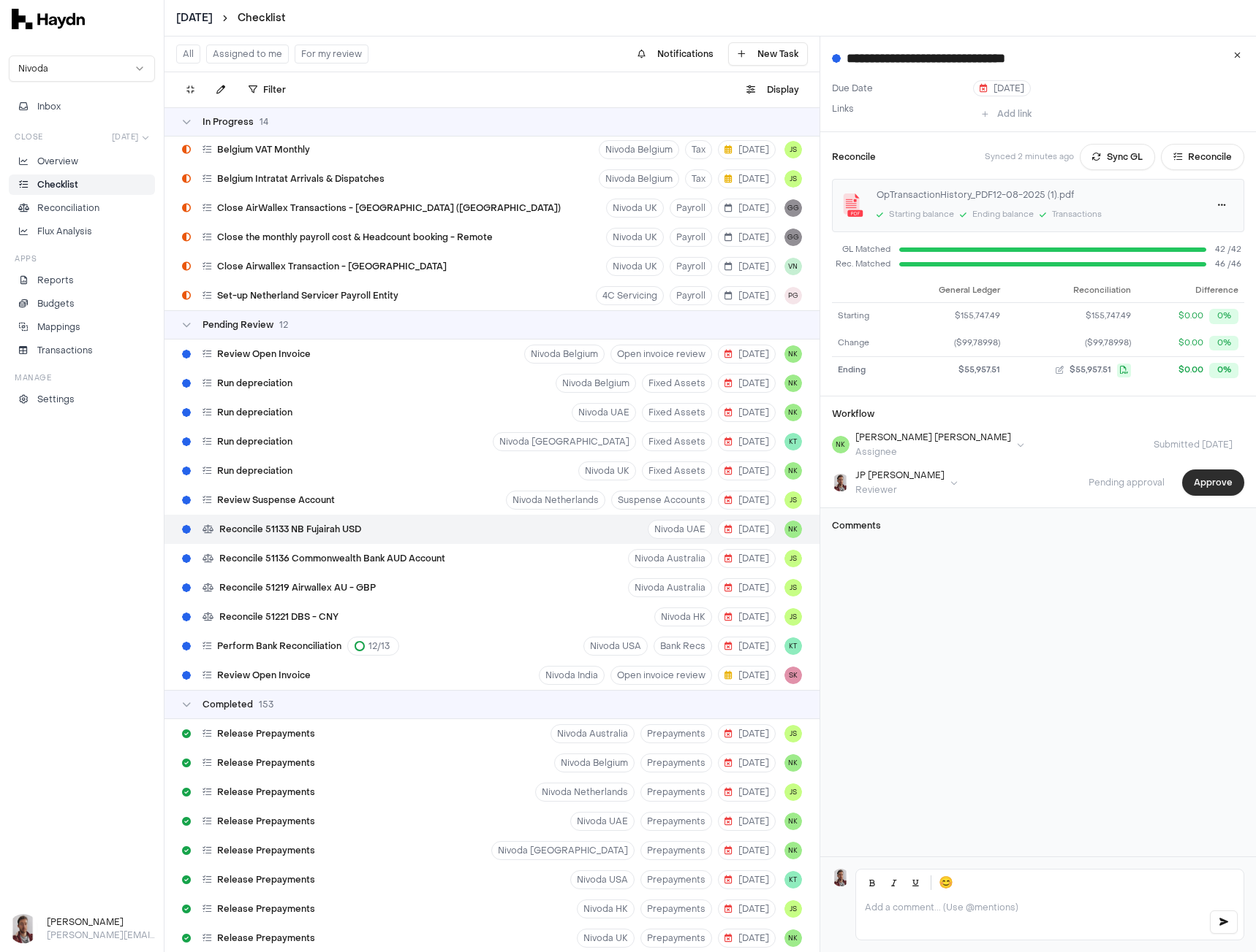
click at [1197, 485] on button "Approve" at bounding box center [1213, 483] width 62 height 26
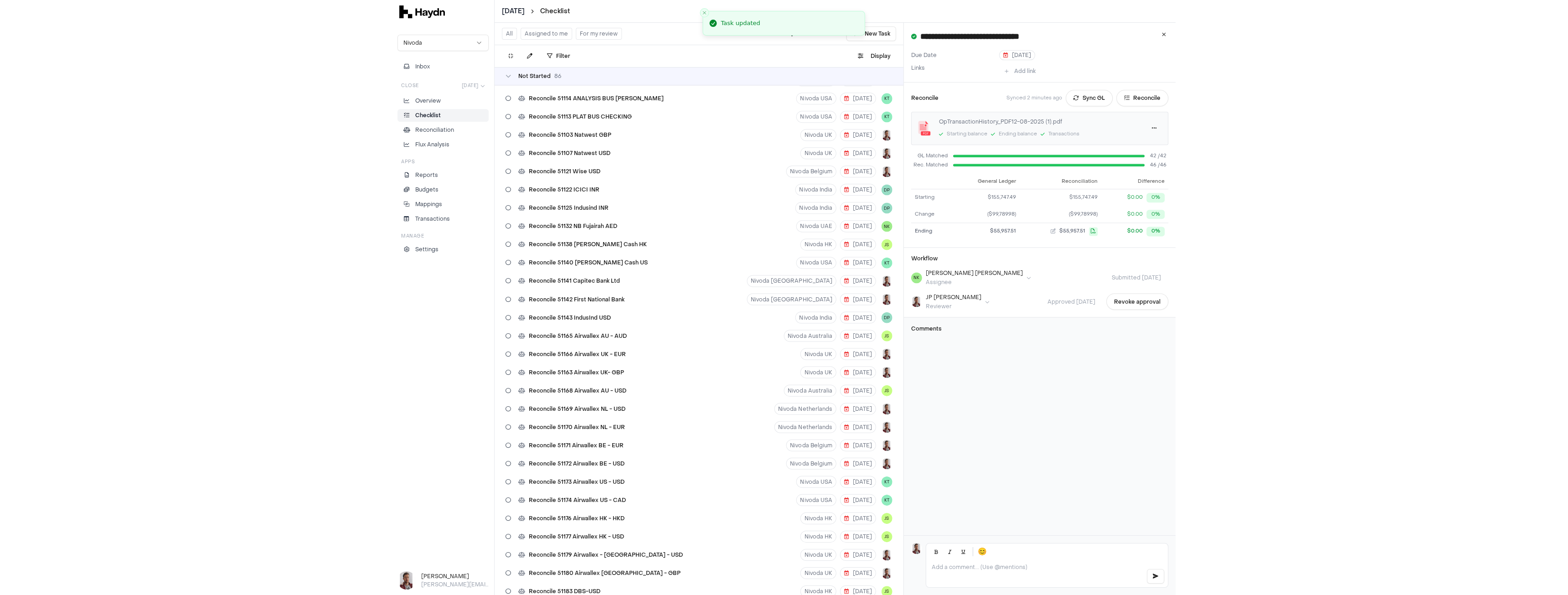
scroll to position [0, 0]
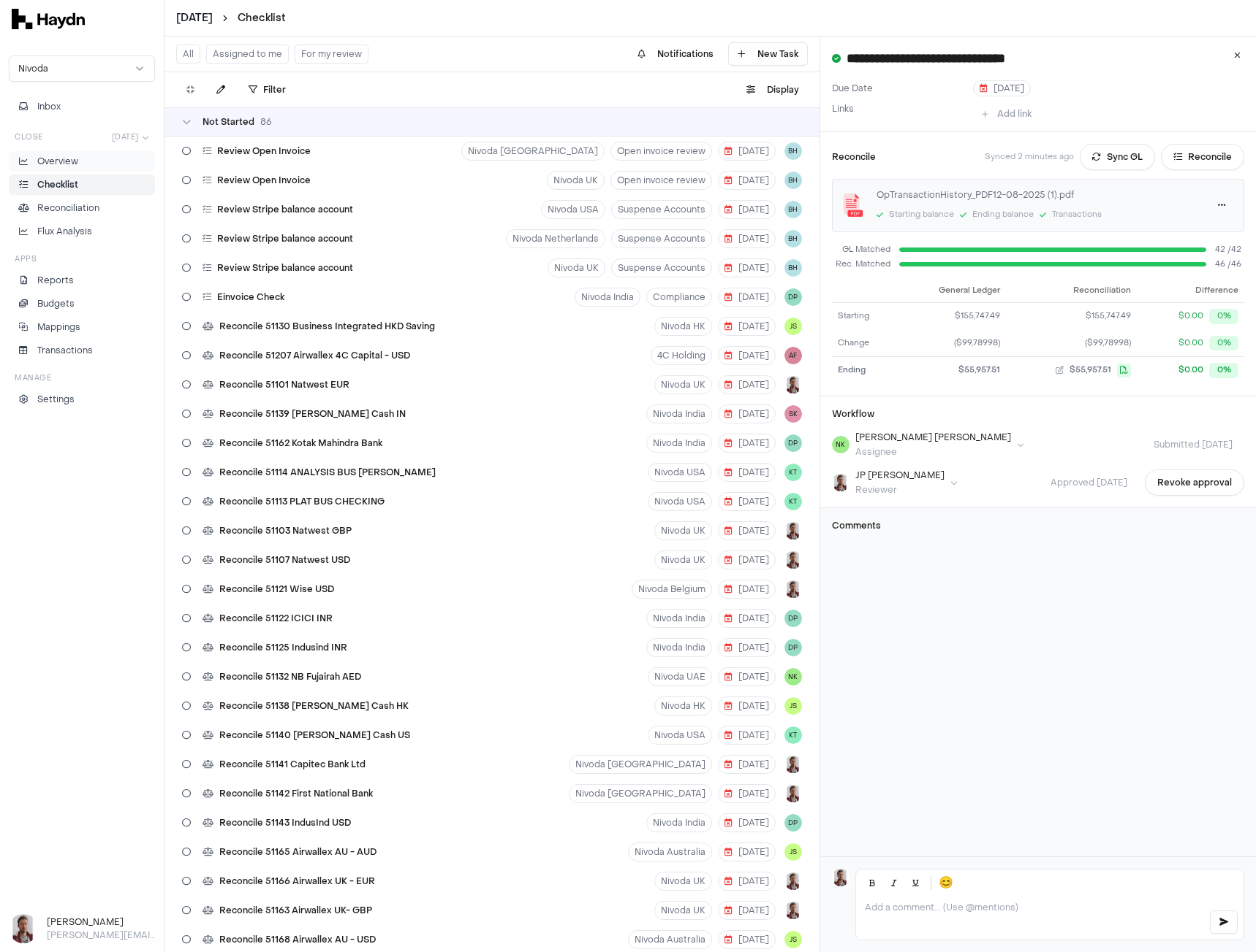
click at [74, 162] on p "Overview" at bounding box center [58, 161] width 41 height 13
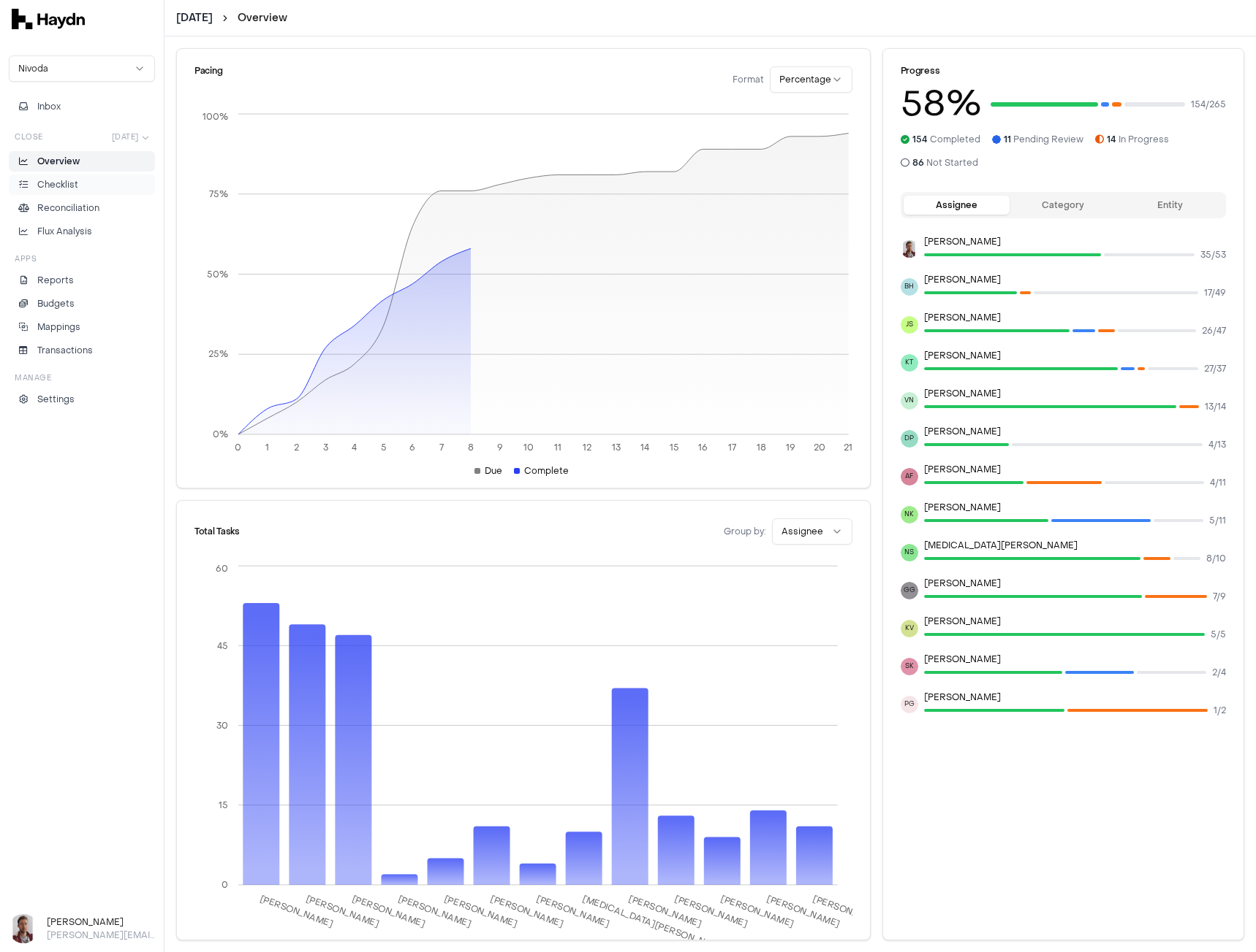
click at [76, 185] on p "Checklist" at bounding box center [58, 184] width 41 height 13
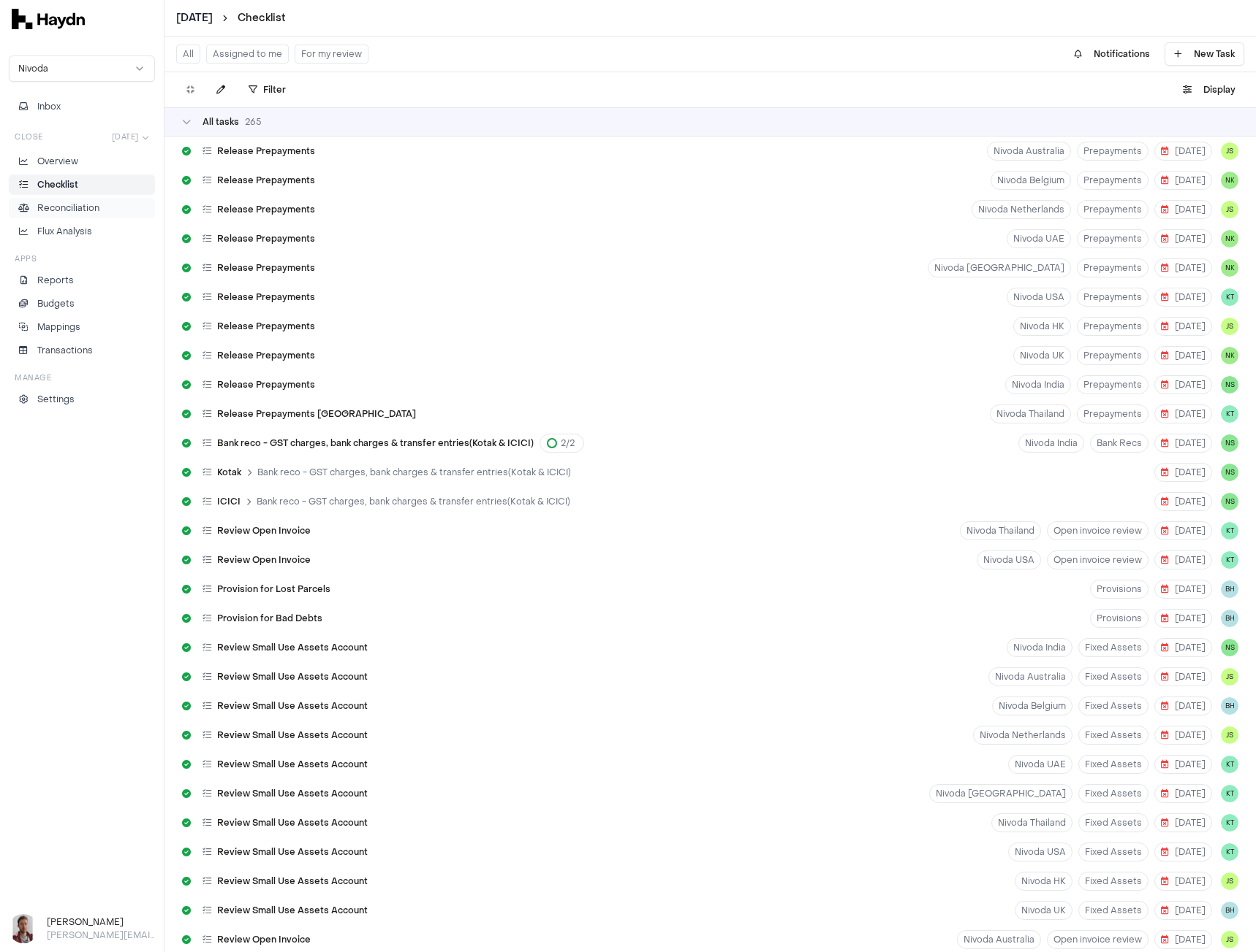
click at [69, 211] on p "Reconciliation" at bounding box center [68, 208] width 62 height 13
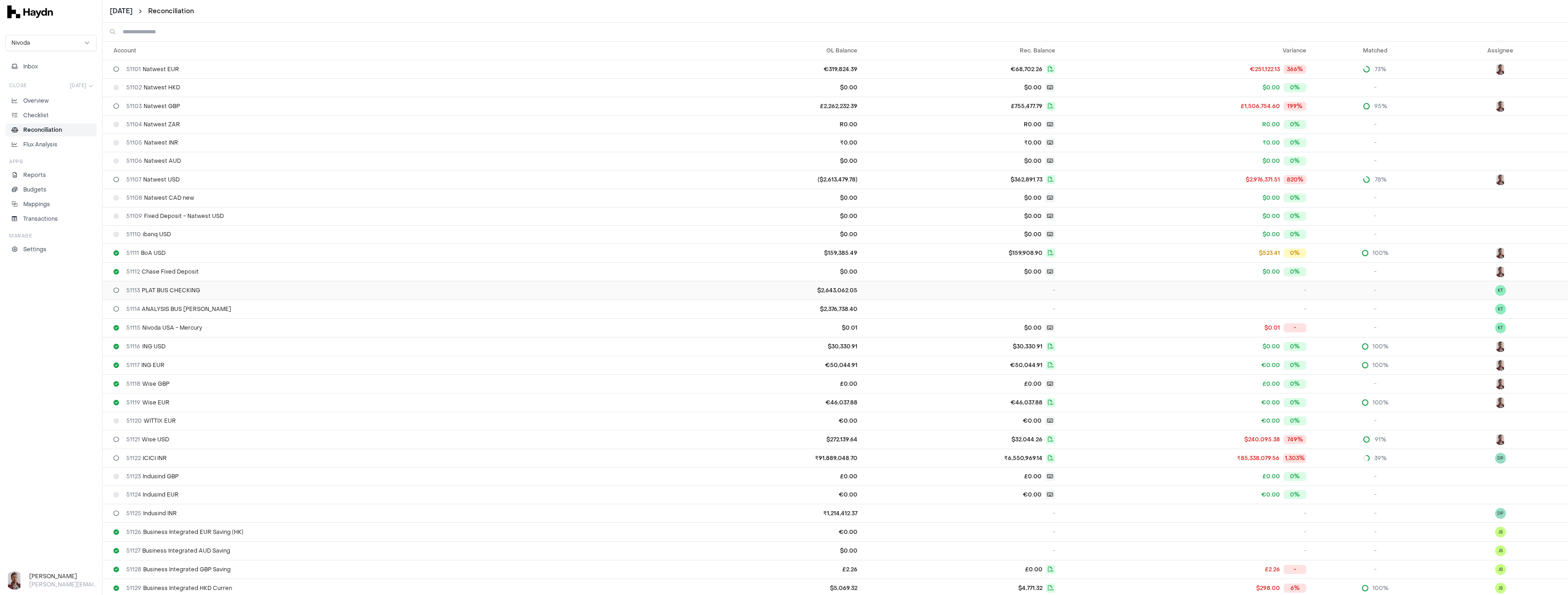
click at [163, 292] on span "51113 PLAT BUS CHECKING" at bounding box center [163, 290] width 74 height 7
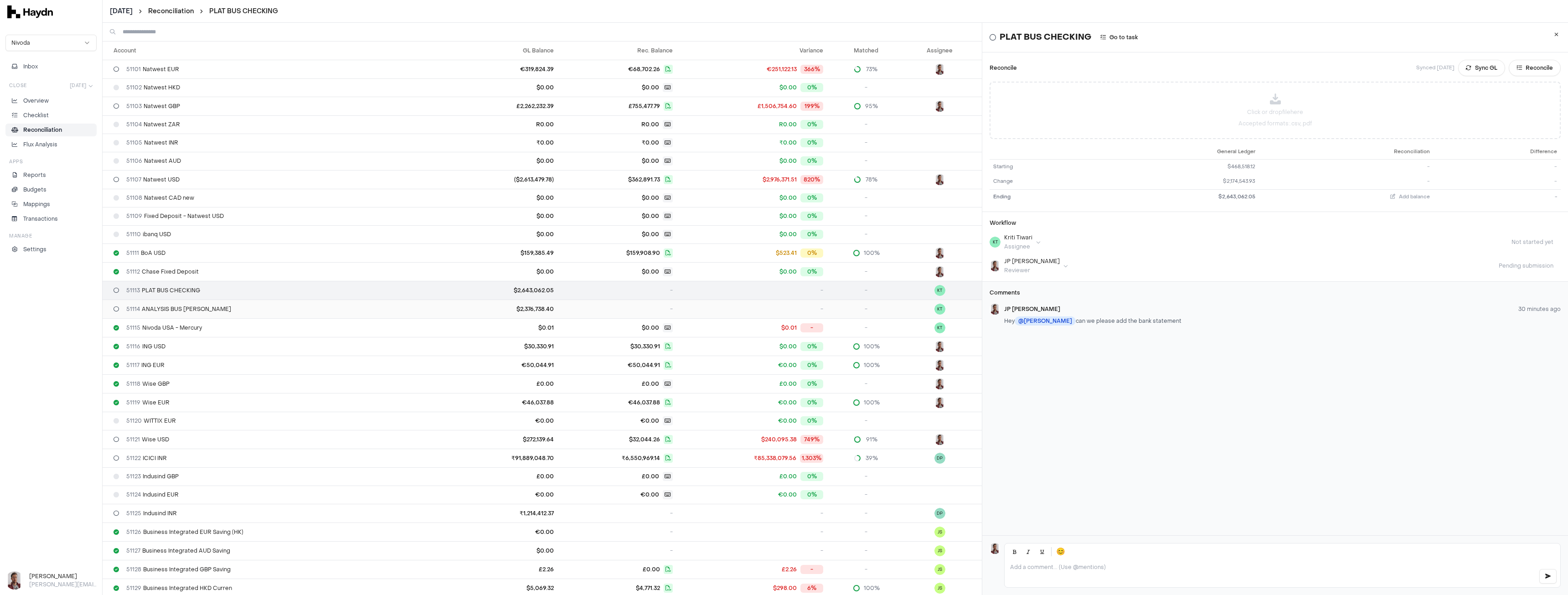
click at [181, 310] on span "51114 ANALYSIS BUS [PERSON_NAME]" at bounding box center [178, 309] width 105 height 7
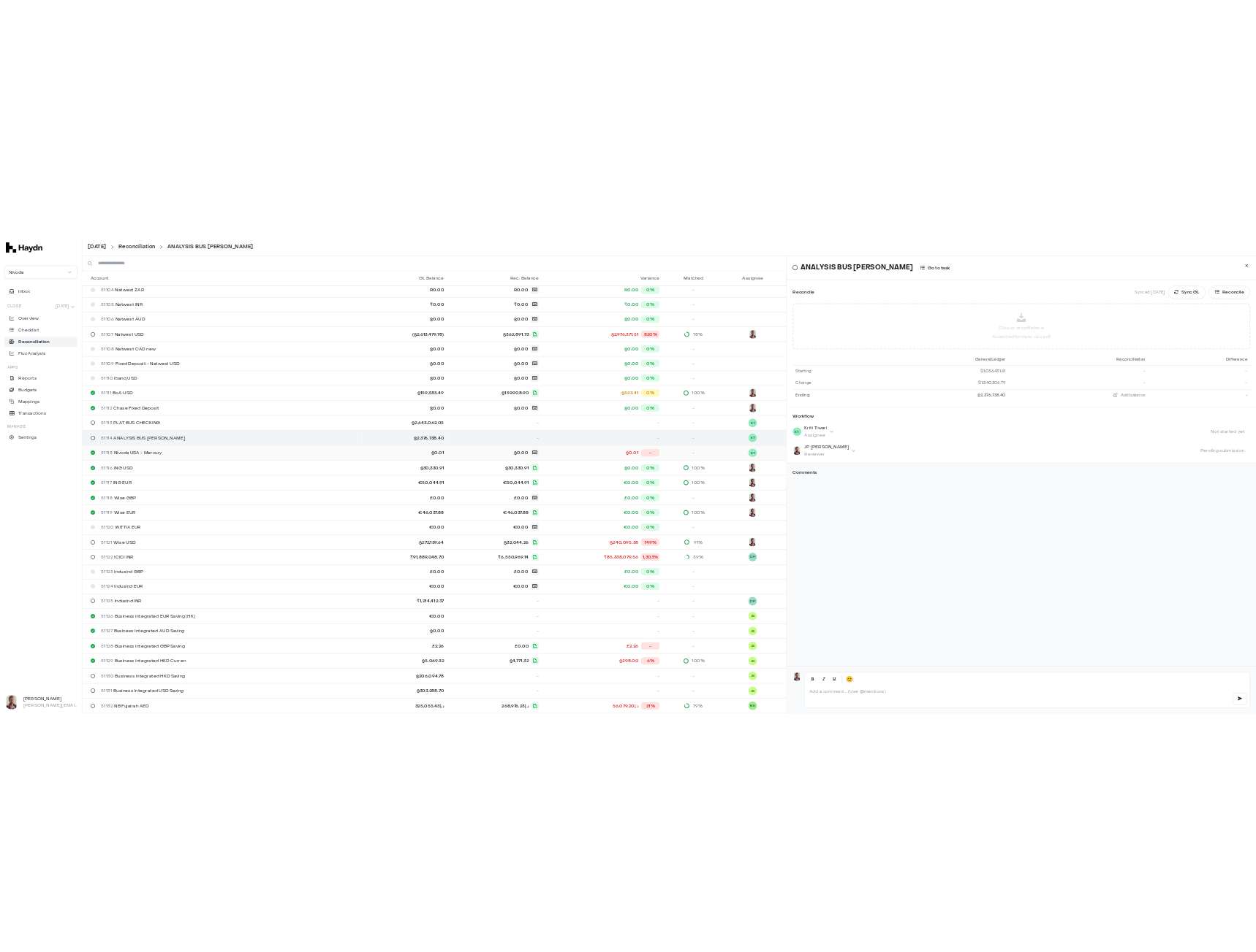
scroll to position [146, 0]
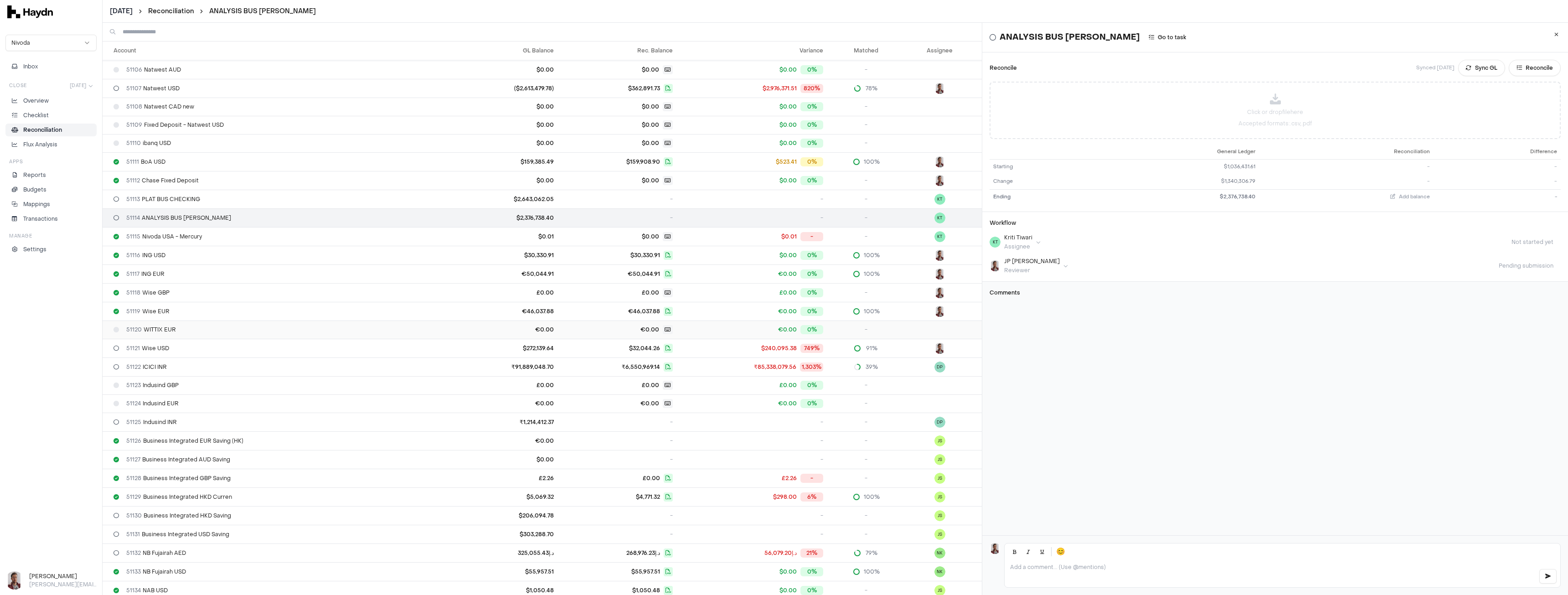
click at [167, 328] on span "51120 WITTIX EUR" at bounding box center [151, 329] width 50 height 7
click at [170, 348] on div "51121 Wise USD" at bounding box center [278, 348] width 329 height 7
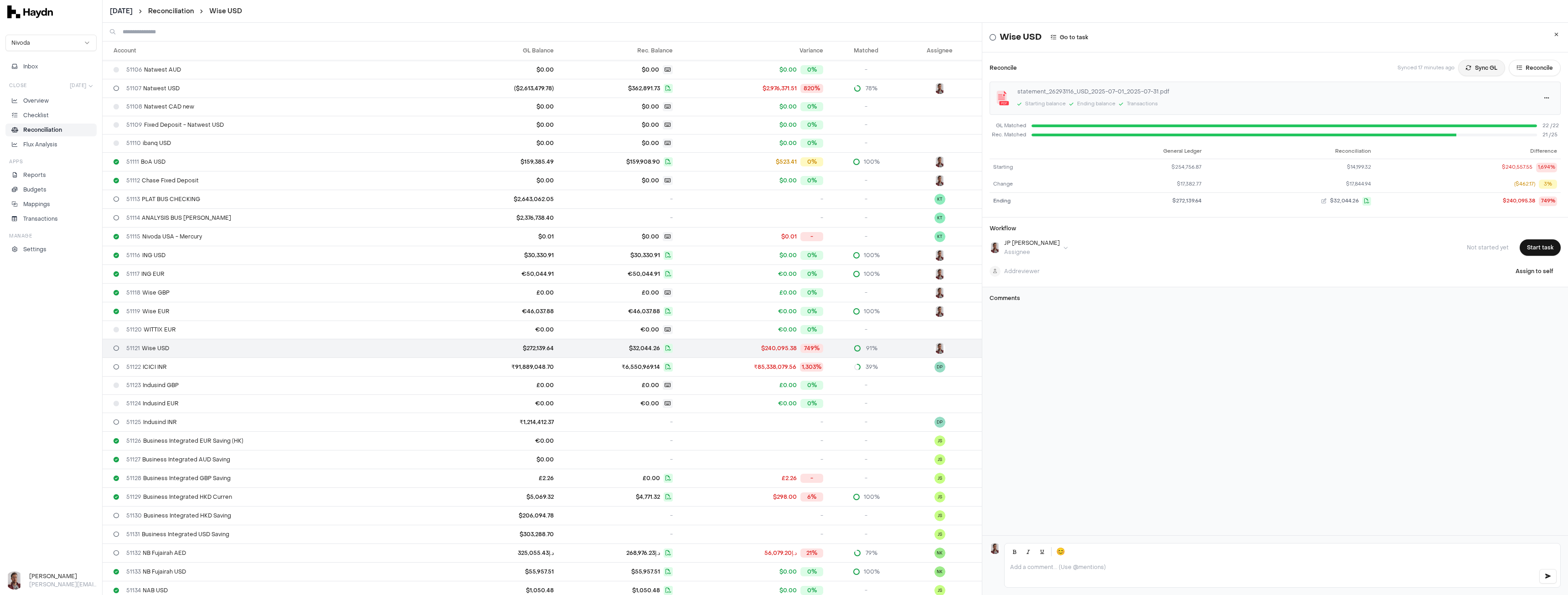
click at [1466, 67] on button "Sync GL" at bounding box center [1482, 68] width 47 height 16
